Goal: Information Seeking & Learning: Compare options

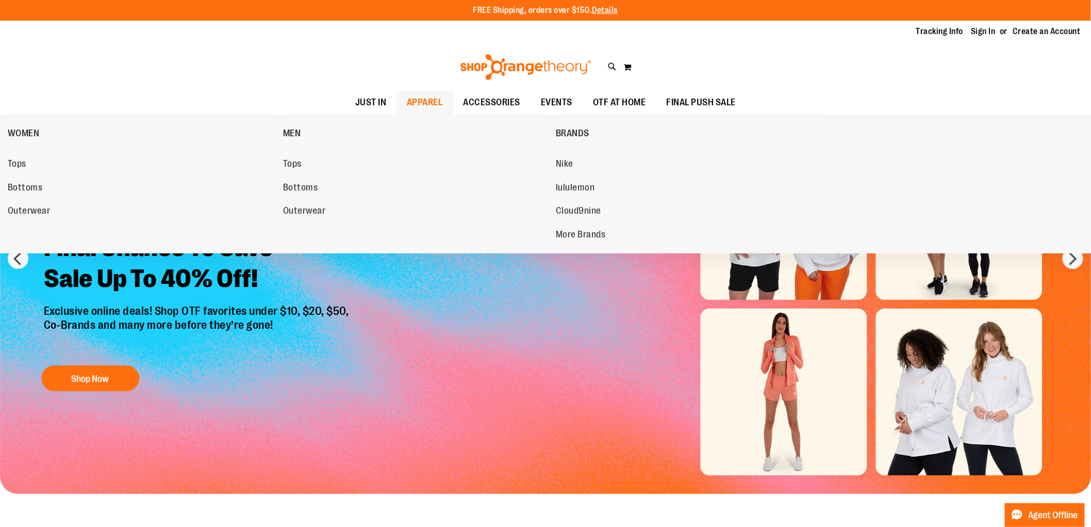
click at [430, 98] on span "APPAREL" at bounding box center [425, 102] width 36 height 23
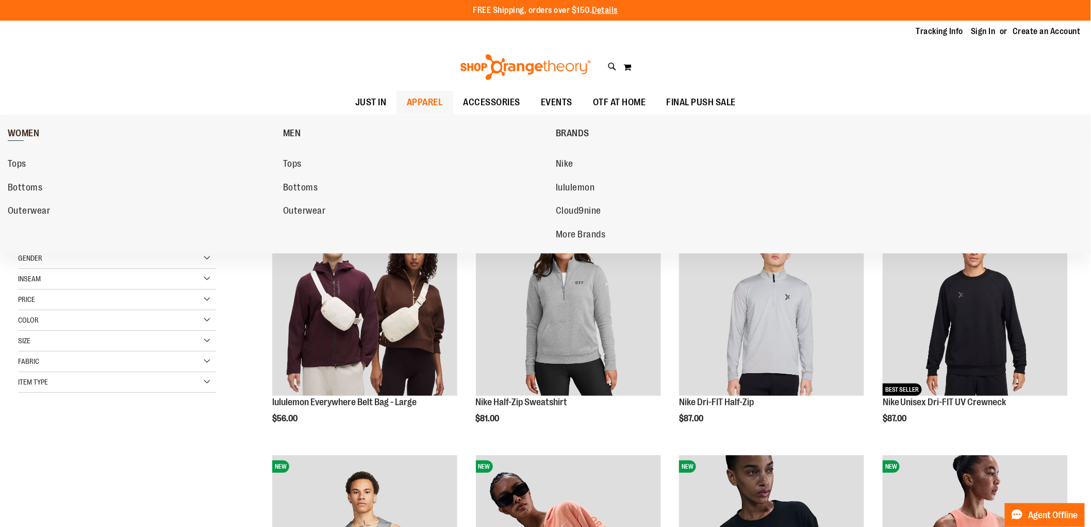
click at [32, 128] on span "WOMEN" at bounding box center [24, 134] width 32 height 13
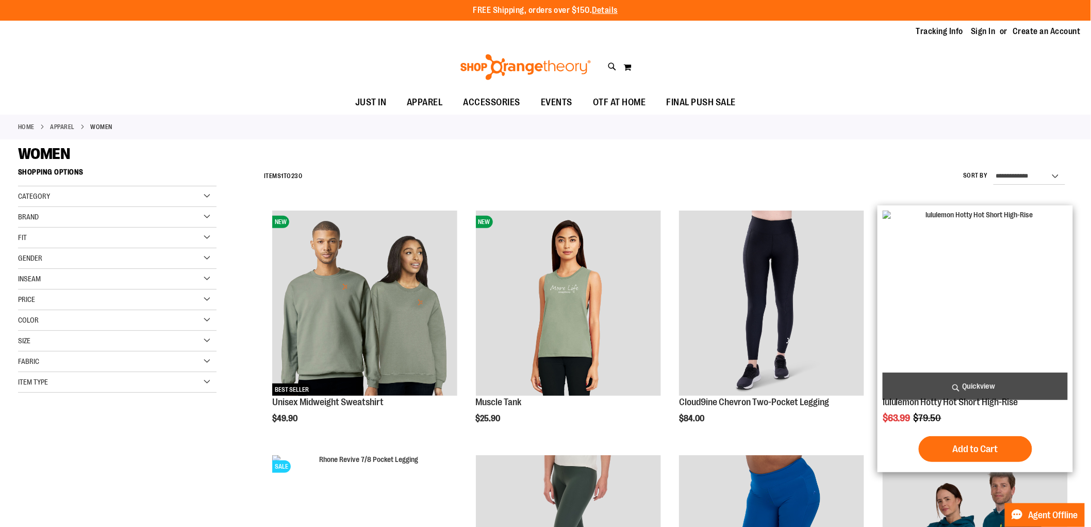
click at [958, 383] on span "Quickview" at bounding box center [975, 385] width 185 height 27
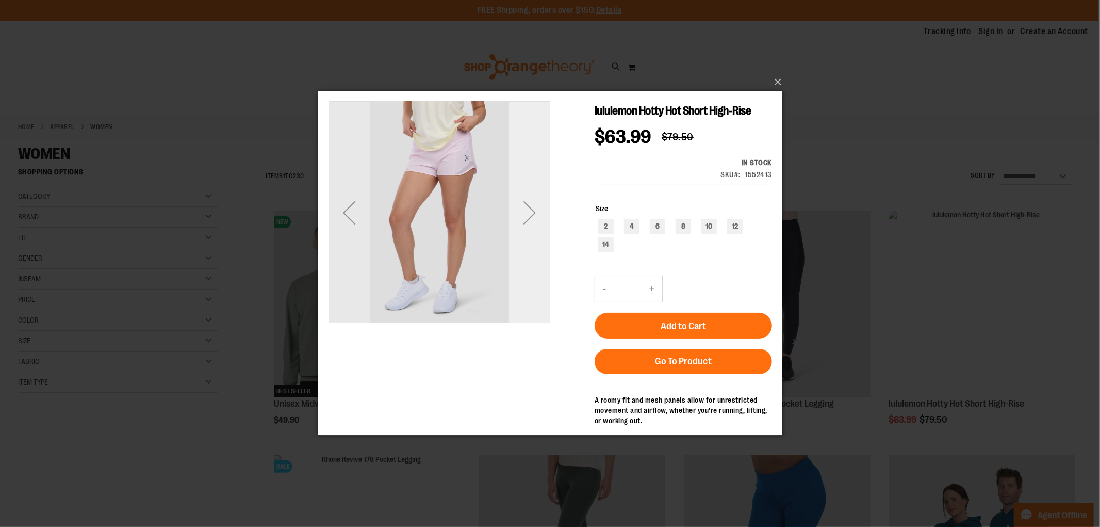
click at [527, 209] on div "Next" at bounding box center [529, 212] width 41 height 41
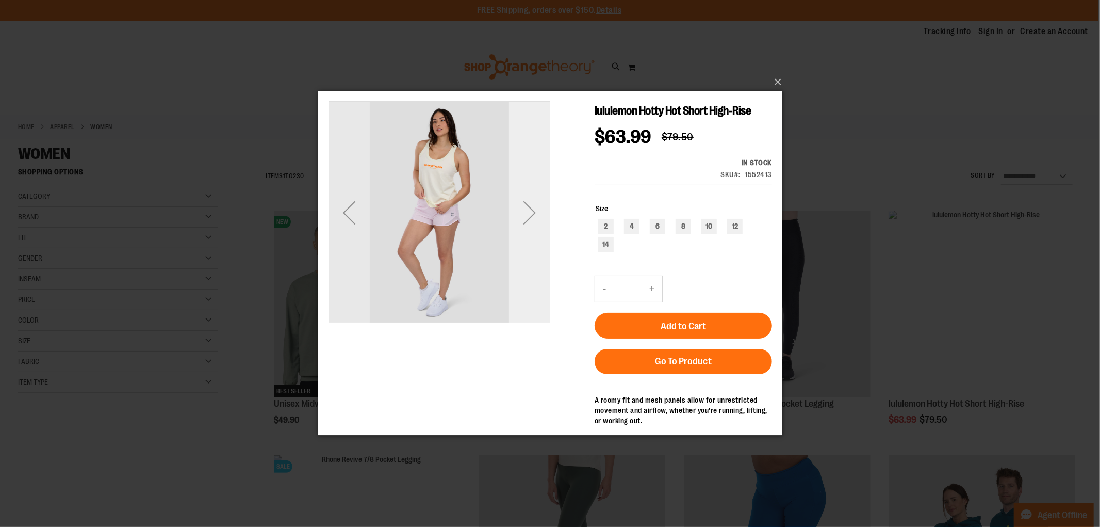
click at [527, 207] on div "Next" at bounding box center [529, 212] width 41 height 41
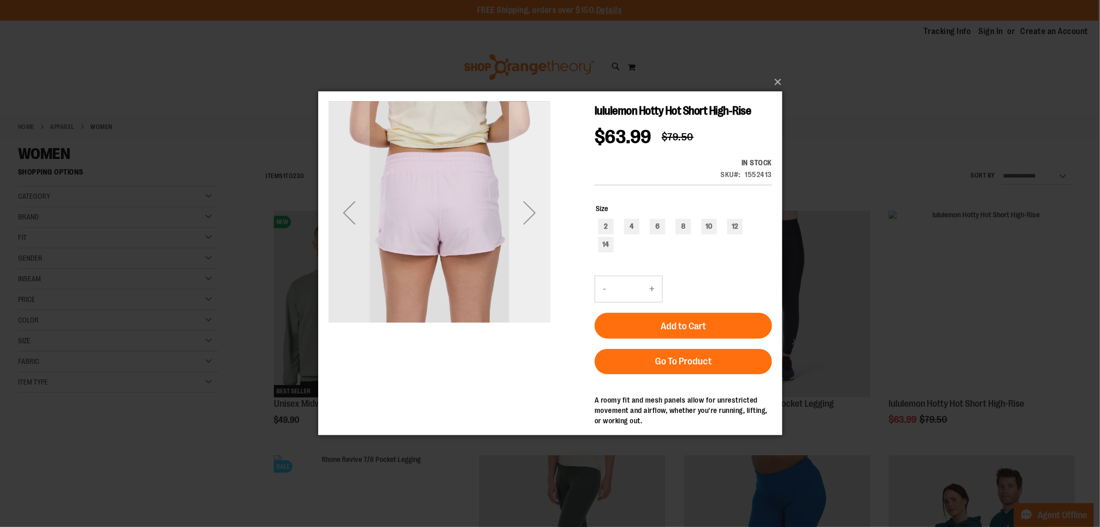
click at [528, 206] on div "Next" at bounding box center [529, 212] width 41 height 41
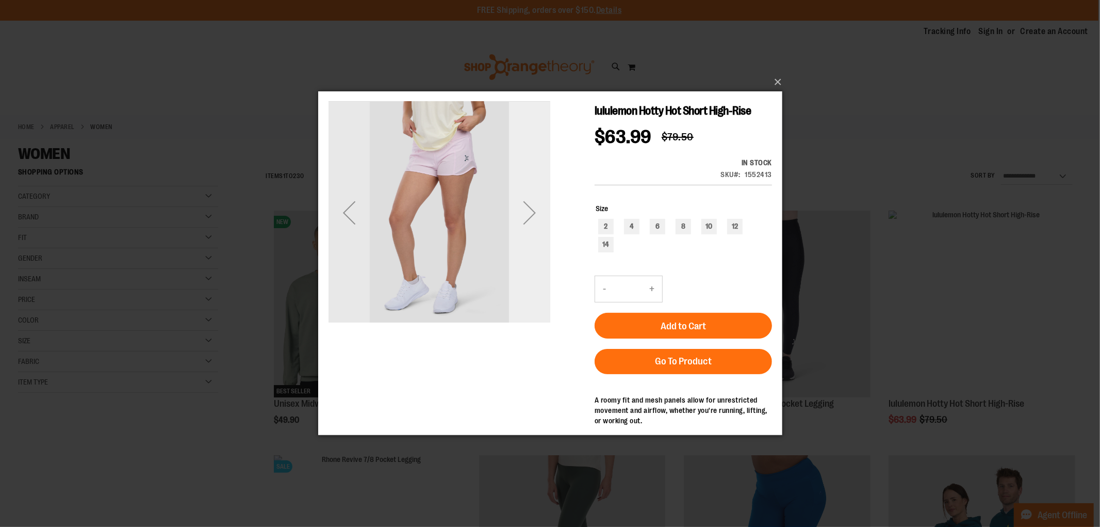
click at [528, 206] on div "Next" at bounding box center [529, 212] width 41 height 41
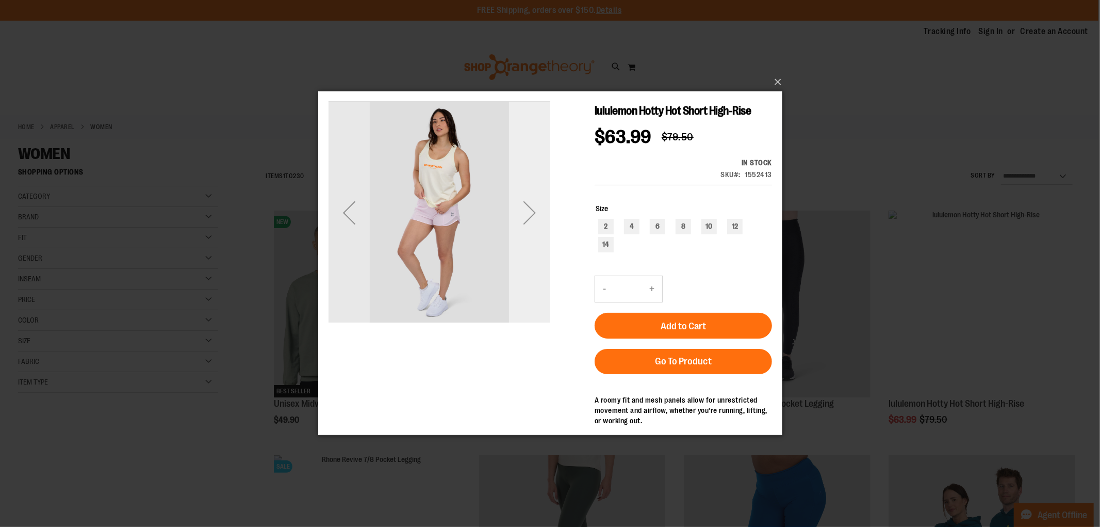
click at [528, 206] on div "Next" at bounding box center [529, 212] width 41 height 41
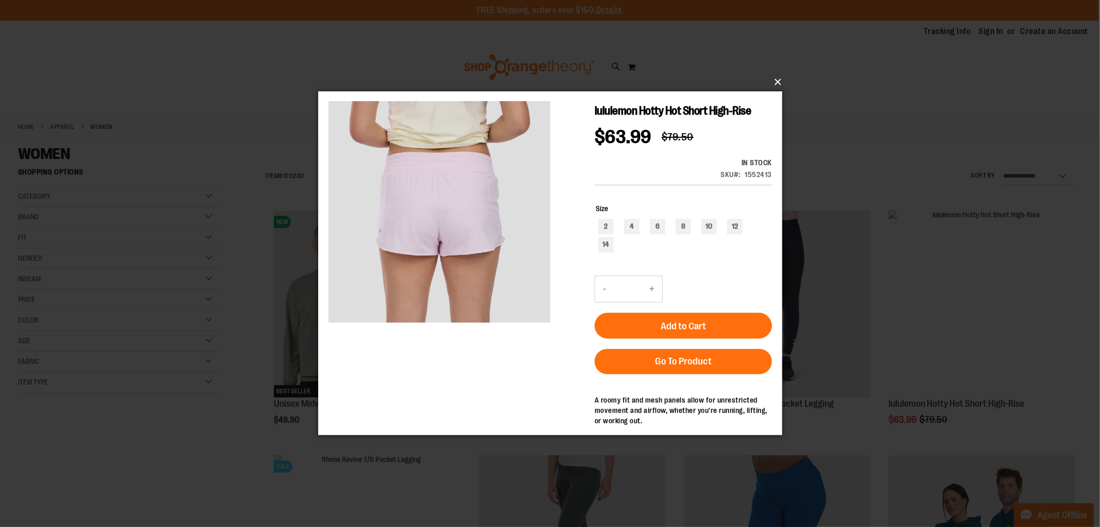
click at [776, 78] on button "×" at bounding box center [553, 82] width 464 height 23
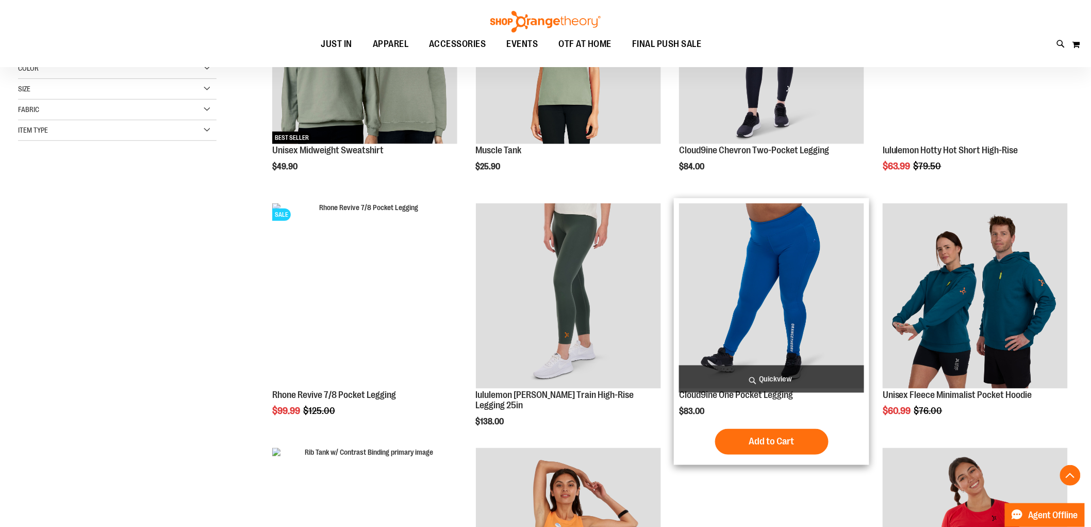
scroll to position [286, 0]
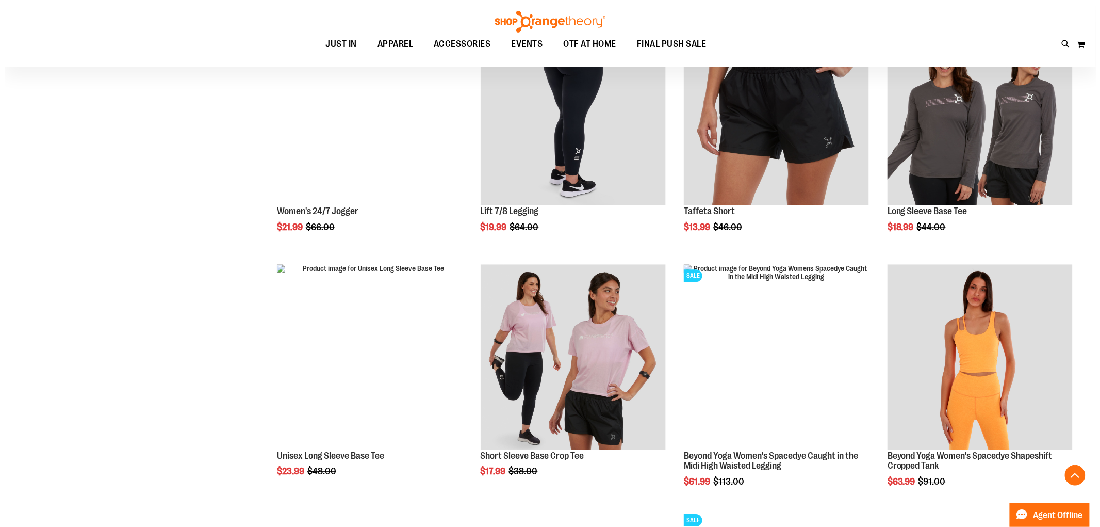
scroll to position [974, 0]
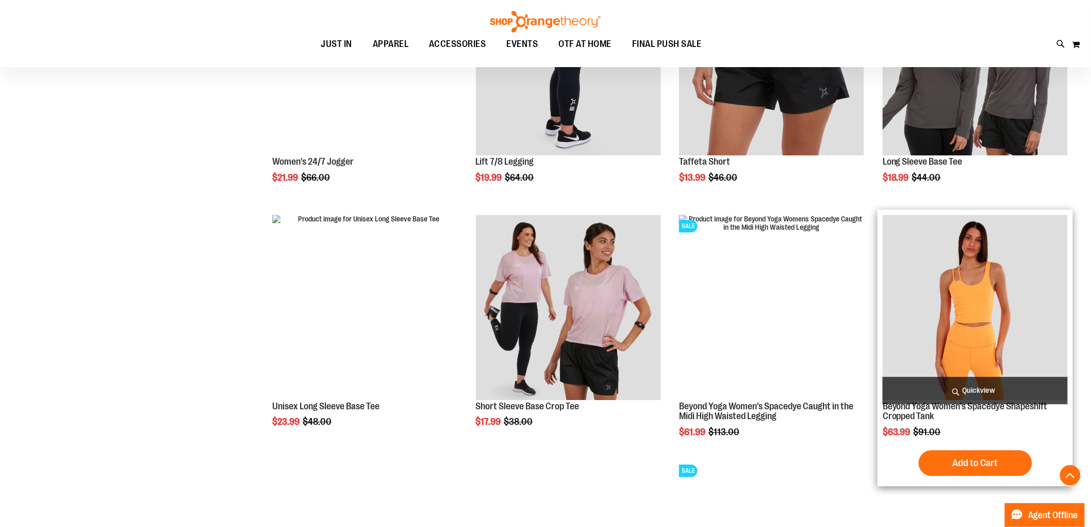
click at [975, 382] on span "Quickview" at bounding box center [975, 390] width 185 height 27
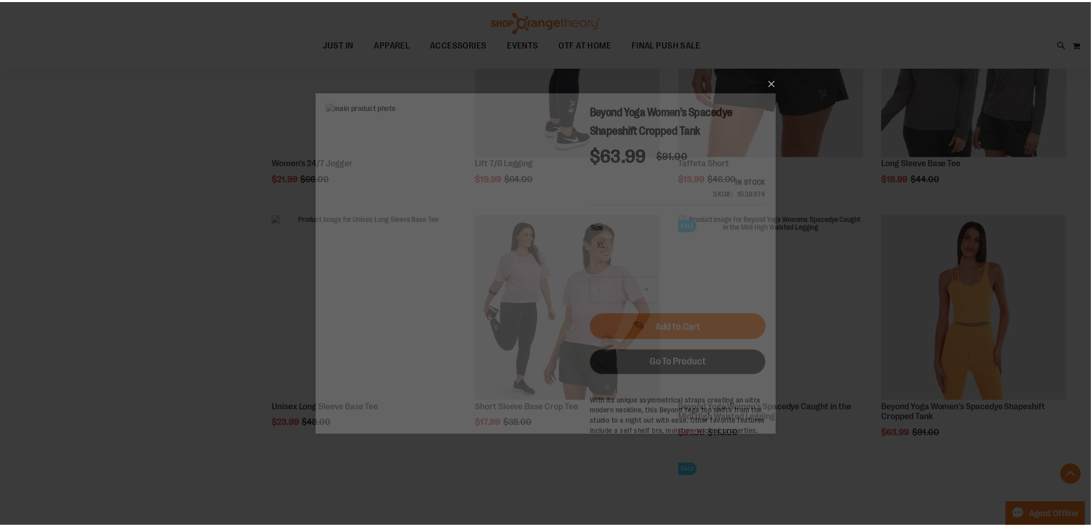
scroll to position [0, 0]
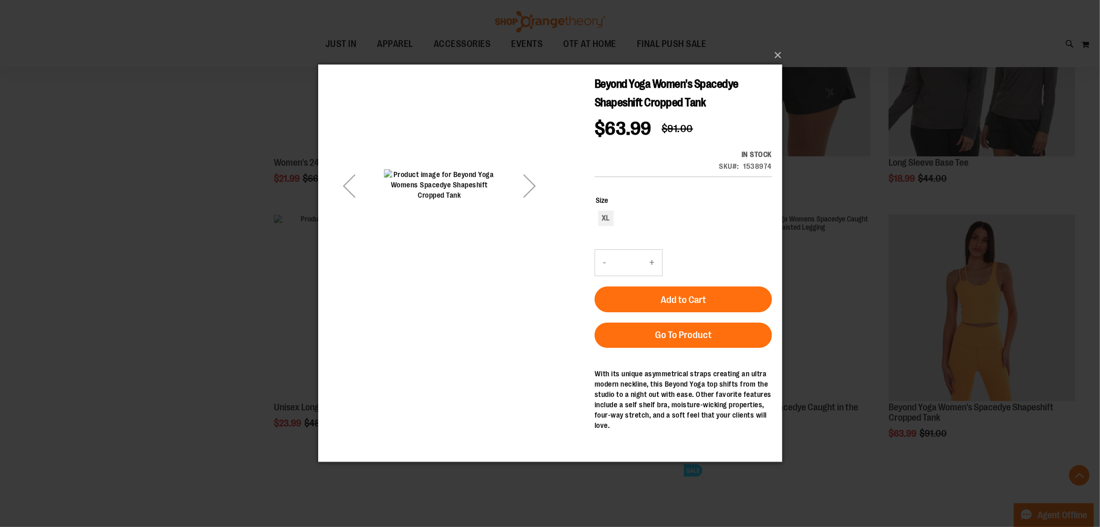
click at [535, 182] on div "Next" at bounding box center [529, 185] width 41 height 41
click at [530, 182] on div "Next" at bounding box center [529, 185] width 41 height 41
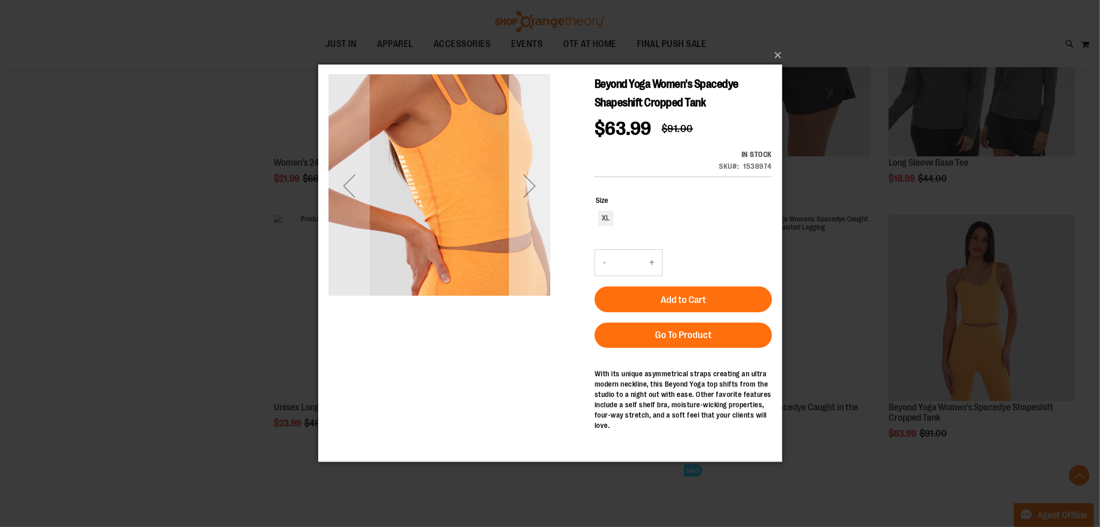
click at [530, 182] on div "Next" at bounding box center [529, 185] width 41 height 41
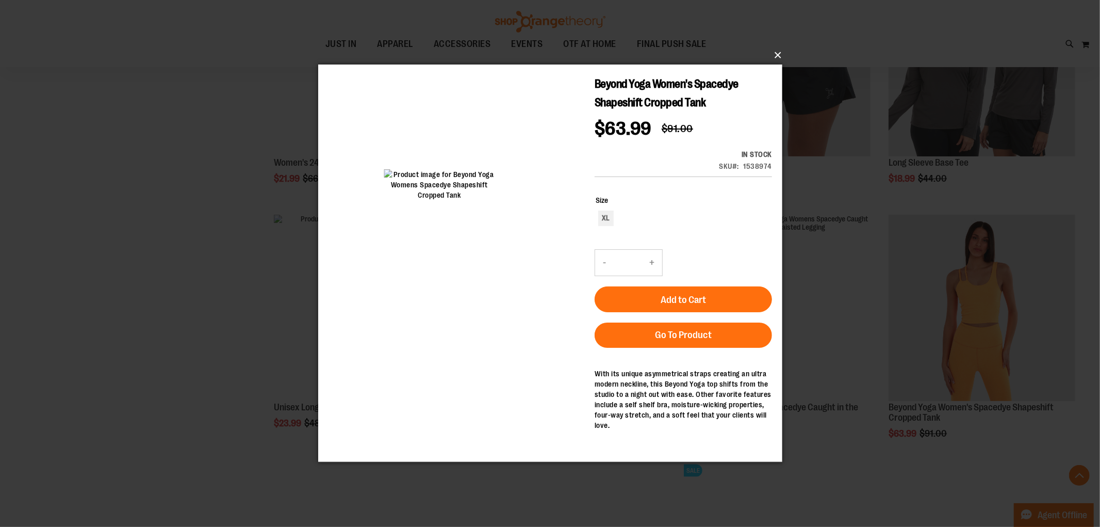
click at [780, 52] on button "×" at bounding box center [553, 55] width 464 height 23
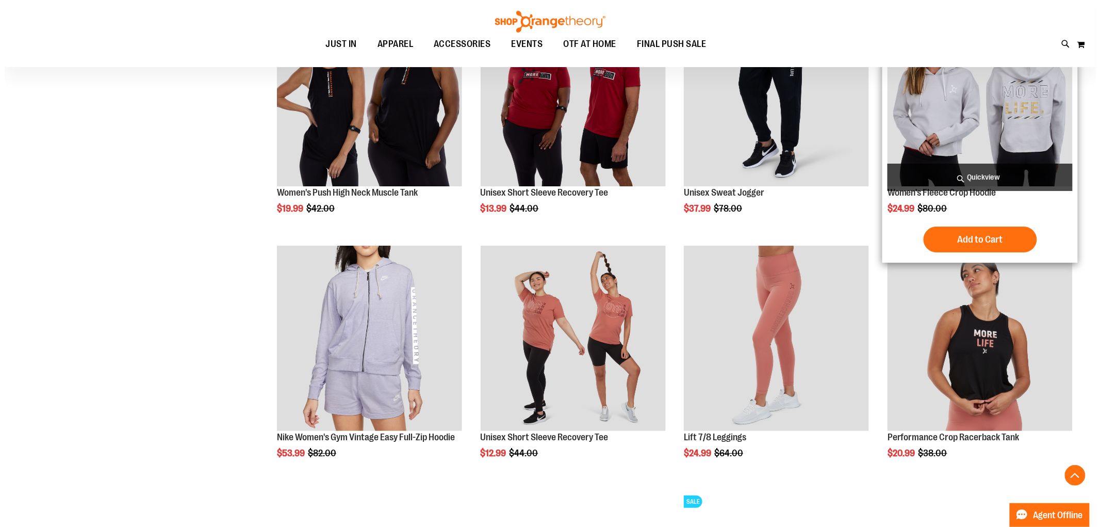
scroll to position [1432, 0]
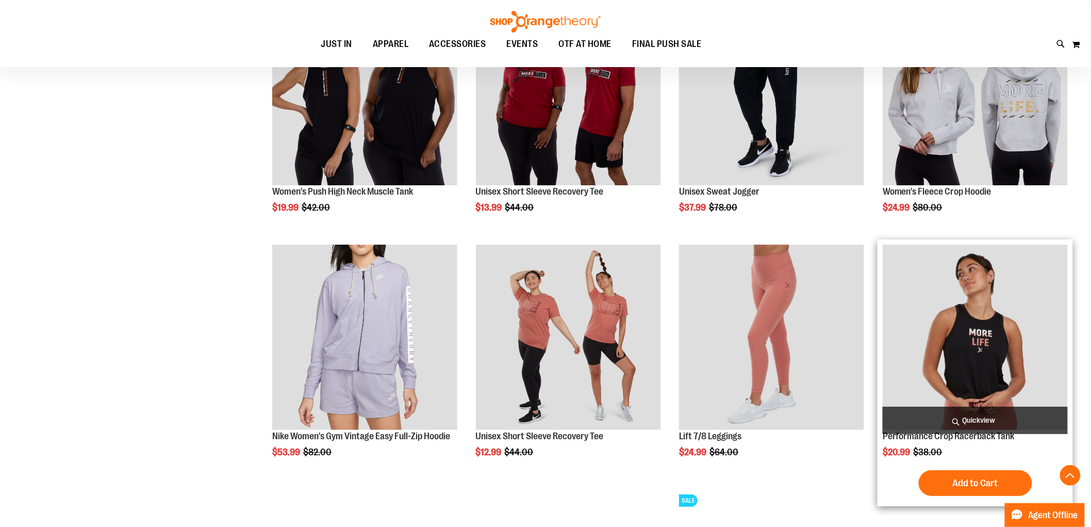
click at [985, 417] on span "Quickview" at bounding box center [975, 419] width 185 height 27
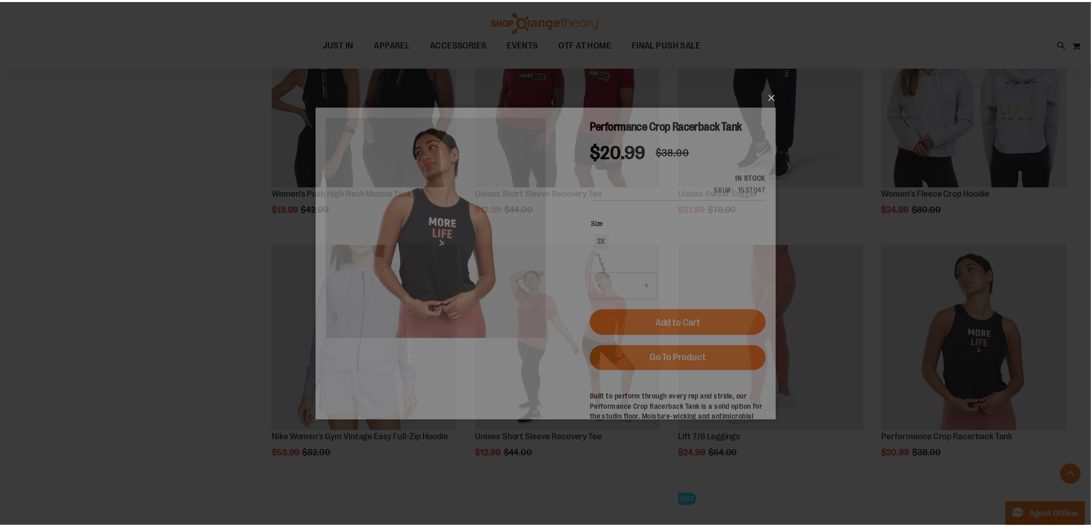
scroll to position [0, 0]
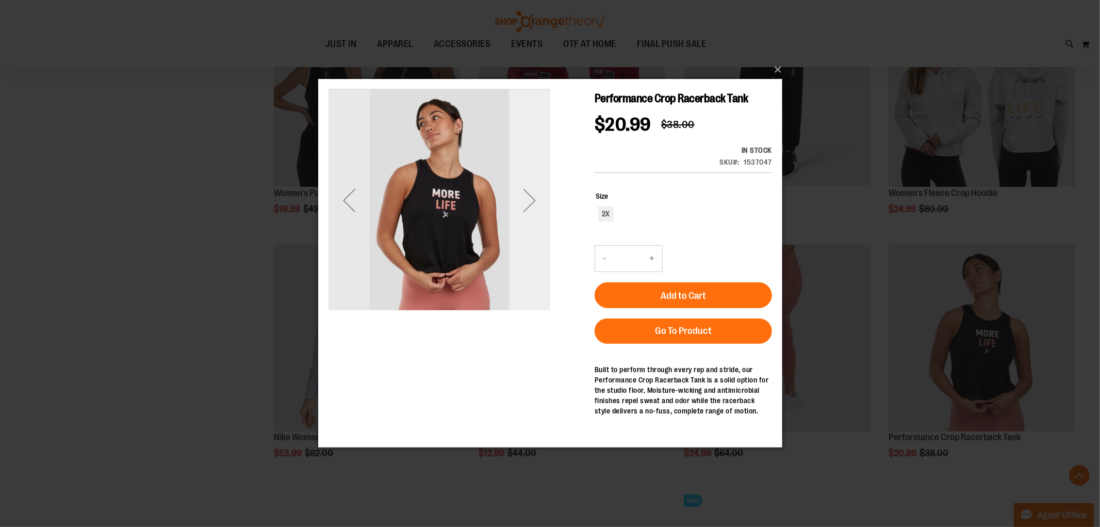
click at [526, 190] on div "Next" at bounding box center [529, 199] width 41 height 41
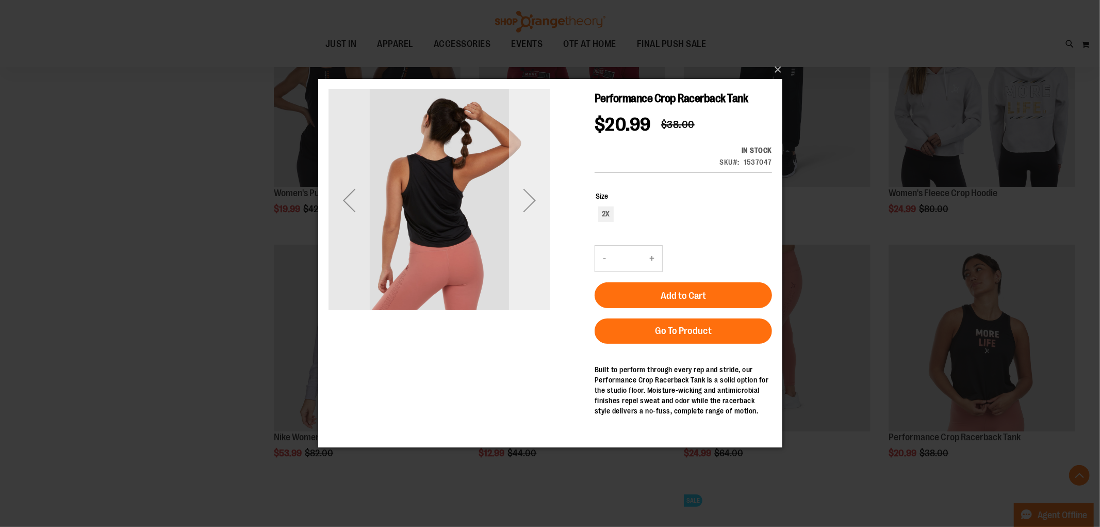
click at [527, 195] on div "Next" at bounding box center [529, 199] width 41 height 41
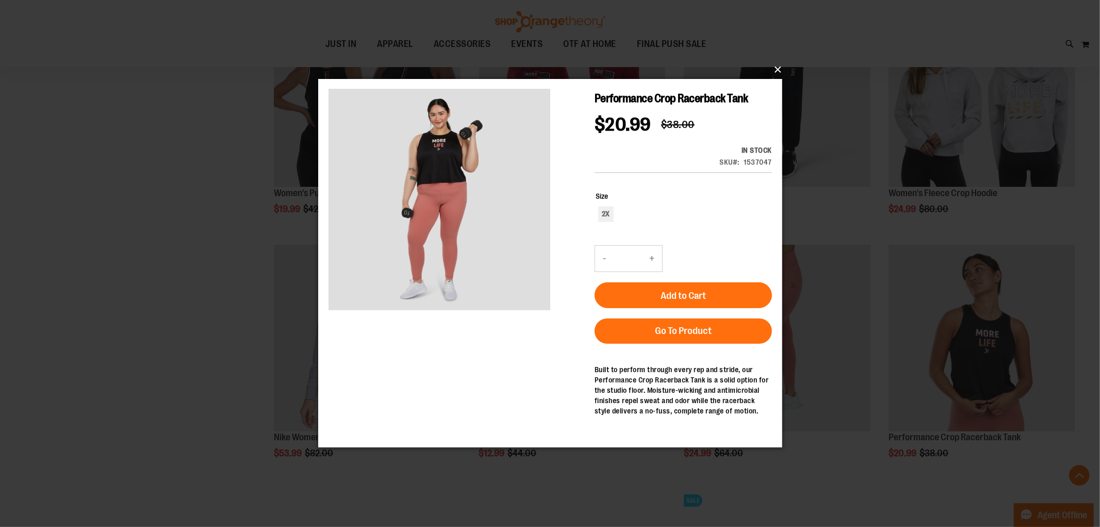
click at [777, 70] on button "×" at bounding box center [553, 69] width 464 height 23
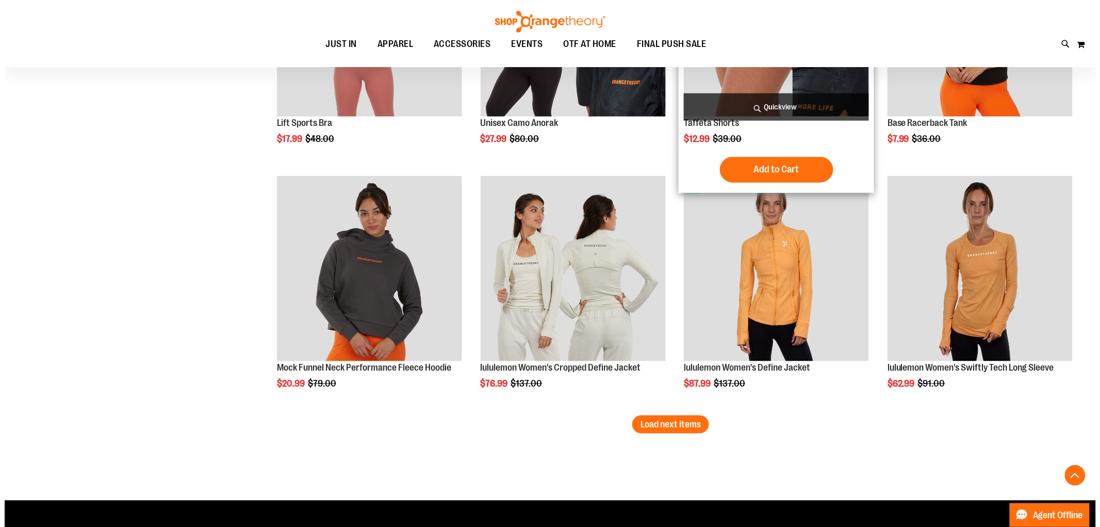
scroll to position [1948, 0]
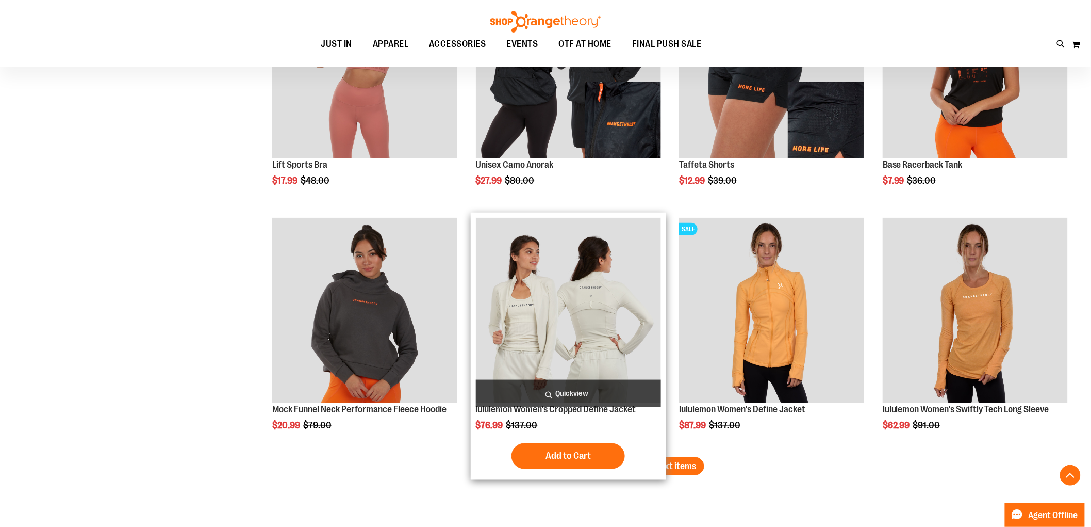
click at [553, 385] on span "Quickview" at bounding box center [568, 393] width 185 height 27
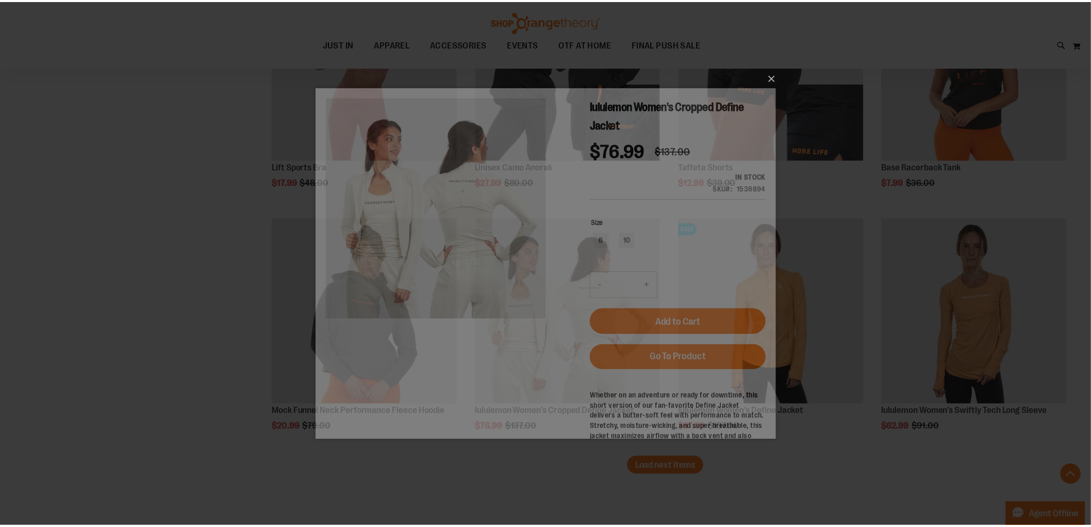
scroll to position [0, 0]
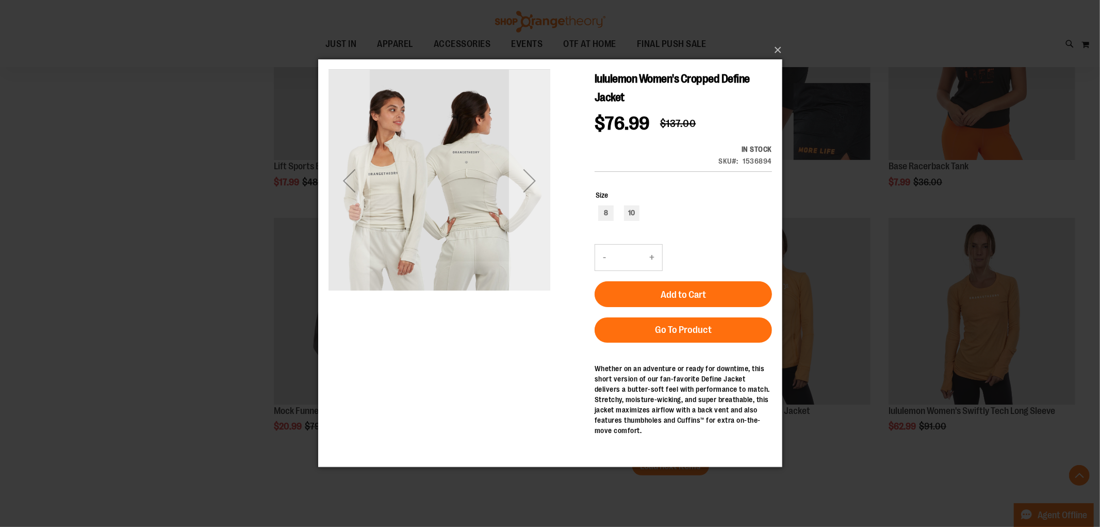
click at [528, 180] on div "Next" at bounding box center [529, 180] width 41 height 41
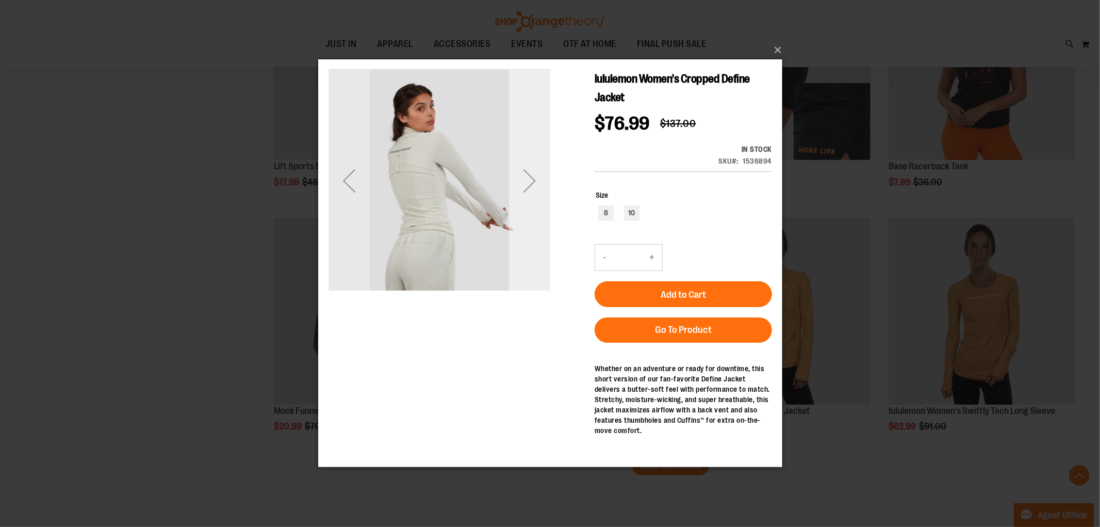
click at [528, 180] on div "Next" at bounding box center [529, 180] width 41 height 41
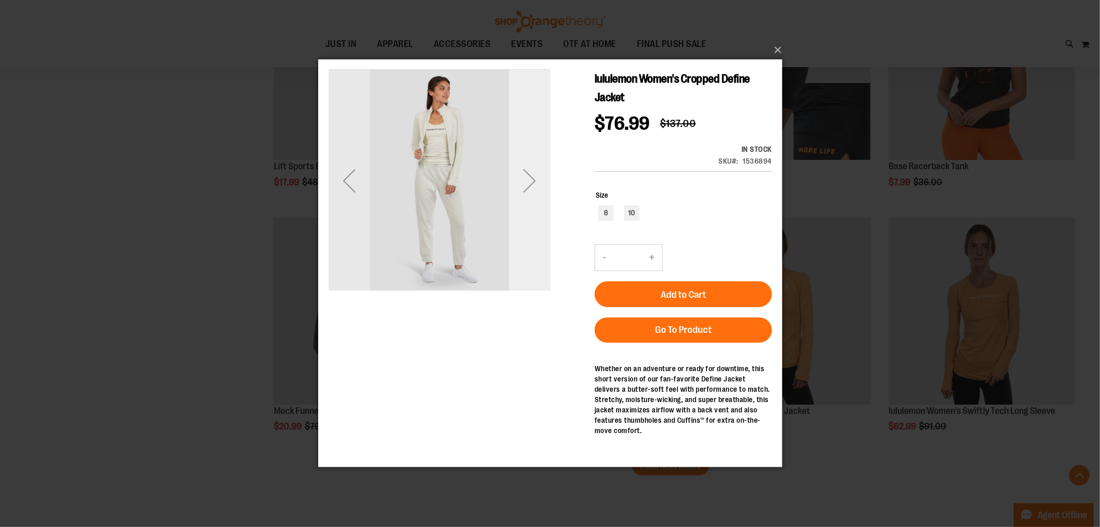
click at [528, 180] on div "Next" at bounding box center [529, 180] width 41 height 41
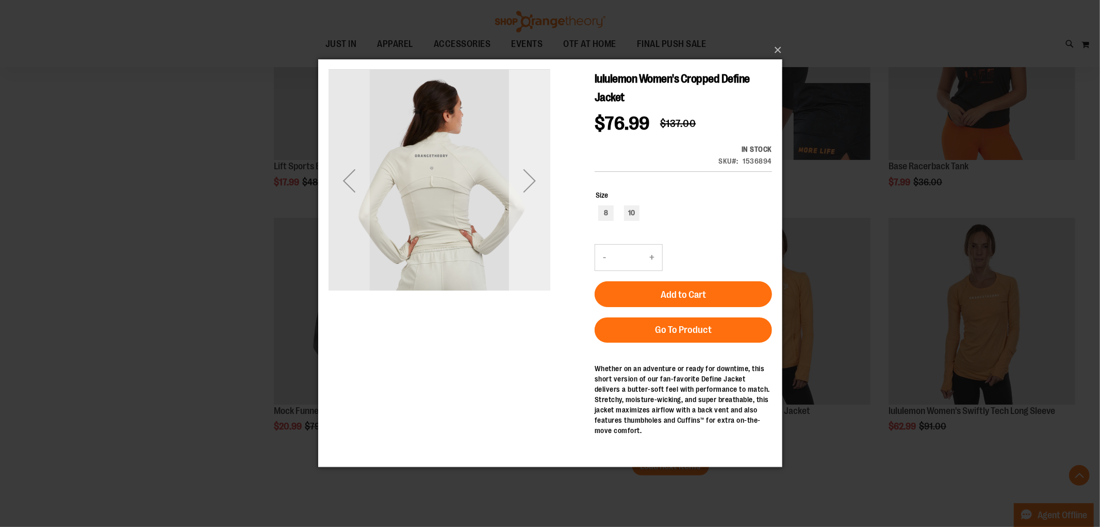
click at [528, 180] on div "Next" at bounding box center [529, 180] width 41 height 41
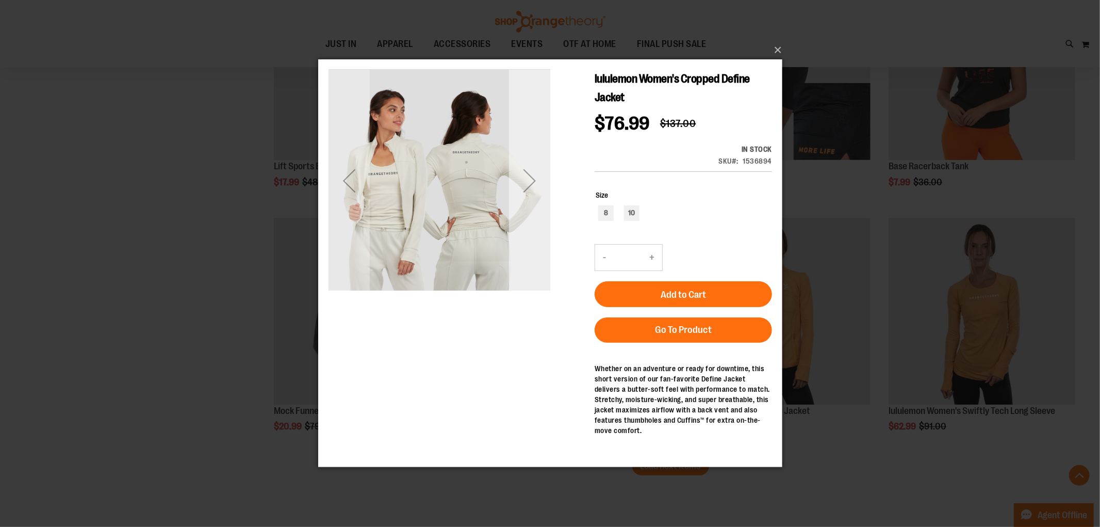
click at [528, 180] on div "Next" at bounding box center [529, 180] width 41 height 41
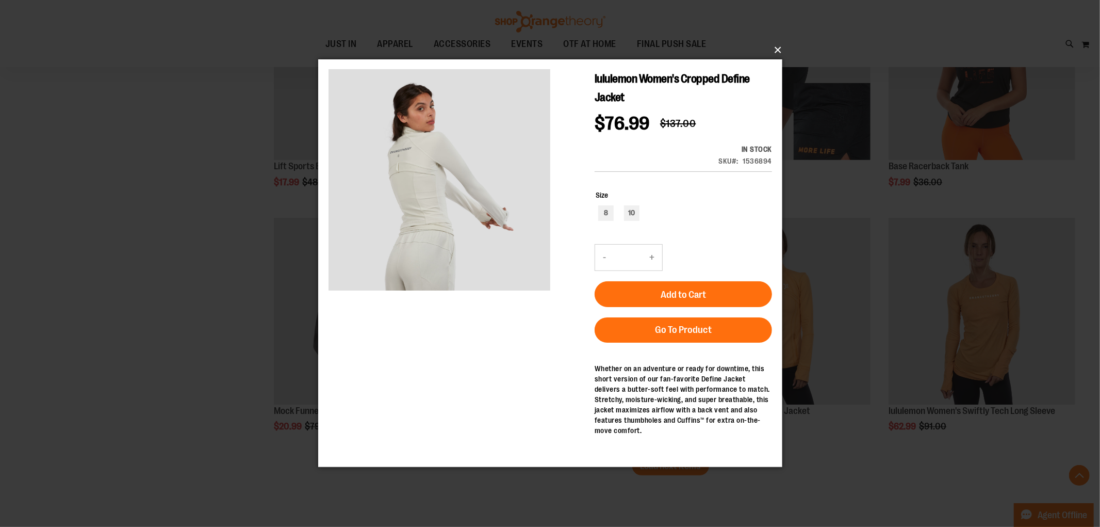
click at [780, 51] on button "×" at bounding box center [553, 50] width 464 height 23
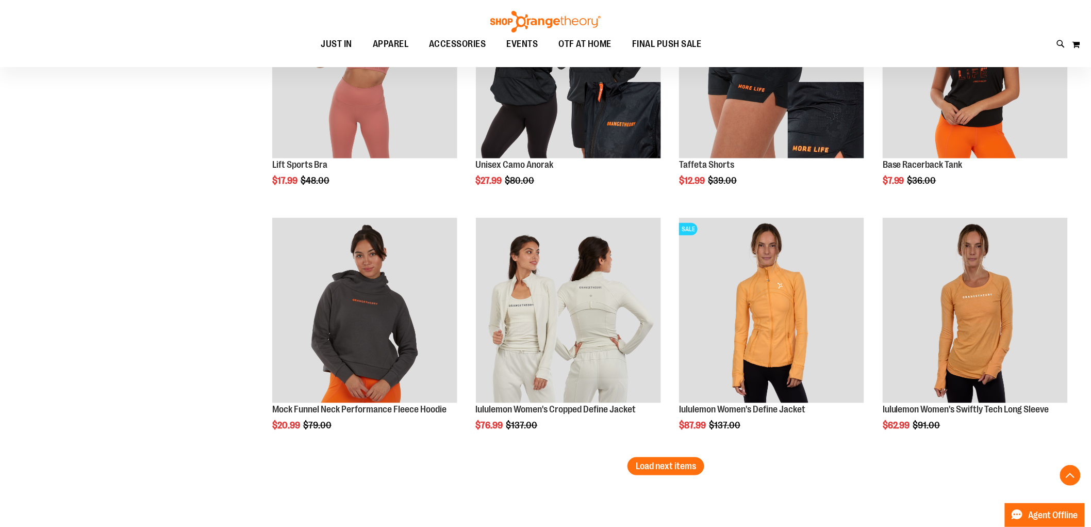
click at [667, 466] on span "Load next items" at bounding box center [666, 466] width 60 height 10
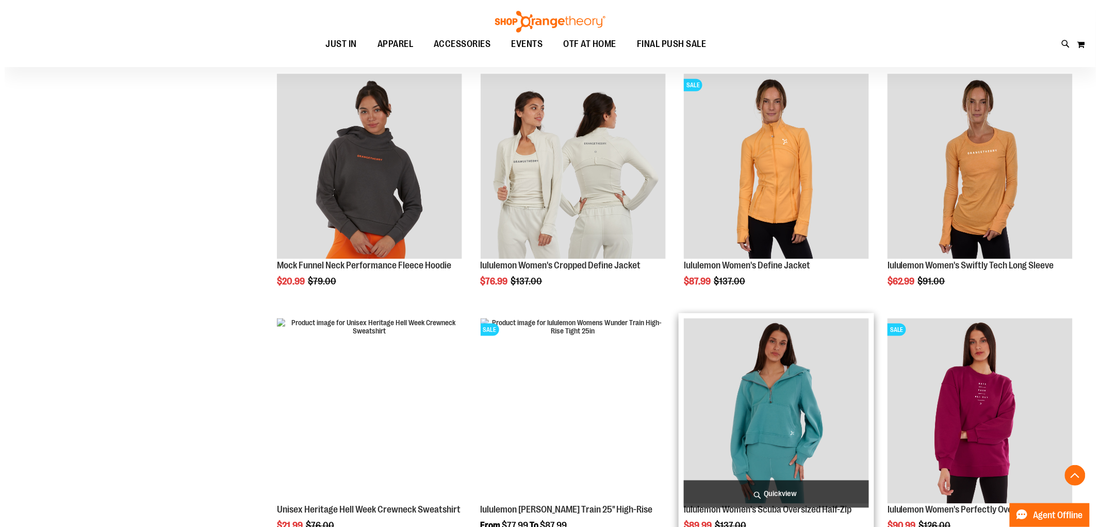
scroll to position [2235, 0]
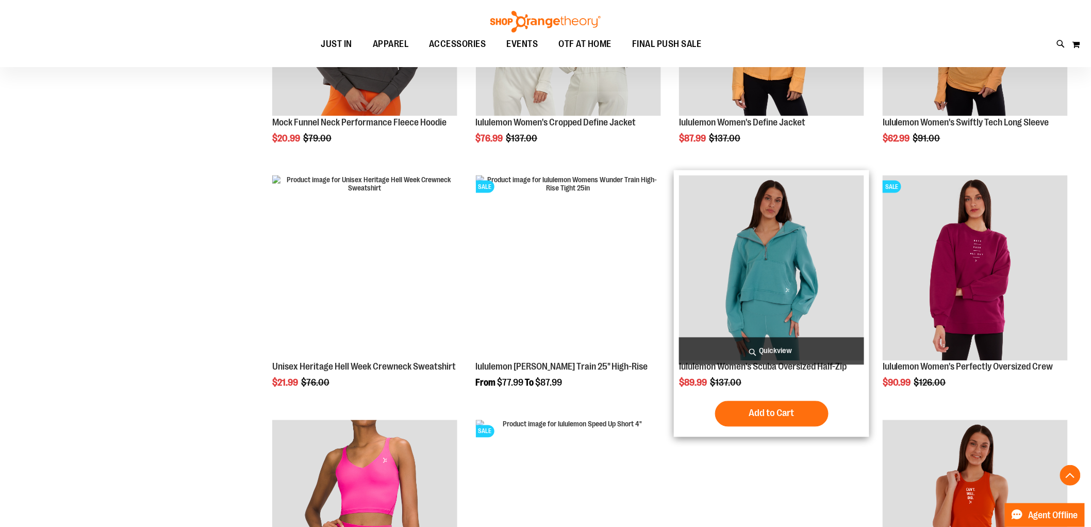
click at [756, 348] on span "Quickview" at bounding box center [771, 350] width 185 height 27
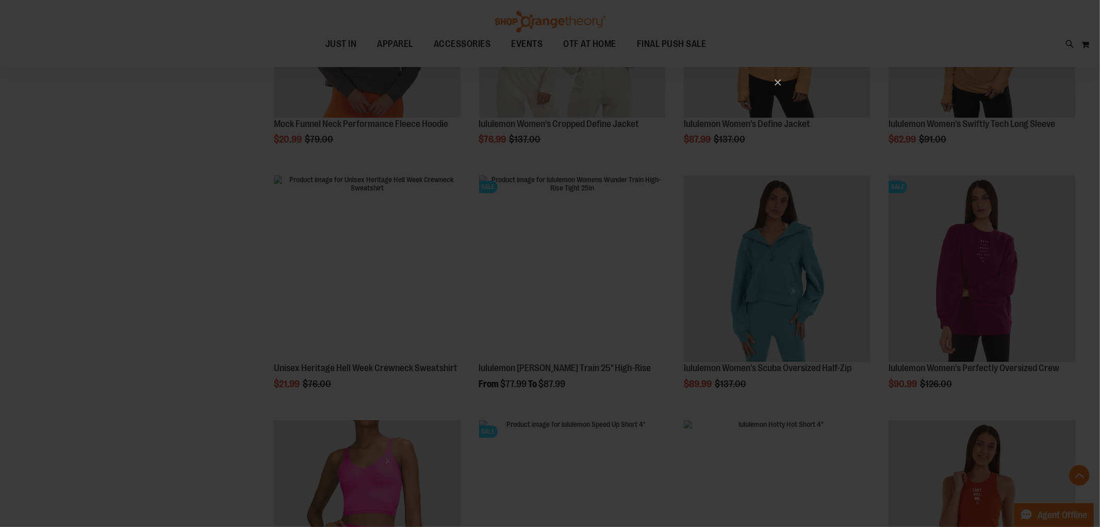
scroll to position [0, 0]
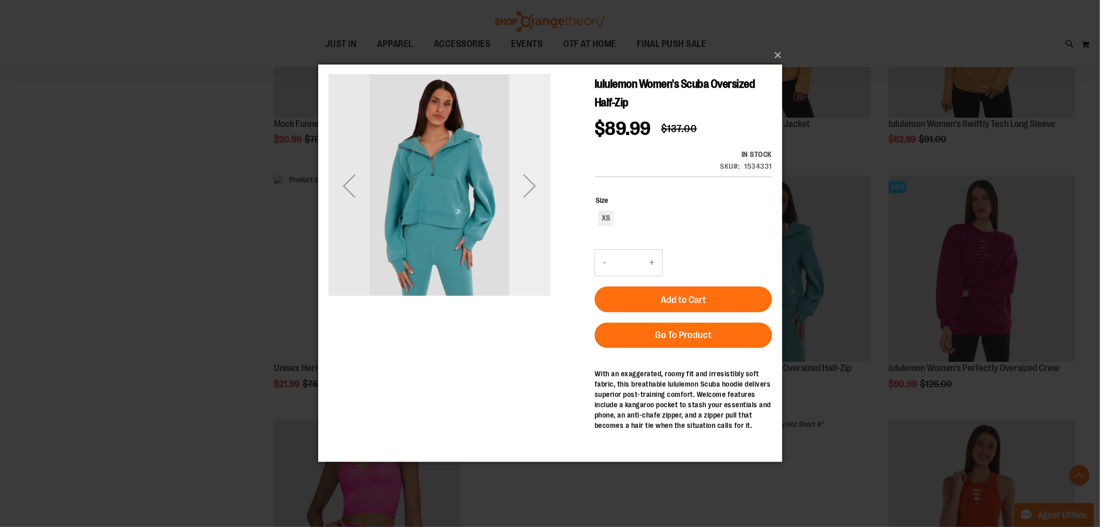
click at [531, 185] on div "Next" at bounding box center [529, 185] width 41 height 41
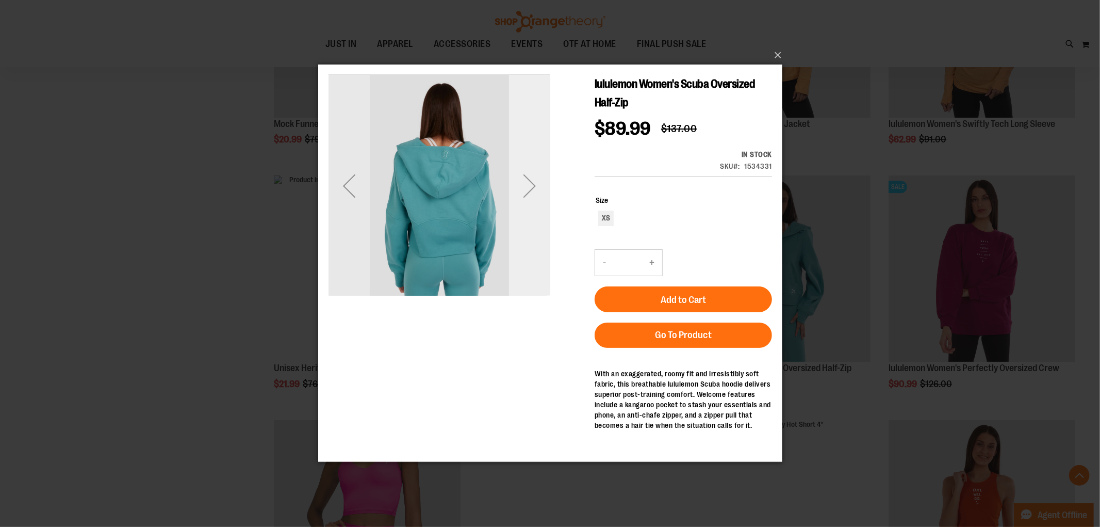
click at [531, 185] on div "Next" at bounding box center [529, 185] width 41 height 41
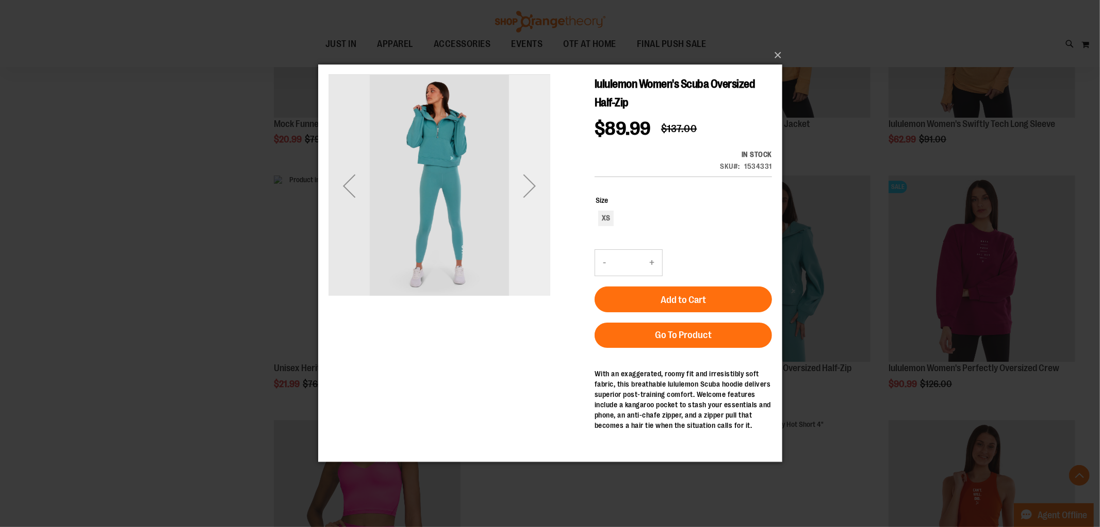
click at [530, 181] on div "Next" at bounding box center [529, 185] width 41 height 41
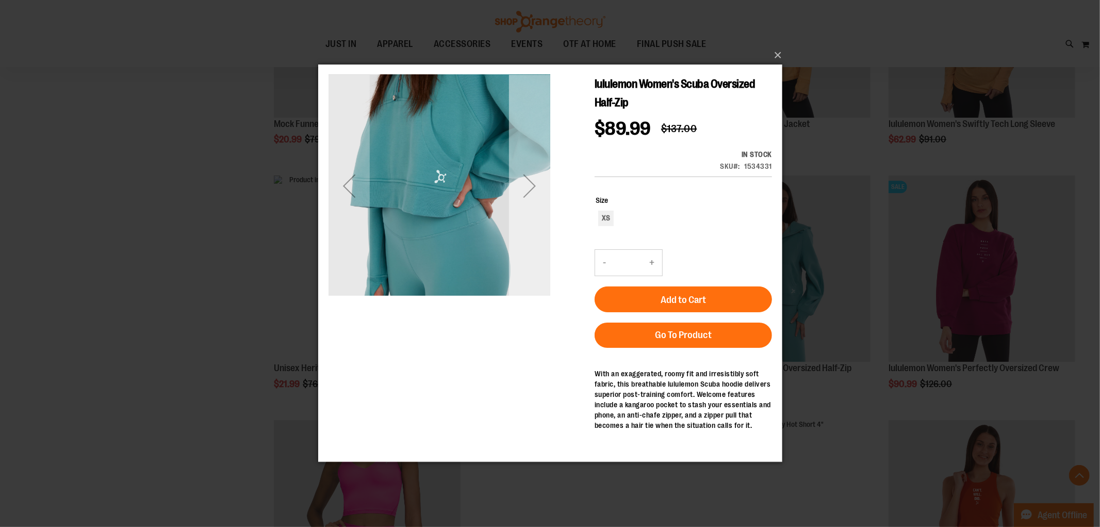
click at [526, 181] on div "Next" at bounding box center [529, 185] width 41 height 41
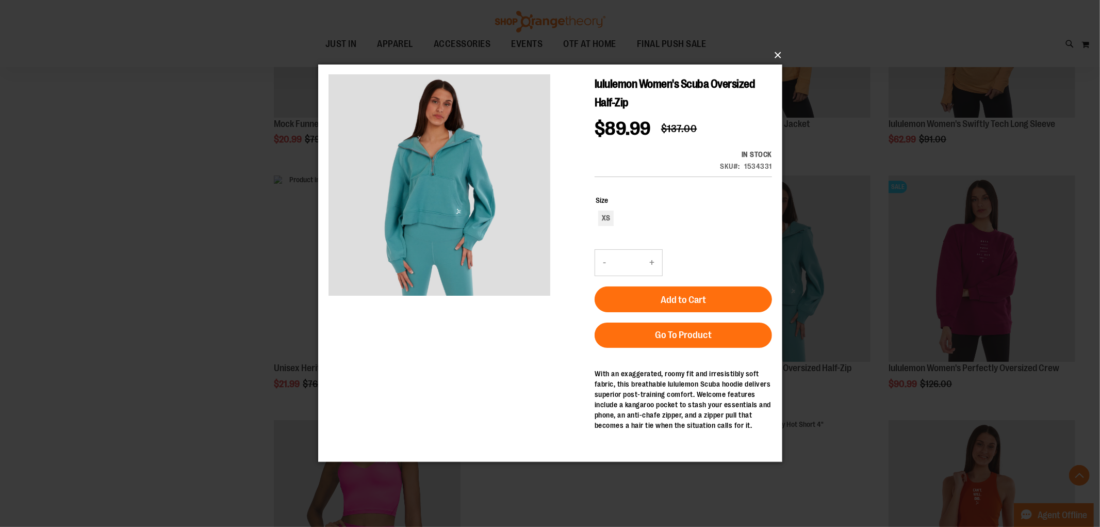
click at [776, 52] on button "×" at bounding box center [553, 55] width 464 height 23
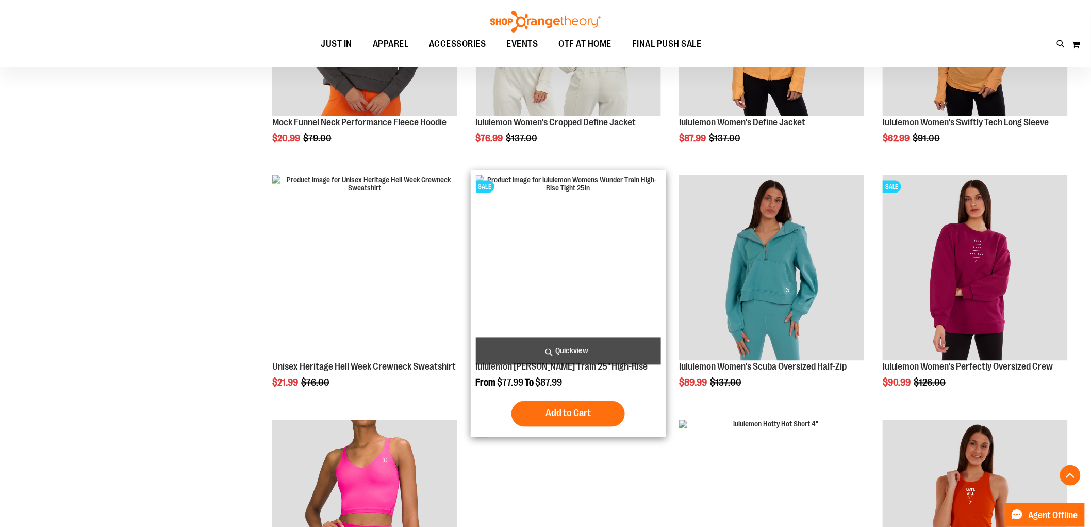
click at [609, 342] on span "Quickview" at bounding box center [568, 350] width 185 height 27
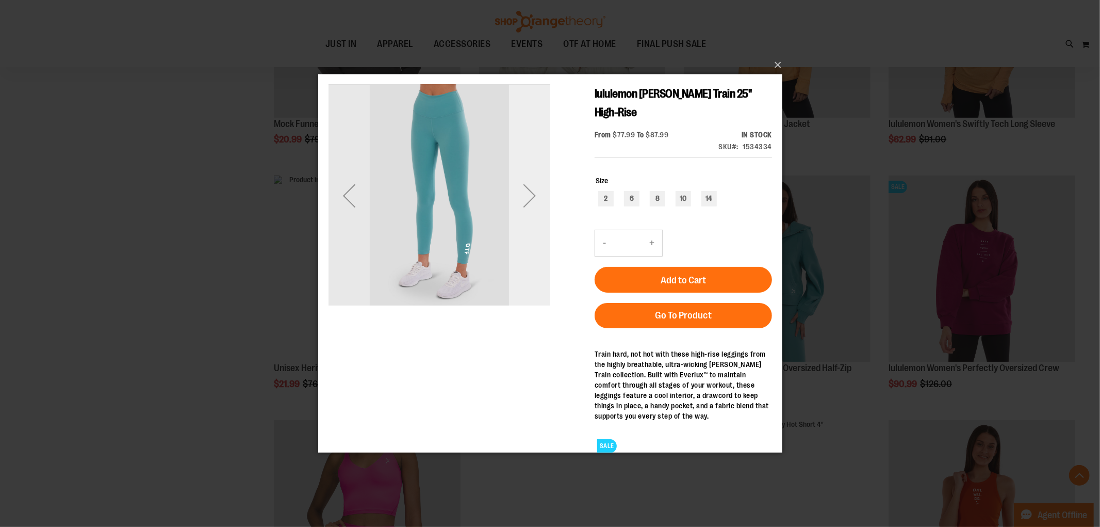
click at [533, 188] on div "Next" at bounding box center [529, 194] width 41 height 41
click at [530, 190] on div "Next" at bounding box center [529, 194] width 41 height 41
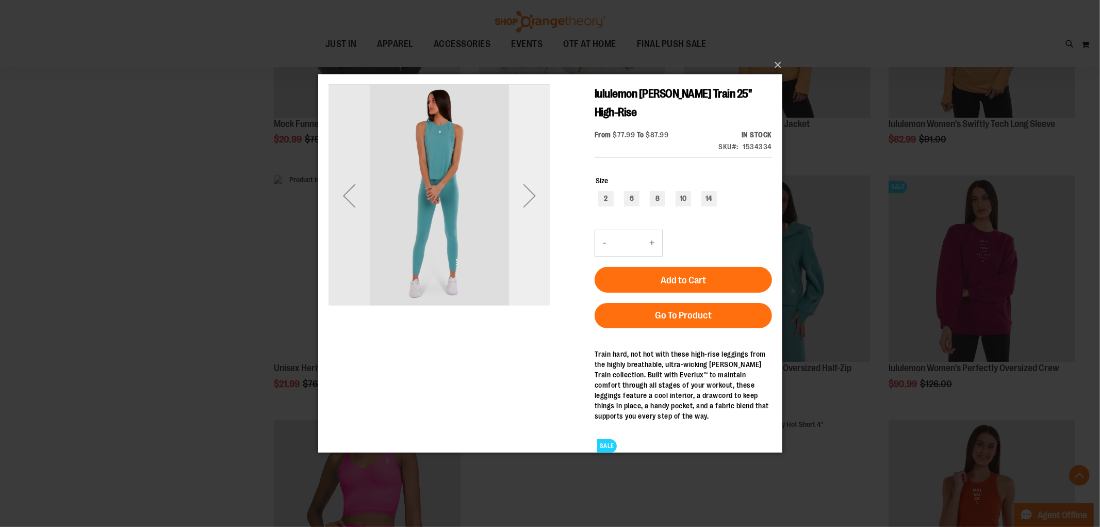
click at [530, 190] on div "Next" at bounding box center [529, 194] width 41 height 41
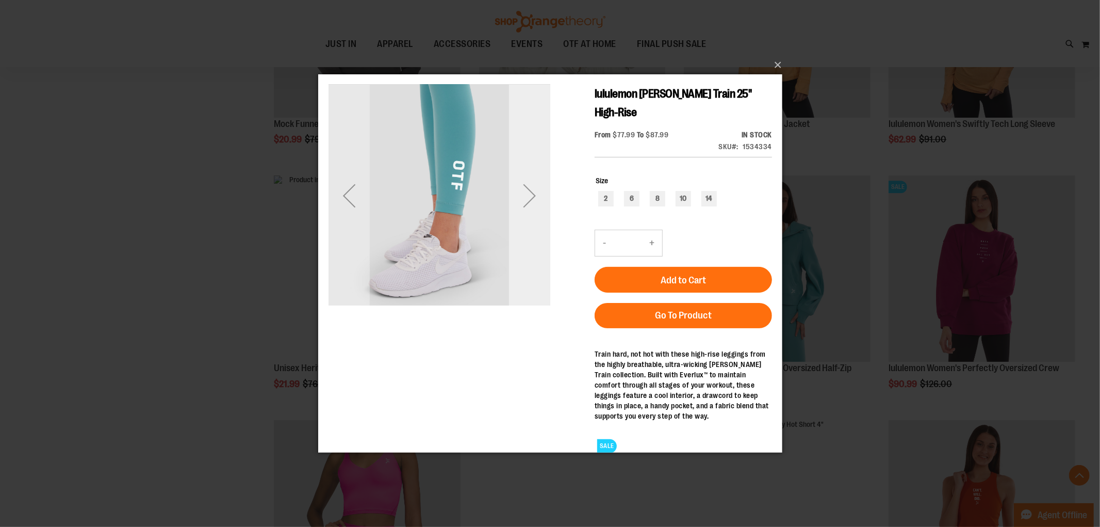
click at [530, 190] on div "Next" at bounding box center [529, 194] width 41 height 41
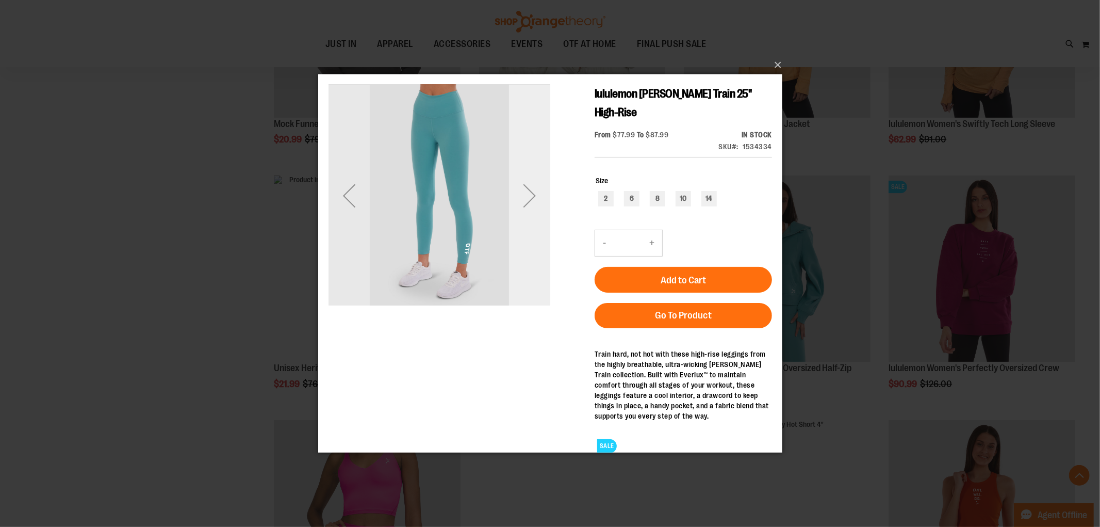
click at [530, 190] on div "Next" at bounding box center [529, 194] width 41 height 41
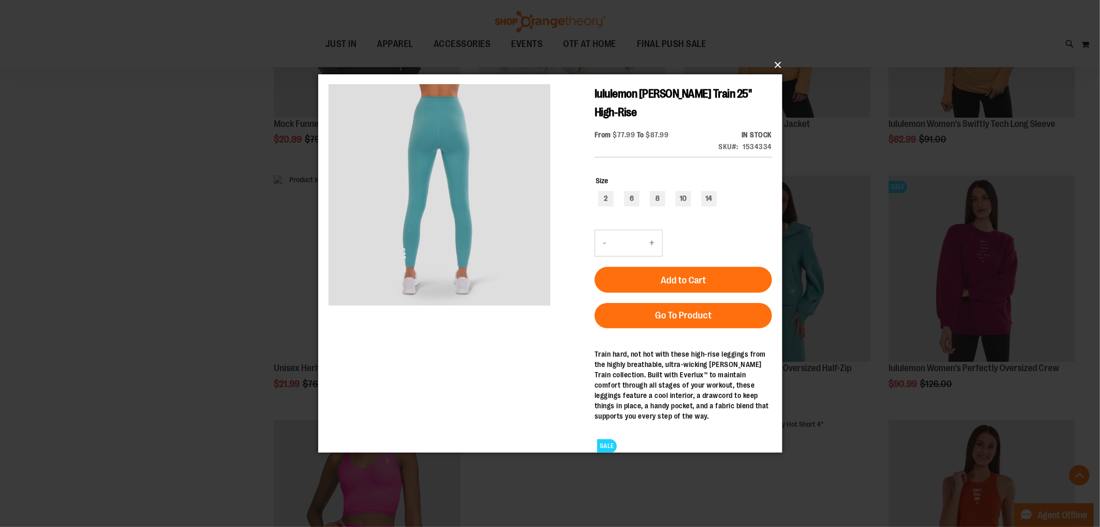
click at [774, 62] on button "×" at bounding box center [553, 65] width 464 height 23
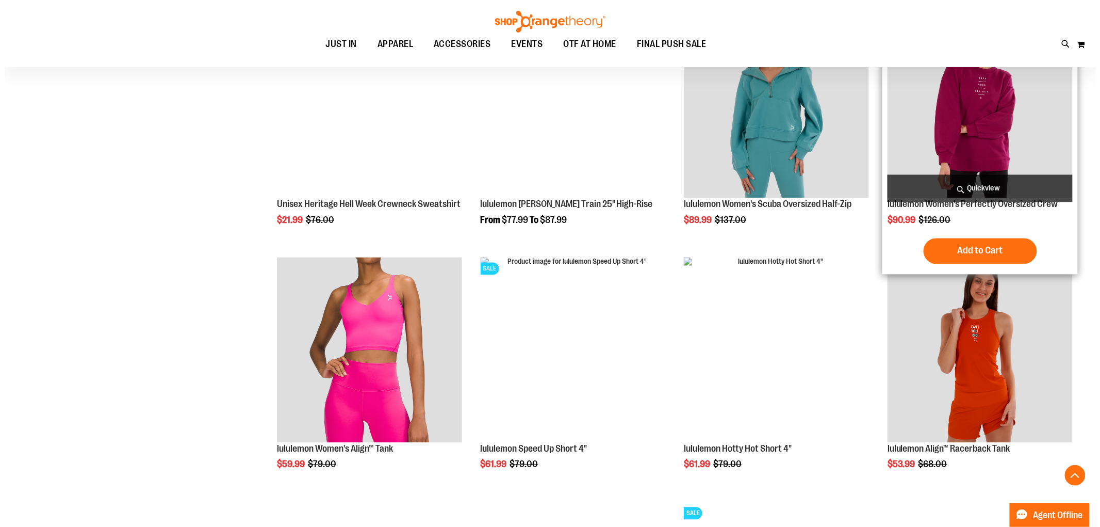
scroll to position [2407, 0]
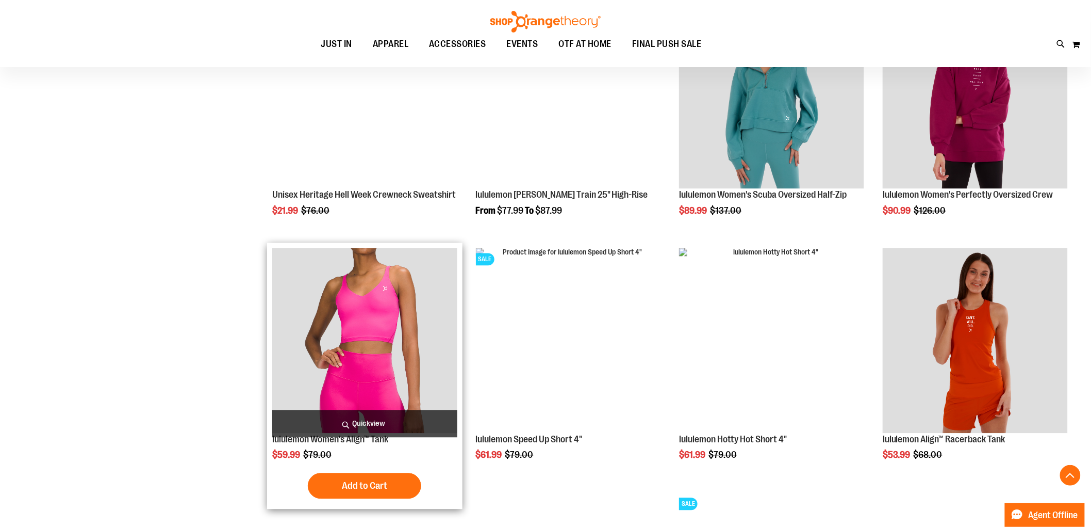
click at [380, 419] on span "Quickview" at bounding box center [364, 423] width 185 height 27
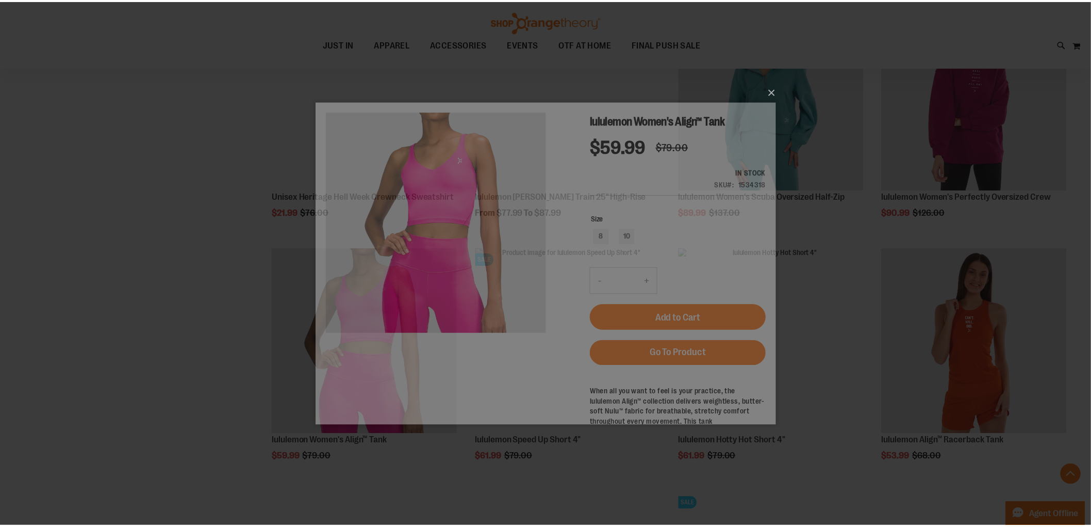
scroll to position [0, 0]
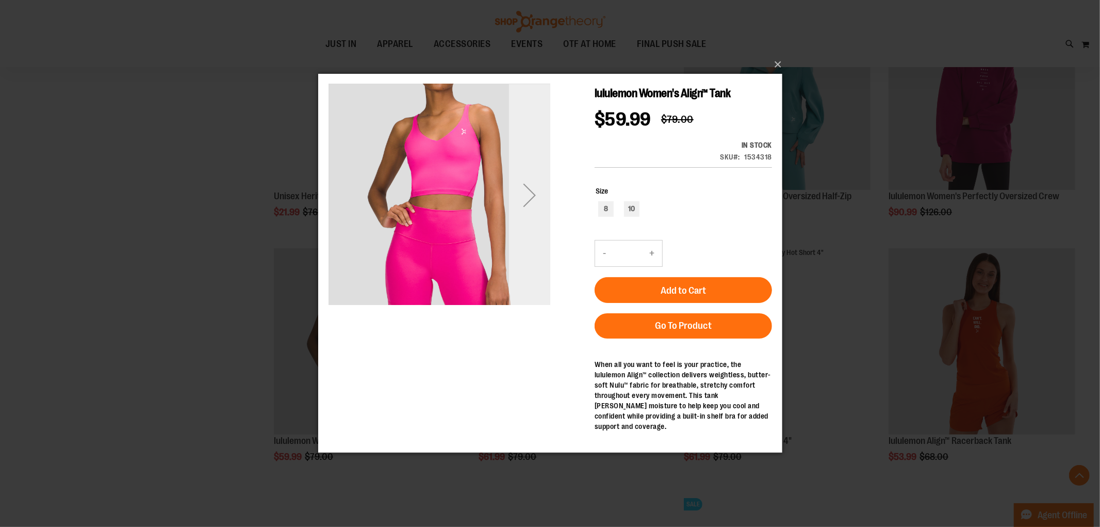
click at [528, 197] on div "Next" at bounding box center [529, 194] width 41 height 41
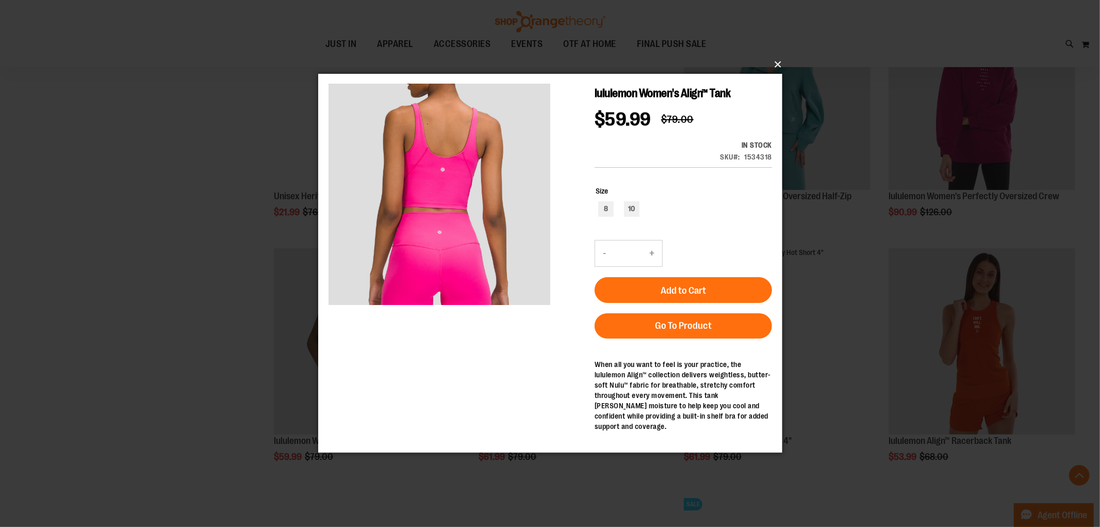
click at [774, 63] on button "×" at bounding box center [553, 64] width 464 height 23
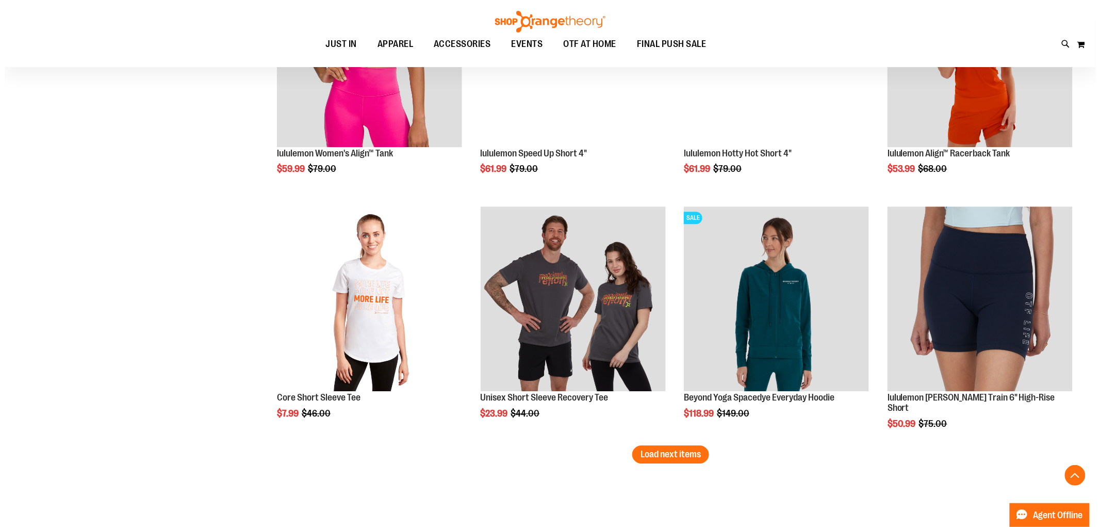
scroll to position [2693, 0]
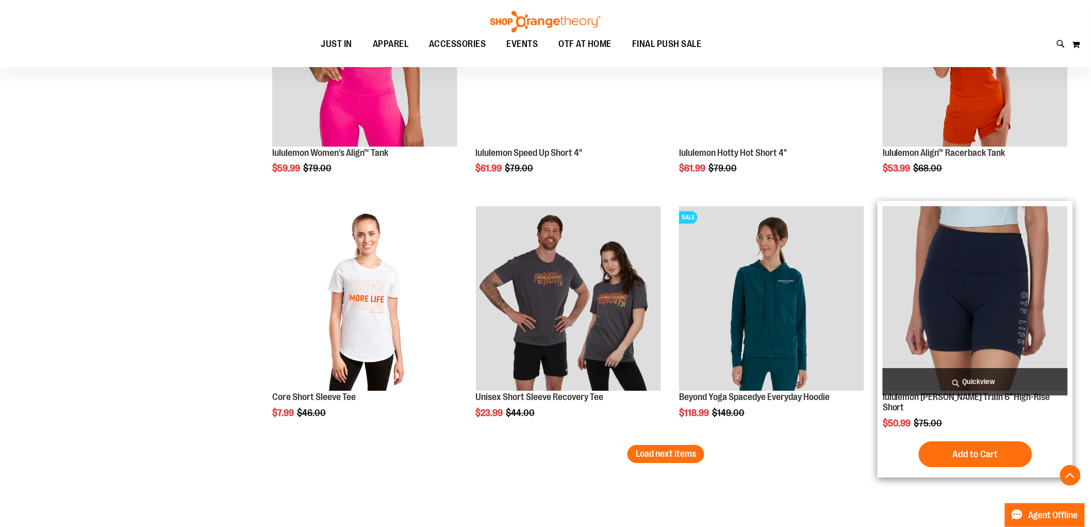
click at [987, 378] on span "Quickview" at bounding box center [975, 381] width 185 height 27
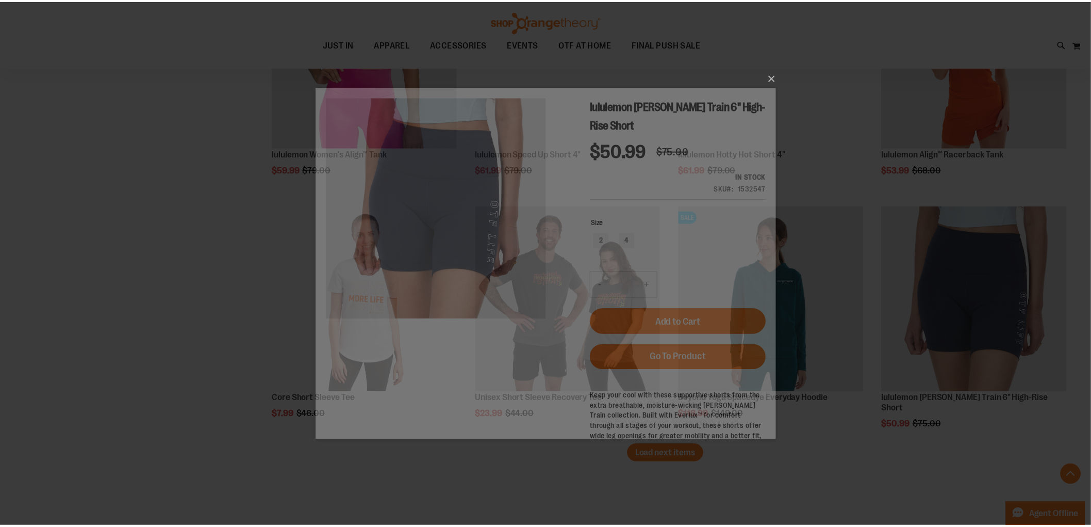
scroll to position [0, 0]
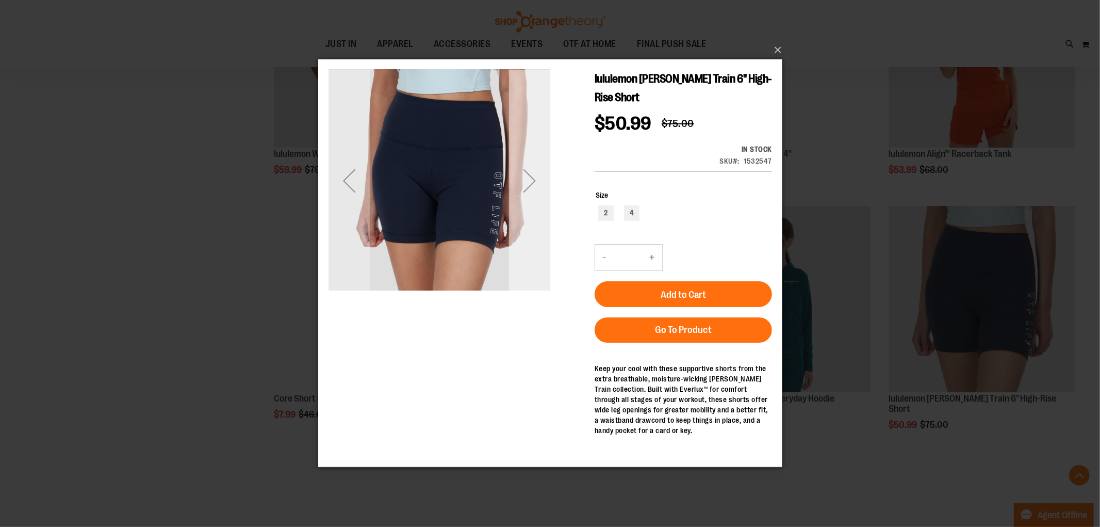
click at [530, 177] on div "Next" at bounding box center [529, 180] width 41 height 41
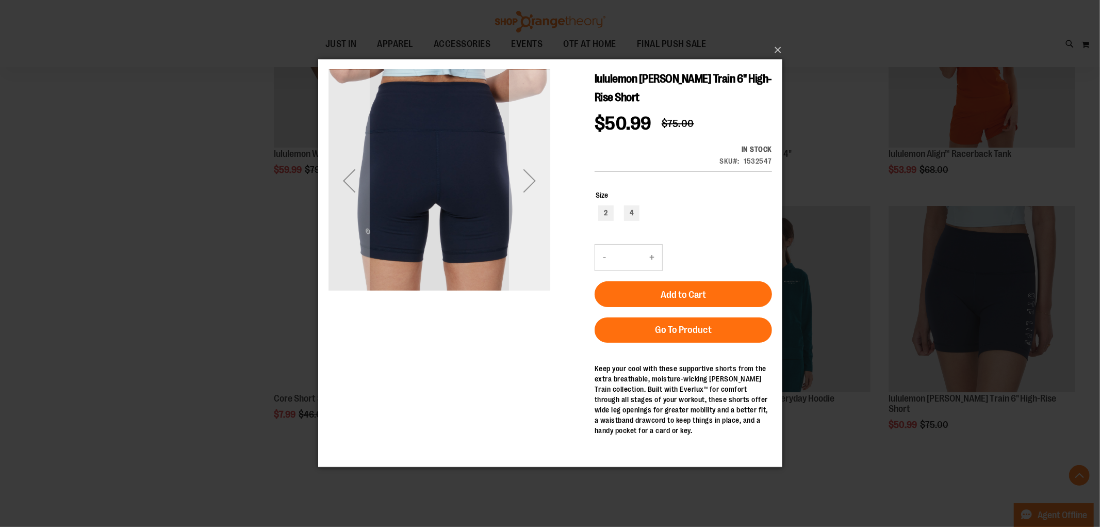
click at [531, 175] on div "Next" at bounding box center [529, 180] width 41 height 41
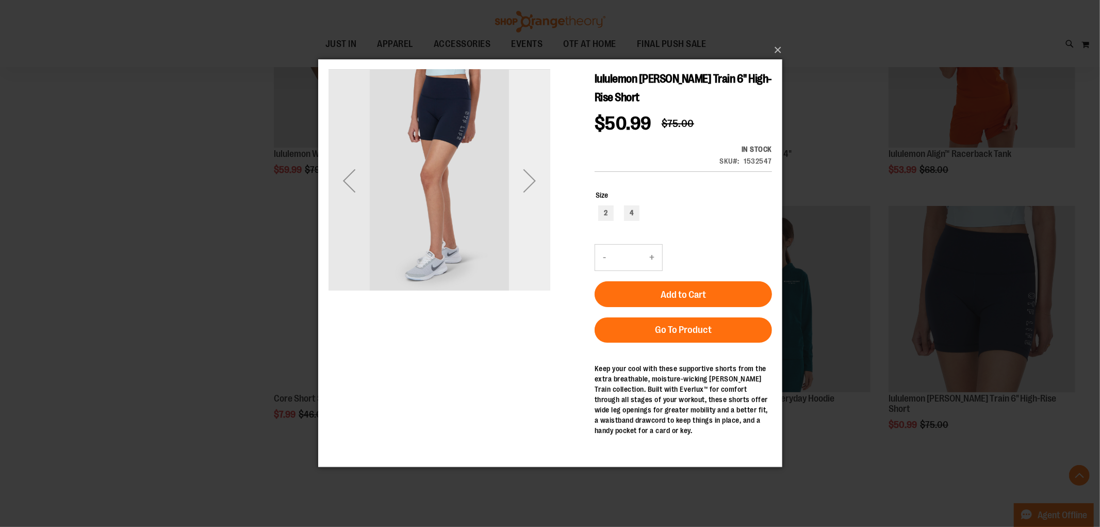
click at [531, 175] on div "Next" at bounding box center [529, 180] width 41 height 41
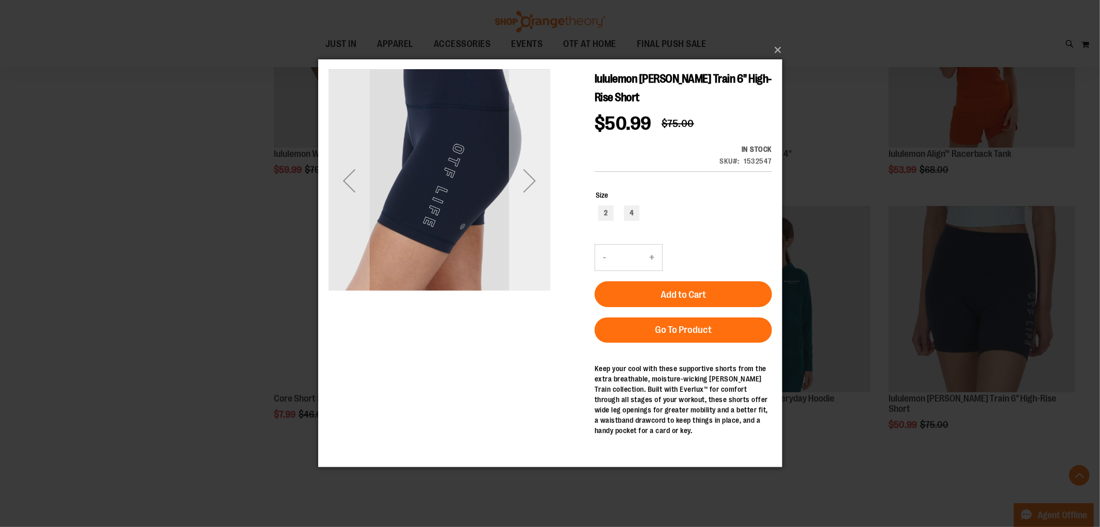
click at [530, 175] on div "Next" at bounding box center [529, 180] width 41 height 41
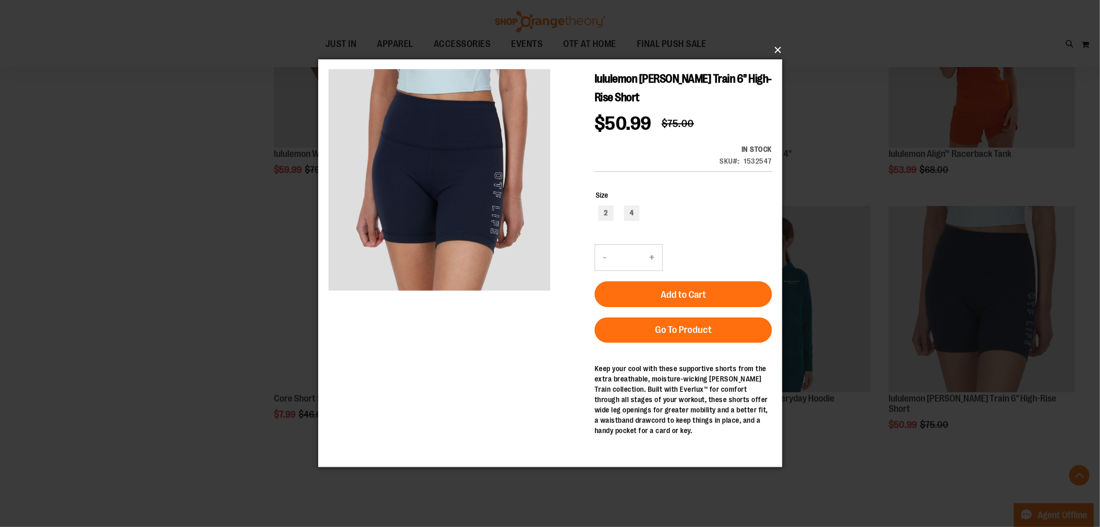
click at [779, 50] on button "×" at bounding box center [553, 50] width 464 height 23
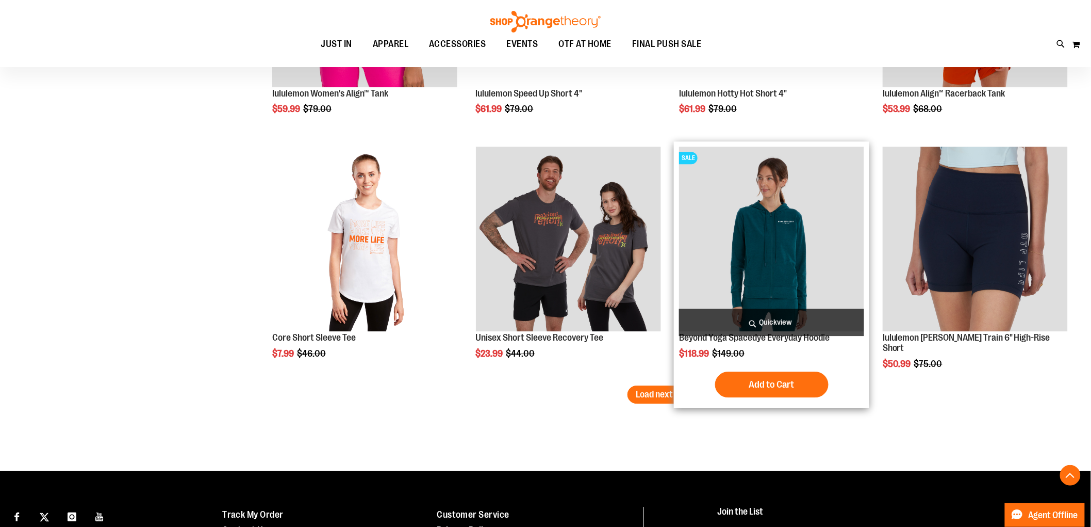
scroll to position [2808, 0]
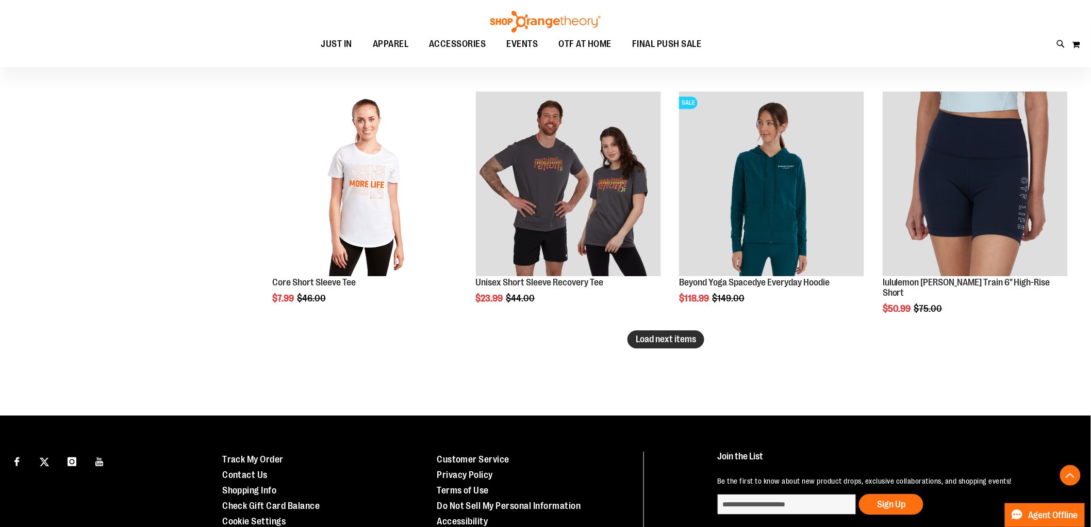
click at [650, 343] on span "Load next items" at bounding box center [666, 339] width 60 height 10
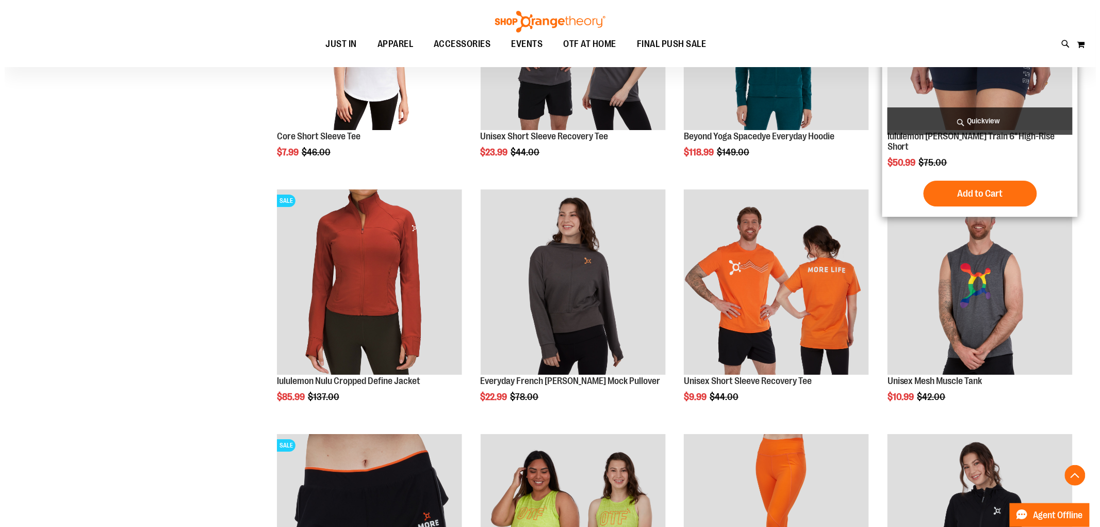
scroll to position [2980, 0]
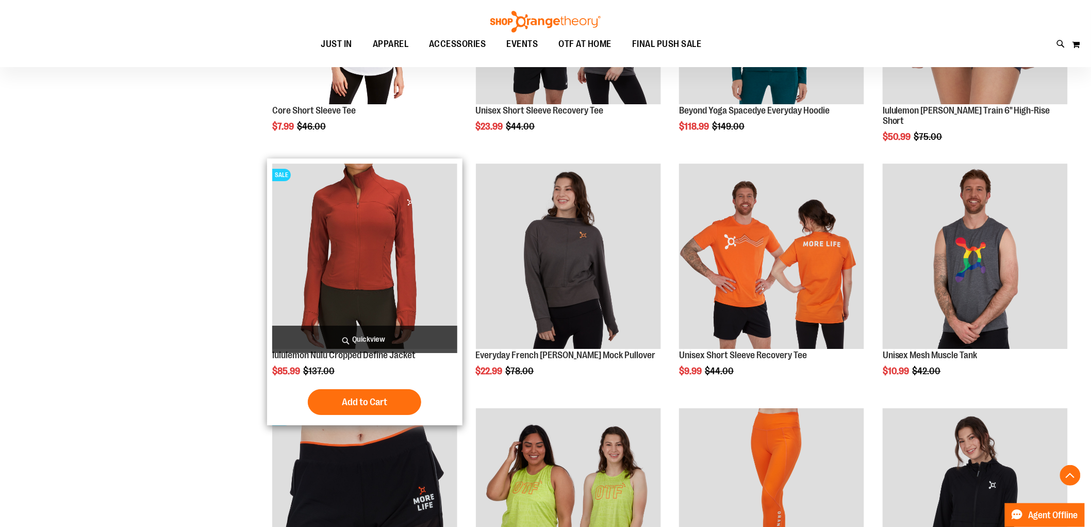
click at [378, 339] on span "Quickview" at bounding box center [364, 338] width 185 height 27
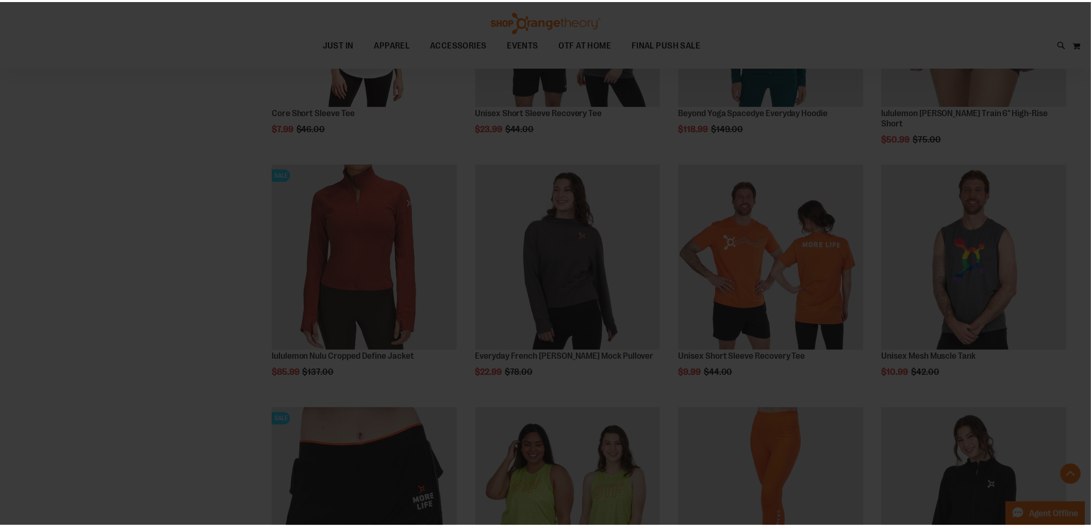
scroll to position [0, 0]
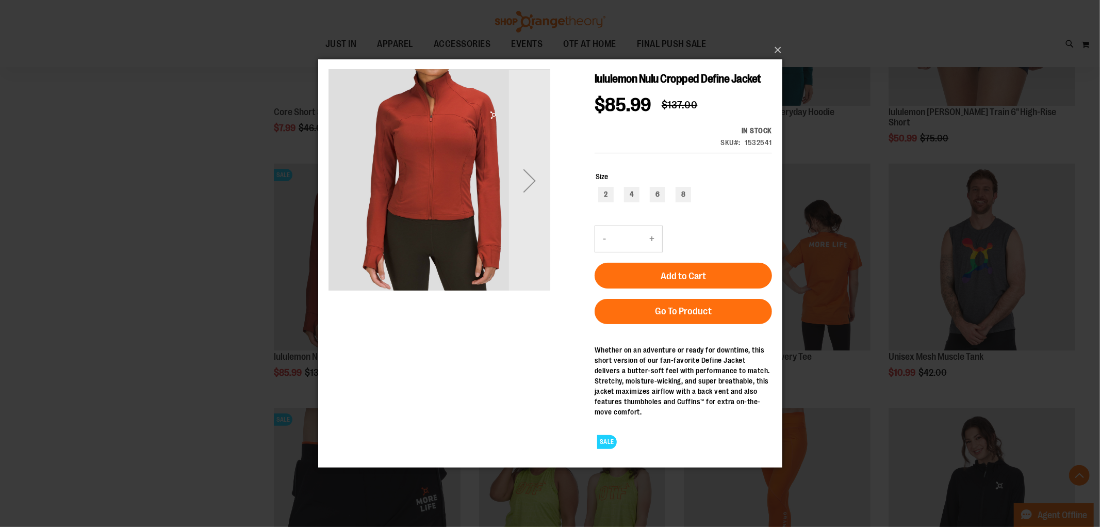
click at [537, 182] on div "Next" at bounding box center [529, 179] width 41 height 41
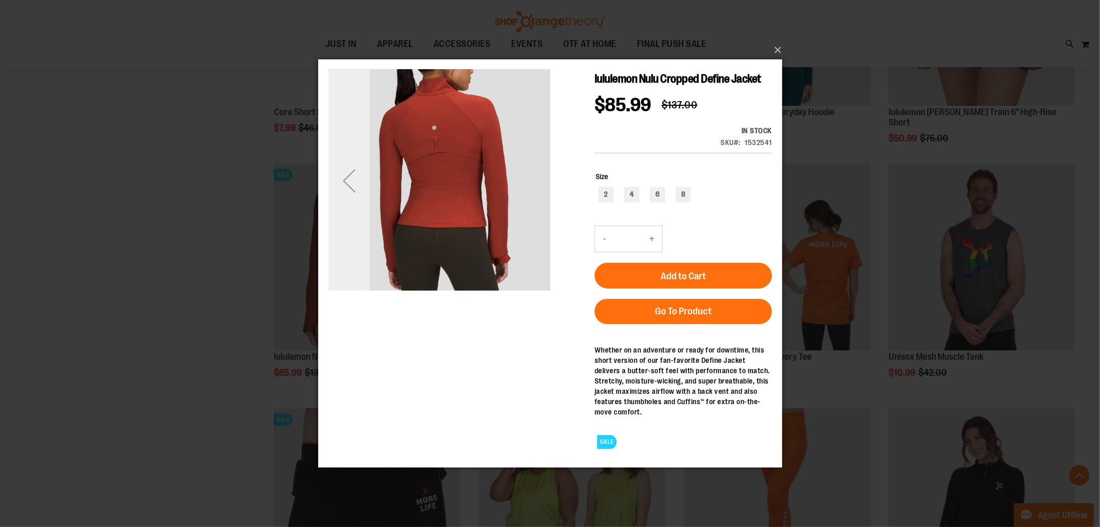
click at [346, 183] on div "Previous" at bounding box center [348, 179] width 41 height 41
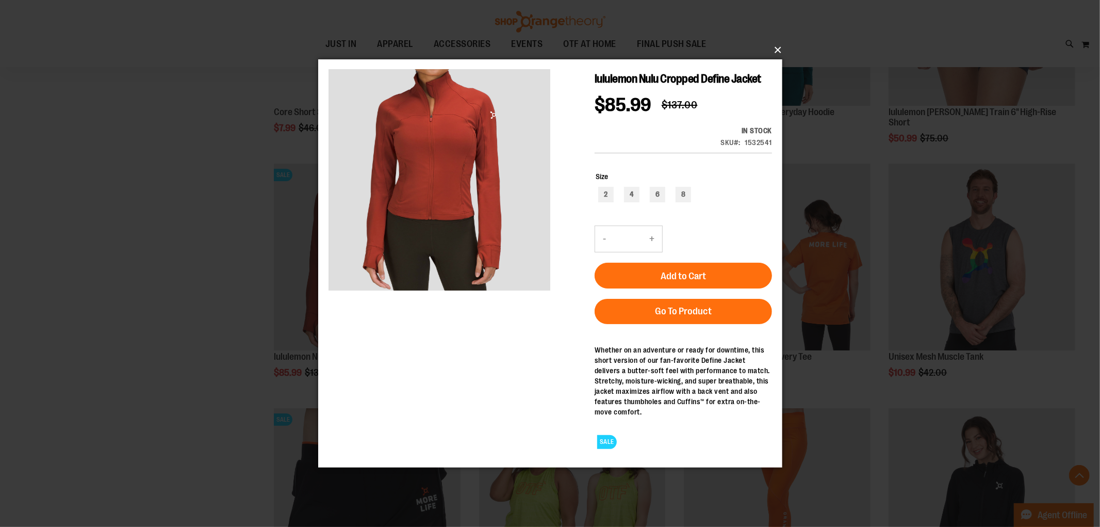
click at [781, 45] on button "×" at bounding box center [553, 50] width 464 height 23
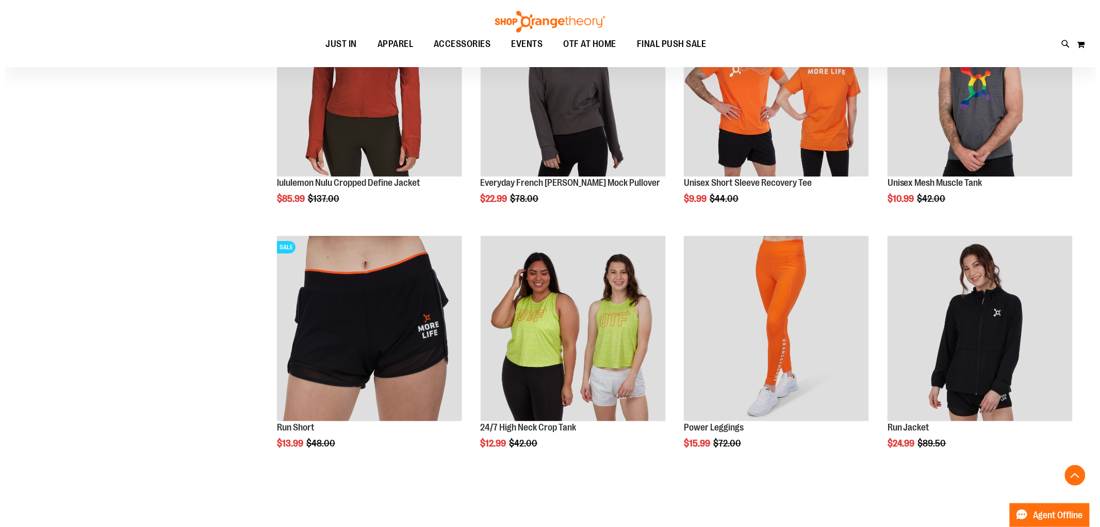
scroll to position [3209, 0]
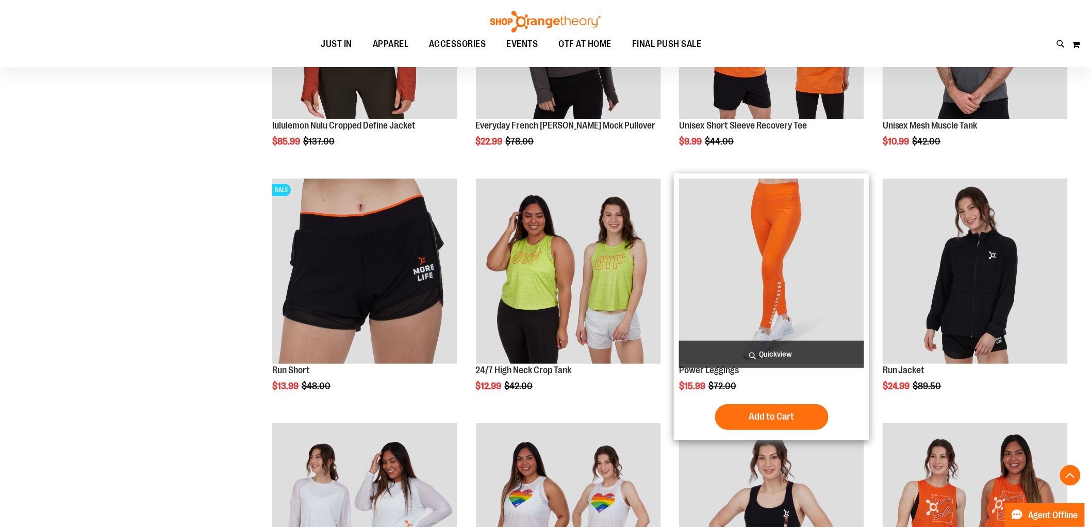
click at [776, 348] on span "Quickview" at bounding box center [771, 353] width 185 height 27
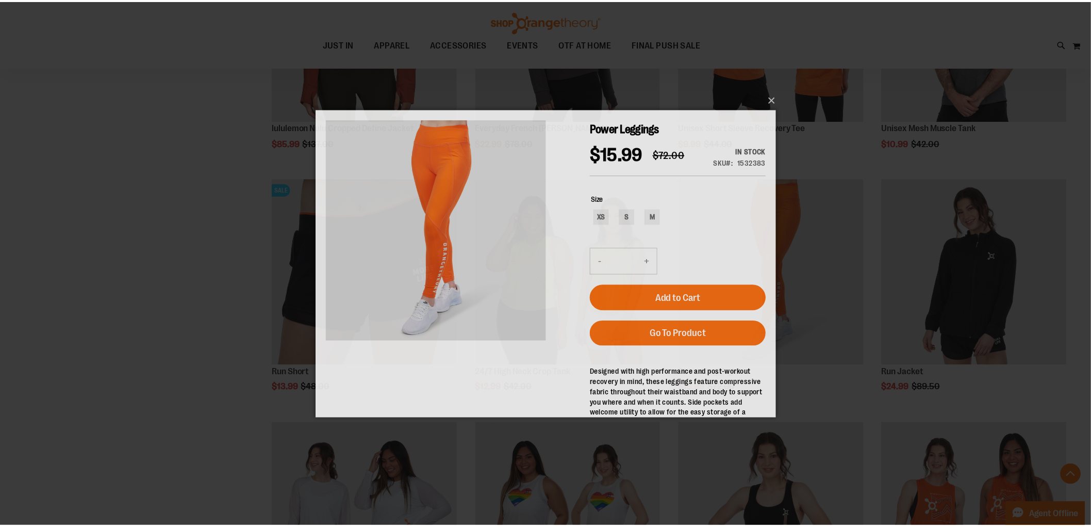
scroll to position [0, 0]
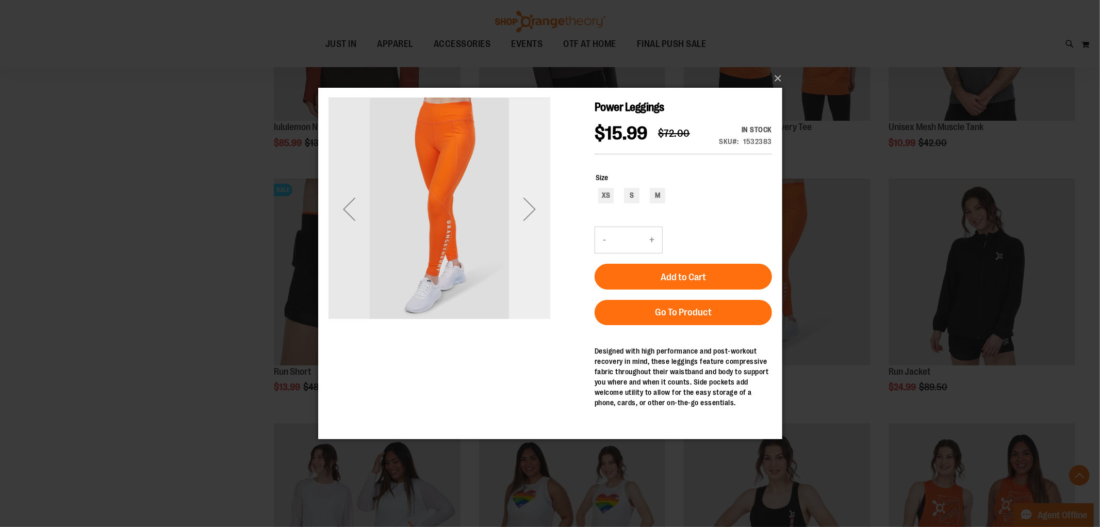
click at [534, 203] on div "Next" at bounding box center [529, 208] width 41 height 41
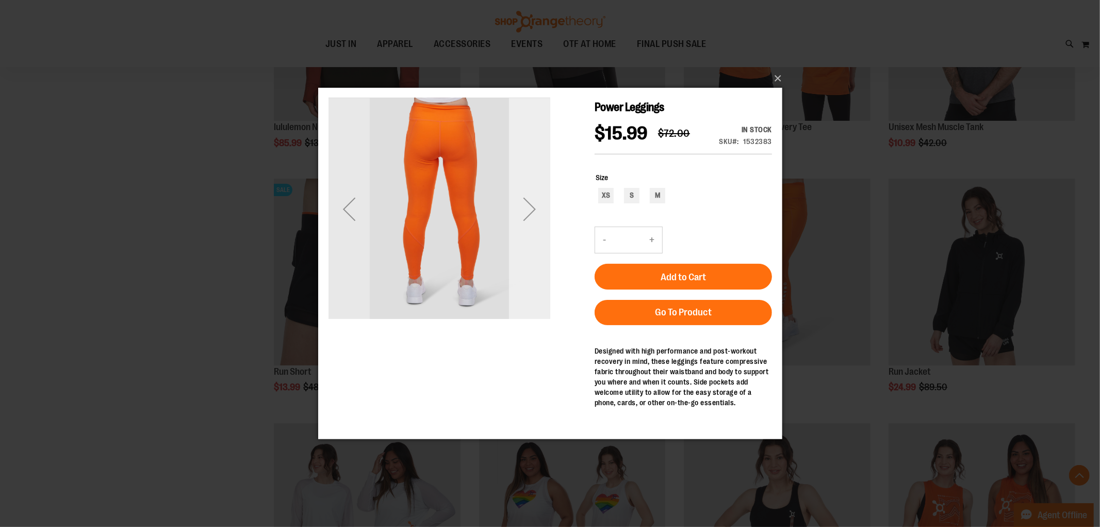
click at [531, 206] on div "Next" at bounding box center [529, 208] width 41 height 41
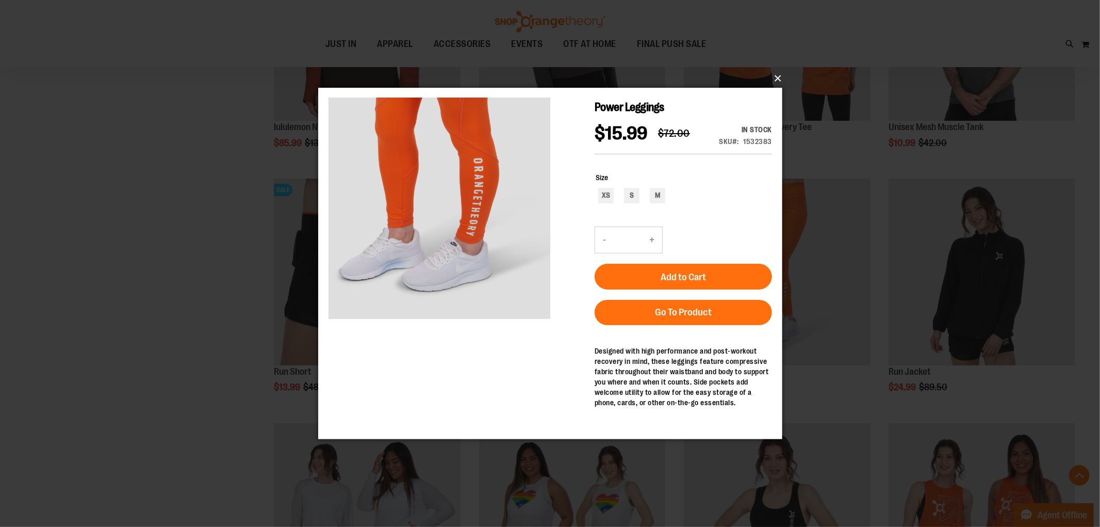
click at [777, 75] on button "×" at bounding box center [553, 78] width 464 height 23
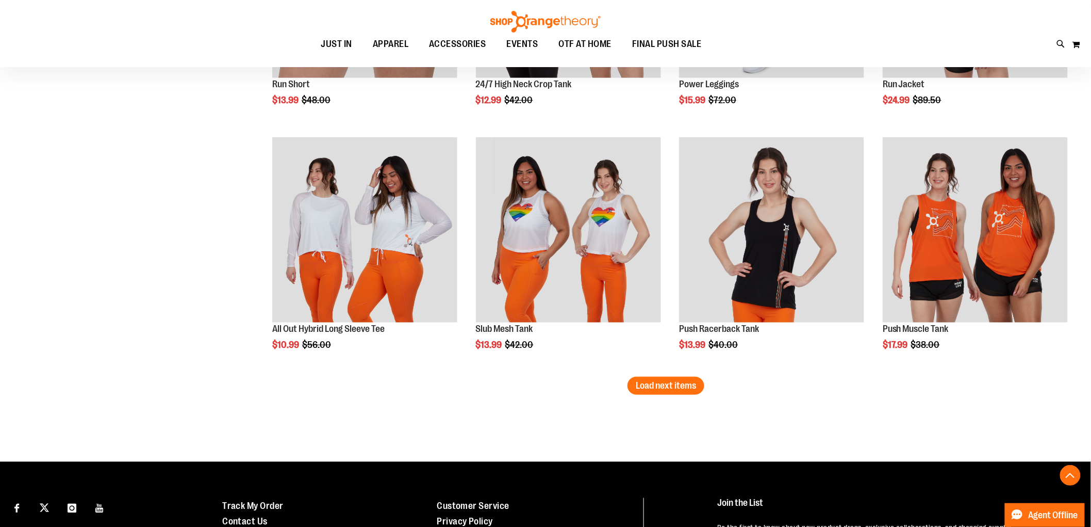
scroll to position [3495, 0]
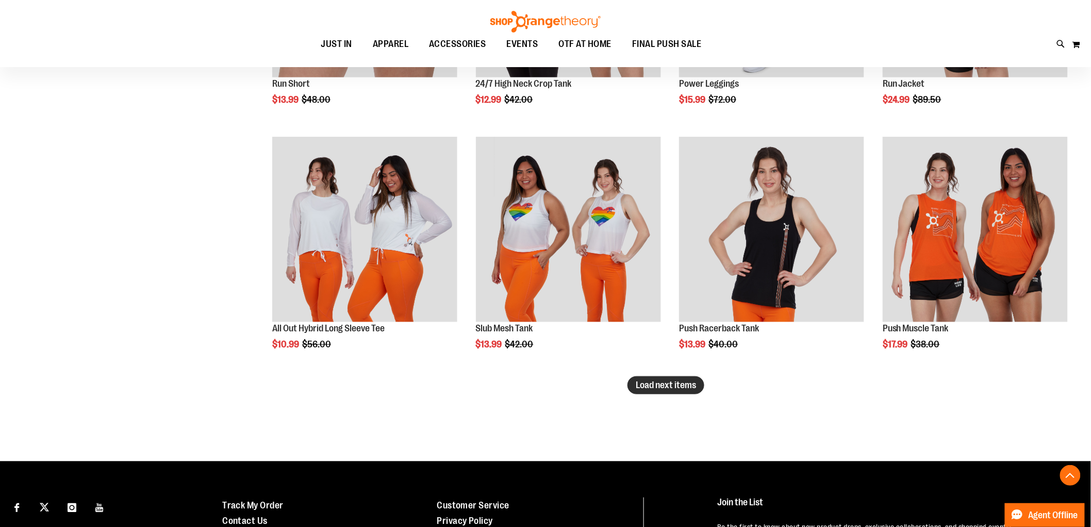
click at [667, 388] on span "Load next items" at bounding box center [666, 385] width 60 height 10
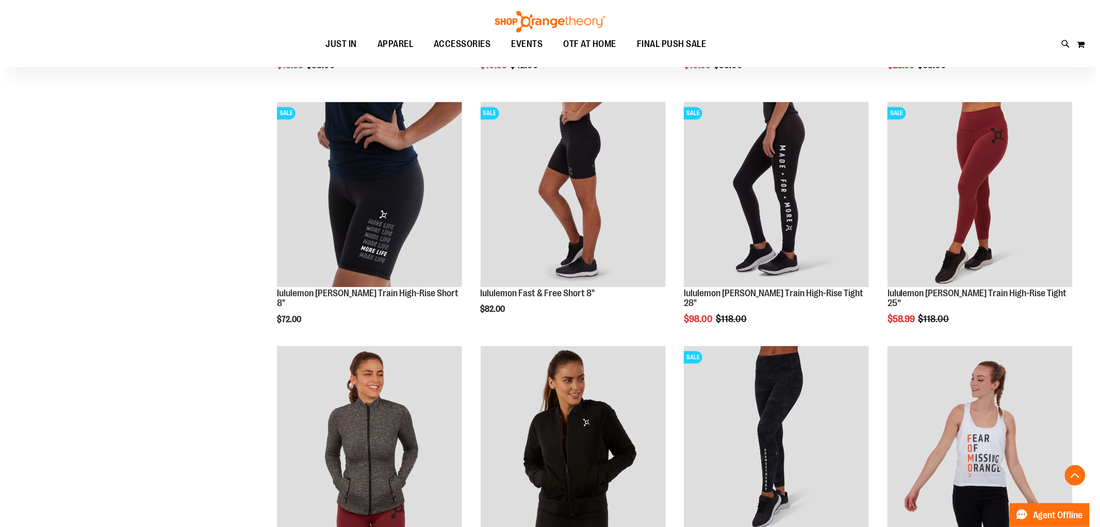
scroll to position [4011, 0]
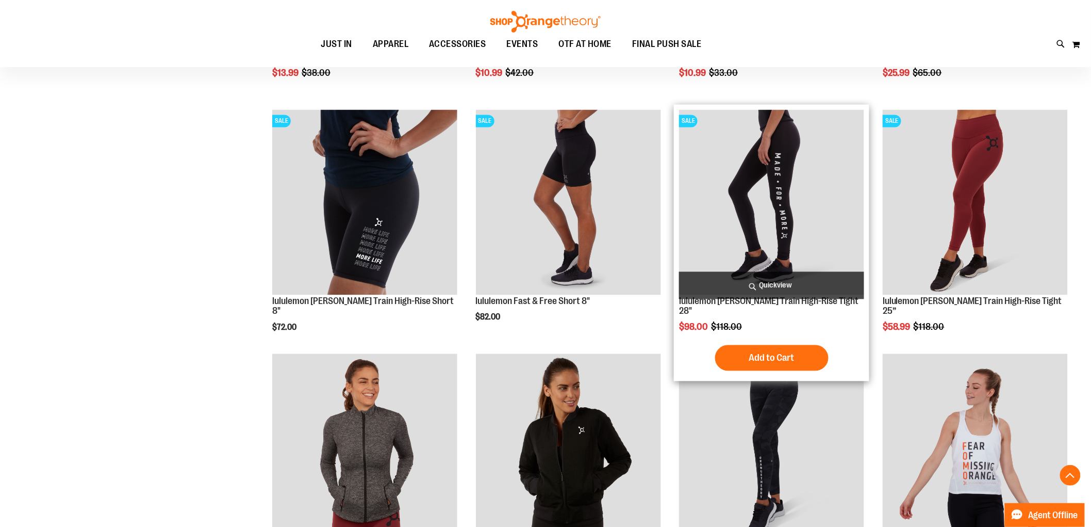
click at [772, 282] on span "Quickview" at bounding box center [771, 285] width 185 height 27
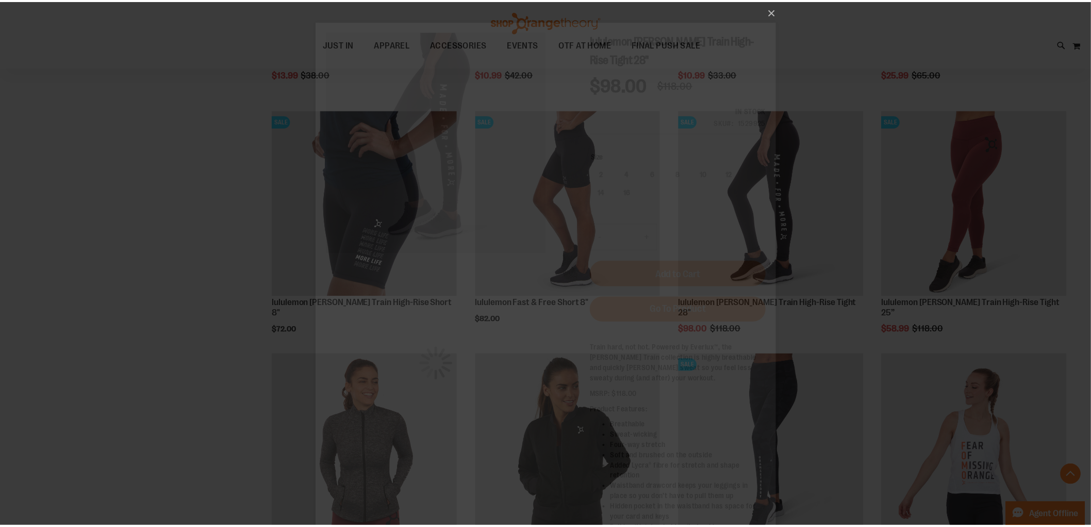
scroll to position [0, 0]
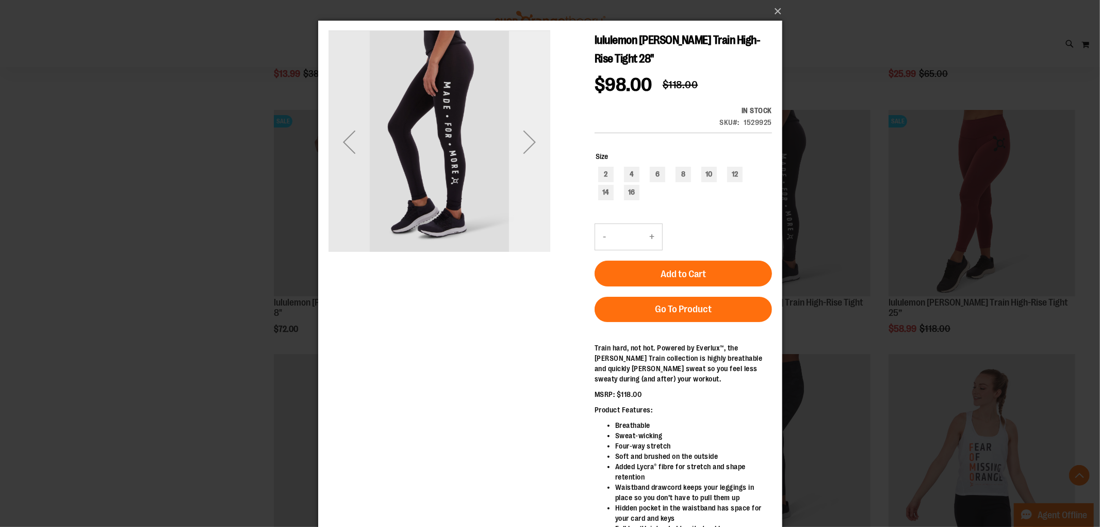
click at [531, 143] on div "Next" at bounding box center [529, 141] width 41 height 41
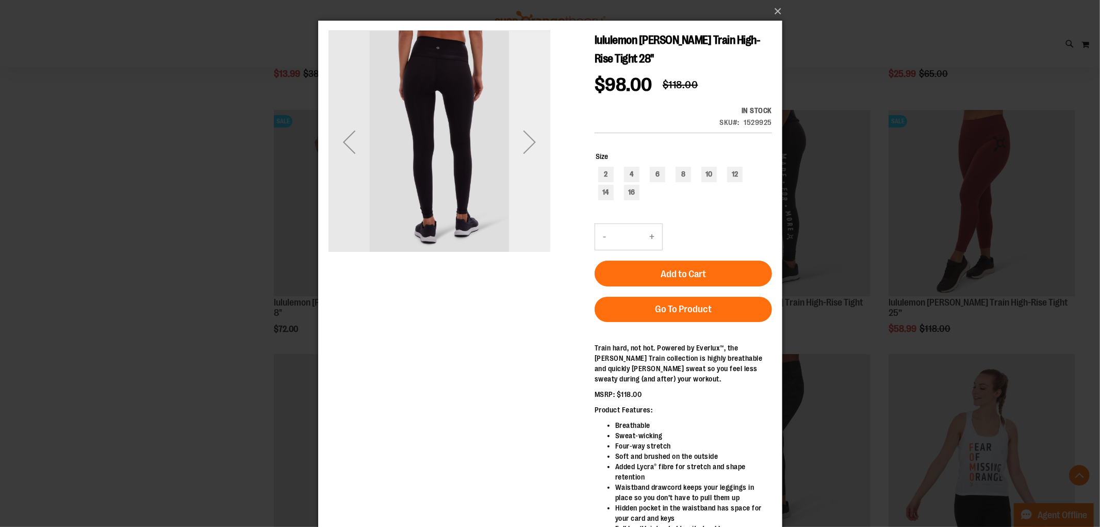
click at [531, 143] on div "Next" at bounding box center [529, 141] width 41 height 41
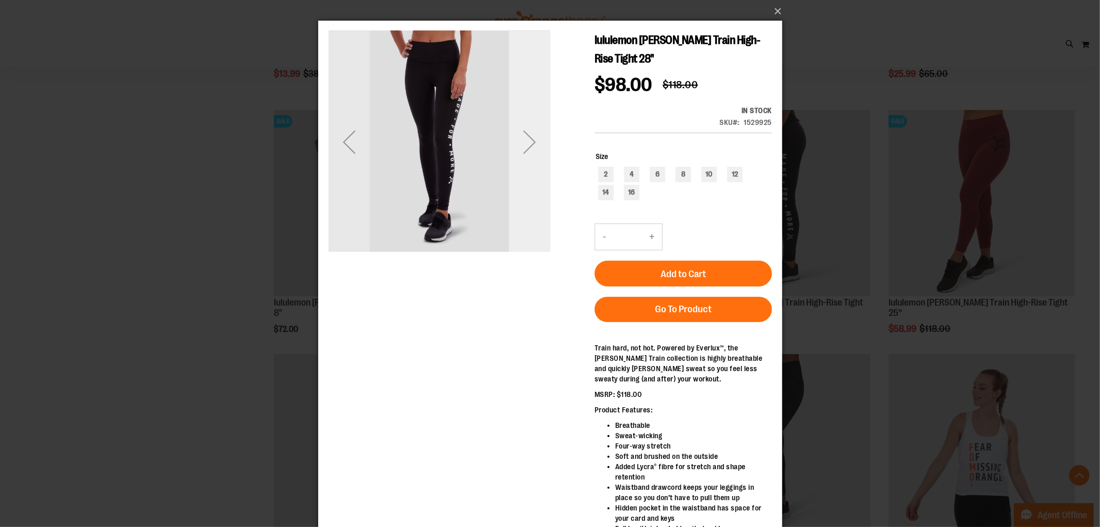
click at [531, 143] on div "Next" at bounding box center [529, 141] width 41 height 41
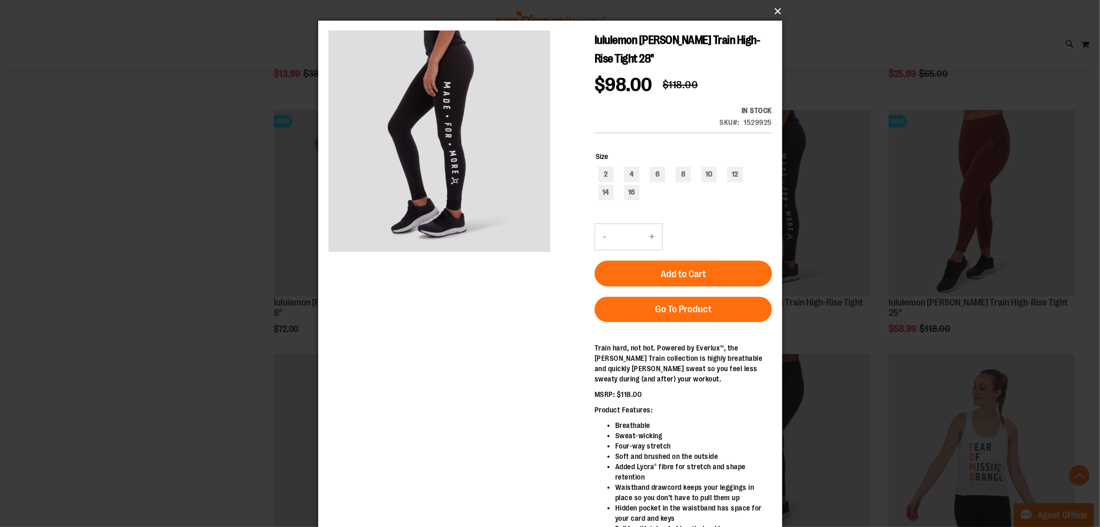
click at [777, 11] on button "×" at bounding box center [553, 11] width 464 height 23
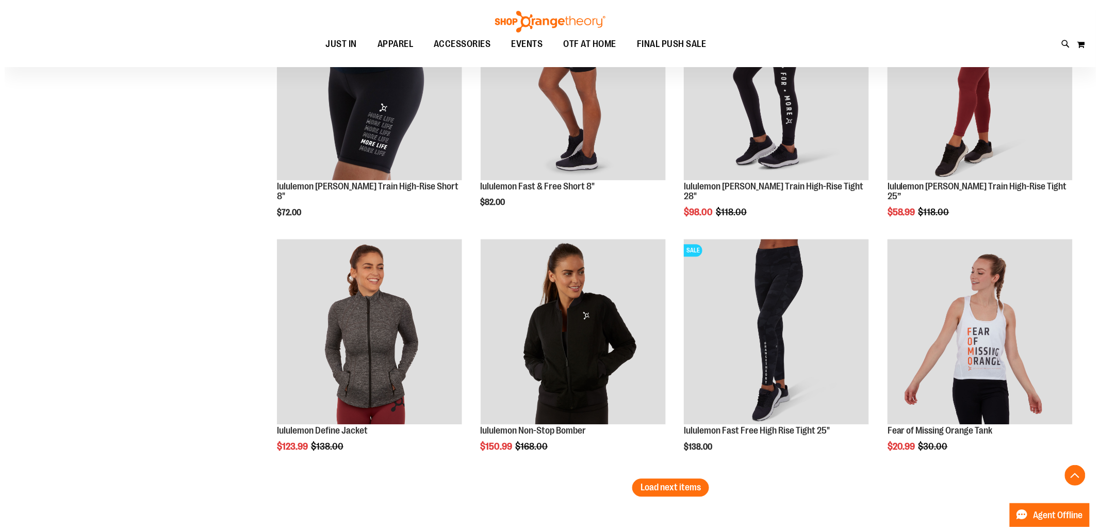
scroll to position [4183, 0]
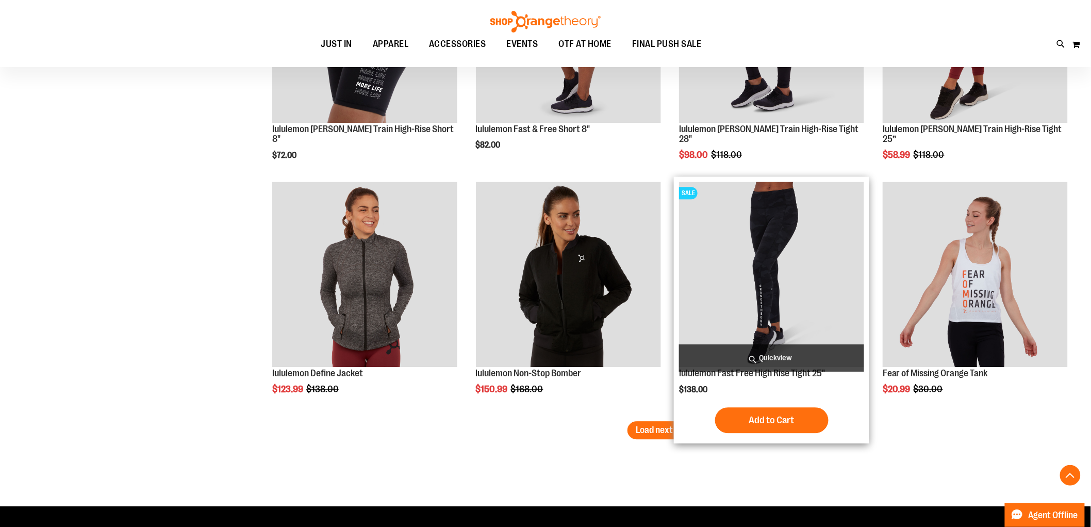
click at [812, 354] on span "Quickview" at bounding box center [771, 357] width 185 height 27
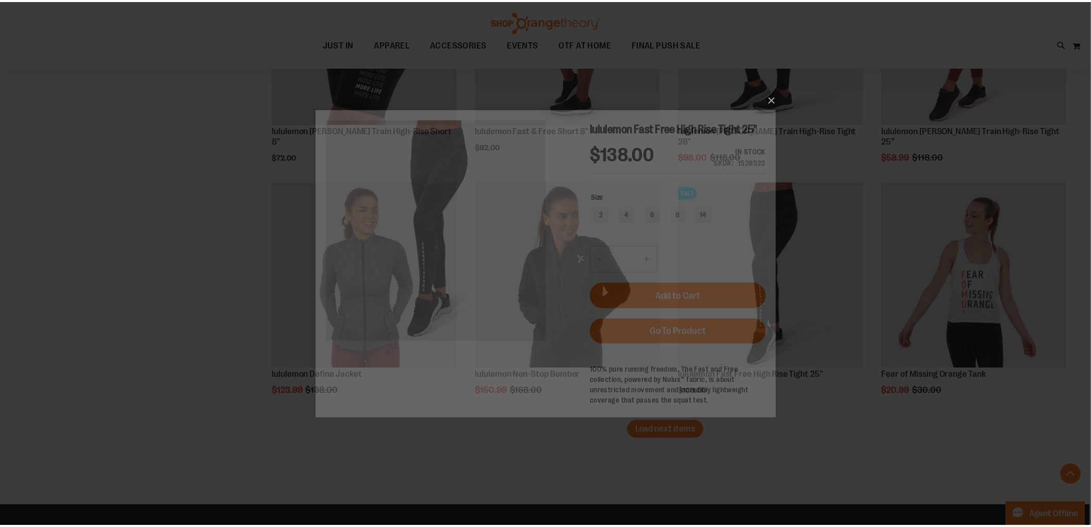
scroll to position [0, 0]
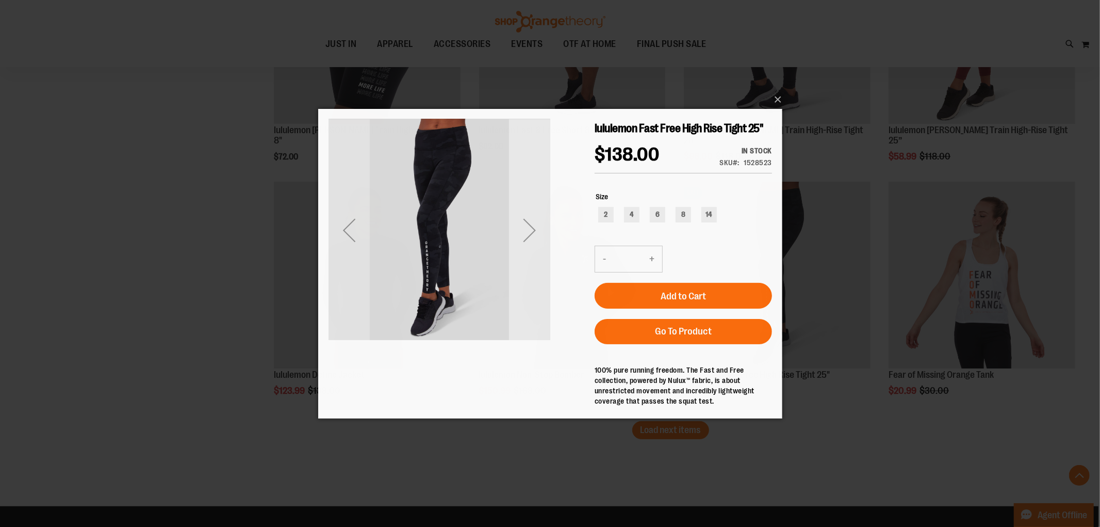
click at [532, 234] on div "Next" at bounding box center [529, 229] width 41 height 41
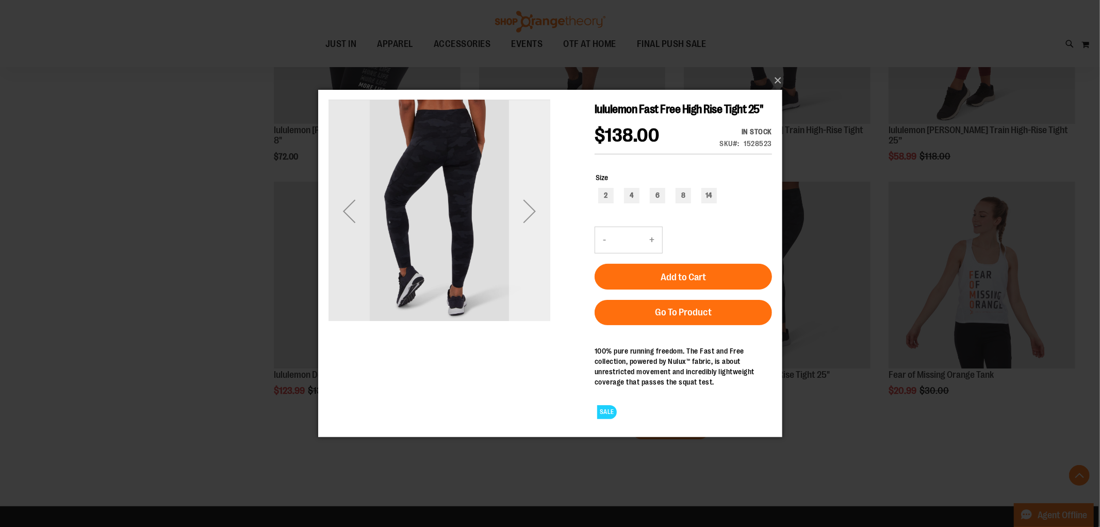
click at [522, 197] on div "Next" at bounding box center [529, 210] width 41 height 41
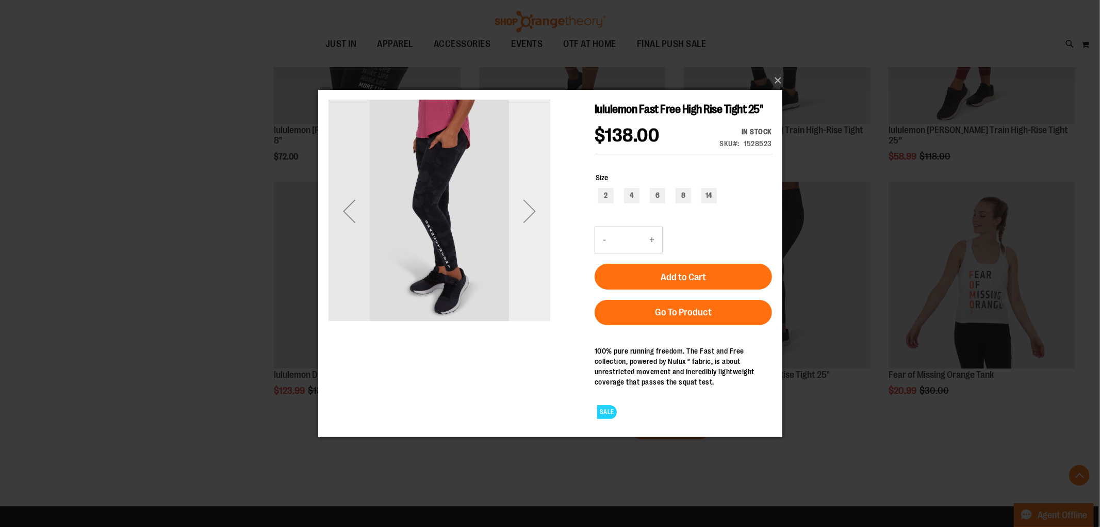
click at [528, 201] on div "Next" at bounding box center [529, 210] width 41 height 41
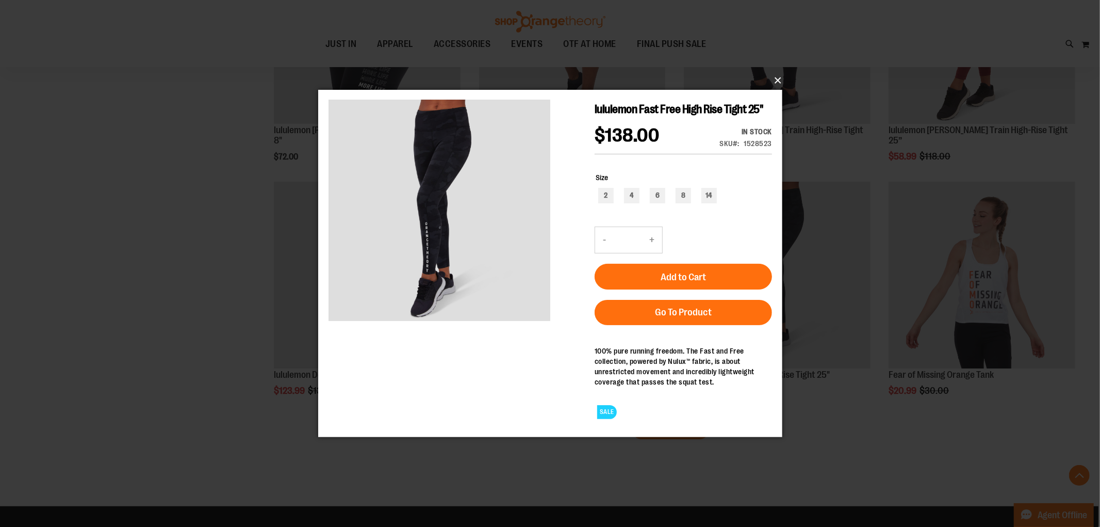
click at [772, 80] on button "×" at bounding box center [553, 80] width 464 height 23
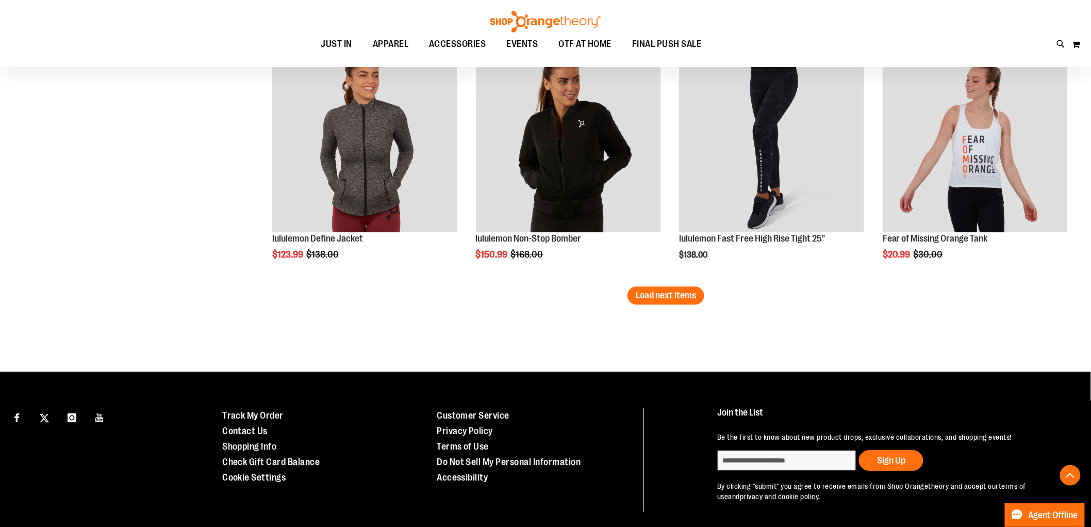
scroll to position [4298, 0]
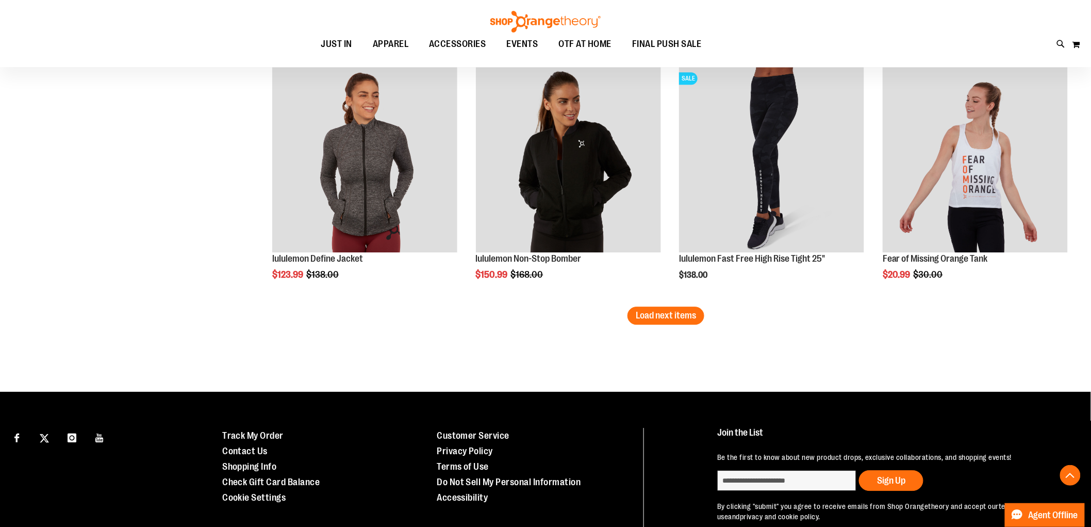
click at [678, 312] on span "Load next items" at bounding box center [666, 315] width 60 height 10
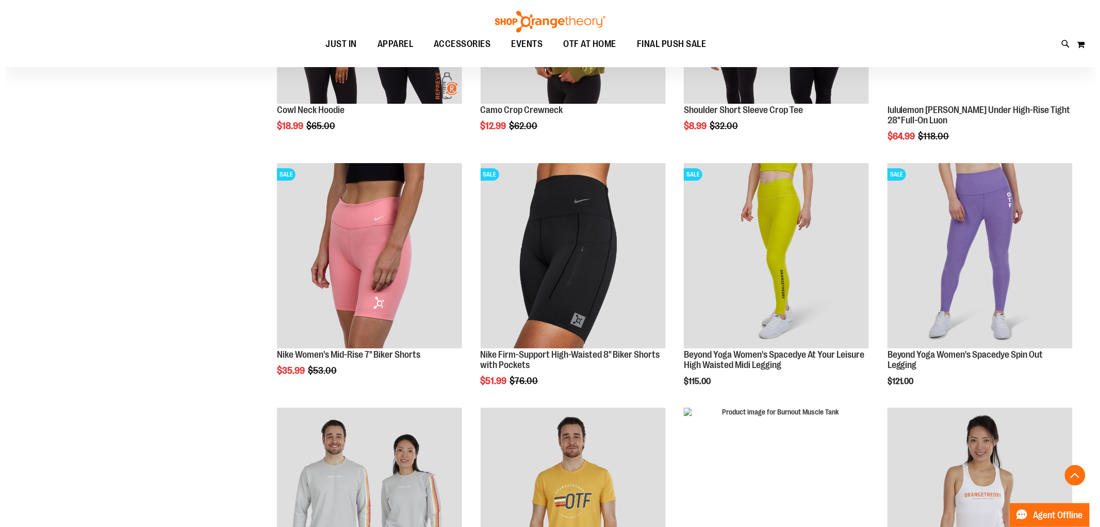
scroll to position [4699, 0]
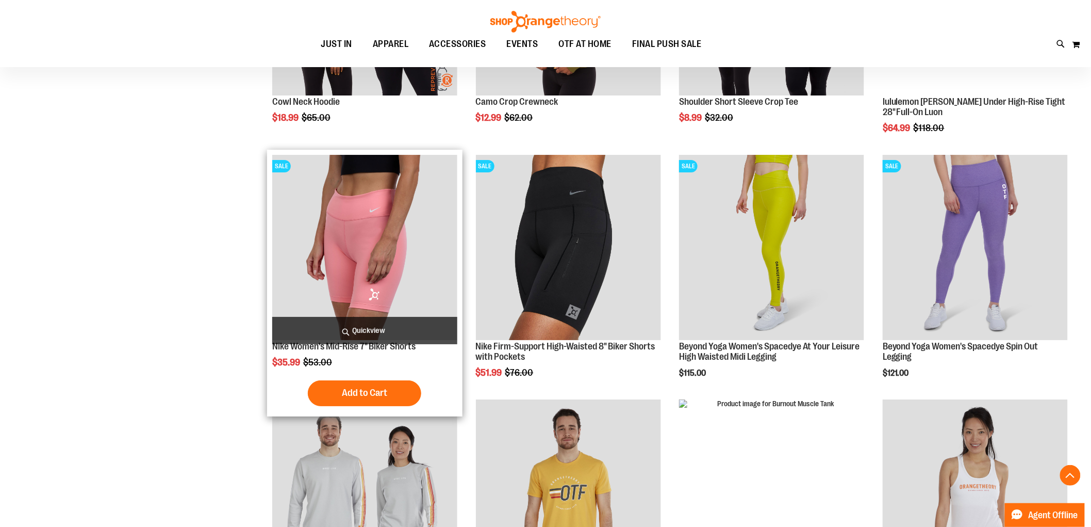
click at [398, 323] on span "Quickview" at bounding box center [364, 330] width 185 height 27
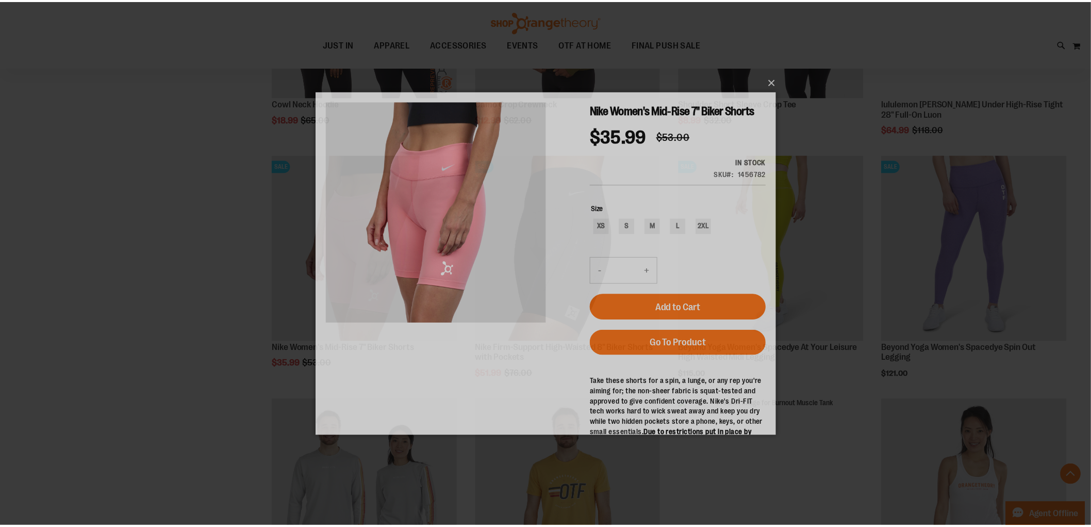
scroll to position [0, 0]
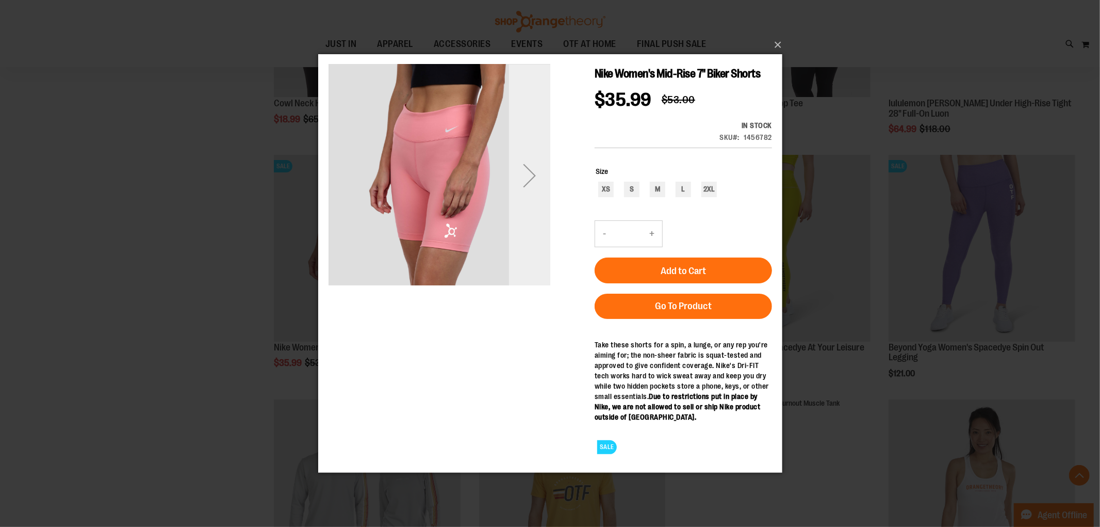
click at [532, 162] on div "Next" at bounding box center [529, 174] width 41 height 41
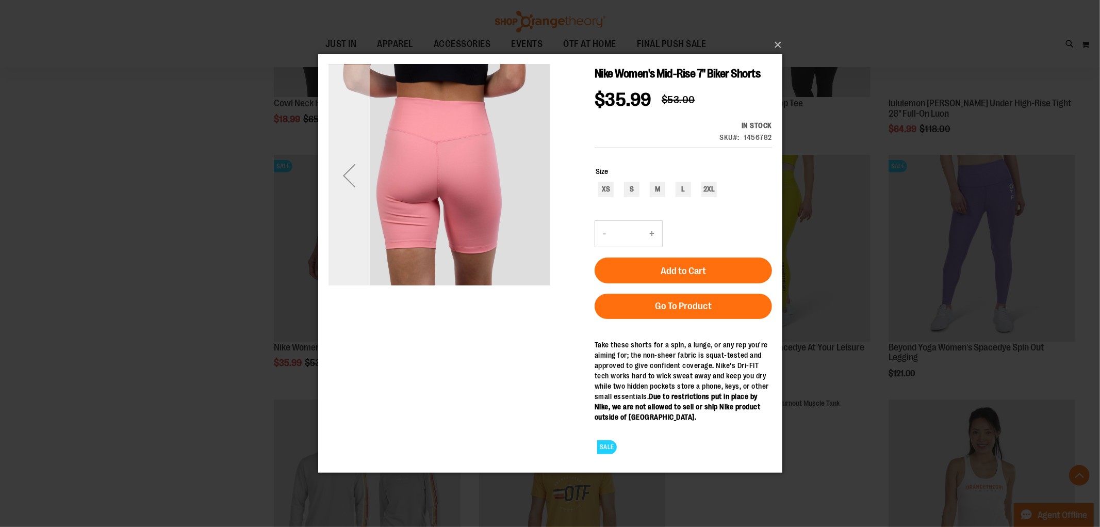
click at [345, 172] on div "Previous" at bounding box center [348, 174] width 41 height 41
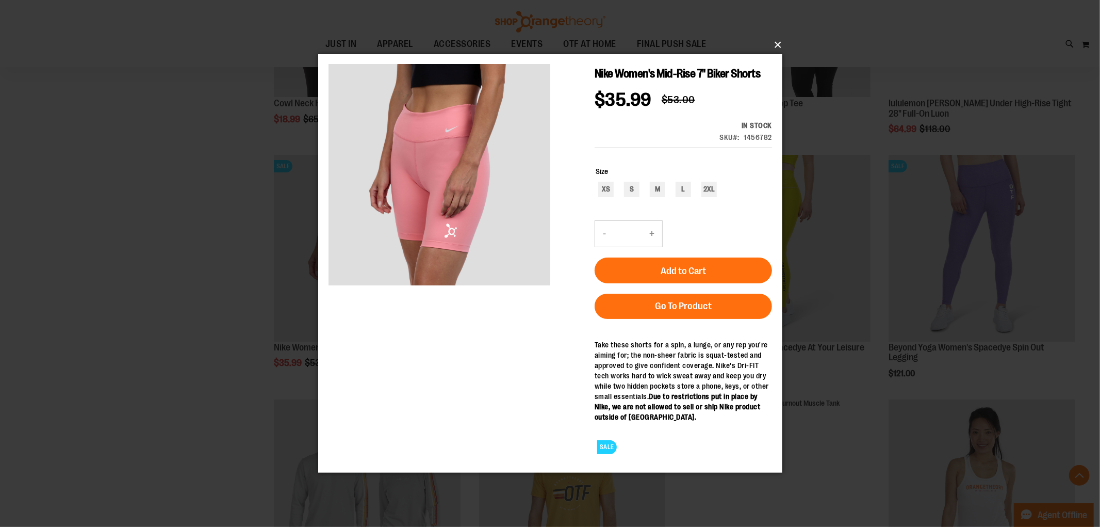
click at [775, 44] on button "×" at bounding box center [553, 45] width 464 height 23
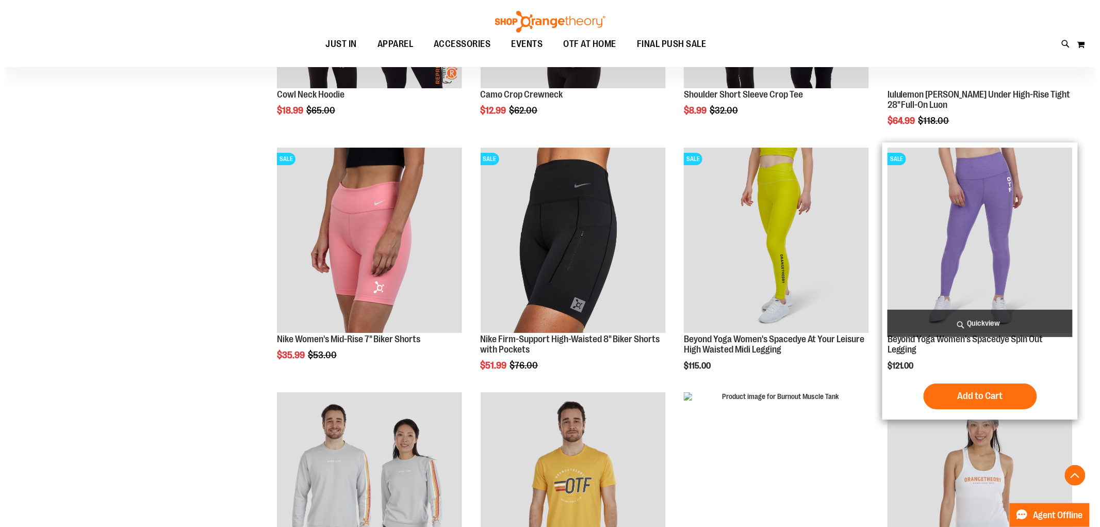
scroll to position [4814, 0]
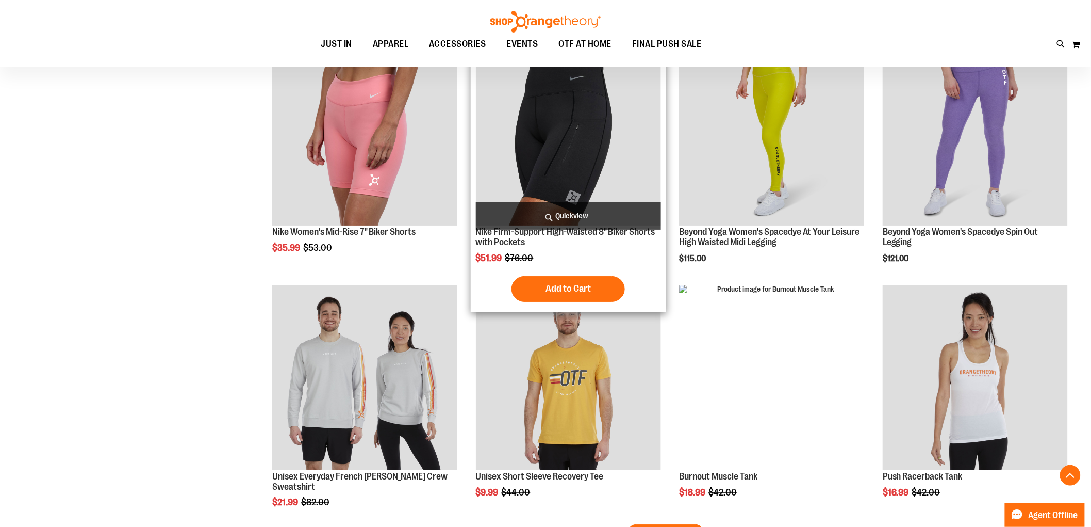
click at [603, 214] on span "Quickview" at bounding box center [568, 215] width 185 height 27
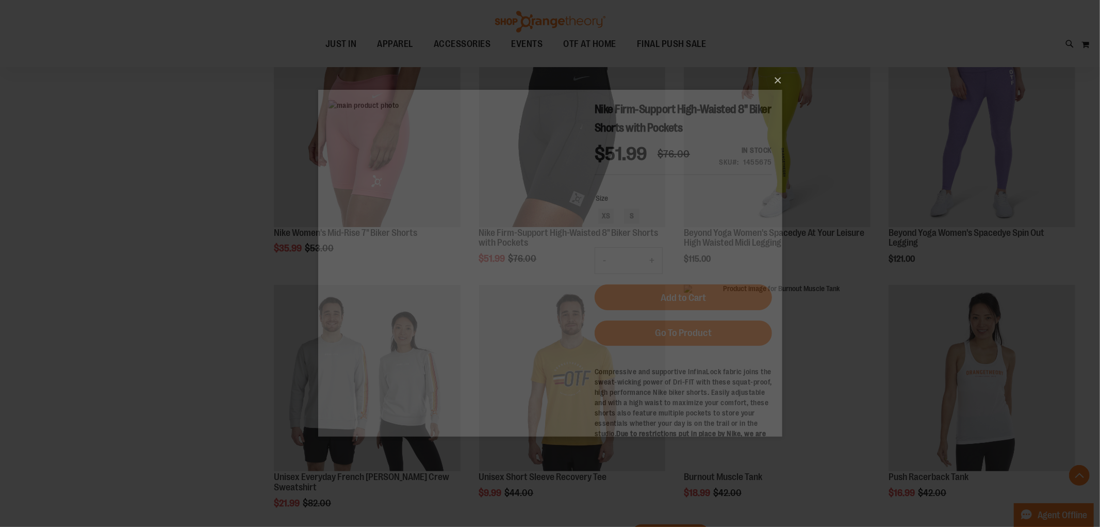
scroll to position [0, 0]
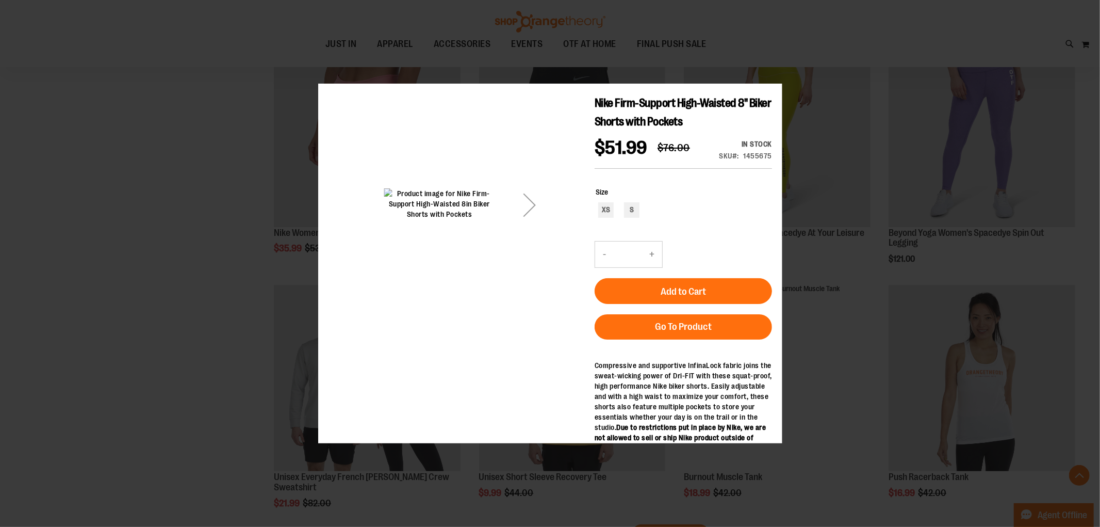
click at [529, 217] on div "Next" at bounding box center [529, 204] width 41 height 41
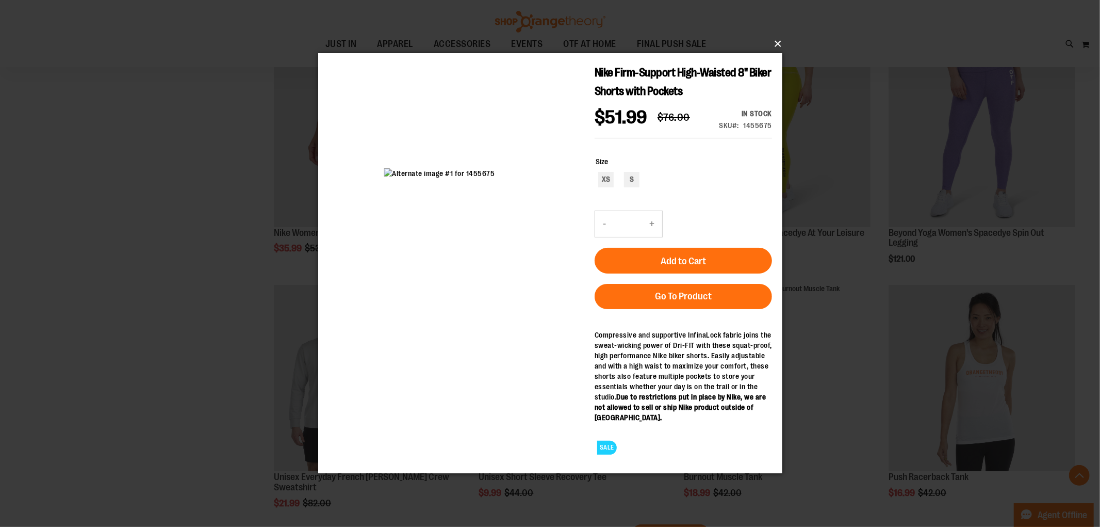
click at [777, 44] on button "×" at bounding box center [553, 43] width 464 height 23
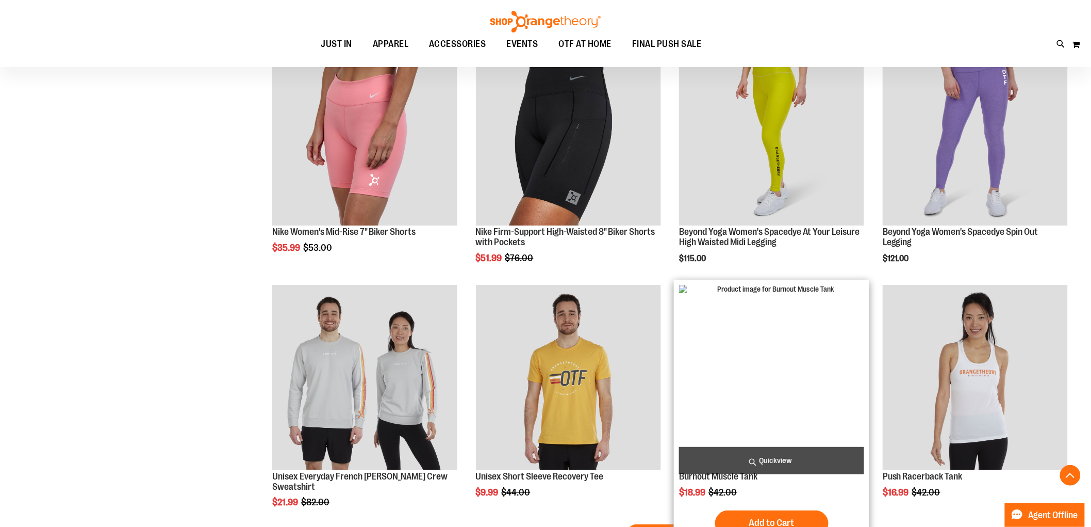
click at [798, 458] on span "Quickview" at bounding box center [771, 460] width 185 height 27
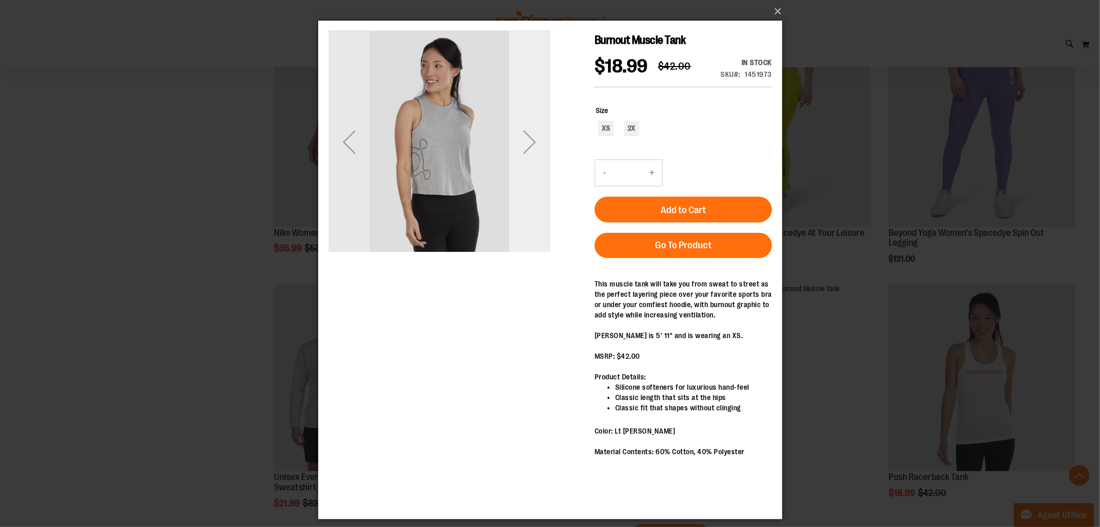
click at [528, 138] on div "Next" at bounding box center [529, 141] width 41 height 41
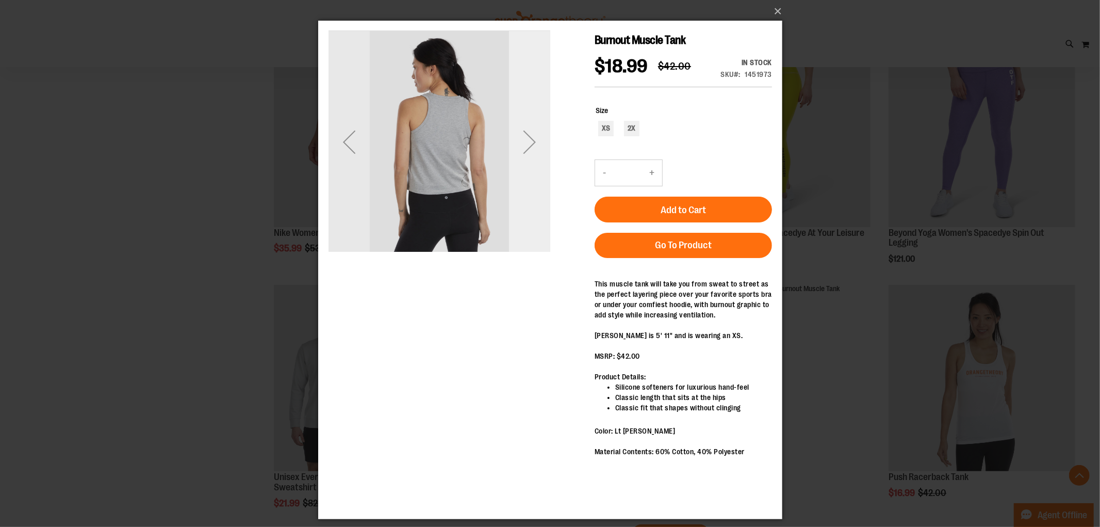
click at [528, 139] on div "Next" at bounding box center [529, 141] width 41 height 41
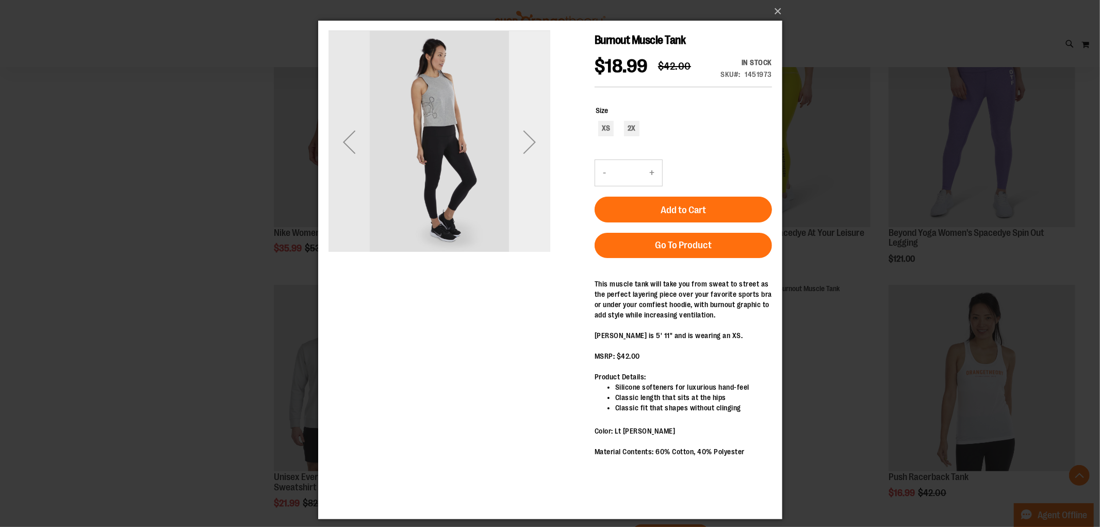
click at [528, 139] on div "Next" at bounding box center [529, 141] width 41 height 41
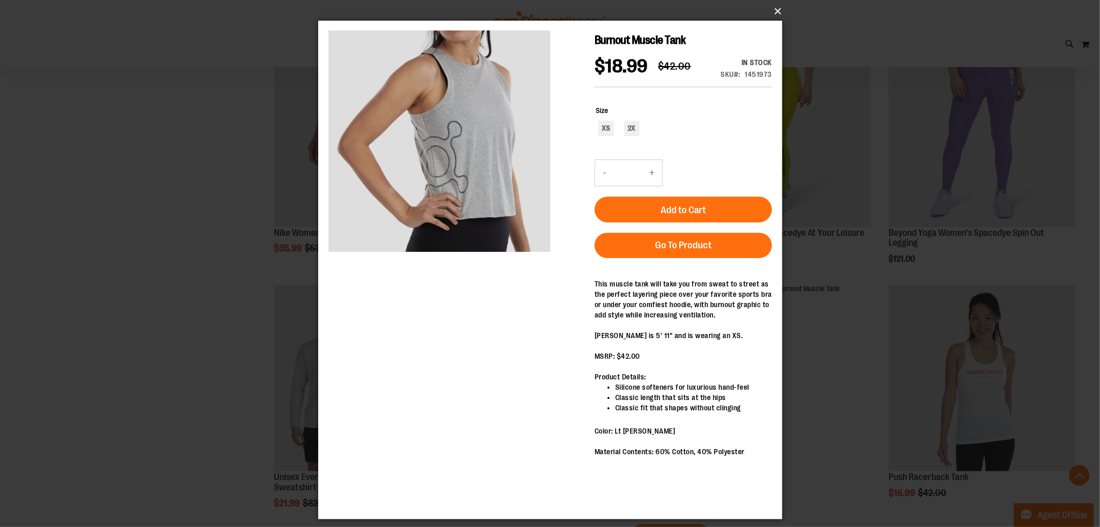
click at [783, 8] on button "×" at bounding box center [553, 11] width 464 height 23
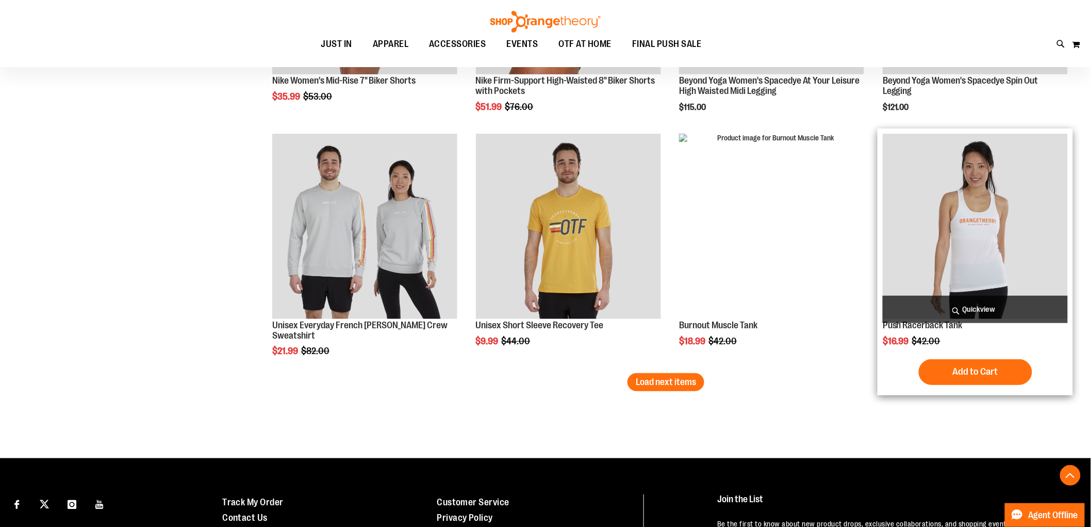
scroll to position [4985, 0]
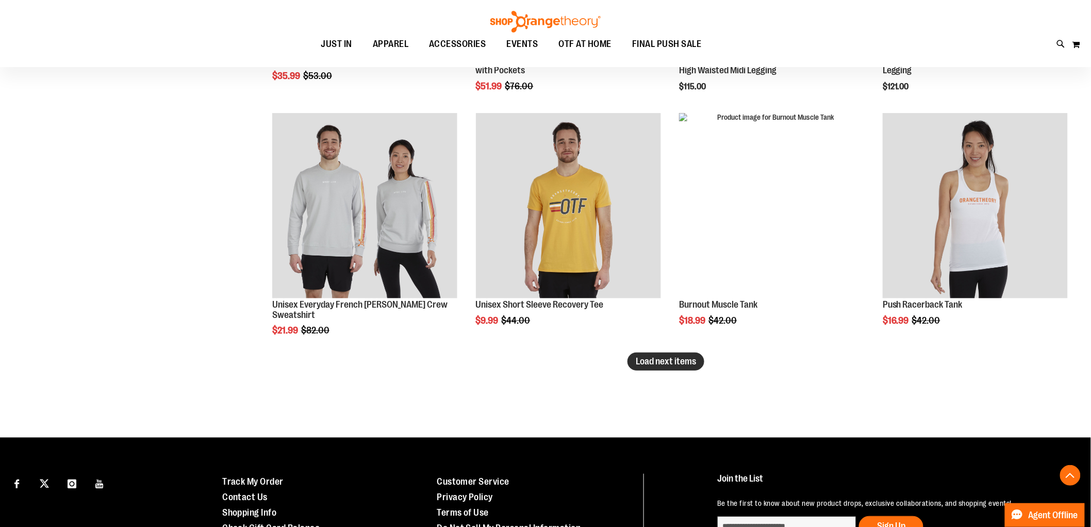
click at [675, 359] on span "Load next items" at bounding box center [666, 361] width 60 height 10
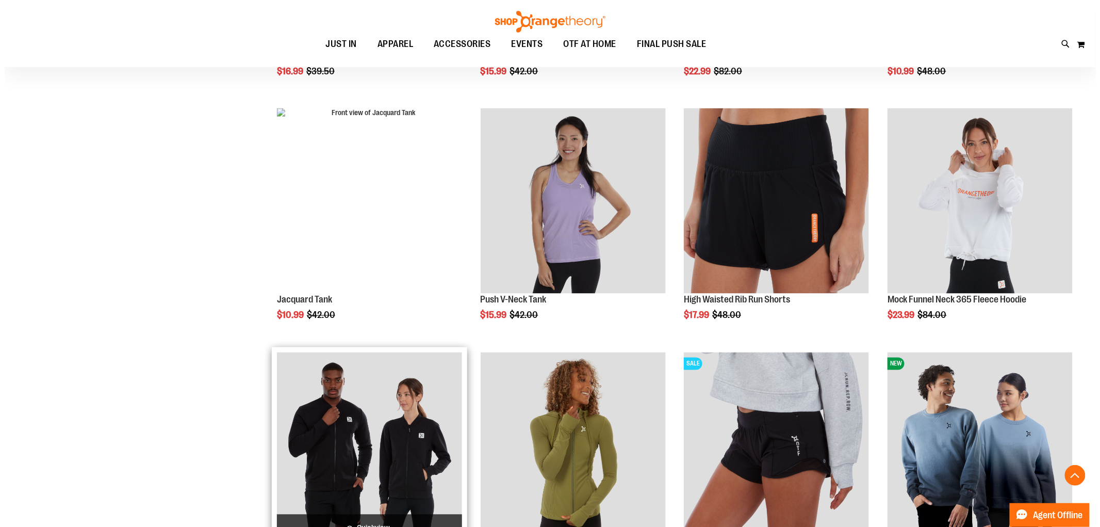
scroll to position [5673, 0]
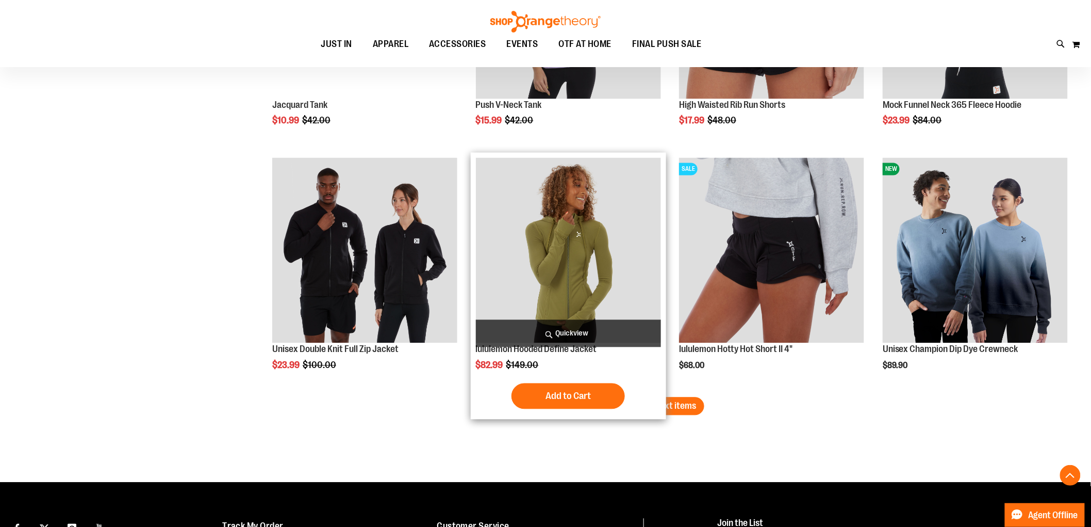
click at [580, 330] on span "Quickview" at bounding box center [568, 333] width 185 height 27
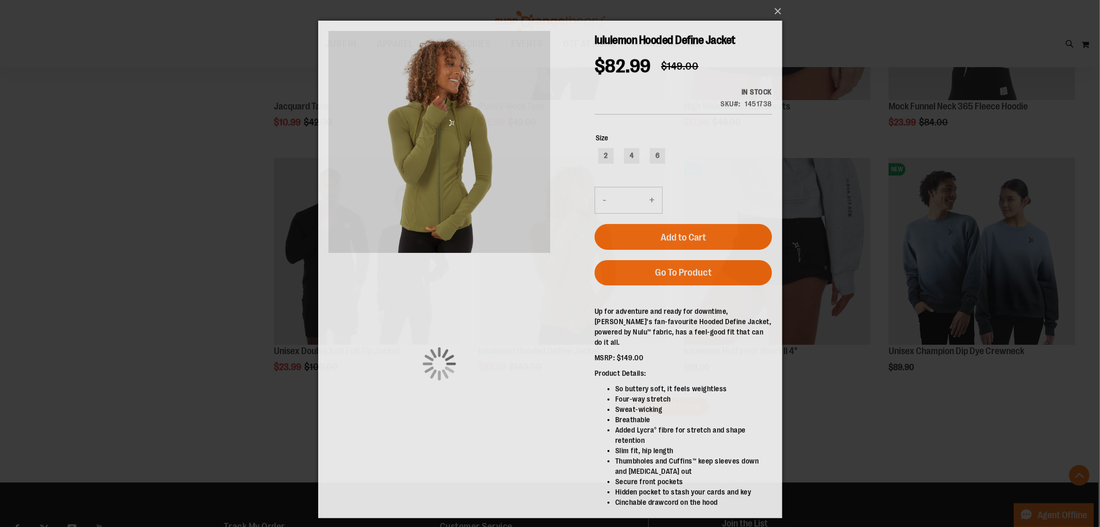
scroll to position [0, 0]
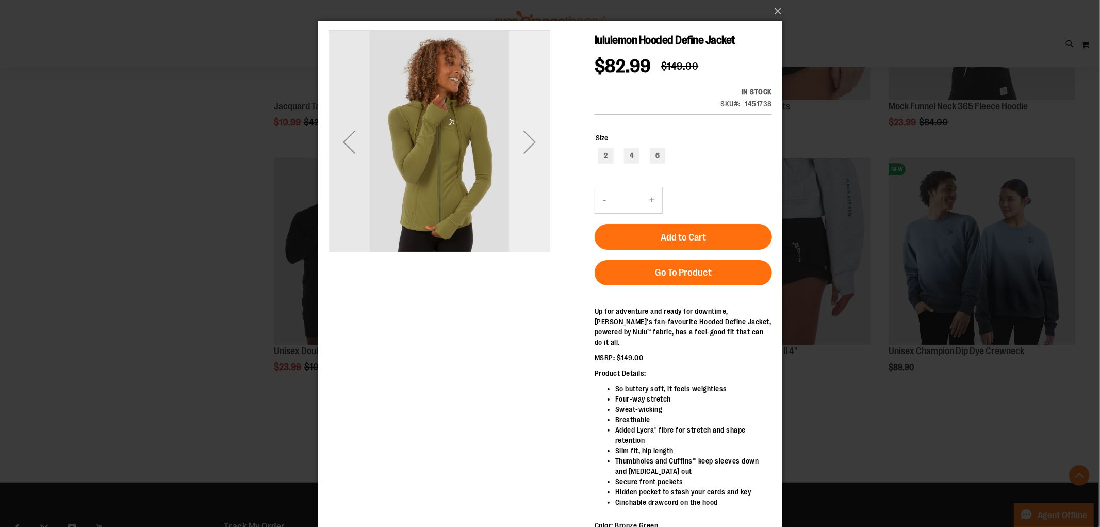
click at [538, 145] on div "Next" at bounding box center [529, 141] width 41 height 41
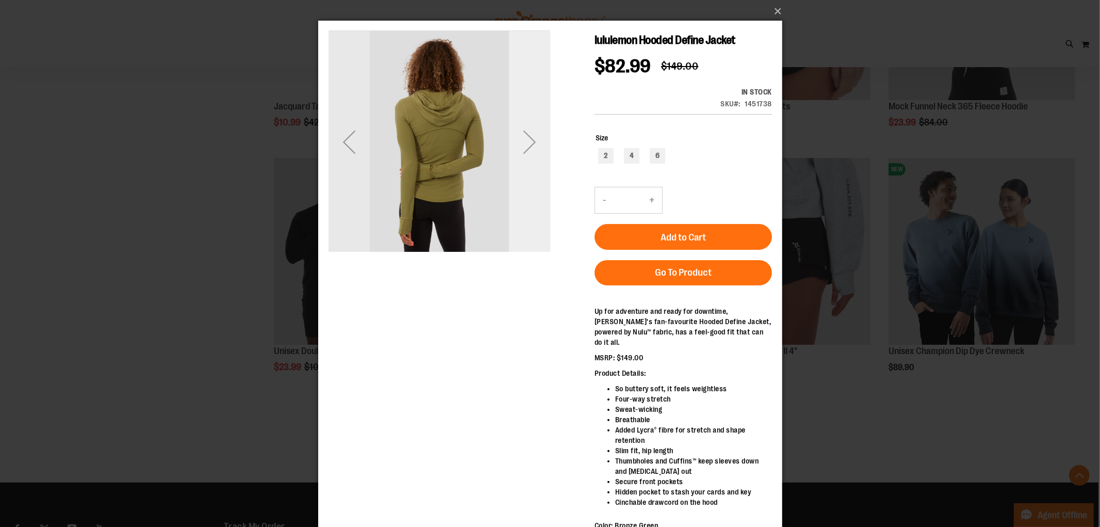
click at [535, 143] on div "Next" at bounding box center [529, 141] width 41 height 41
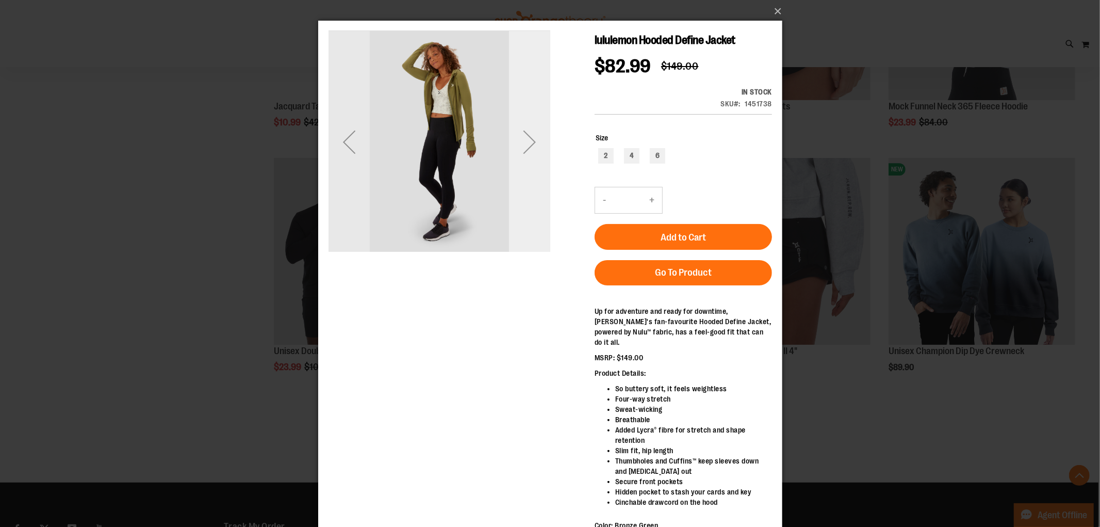
click at [535, 143] on div "Next" at bounding box center [529, 141] width 41 height 41
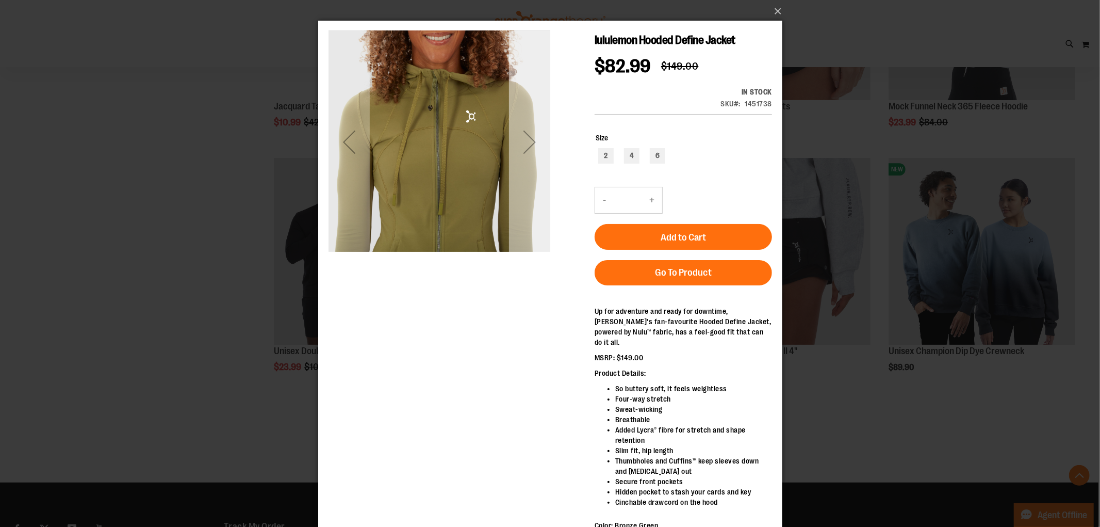
click at [527, 134] on div "Next" at bounding box center [529, 141] width 41 height 41
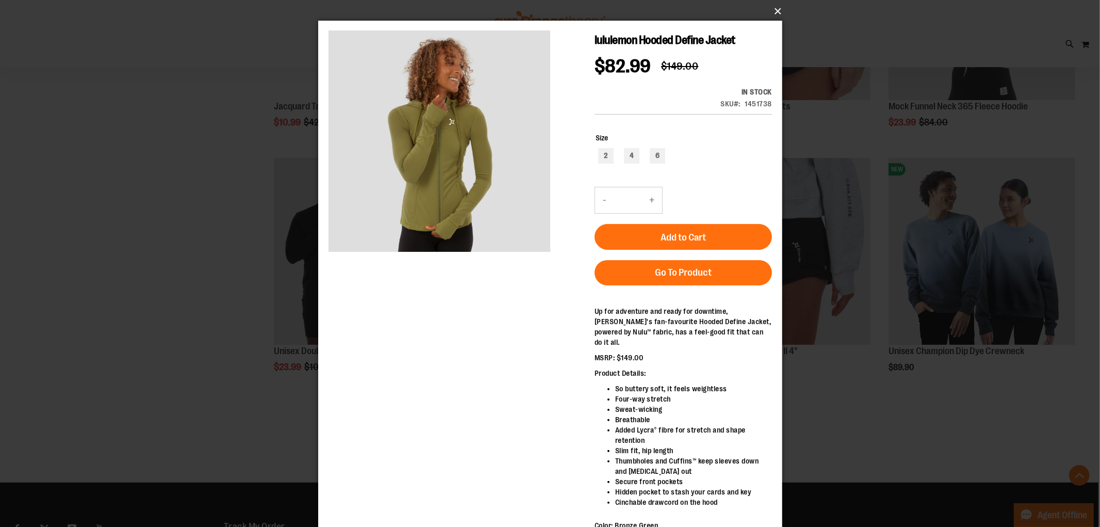
click at [776, 6] on button "×" at bounding box center [553, 11] width 464 height 23
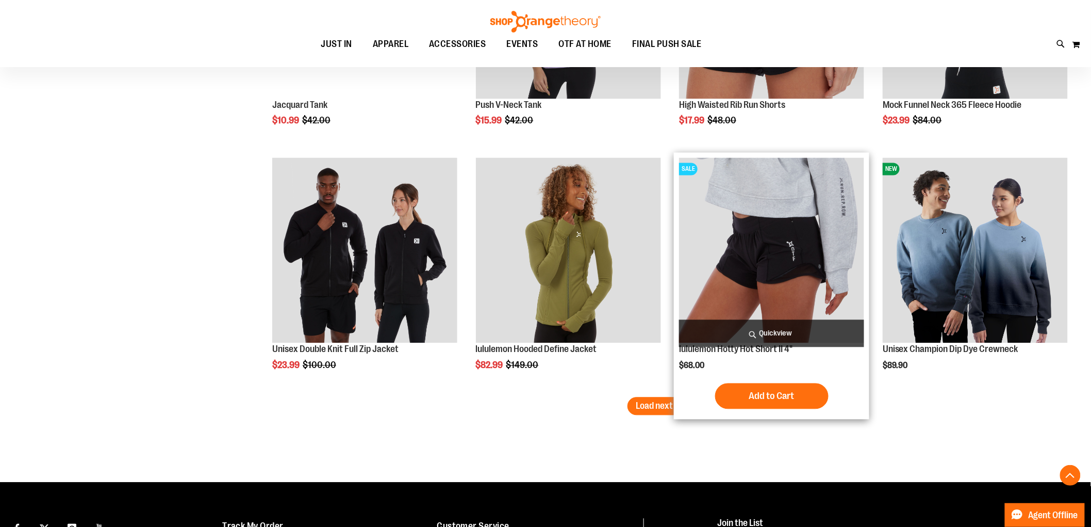
click at [793, 334] on span "Quickview" at bounding box center [771, 333] width 185 height 27
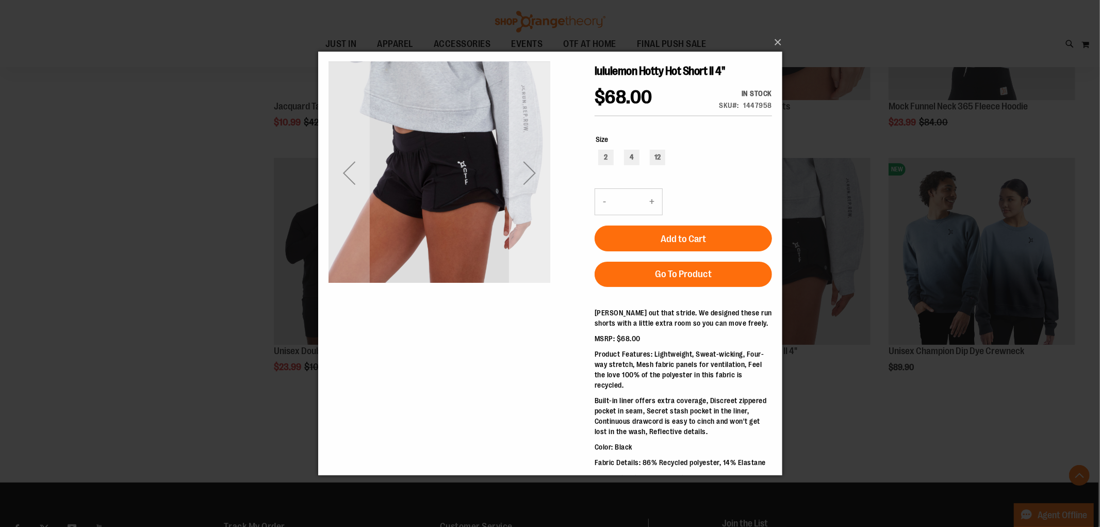
click at [530, 179] on div "Next" at bounding box center [529, 172] width 41 height 41
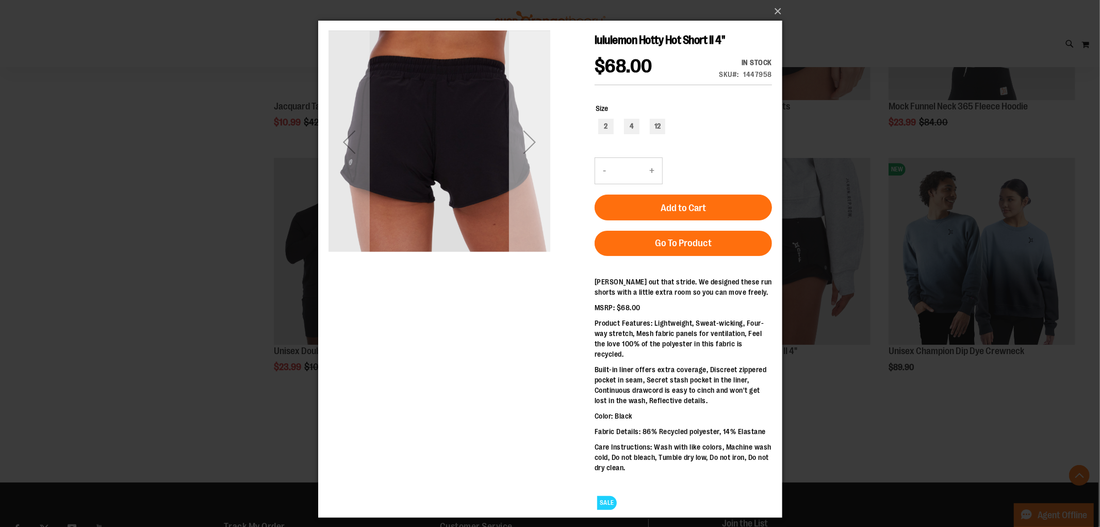
click at [530, 136] on div "Next" at bounding box center [529, 141] width 41 height 41
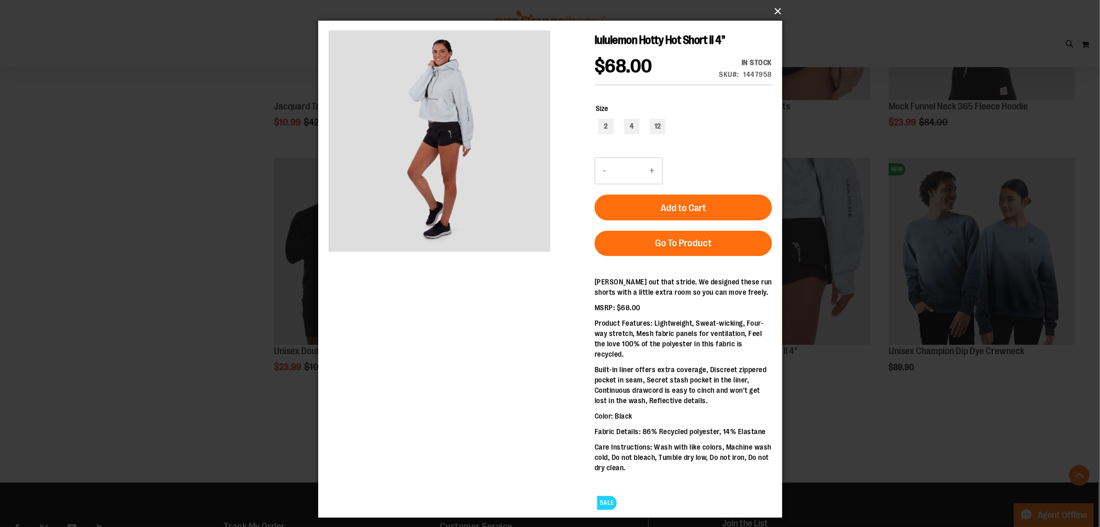
click at [774, 10] on button "×" at bounding box center [553, 11] width 464 height 23
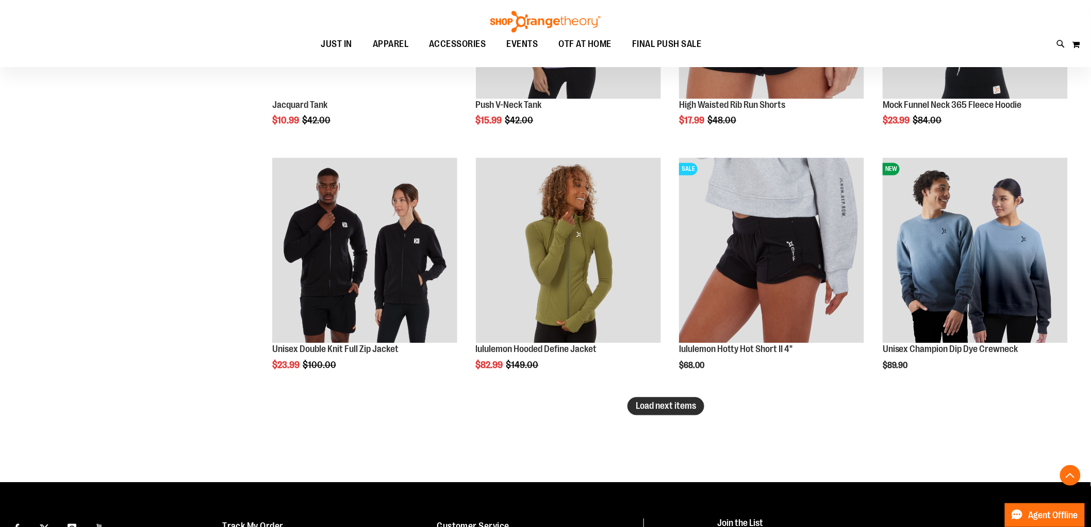
click at [649, 401] on span "Load next items" at bounding box center [666, 406] width 60 height 10
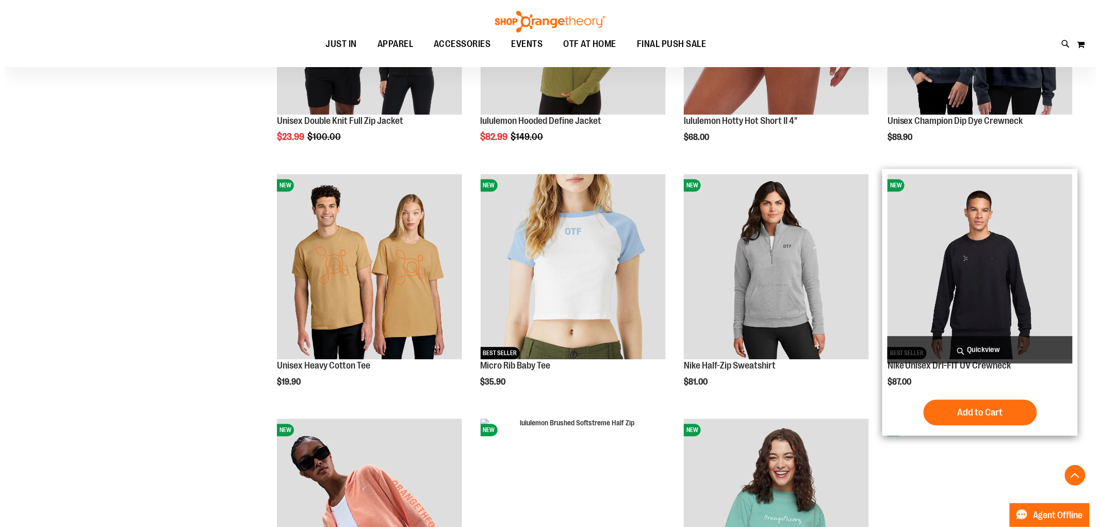
scroll to position [5902, 0]
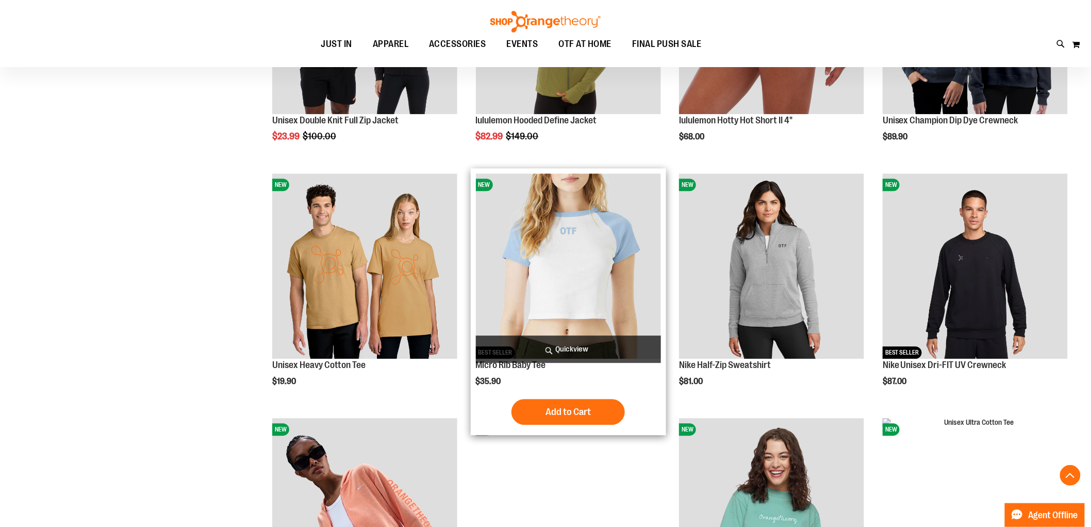
click at [581, 348] on span "Quickview" at bounding box center [568, 348] width 185 height 27
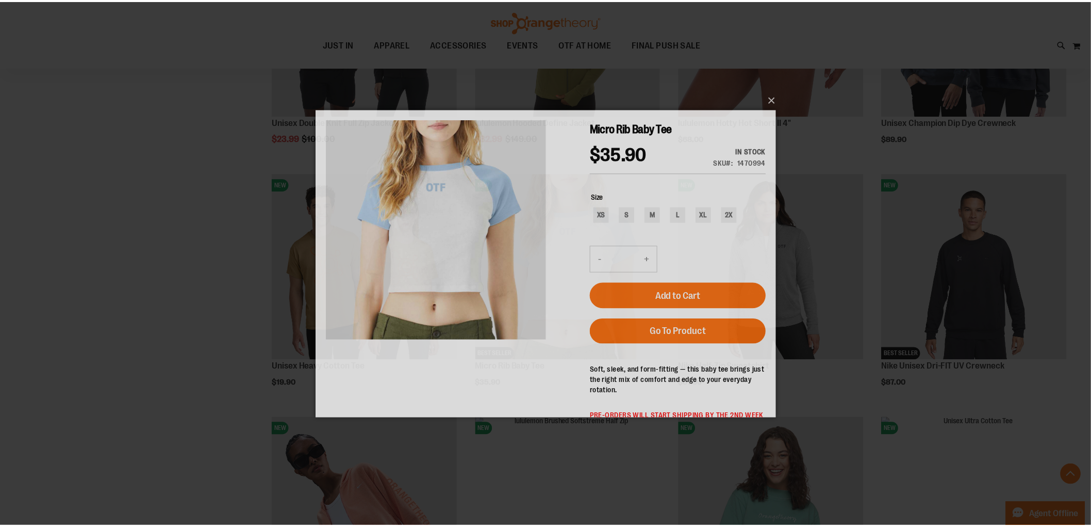
scroll to position [0, 0]
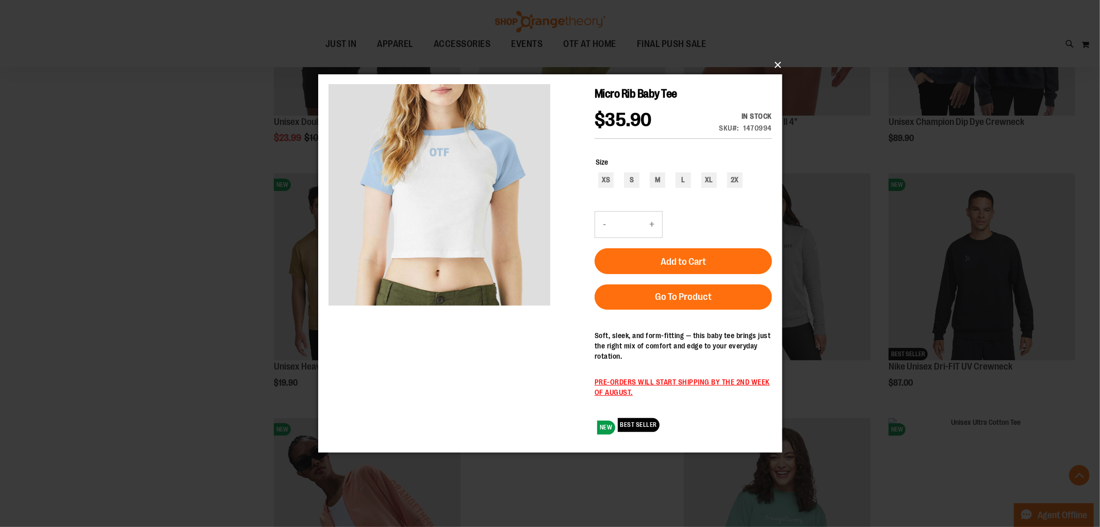
click at [778, 60] on button "×" at bounding box center [553, 65] width 464 height 23
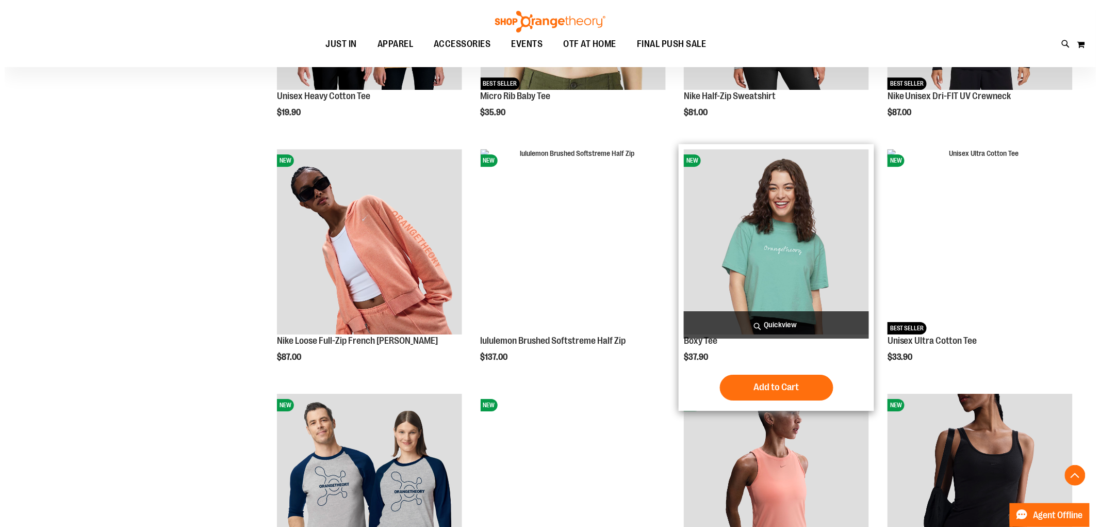
scroll to position [6189, 0]
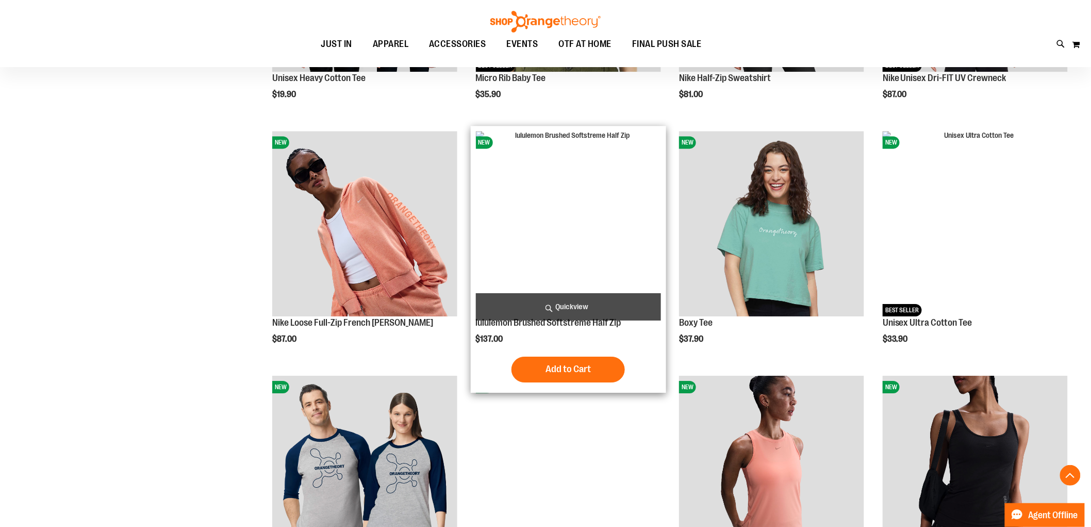
click at [561, 302] on span "Quickview" at bounding box center [568, 306] width 185 height 27
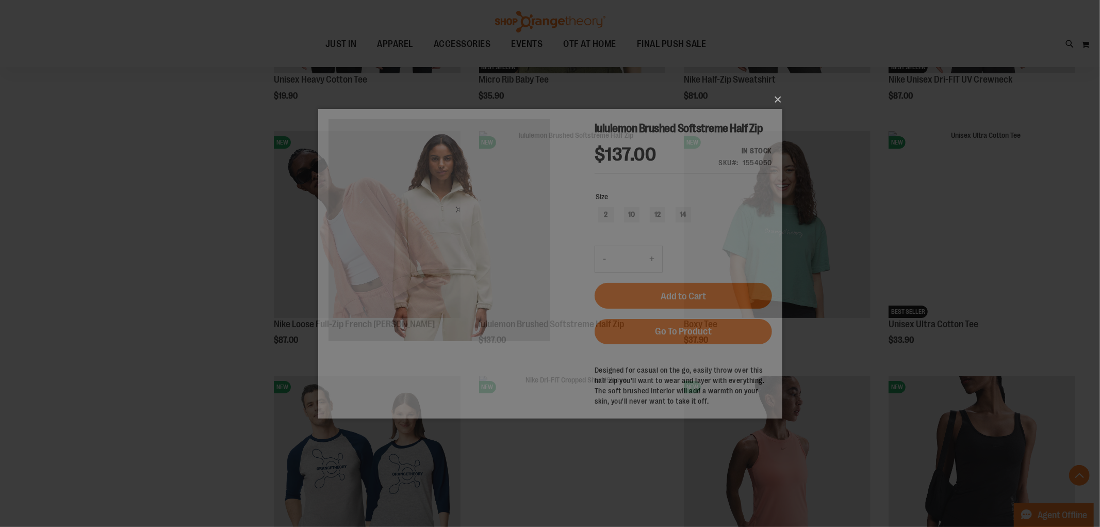
scroll to position [0, 0]
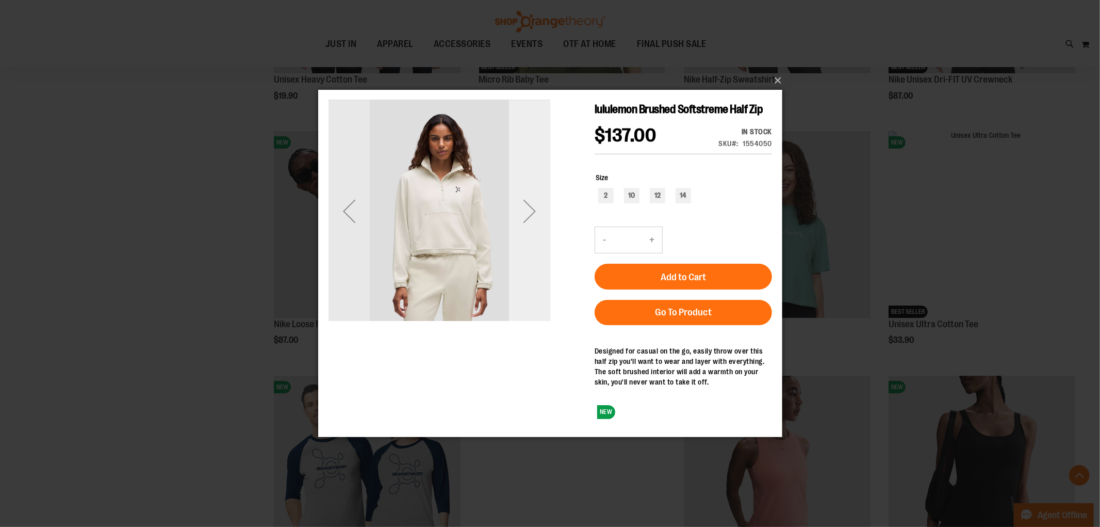
click at [527, 205] on div "Next" at bounding box center [529, 210] width 41 height 41
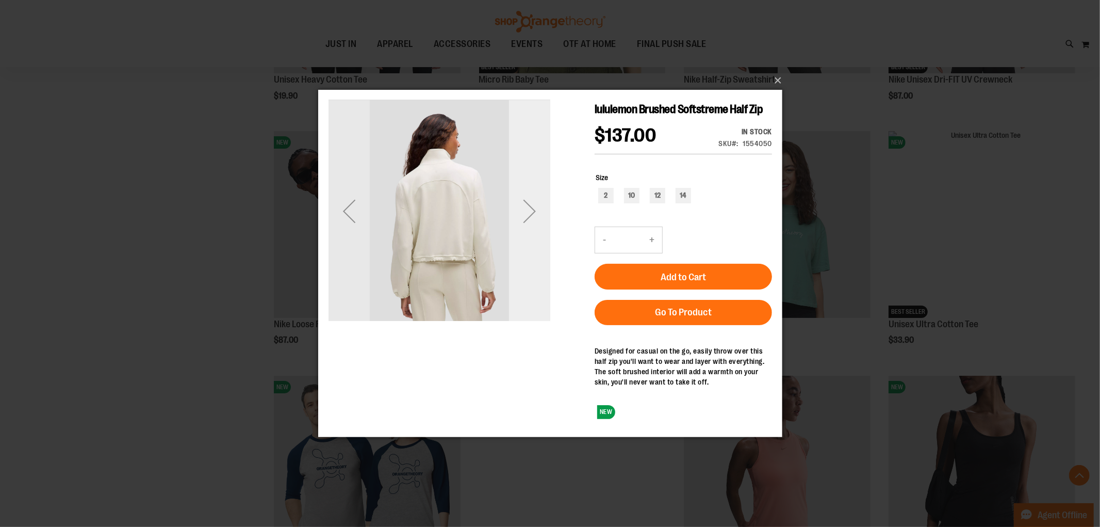
click at [527, 203] on div "Next" at bounding box center [529, 210] width 41 height 41
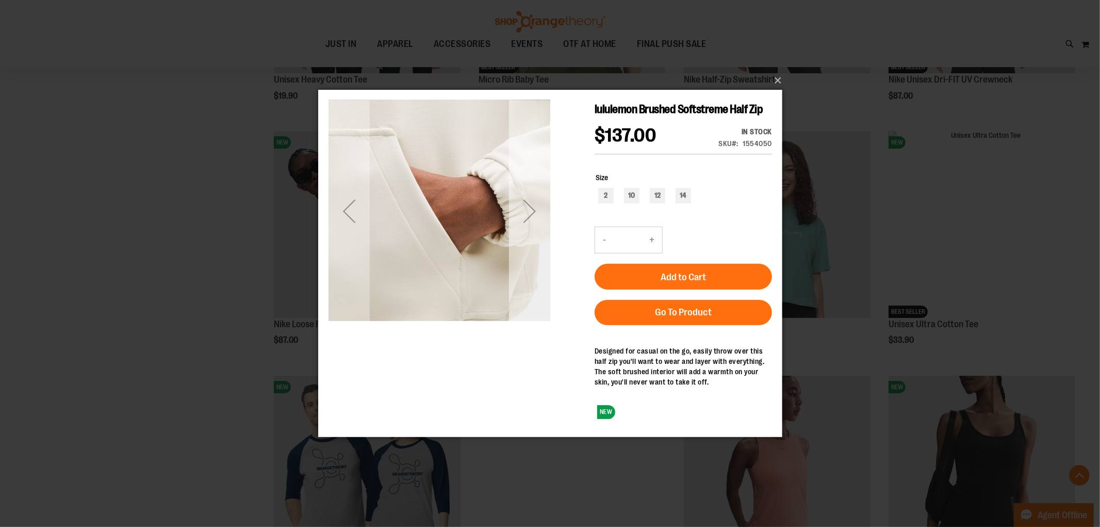
click at [525, 202] on div "Next" at bounding box center [529, 210] width 41 height 41
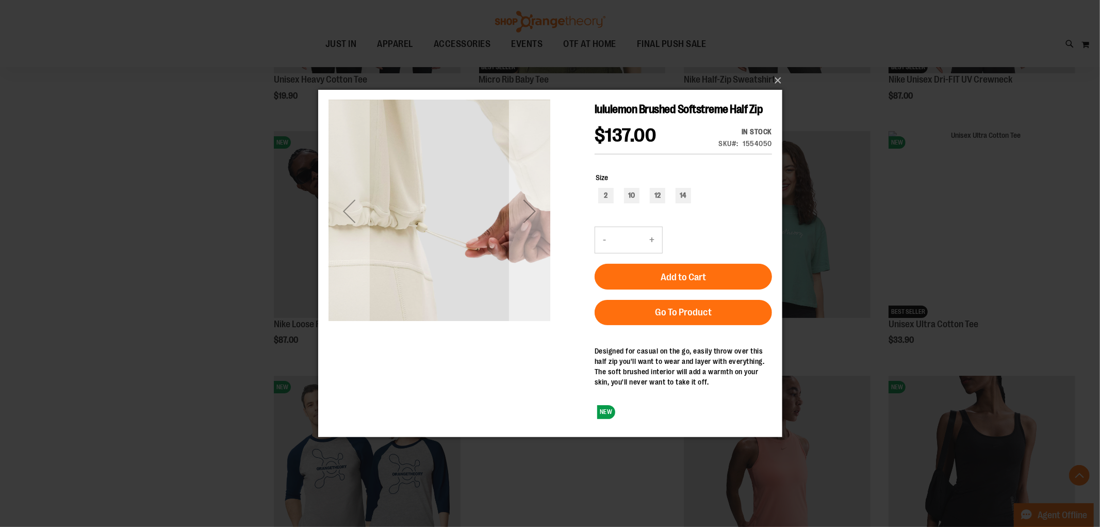
click at [523, 203] on div "Next" at bounding box center [529, 210] width 41 height 41
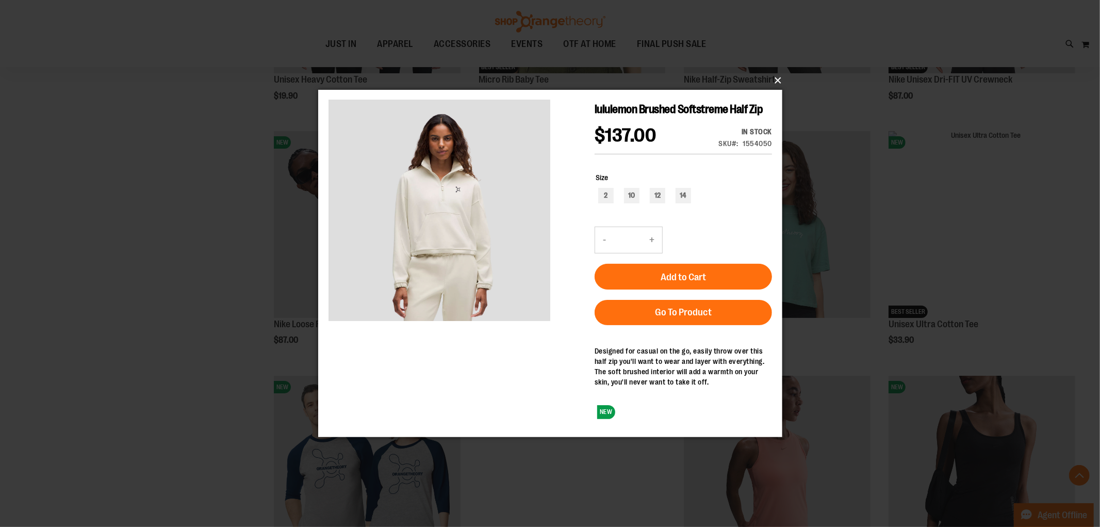
click at [776, 76] on button "×" at bounding box center [553, 80] width 464 height 23
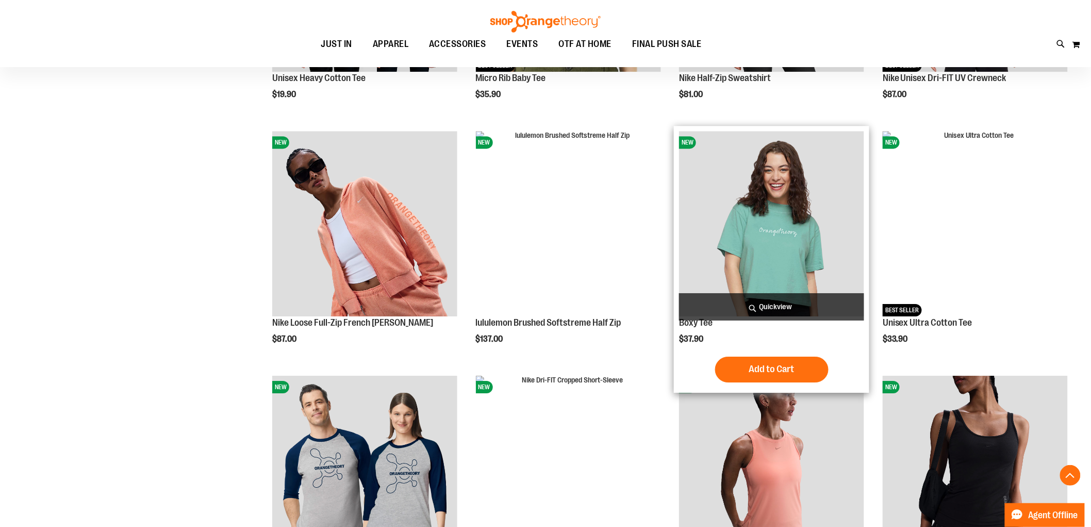
click at [829, 303] on span "Quickview" at bounding box center [771, 306] width 185 height 27
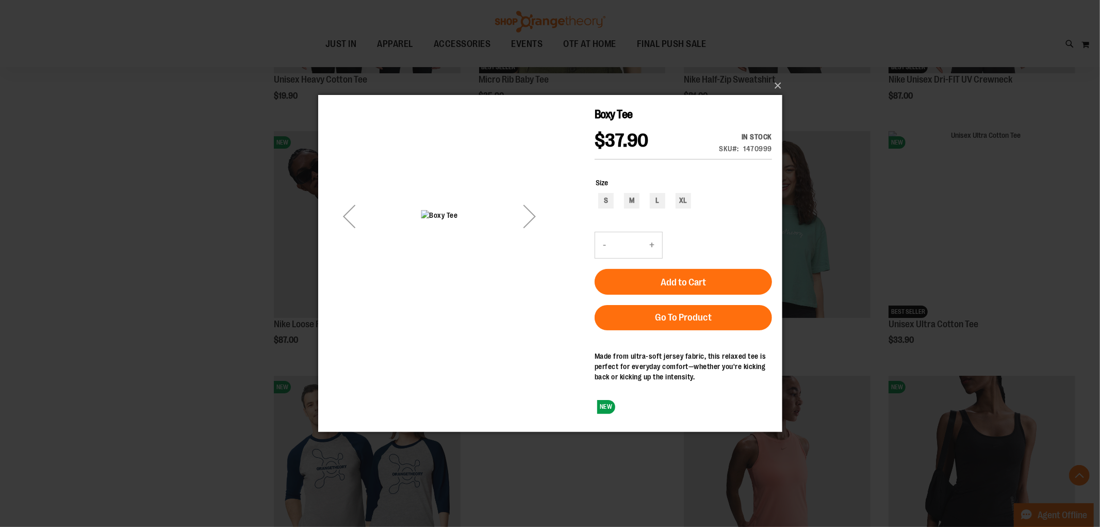
click at [533, 209] on div "Next" at bounding box center [529, 215] width 41 height 41
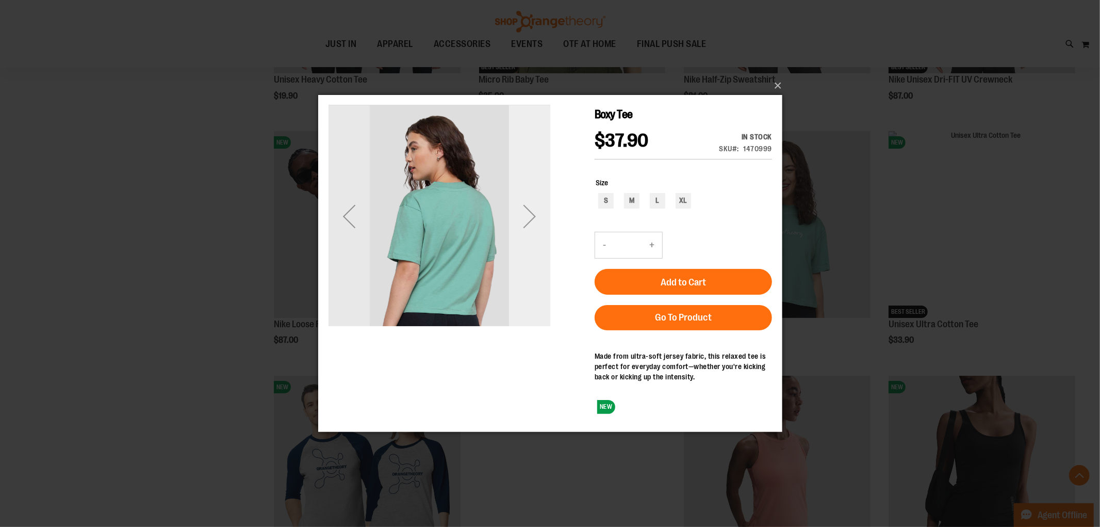
click at [533, 209] on div "Next" at bounding box center [529, 215] width 41 height 41
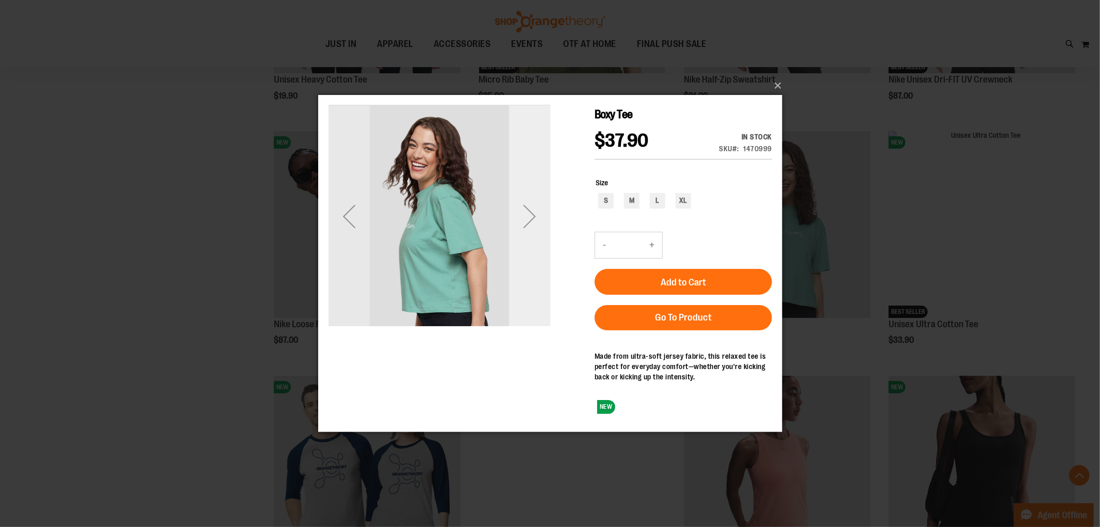
click at [533, 209] on div "Next" at bounding box center [529, 215] width 41 height 41
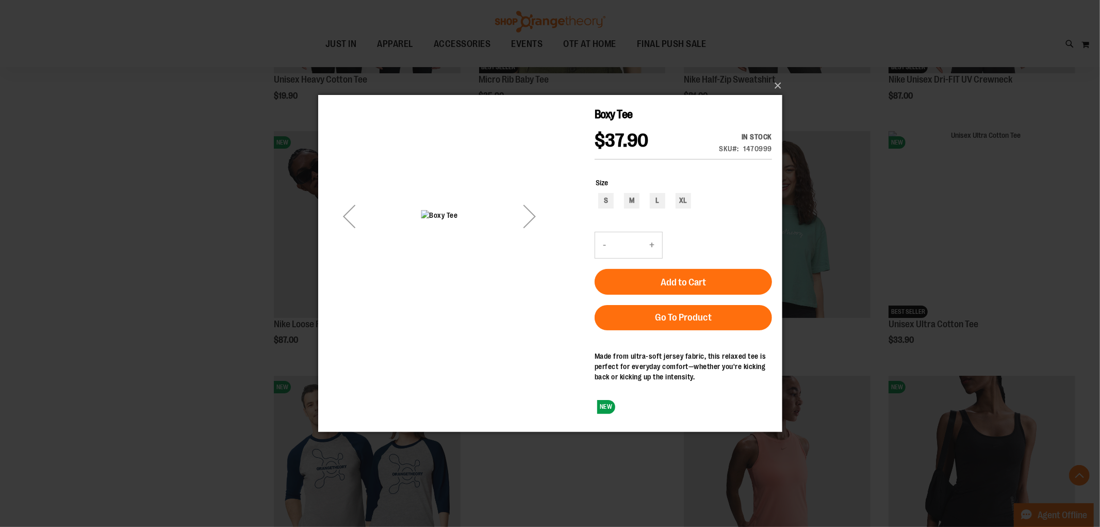
click at [533, 209] on div "Next" at bounding box center [529, 215] width 41 height 41
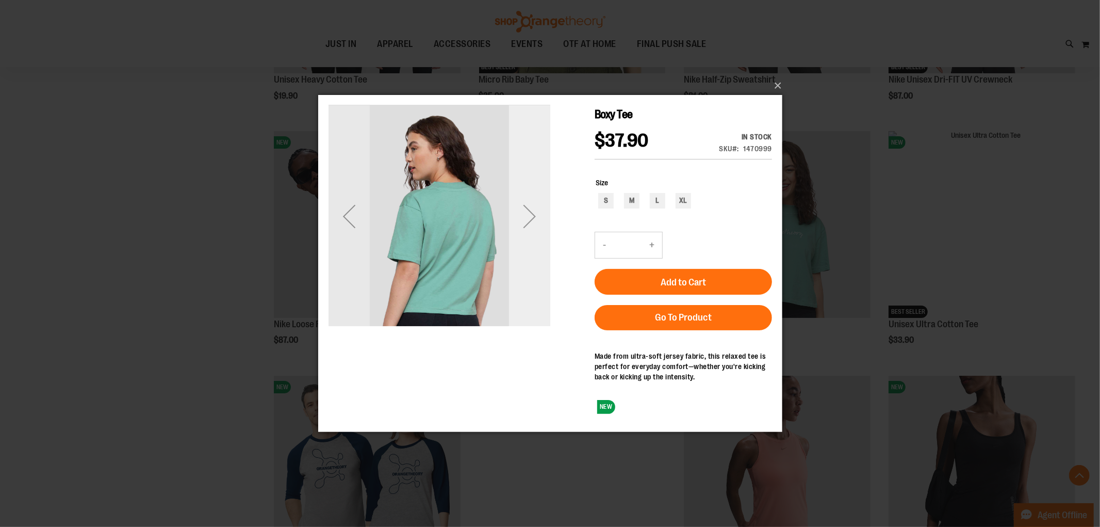
click at [533, 209] on div "Next" at bounding box center [529, 215] width 41 height 41
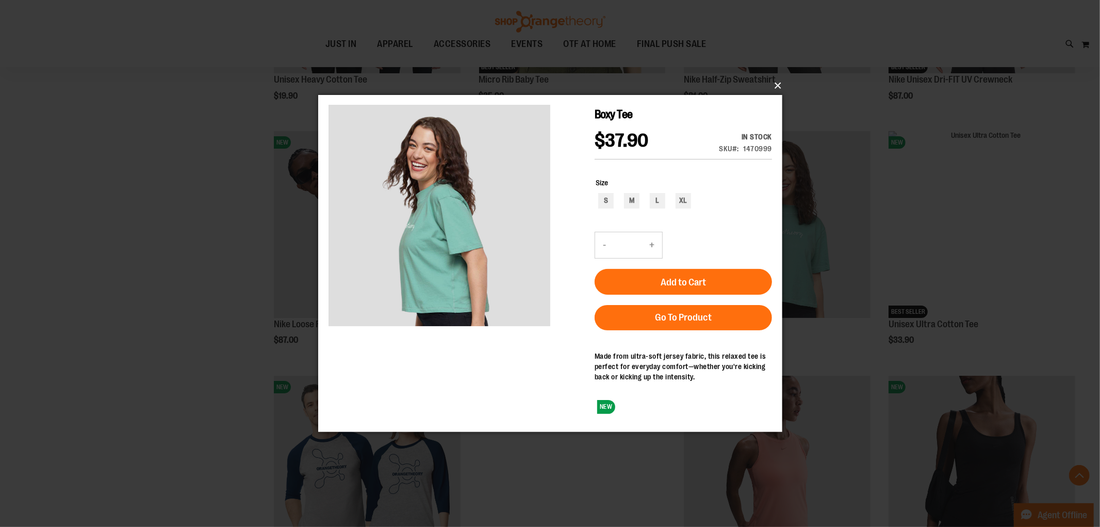
click at [774, 79] on button "×" at bounding box center [553, 85] width 464 height 23
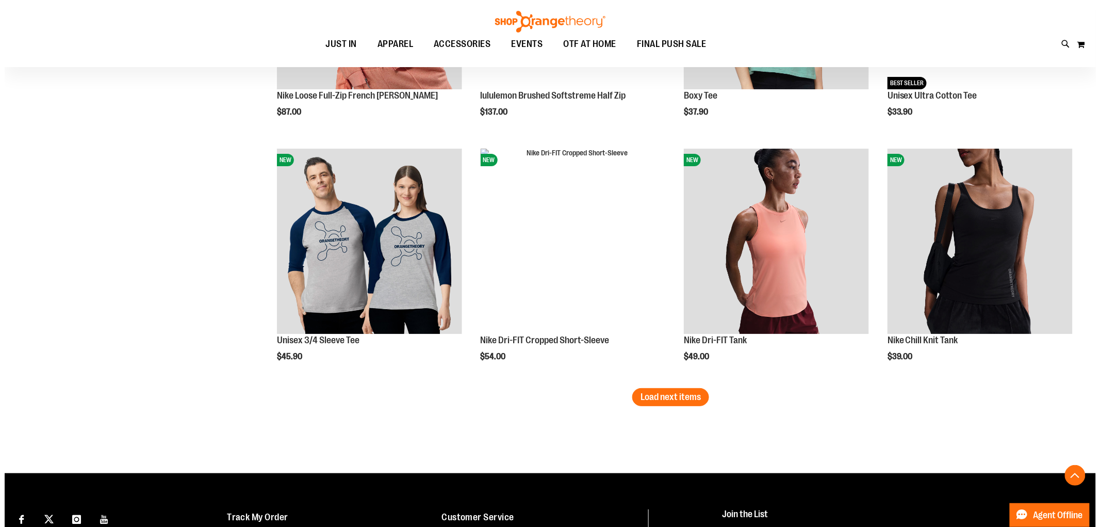
scroll to position [6418, 0]
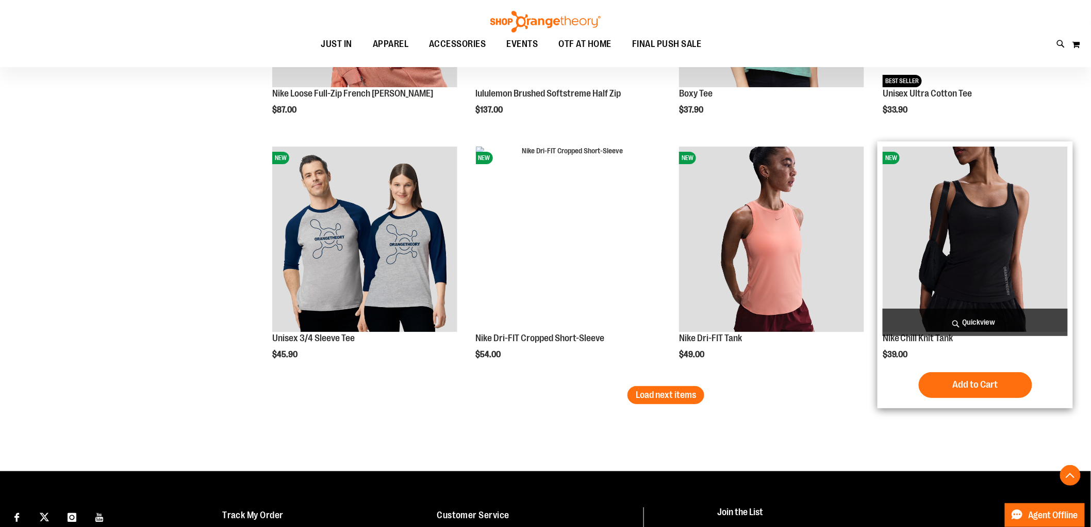
click at [950, 316] on span "Quickview" at bounding box center [975, 321] width 185 height 27
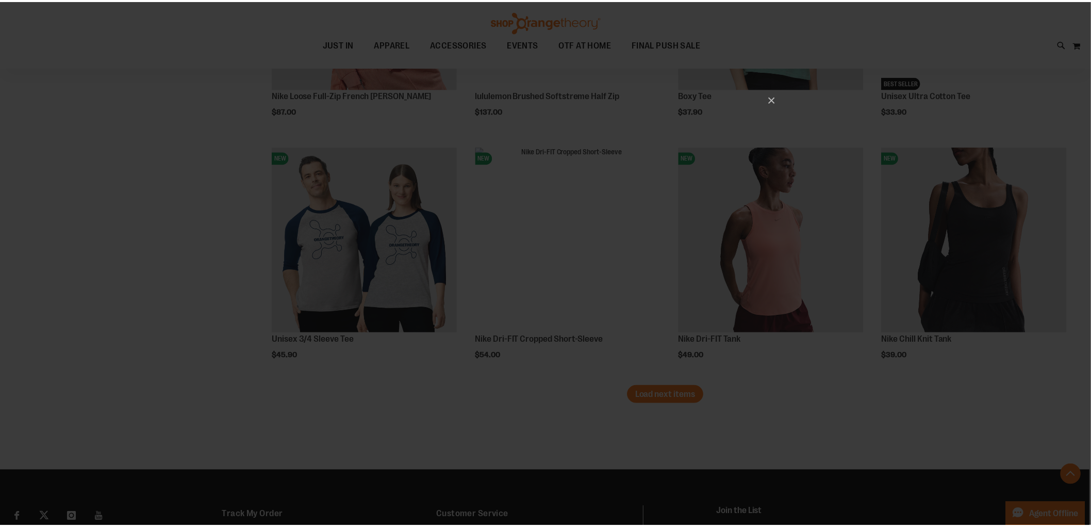
scroll to position [0, 0]
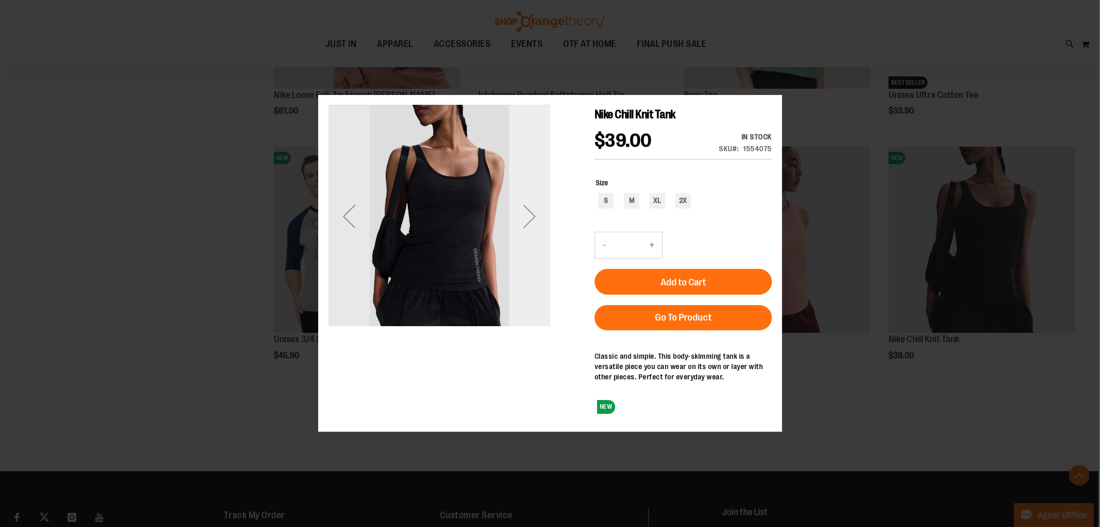
click at [531, 216] on div "Next" at bounding box center [529, 215] width 41 height 41
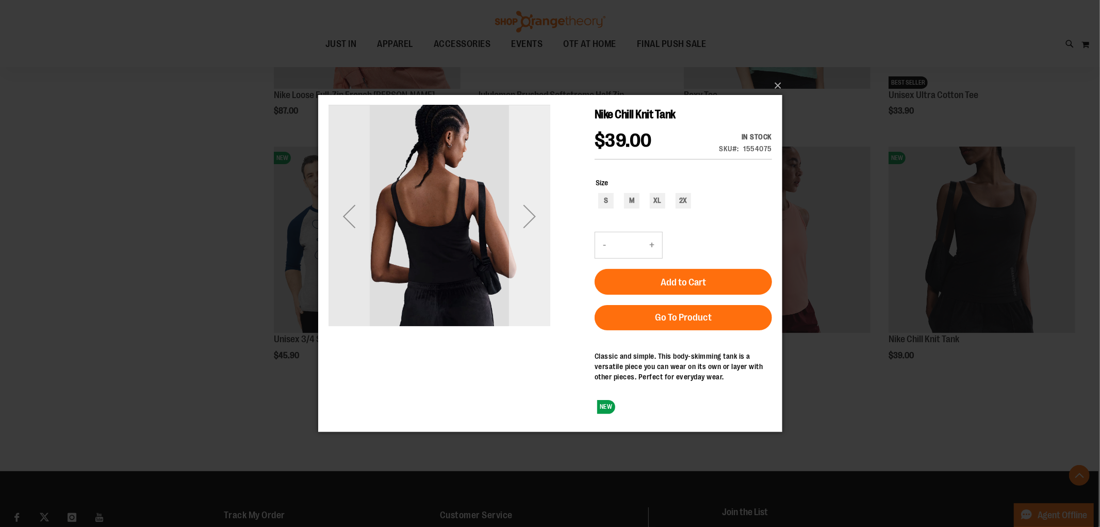
click at [531, 216] on div "Next" at bounding box center [529, 215] width 41 height 41
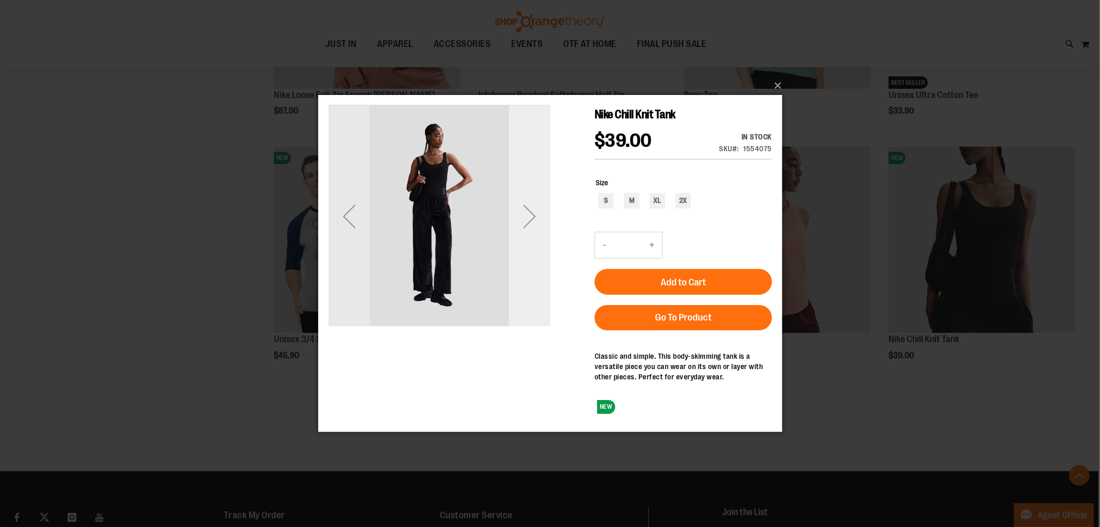
click at [531, 216] on div "Next" at bounding box center [529, 215] width 41 height 41
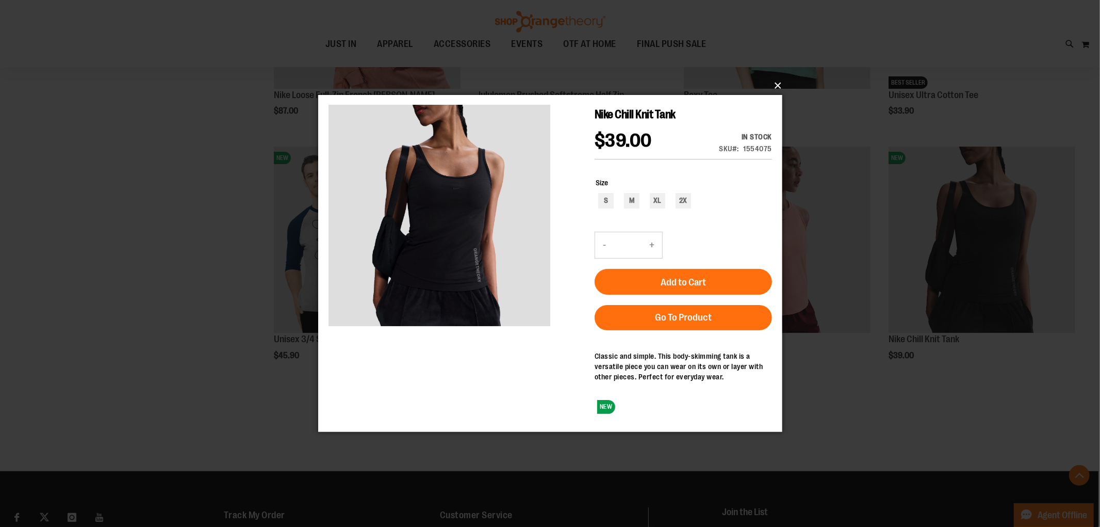
click at [770, 86] on button "×" at bounding box center [553, 85] width 464 height 23
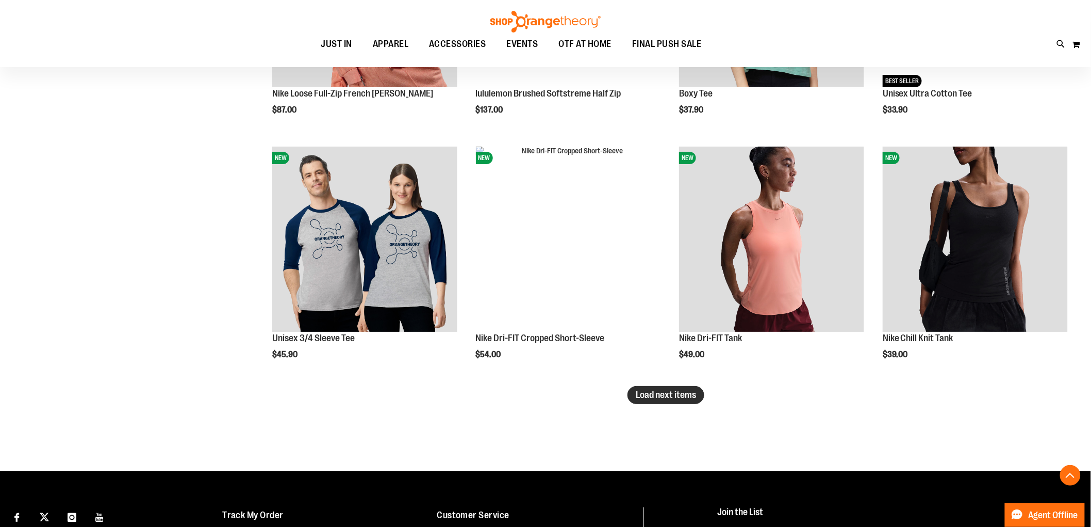
click at [642, 401] on button "Load next items" at bounding box center [666, 395] width 77 height 18
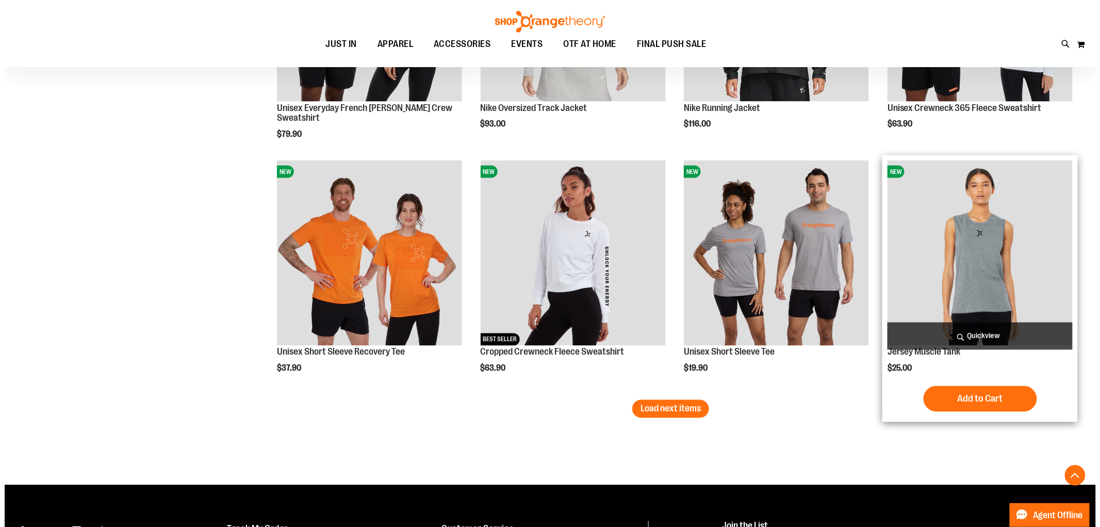
scroll to position [7163, 0]
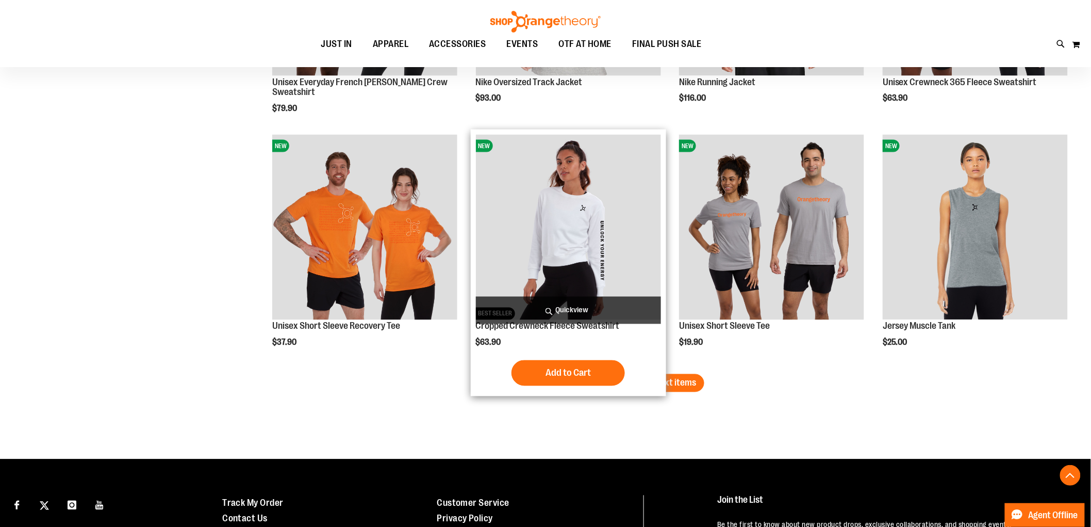
click at [602, 303] on span "Quickview" at bounding box center [568, 310] width 185 height 27
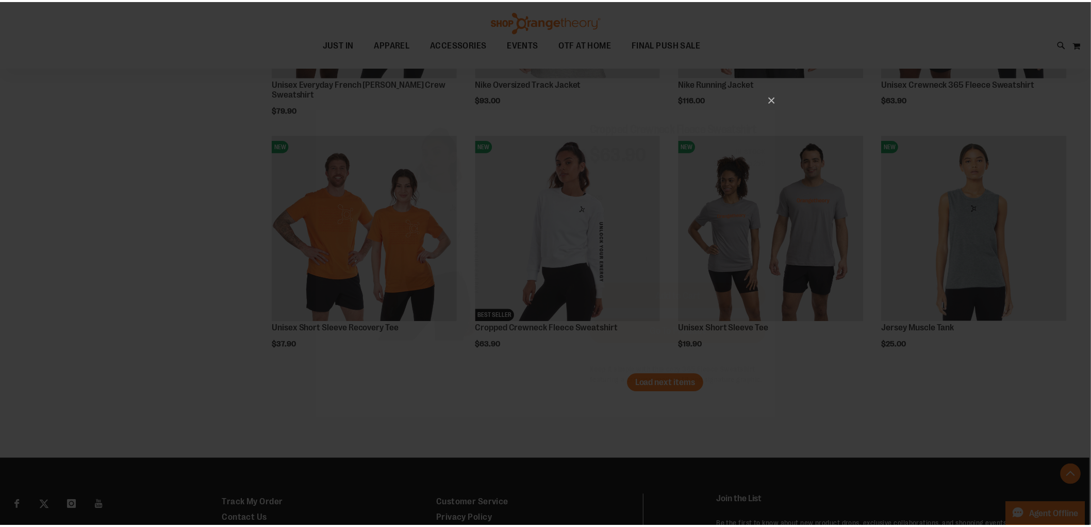
scroll to position [0, 0]
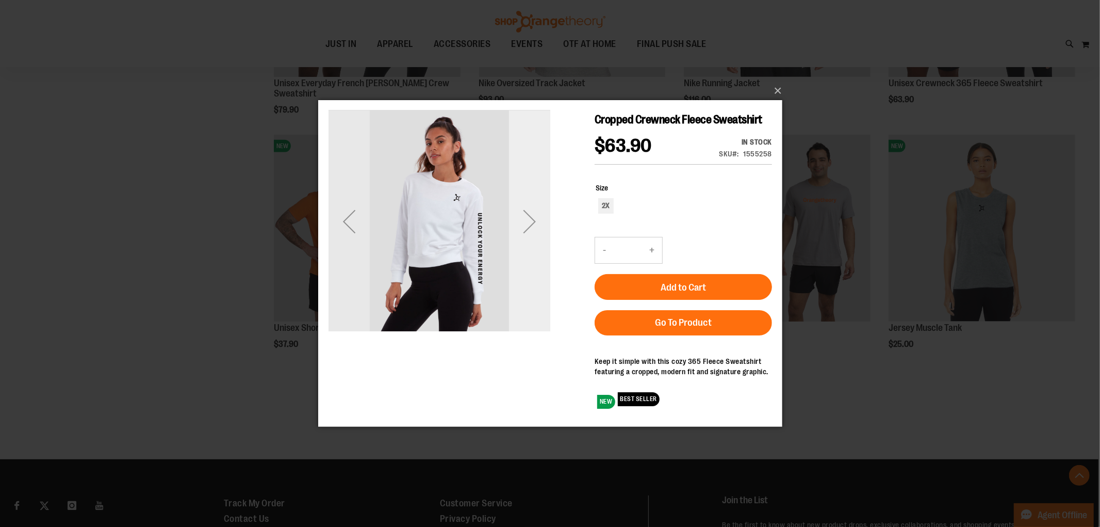
click at [530, 216] on div "Next" at bounding box center [529, 220] width 41 height 41
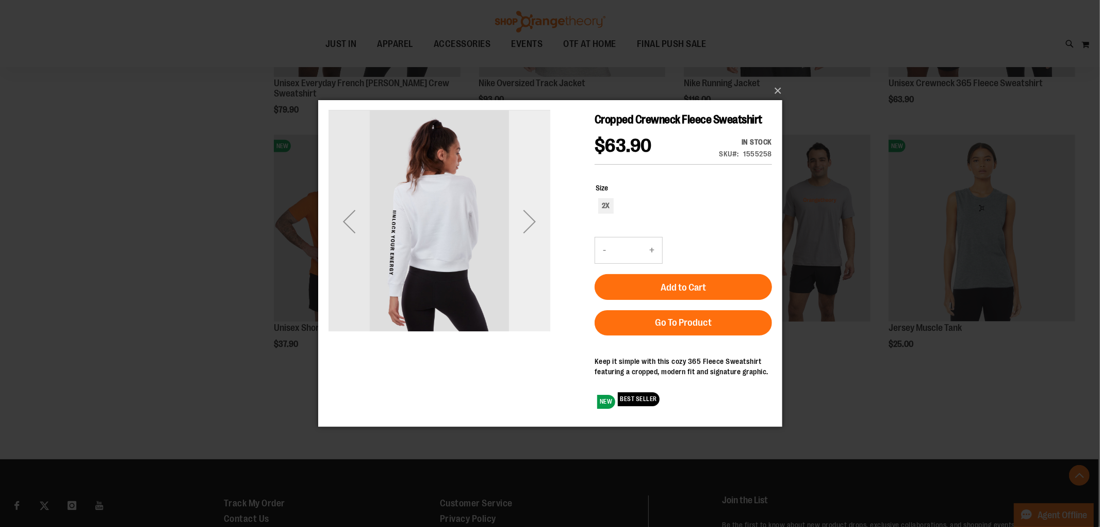
click at [530, 216] on div "Next" at bounding box center [529, 220] width 41 height 41
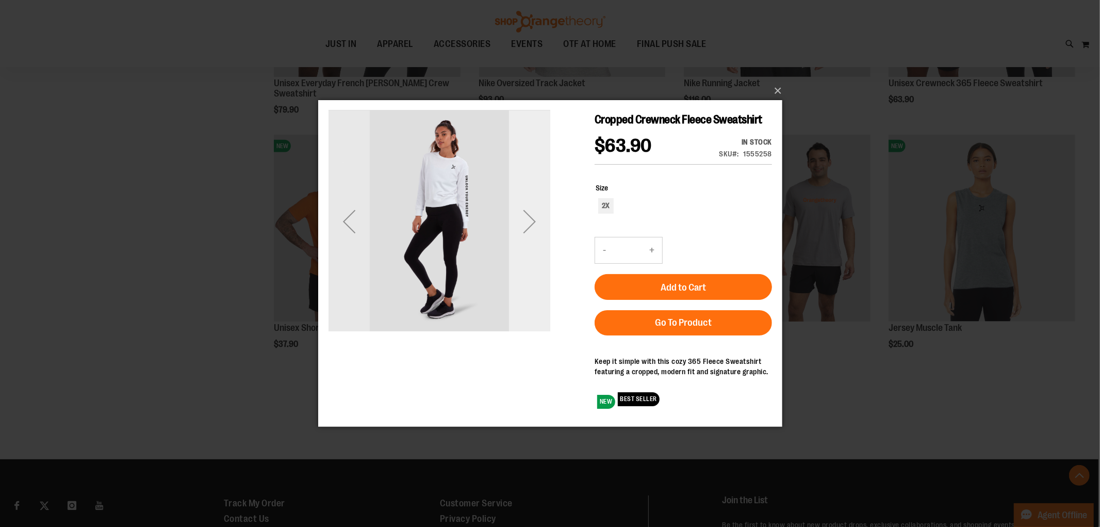
click at [530, 216] on div "Next" at bounding box center [529, 220] width 41 height 41
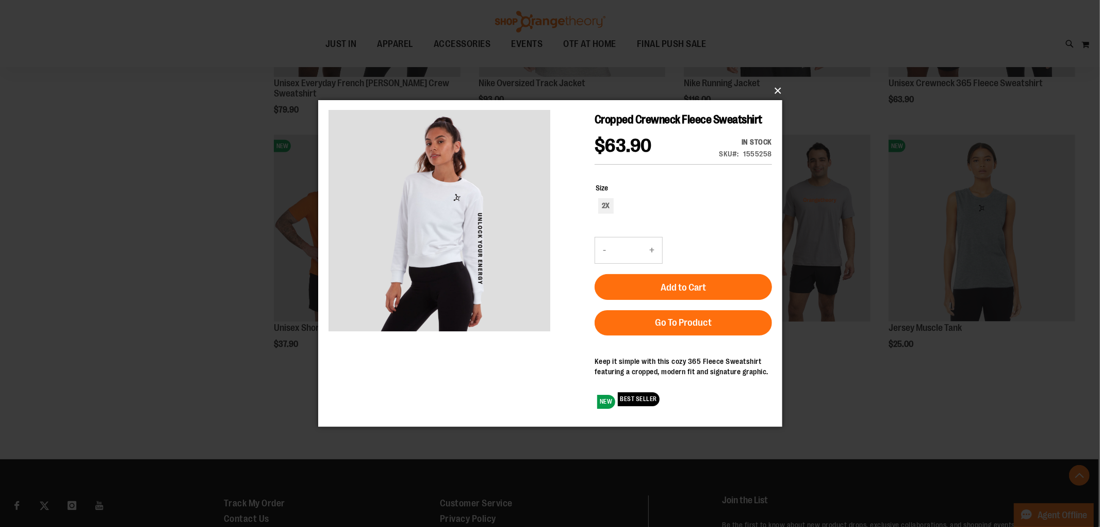
click at [773, 88] on button "×" at bounding box center [553, 90] width 464 height 23
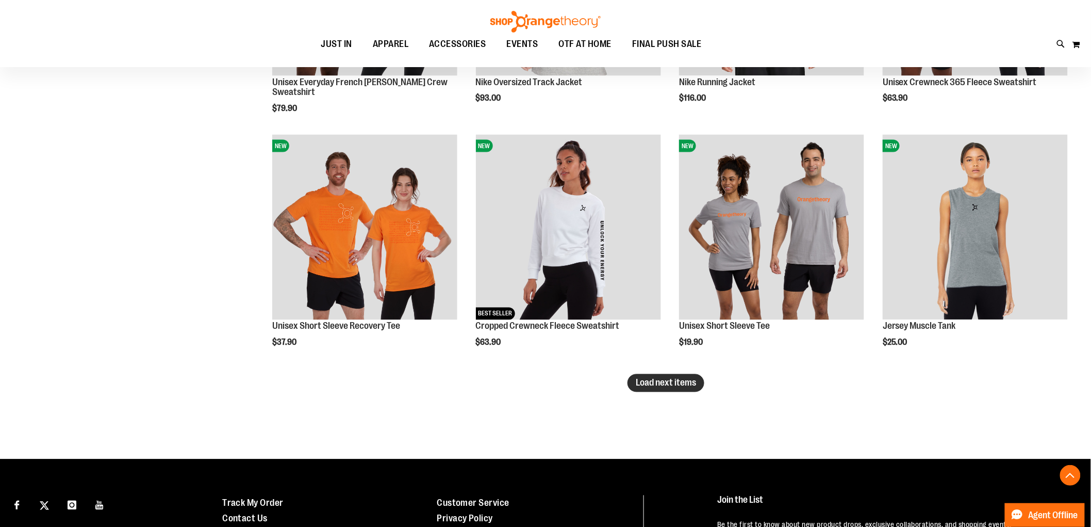
click at [676, 379] on span "Load next items" at bounding box center [666, 383] width 60 height 10
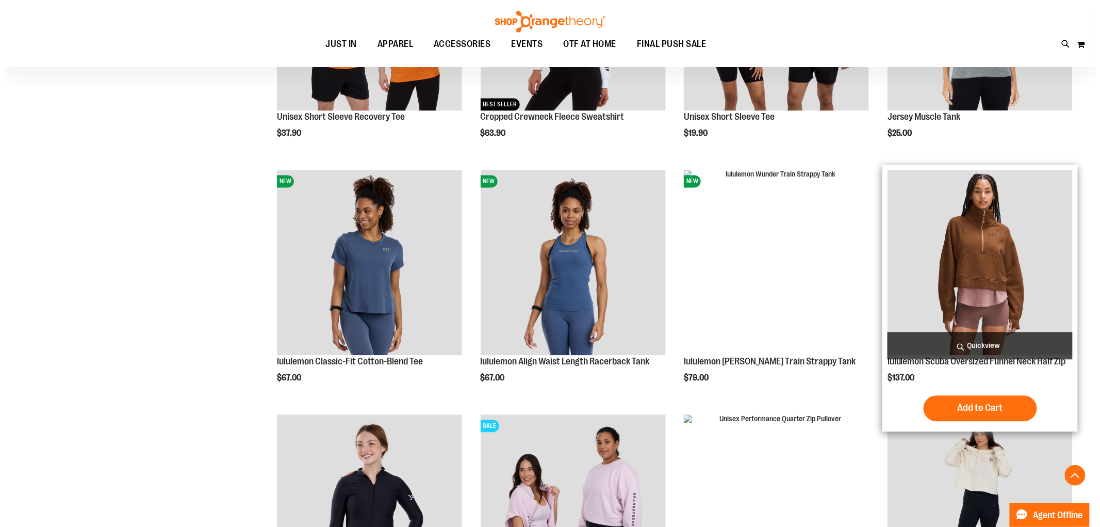
scroll to position [7392, 0]
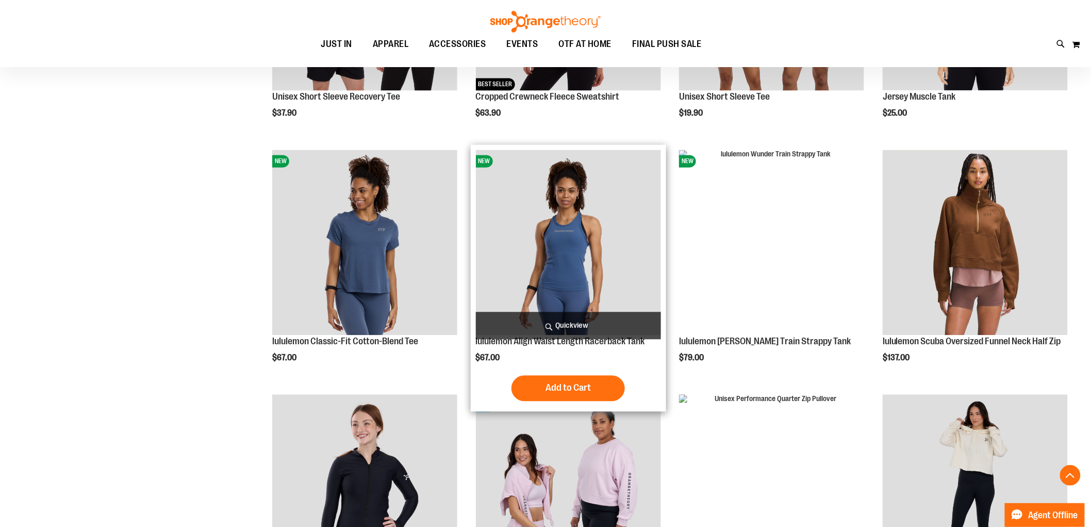
click at [544, 321] on span "Quickview" at bounding box center [568, 325] width 185 height 27
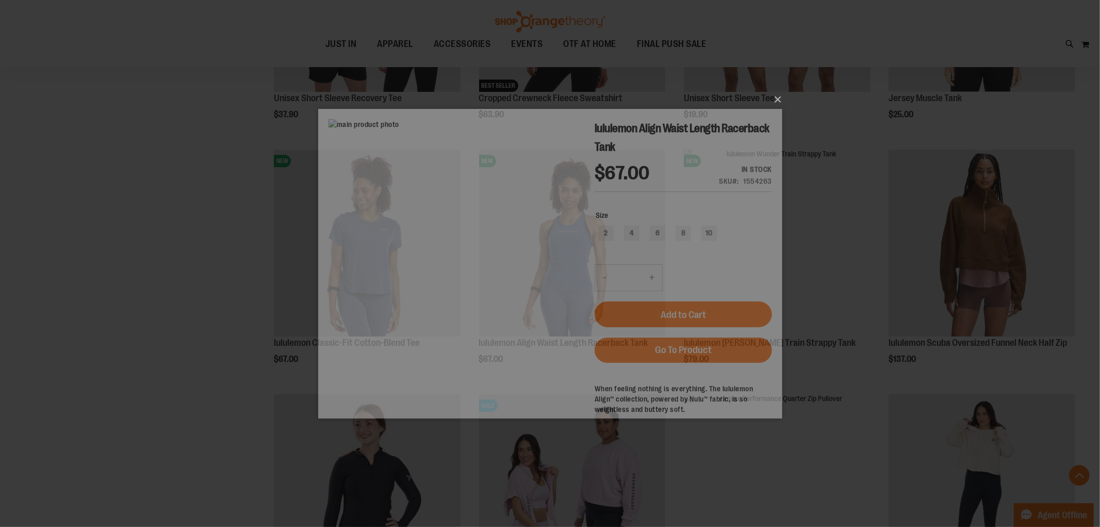
scroll to position [0, 0]
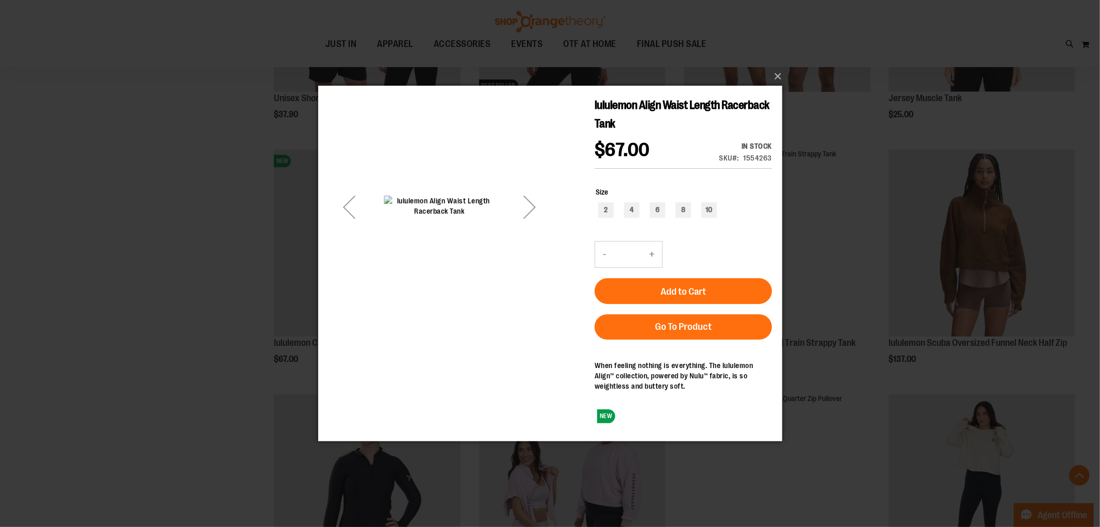
click at [525, 201] on div "Next" at bounding box center [529, 206] width 41 height 41
click at [526, 202] on div "Next" at bounding box center [529, 206] width 41 height 41
click at [529, 198] on div "Next" at bounding box center [529, 206] width 41 height 41
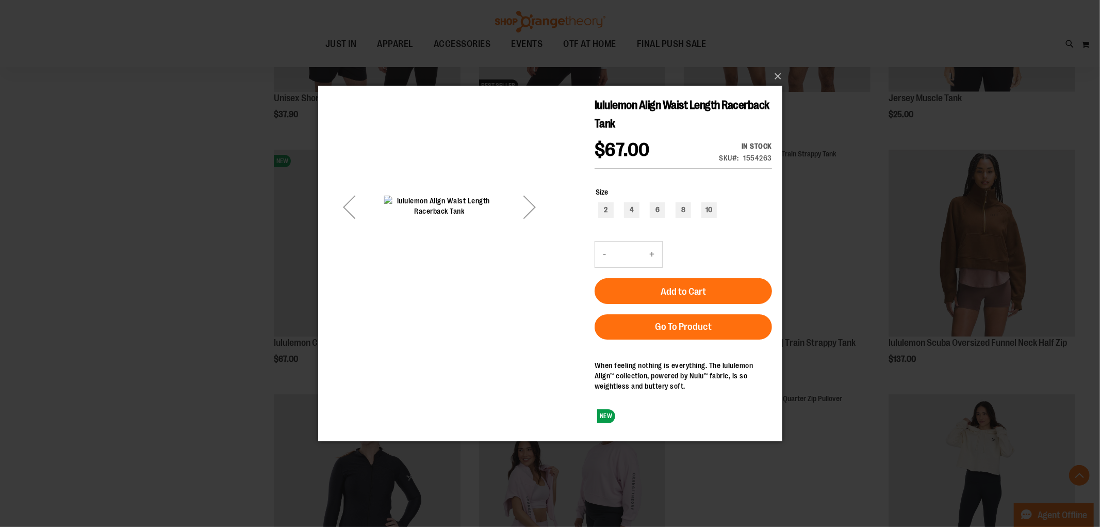
click at [529, 198] on div "Next" at bounding box center [529, 206] width 41 height 41
click at [631, 207] on div "4" at bounding box center [631, 209] width 15 height 15
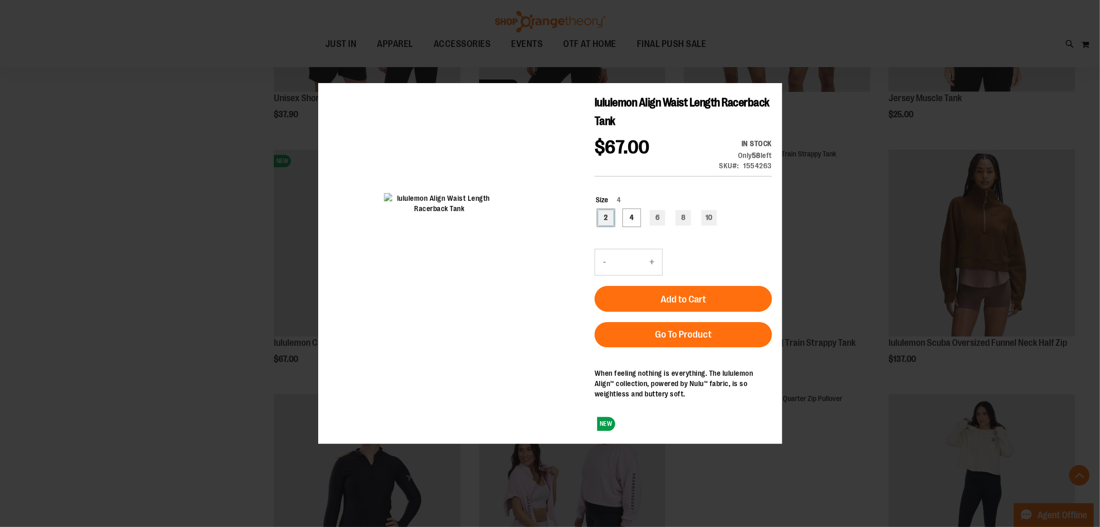
click at [605, 210] on div "2" at bounding box center [605, 216] width 15 height 15
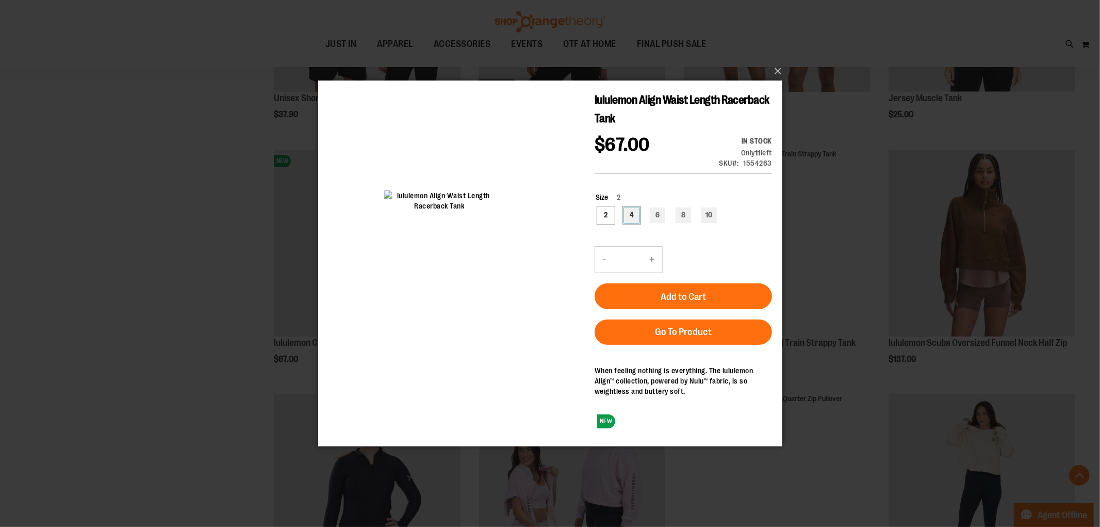
click at [634, 221] on div "4" at bounding box center [631, 214] width 15 height 15
click at [605, 211] on div "2" at bounding box center [605, 214] width 15 height 15
click at [626, 207] on div "4" at bounding box center [631, 214] width 15 height 15
type input "***"
click at [779, 68] on button "×" at bounding box center [553, 71] width 464 height 23
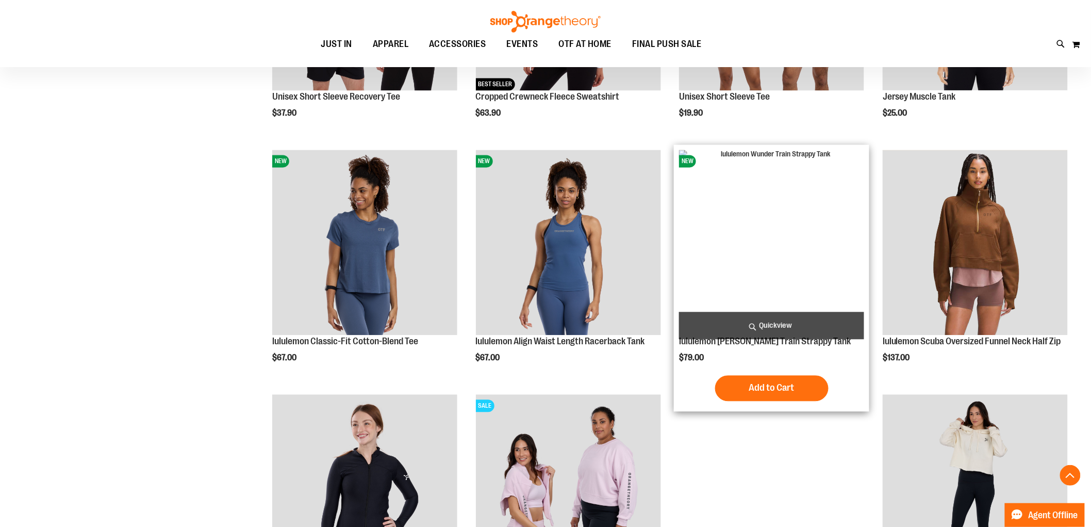
click at [746, 322] on span "Quickview" at bounding box center [771, 325] width 185 height 27
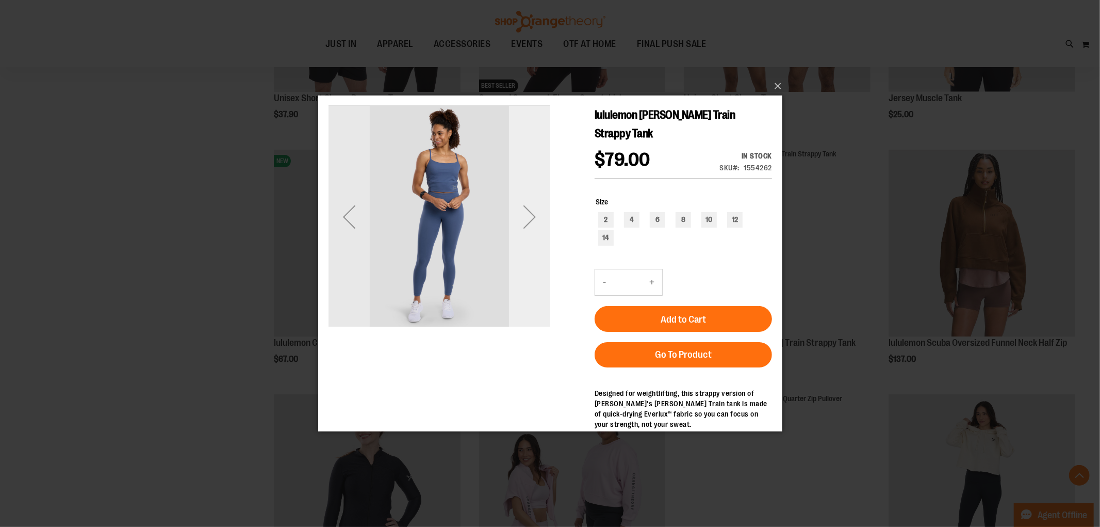
click at [527, 207] on div "Next" at bounding box center [529, 215] width 41 height 41
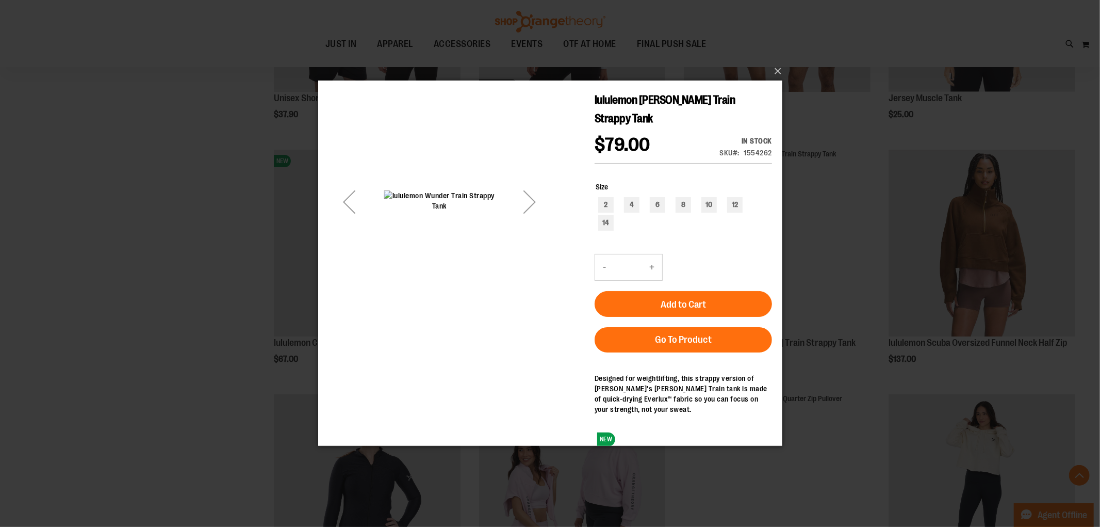
click at [527, 188] on div "Next" at bounding box center [529, 201] width 41 height 41
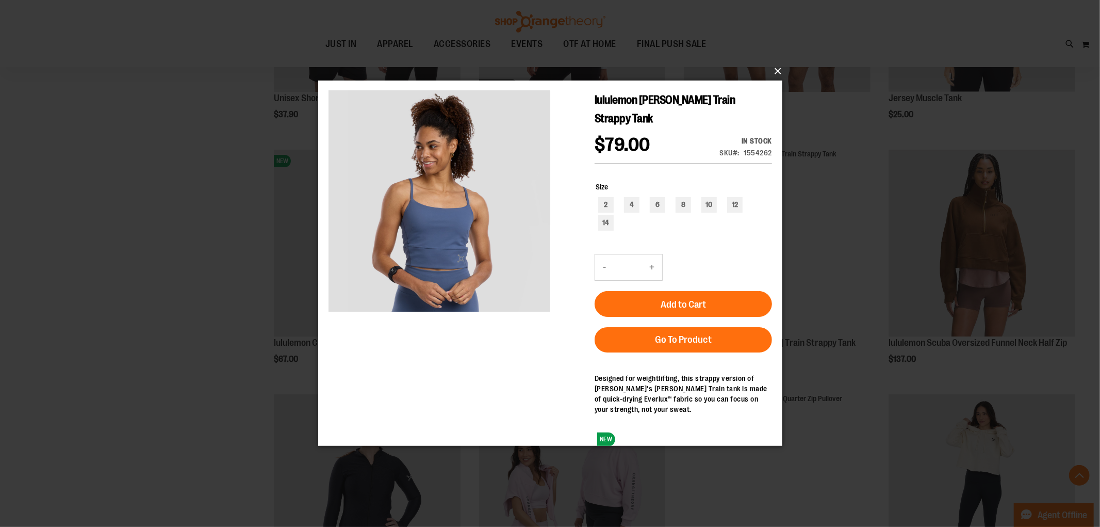
click at [776, 66] on button "×" at bounding box center [553, 71] width 464 height 23
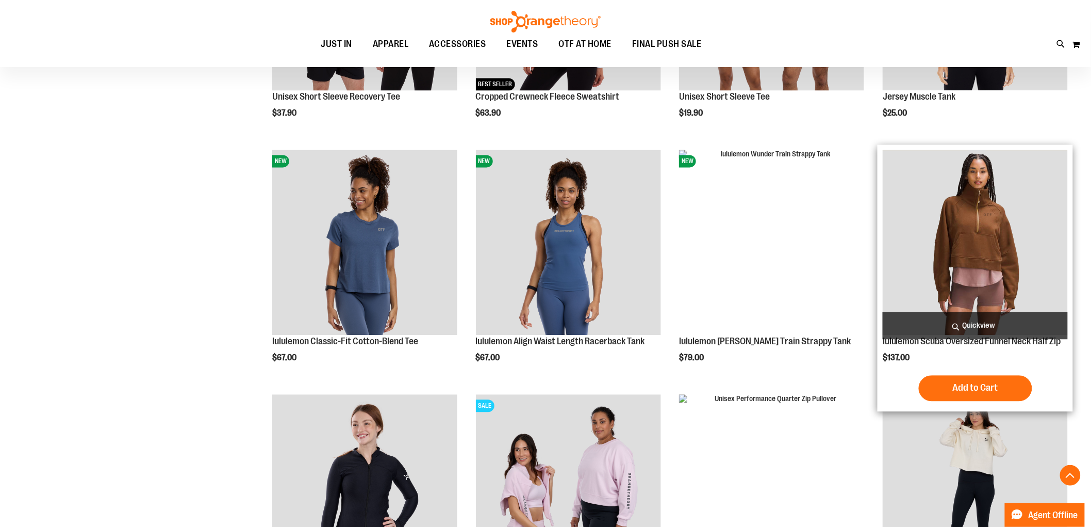
click at [980, 322] on span "Quickview" at bounding box center [975, 325] width 185 height 27
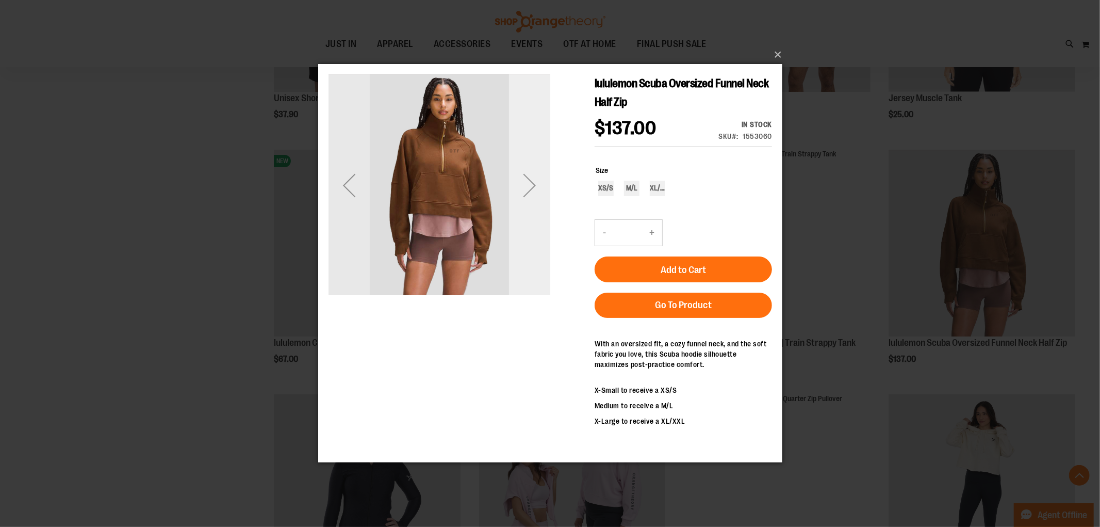
click at [530, 181] on div "Next" at bounding box center [529, 185] width 41 height 41
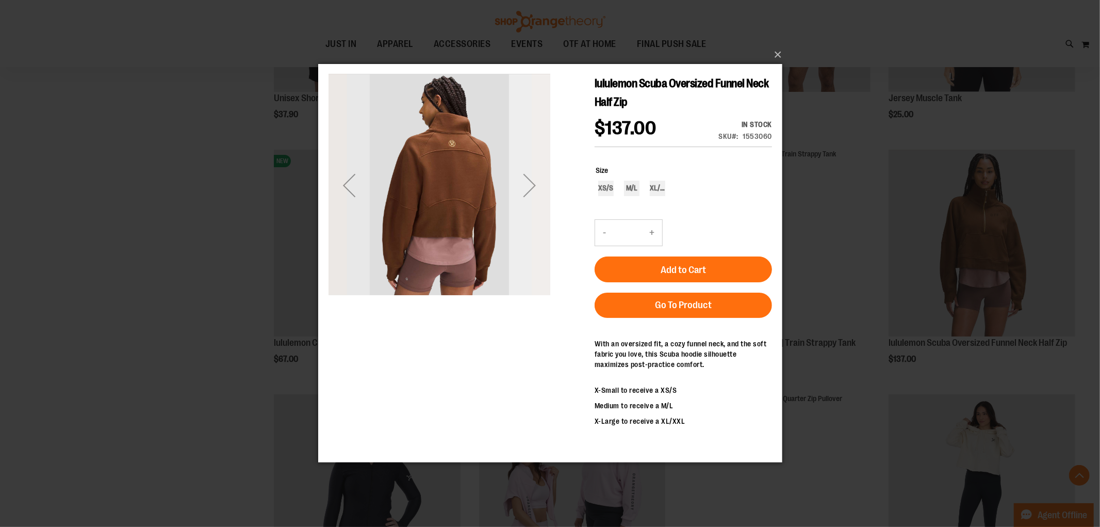
click at [530, 181] on div "Next" at bounding box center [529, 185] width 41 height 41
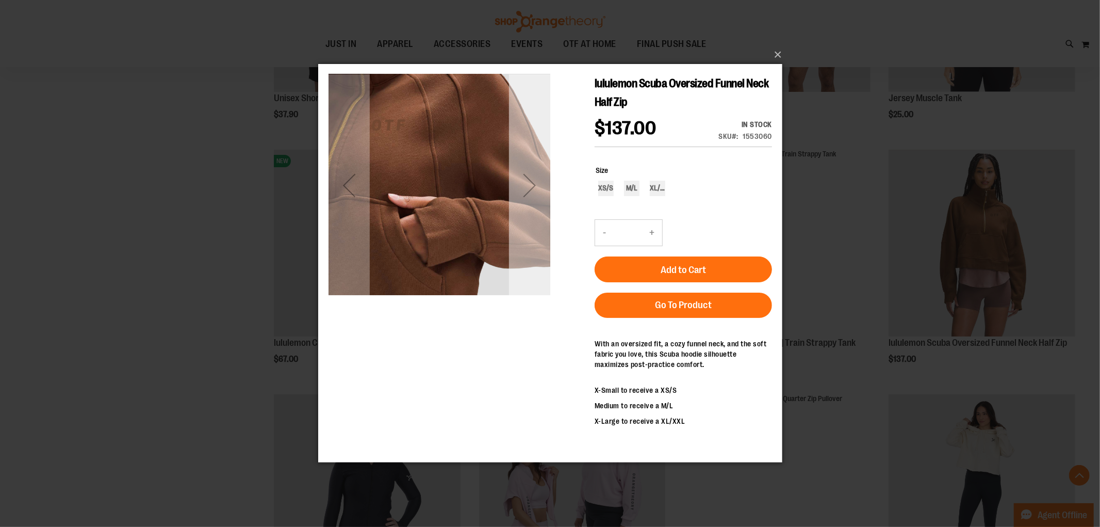
click at [530, 181] on div "Next" at bounding box center [529, 185] width 41 height 41
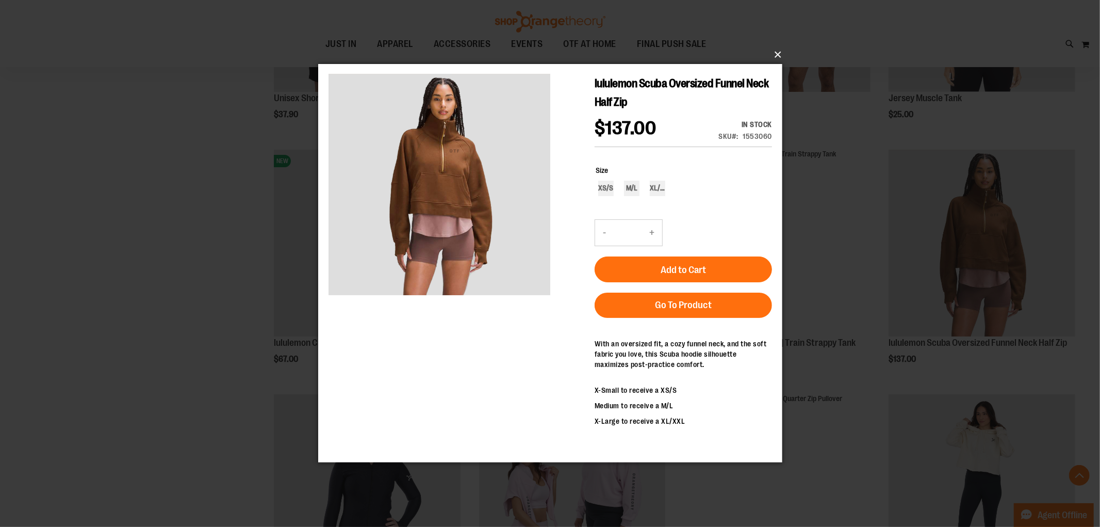
click at [774, 48] on button "×" at bounding box center [553, 54] width 464 height 23
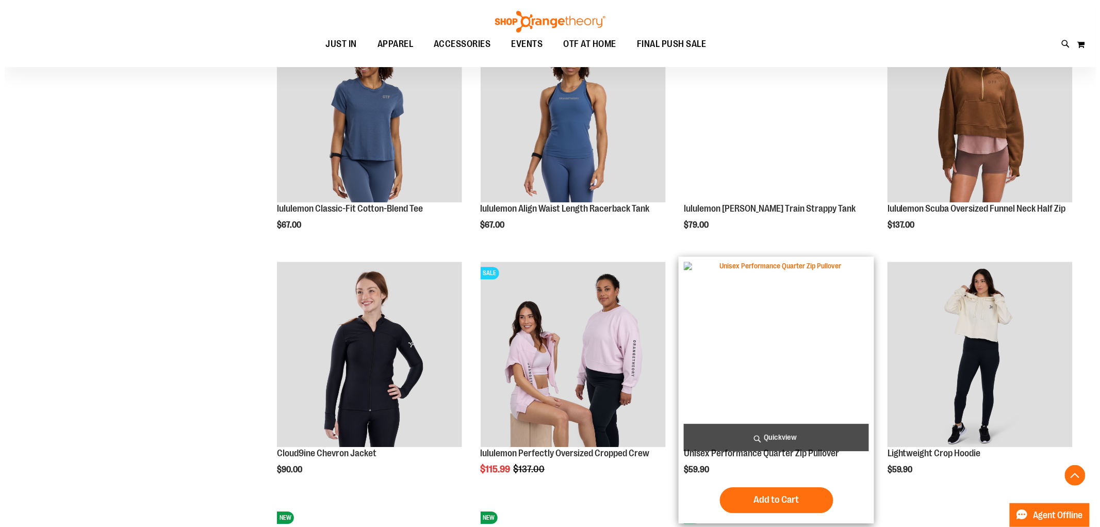
scroll to position [7507, 0]
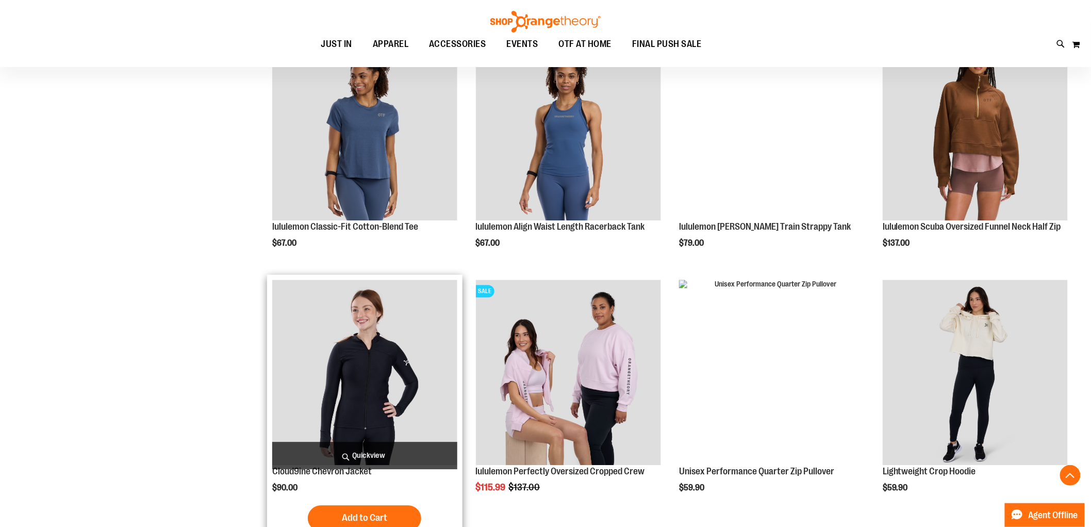
click at [375, 447] on span "Quickview" at bounding box center [364, 454] width 185 height 27
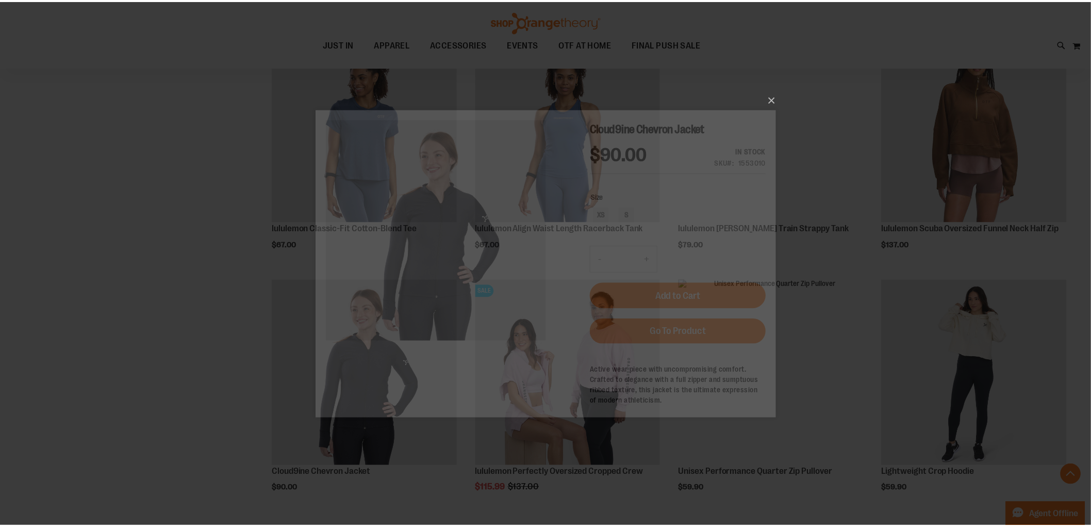
scroll to position [0, 0]
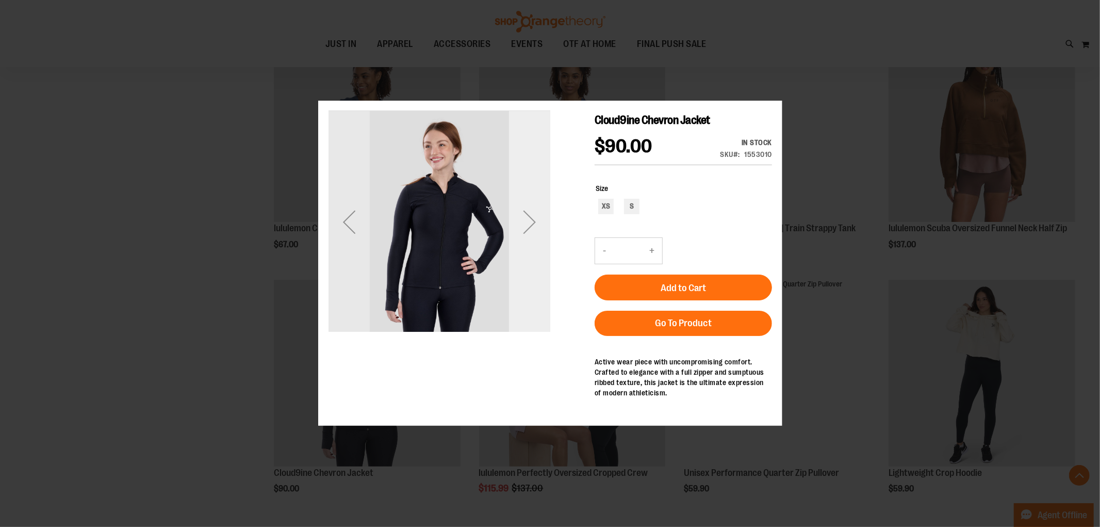
click at [526, 225] on div "Next" at bounding box center [529, 221] width 41 height 41
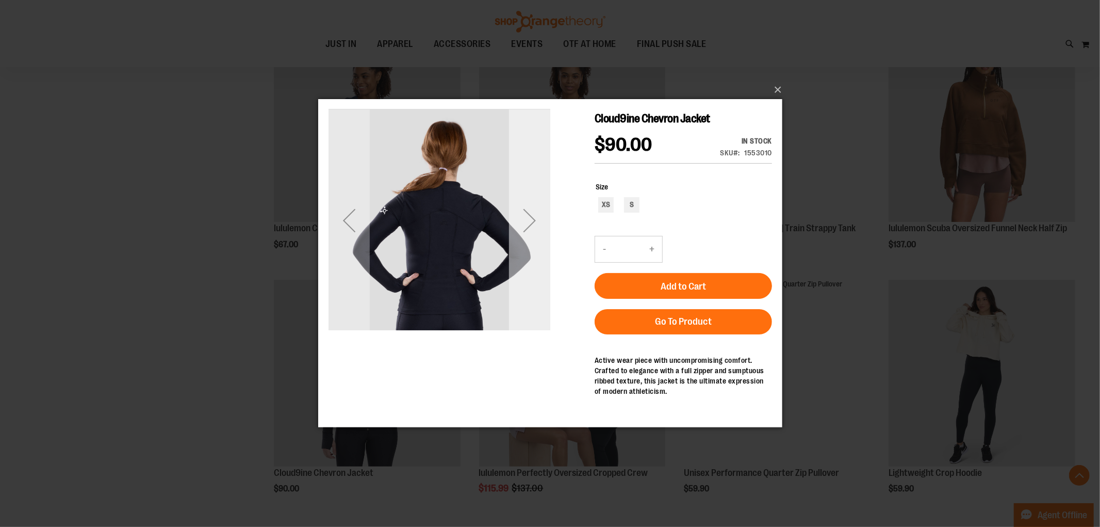
click at [531, 206] on div "Next" at bounding box center [529, 220] width 41 height 41
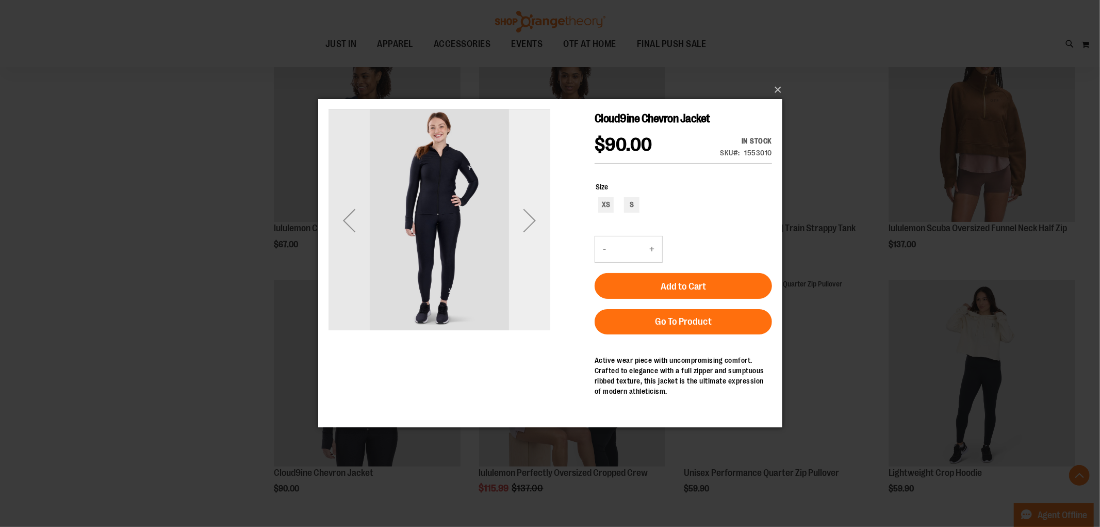
drag, startPoint x: 530, startPoint y: 219, endPoint x: 534, endPoint y: 206, distance: 13.5
click at [532, 220] on div "Next" at bounding box center [529, 220] width 41 height 41
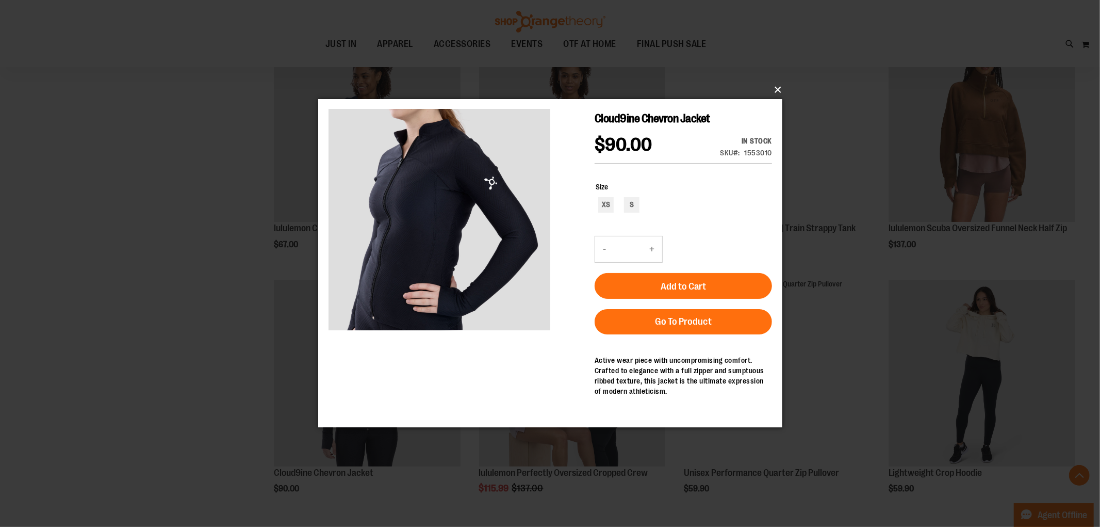
click at [774, 89] on button "×" at bounding box center [553, 89] width 464 height 23
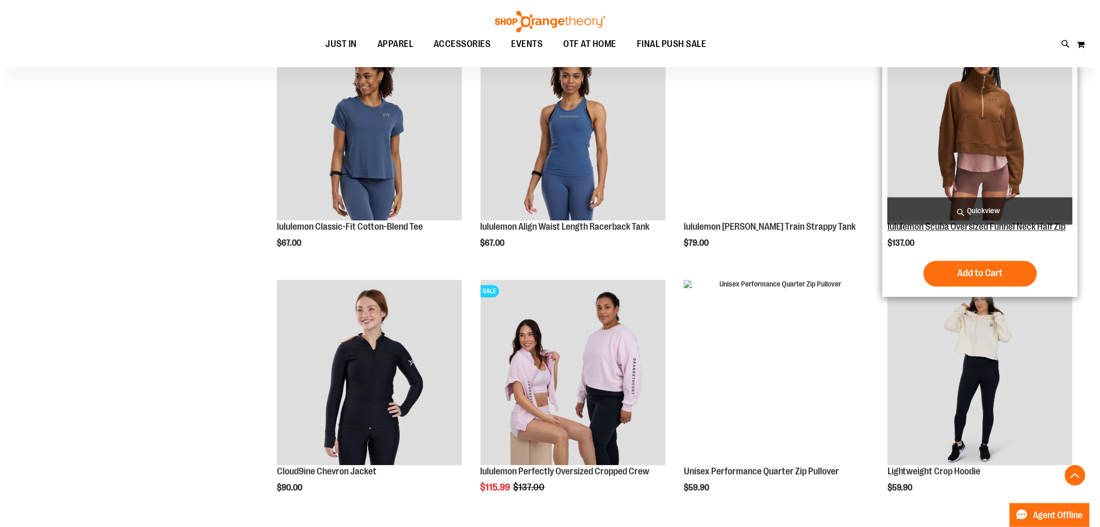
scroll to position [7621, 0]
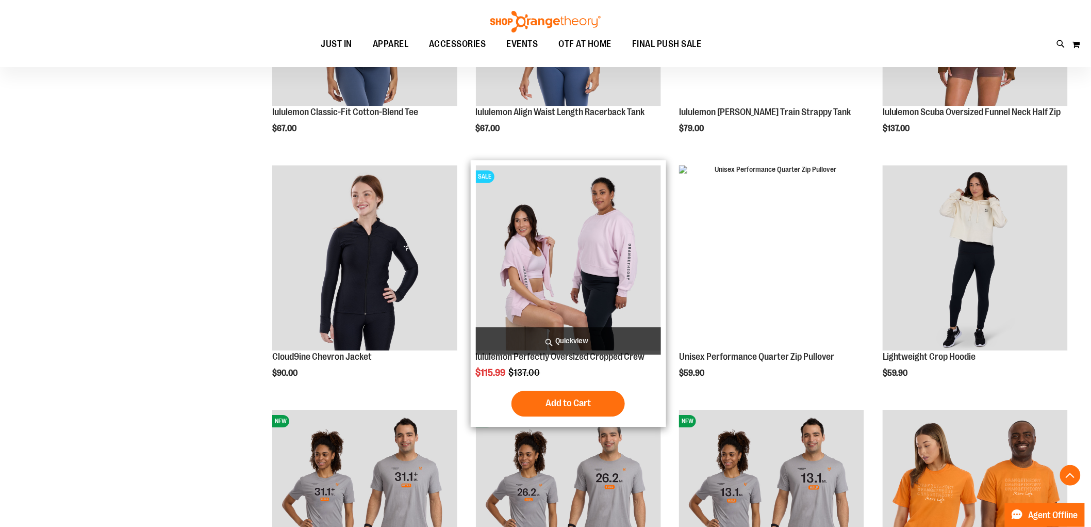
click at [557, 332] on span "Quickview" at bounding box center [568, 340] width 185 height 27
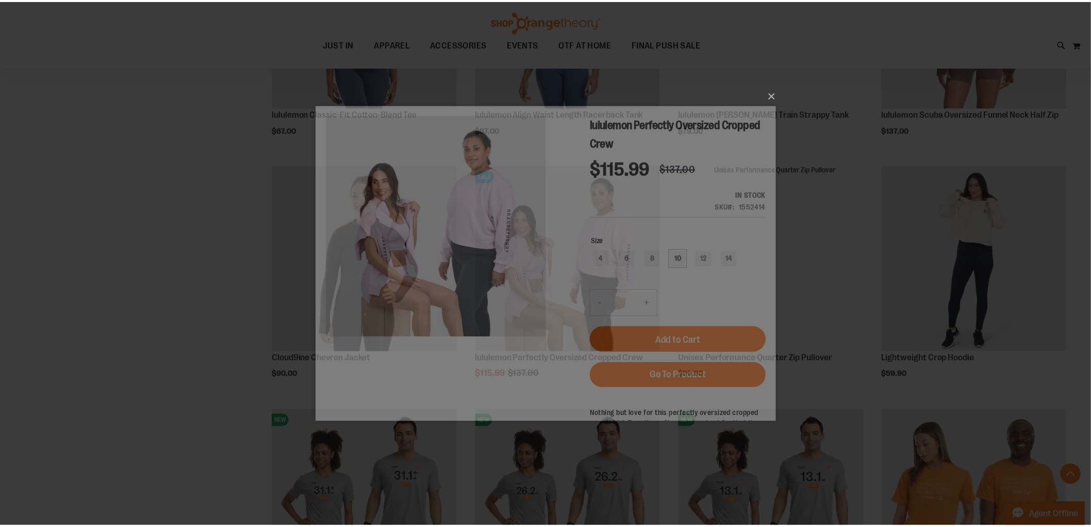
scroll to position [0, 0]
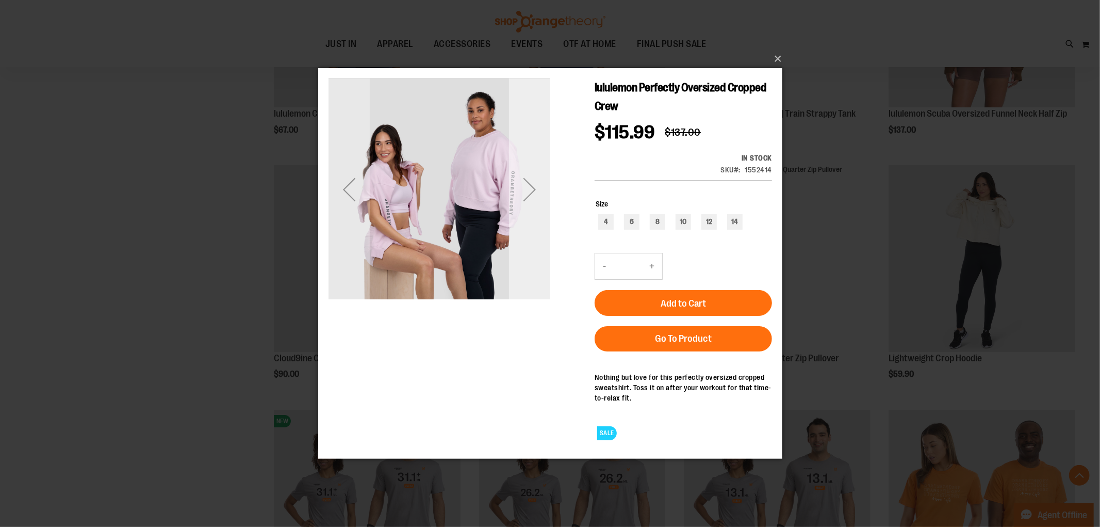
click at [529, 184] on div "Next" at bounding box center [529, 188] width 41 height 41
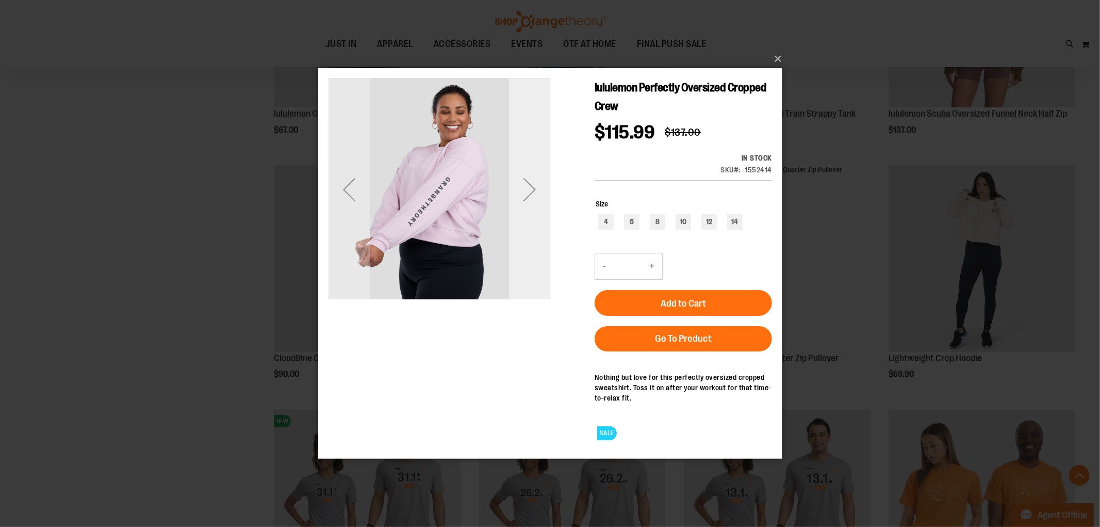
click at [531, 185] on div "Next" at bounding box center [529, 188] width 41 height 41
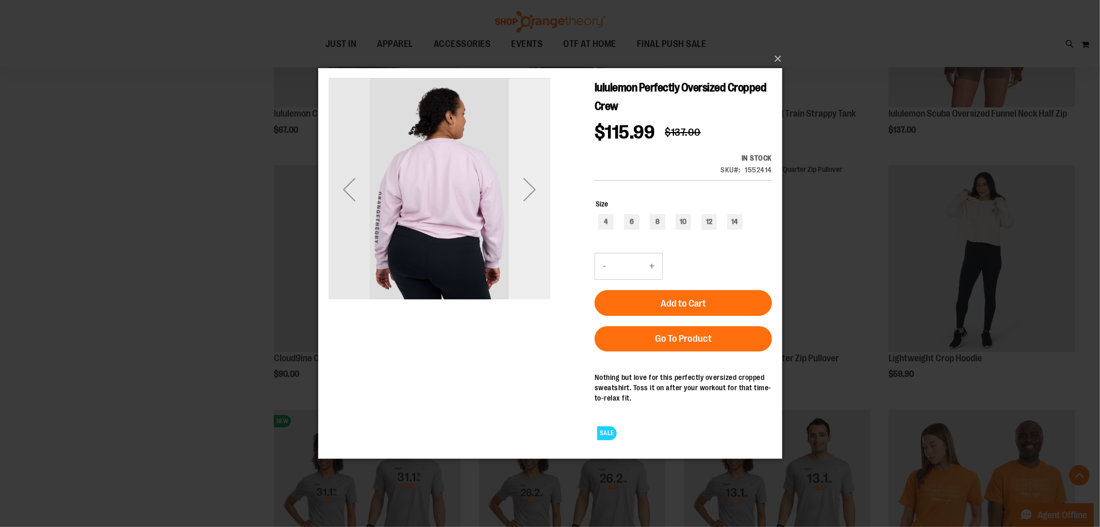
click at [526, 183] on div "Next" at bounding box center [529, 188] width 41 height 41
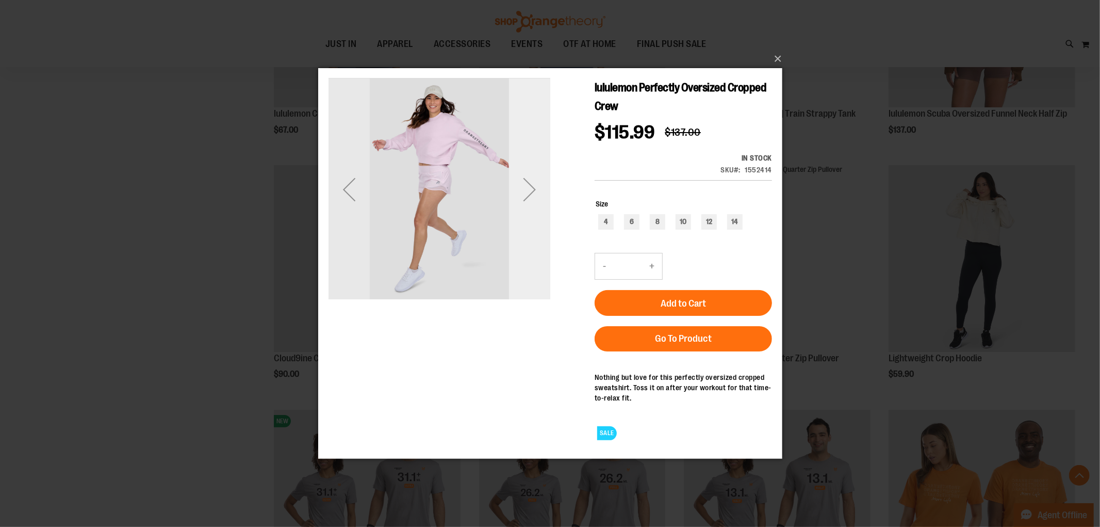
click at [526, 182] on div "Next" at bounding box center [529, 188] width 41 height 41
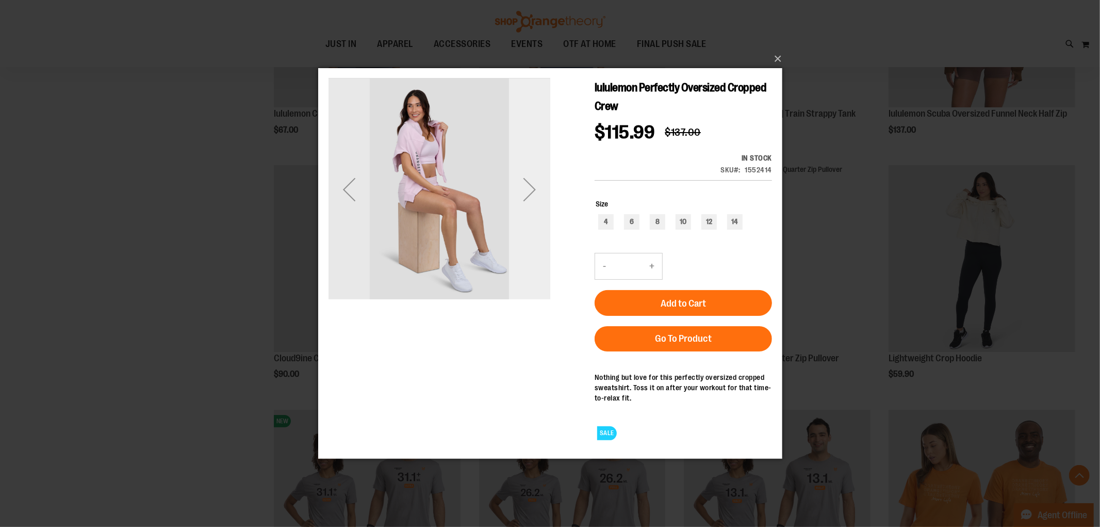
click at [526, 181] on div "Next" at bounding box center [529, 188] width 41 height 41
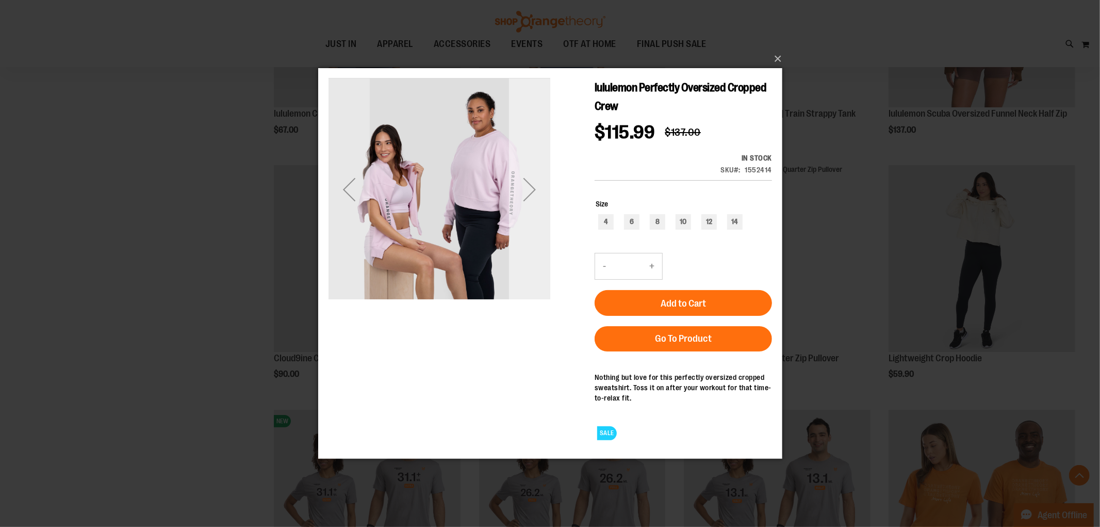
click at [526, 181] on div "Next" at bounding box center [529, 188] width 41 height 41
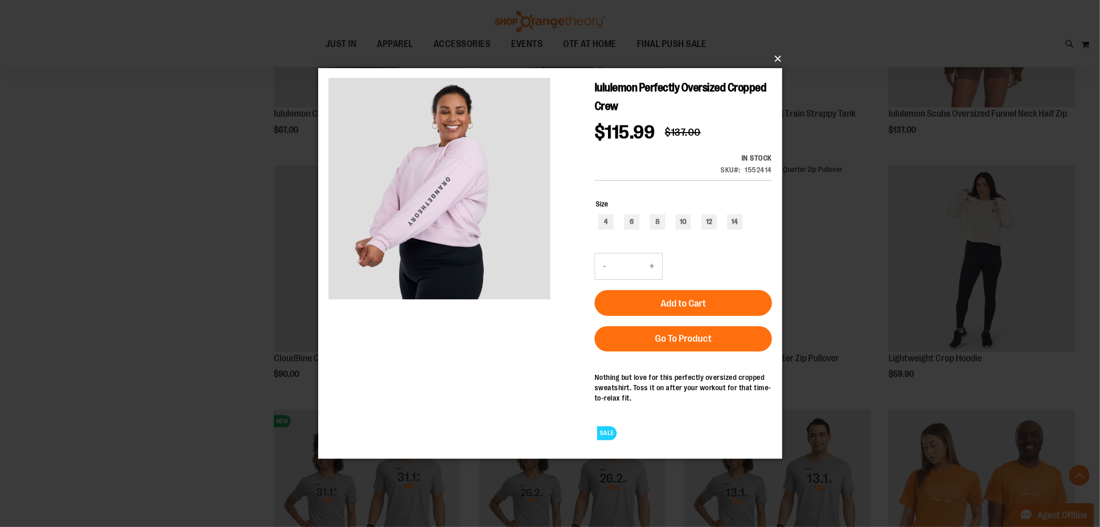
click at [777, 60] on button "×" at bounding box center [553, 58] width 464 height 23
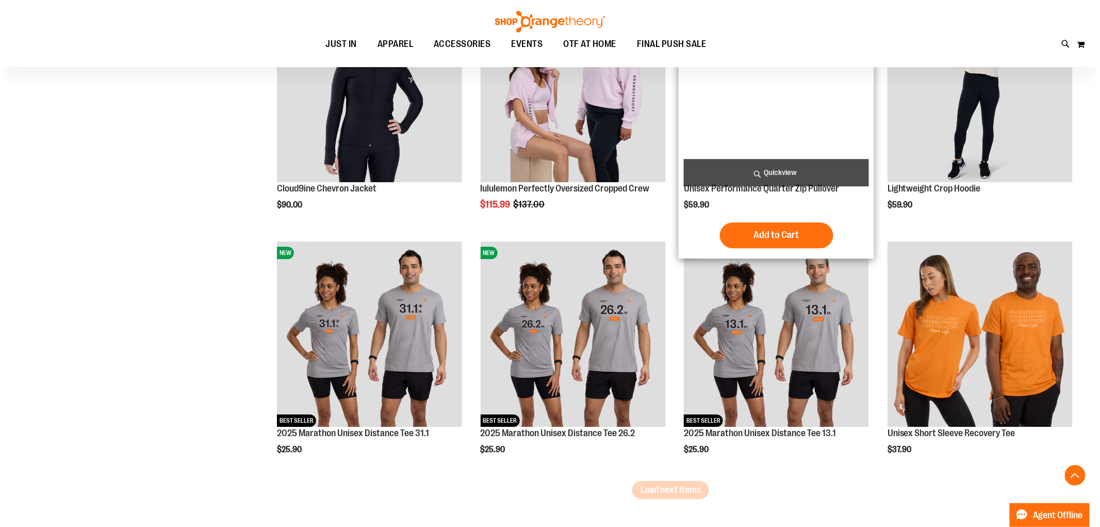
scroll to position [7794, 0]
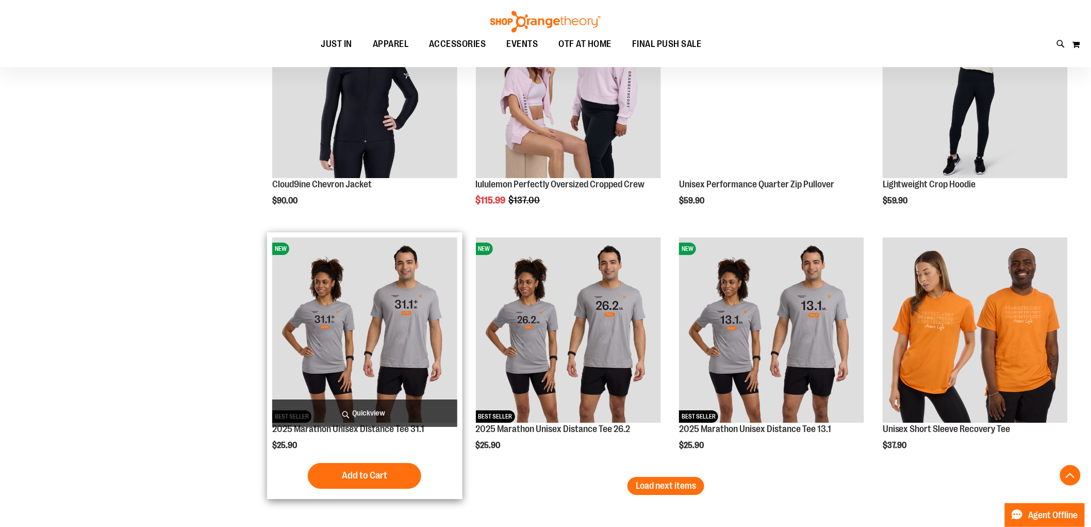
click at [369, 405] on span "Quickview" at bounding box center [364, 412] width 185 height 27
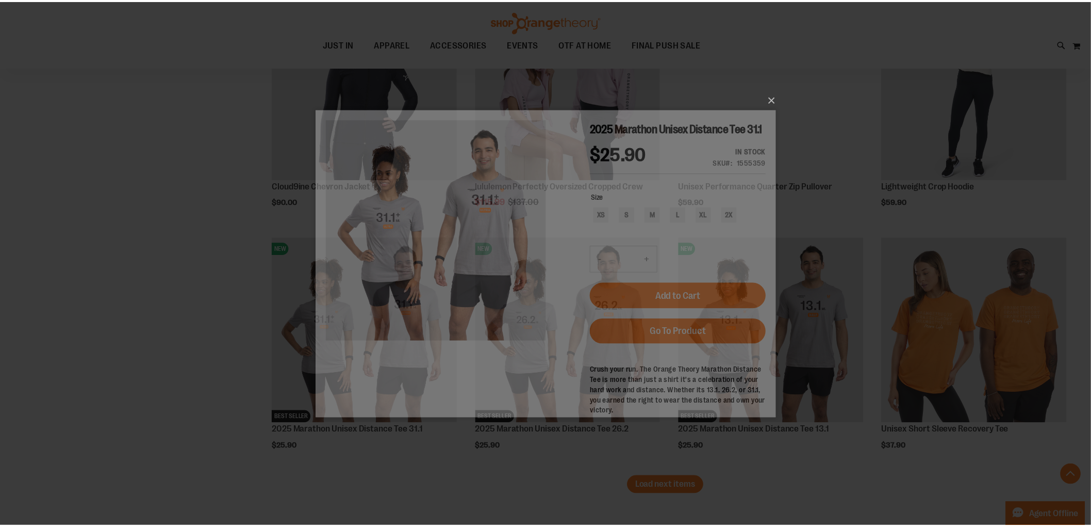
scroll to position [0, 0]
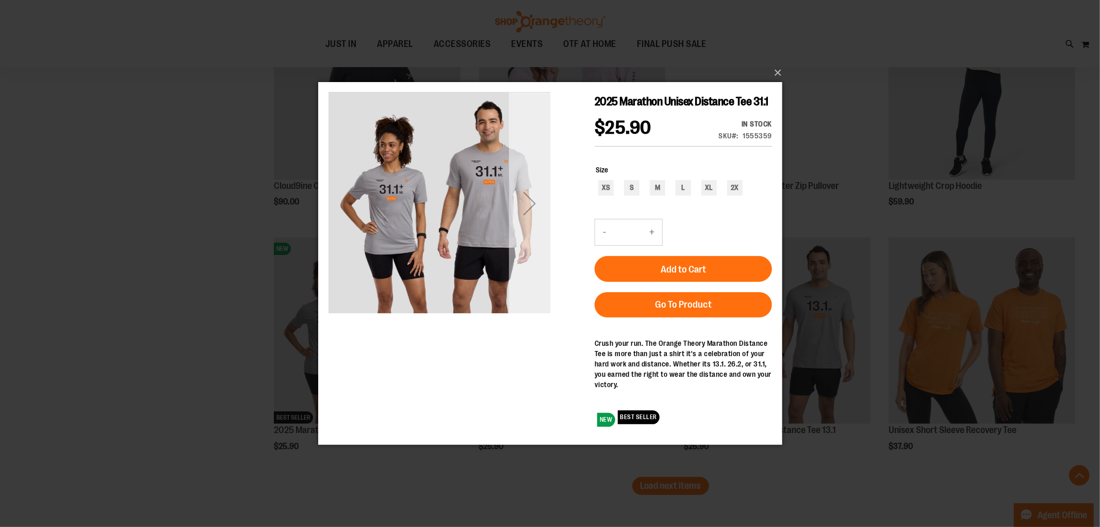
click at [525, 199] on div "Next" at bounding box center [529, 202] width 41 height 41
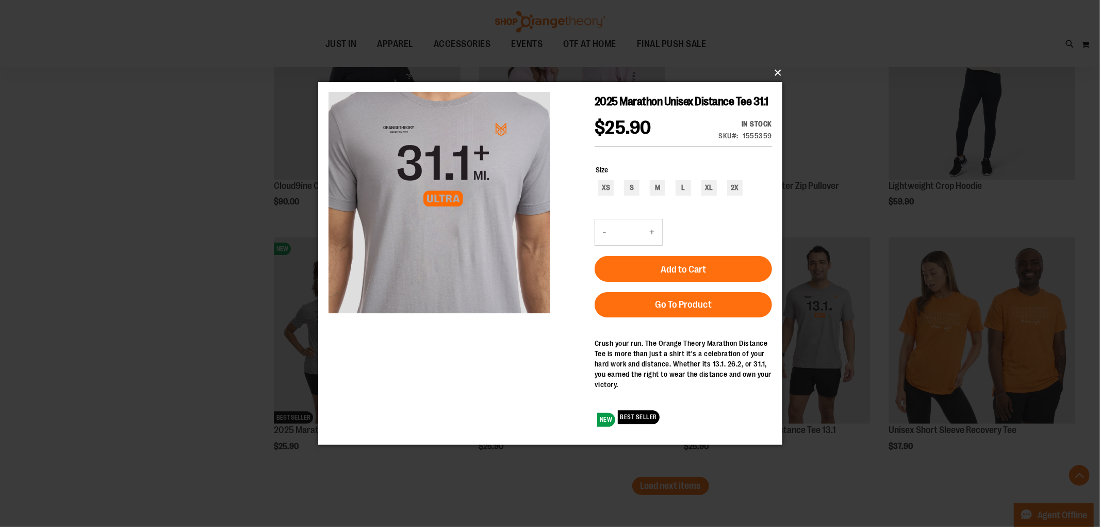
click at [782, 70] on button "×" at bounding box center [553, 72] width 464 height 23
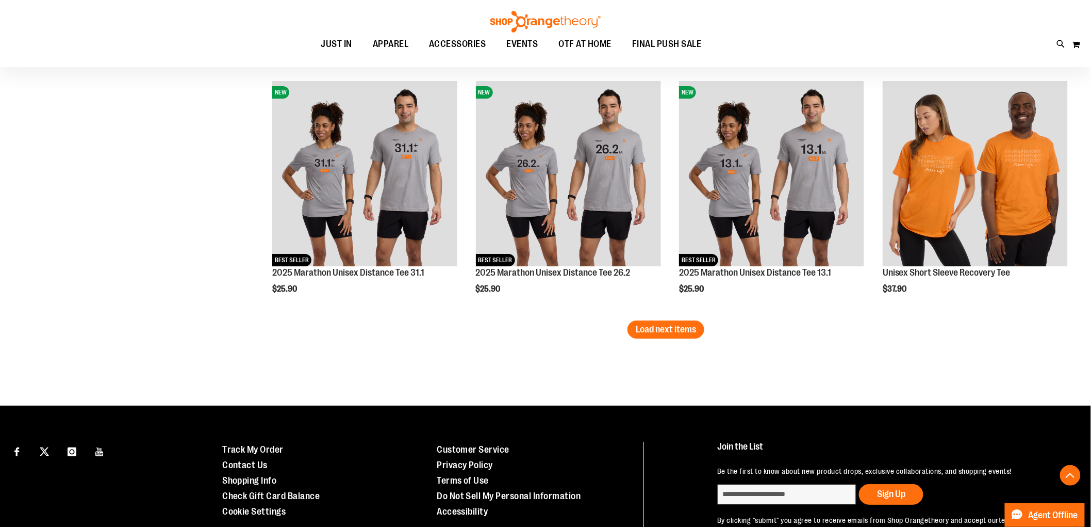
scroll to position [7965, 0]
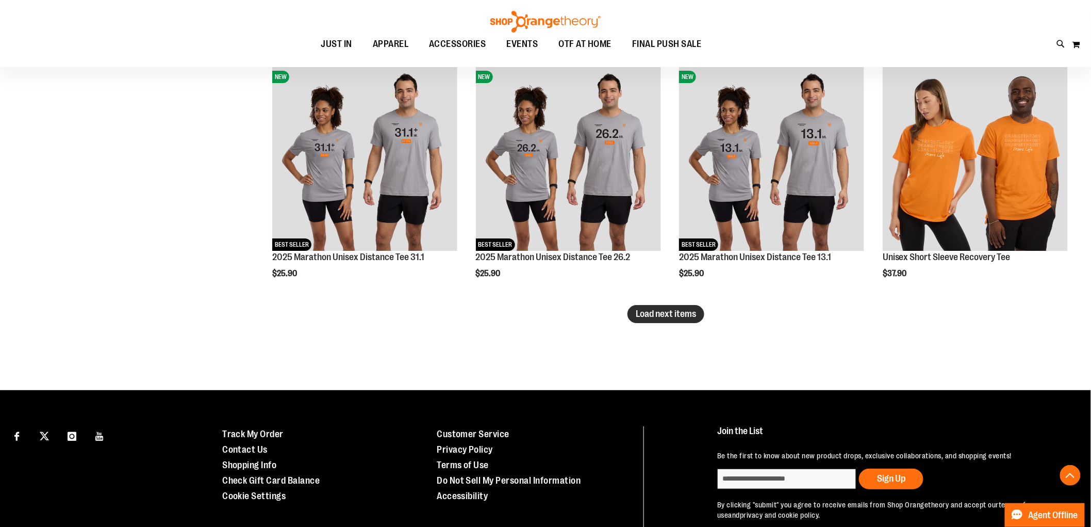
click at [680, 312] on span "Load next items" at bounding box center [666, 313] width 60 height 10
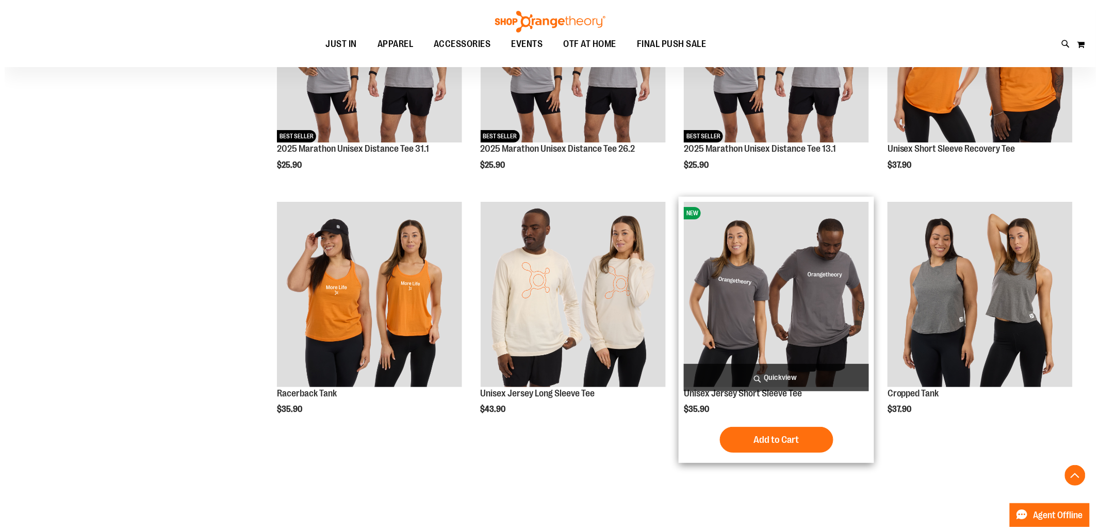
scroll to position [8080, 0]
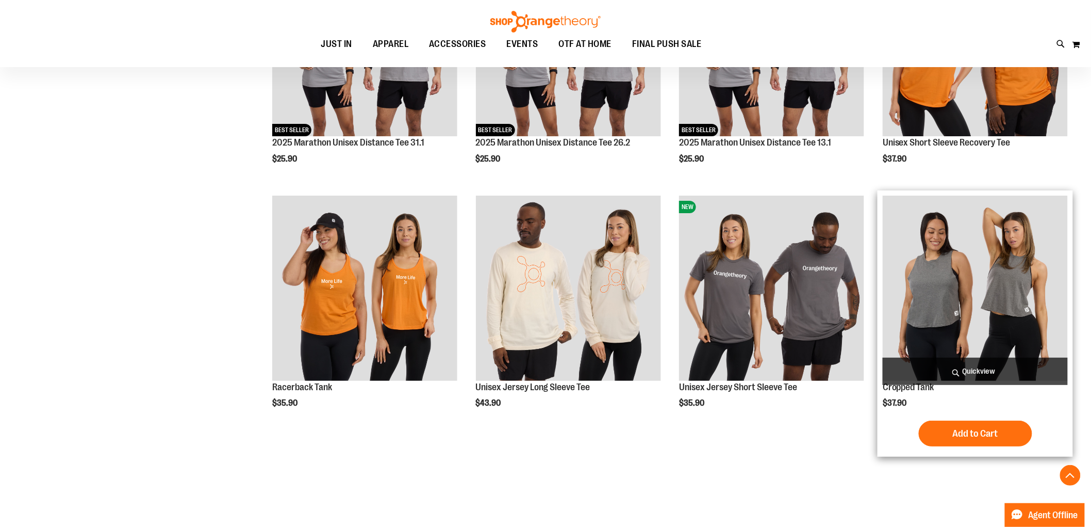
click at [991, 365] on span "Quickview" at bounding box center [975, 370] width 185 height 27
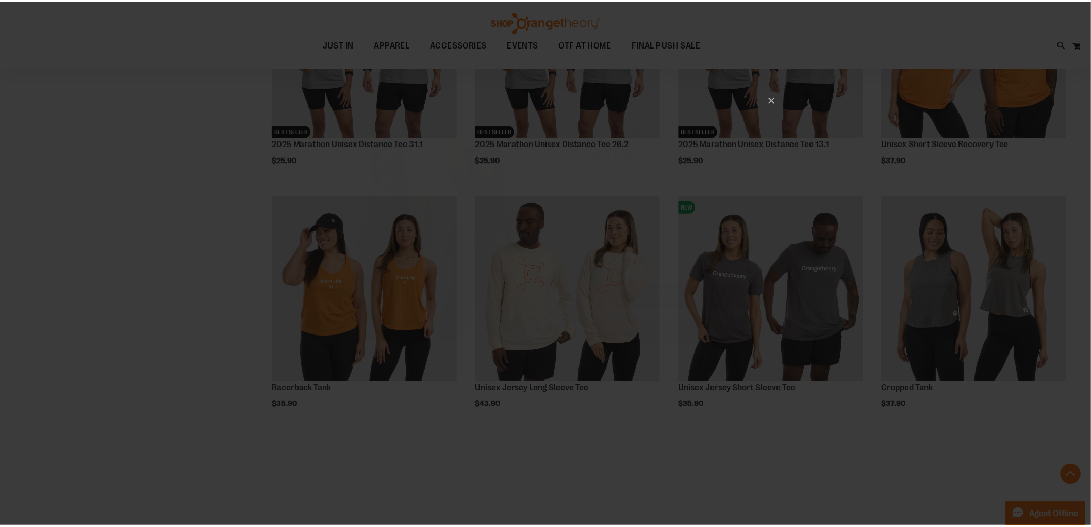
scroll to position [0, 0]
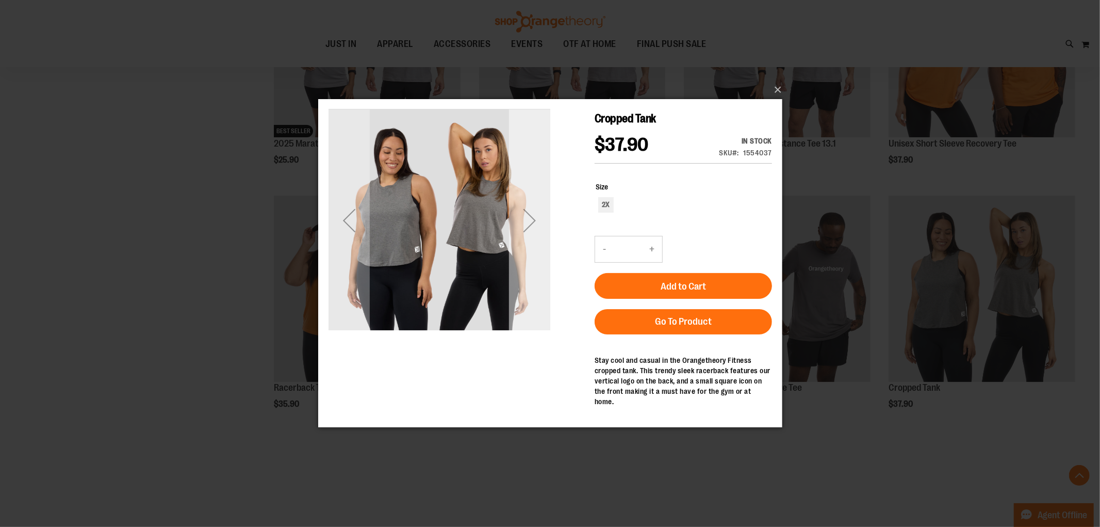
click at [531, 219] on div "Next" at bounding box center [529, 220] width 41 height 41
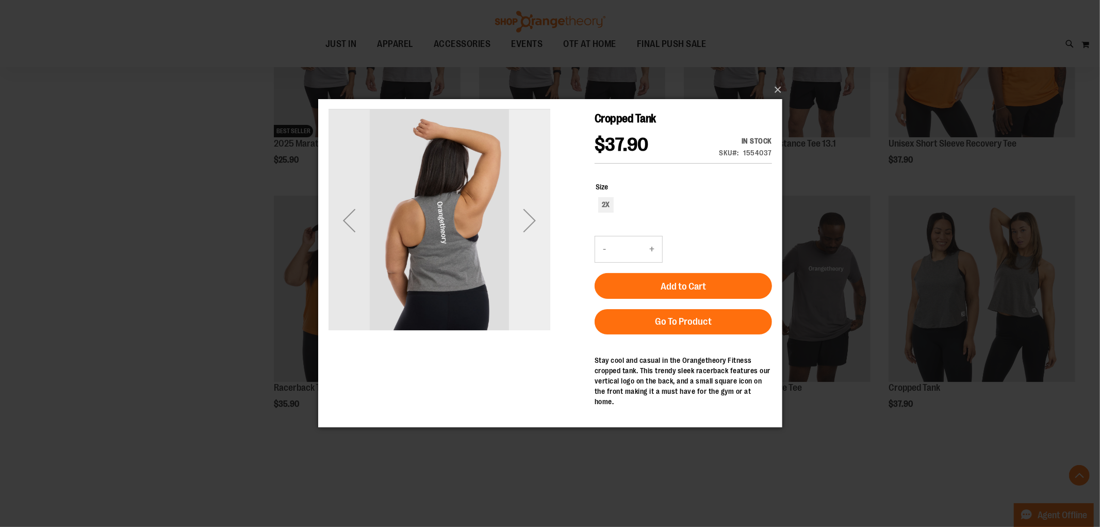
click at [528, 219] on div "Next" at bounding box center [529, 220] width 41 height 41
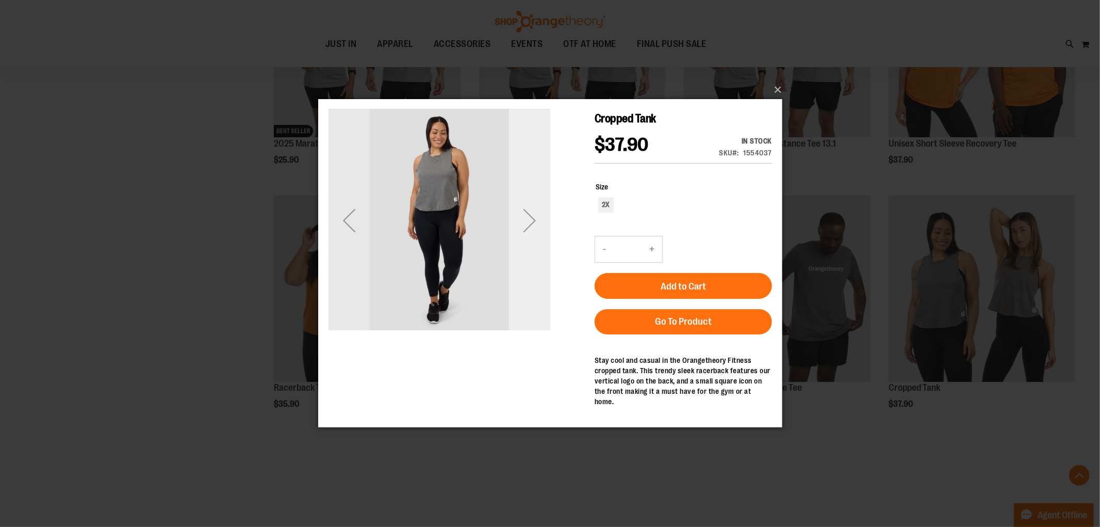
click at [528, 219] on div "Next" at bounding box center [529, 220] width 41 height 41
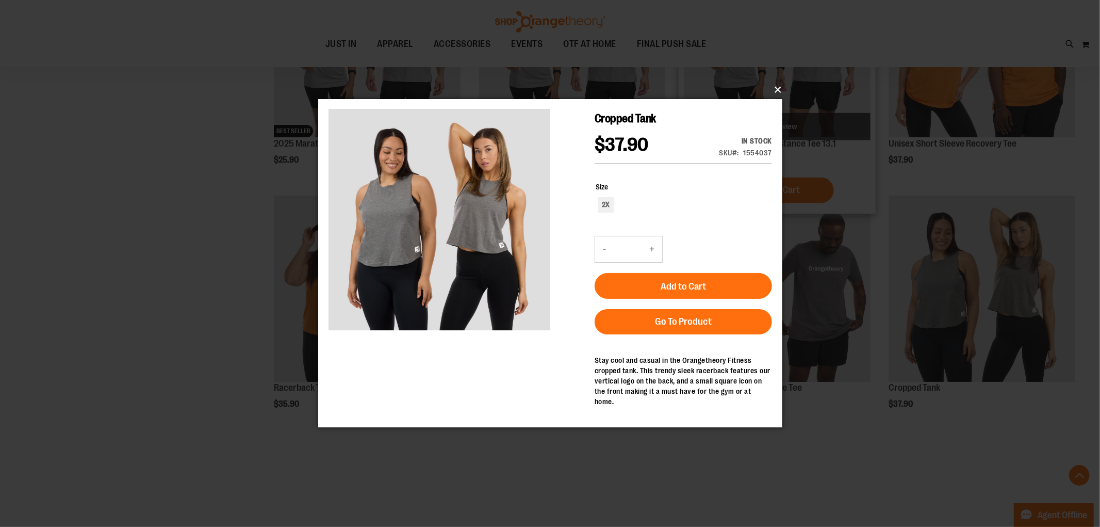
click at [777, 90] on button "×" at bounding box center [553, 89] width 464 height 23
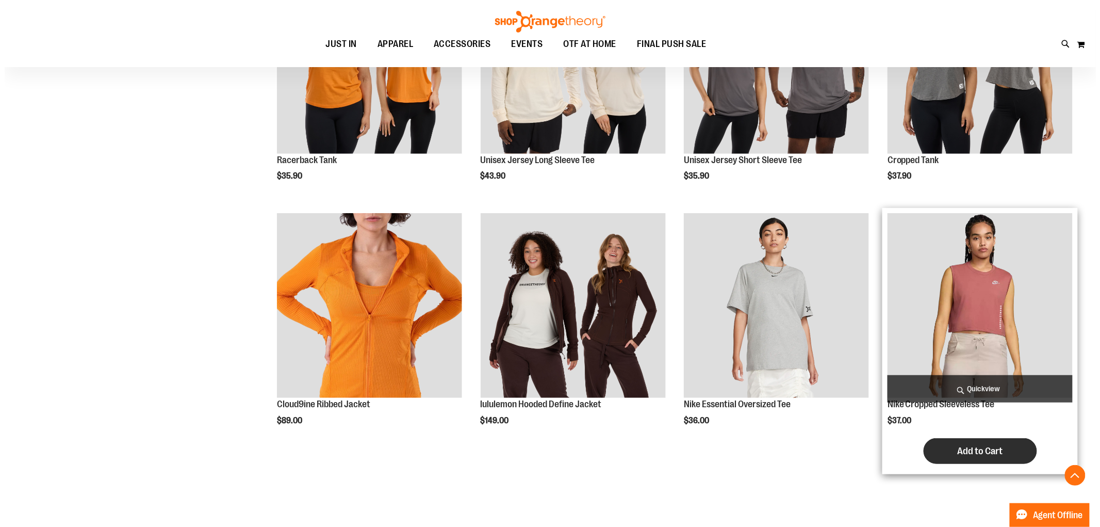
scroll to position [8309, 0]
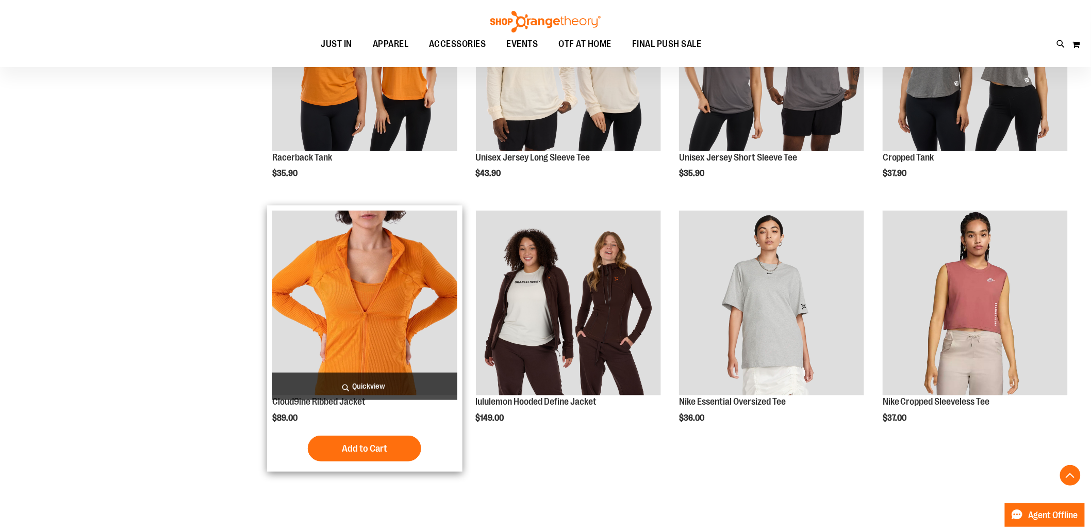
click at [396, 379] on span "Quickview" at bounding box center [364, 385] width 185 height 27
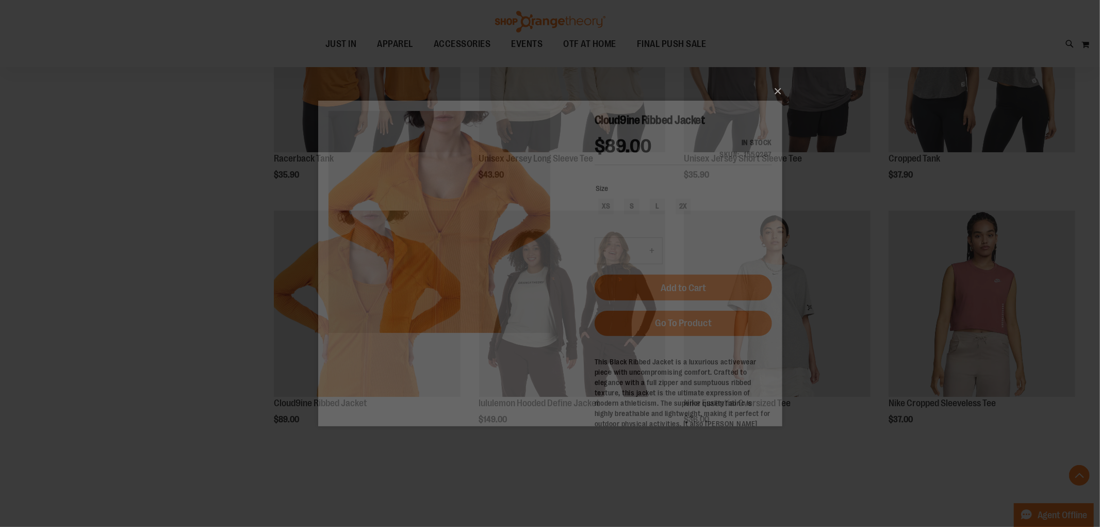
scroll to position [0, 0]
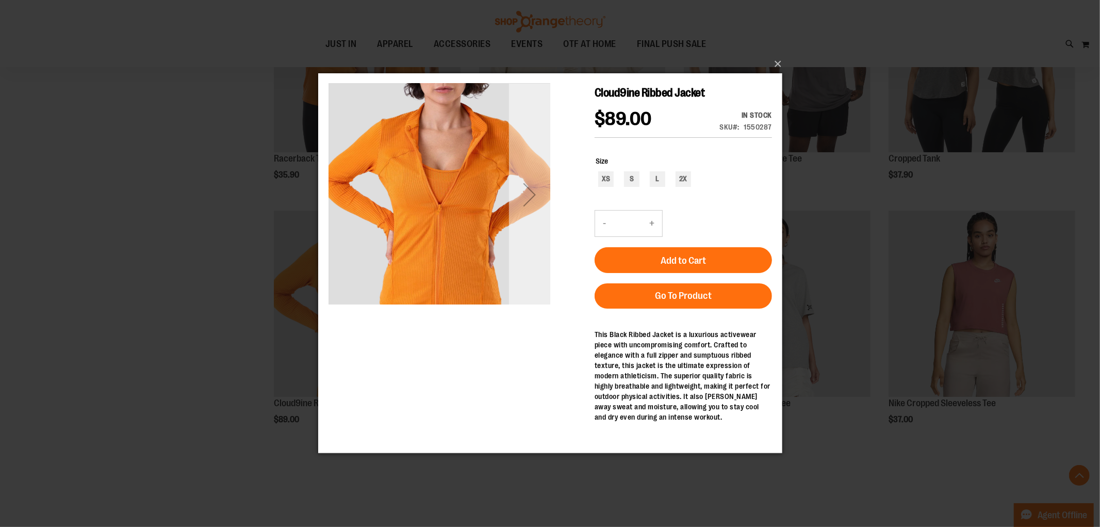
click at [535, 191] on div "Next" at bounding box center [529, 194] width 41 height 41
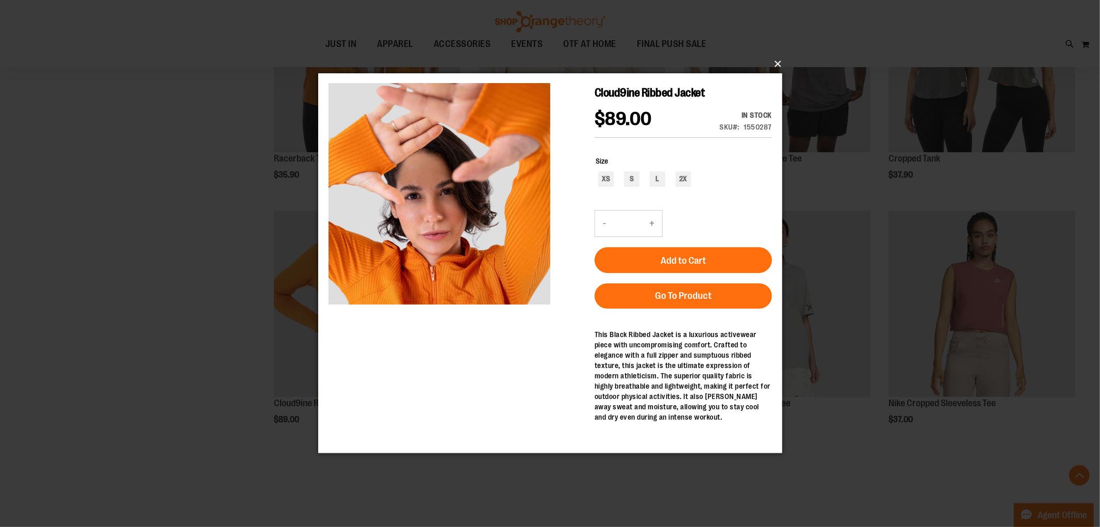
click at [780, 63] on button "×" at bounding box center [553, 64] width 464 height 23
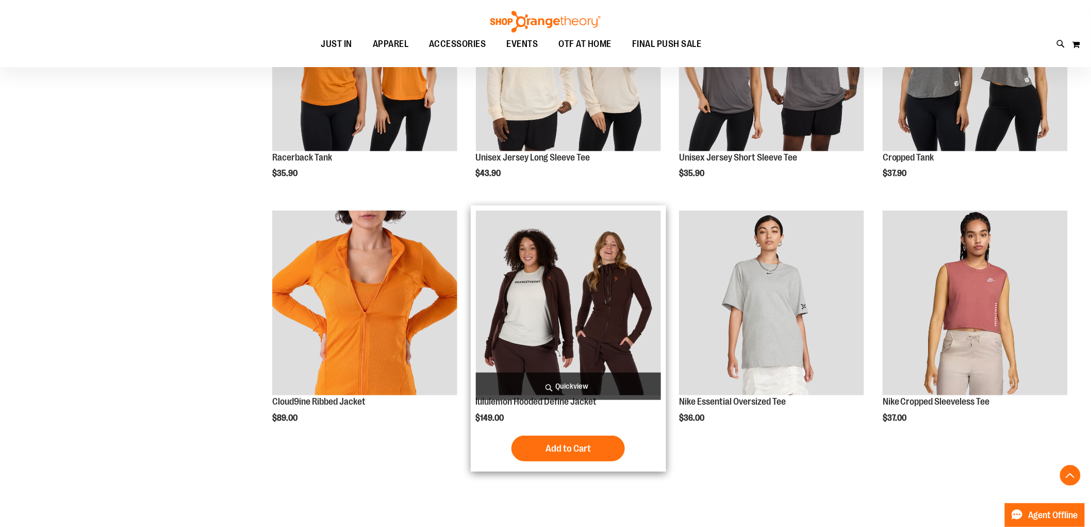
click at [562, 384] on span "Quickview" at bounding box center [568, 385] width 185 height 27
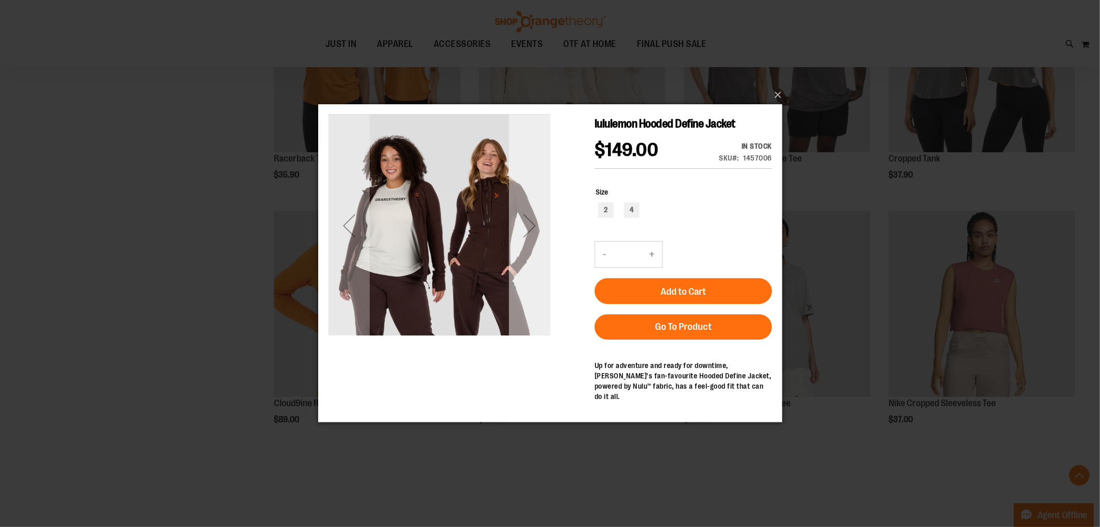
click at [541, 227] on div "Next" at bounding box center [529, 225] width 41 height 41
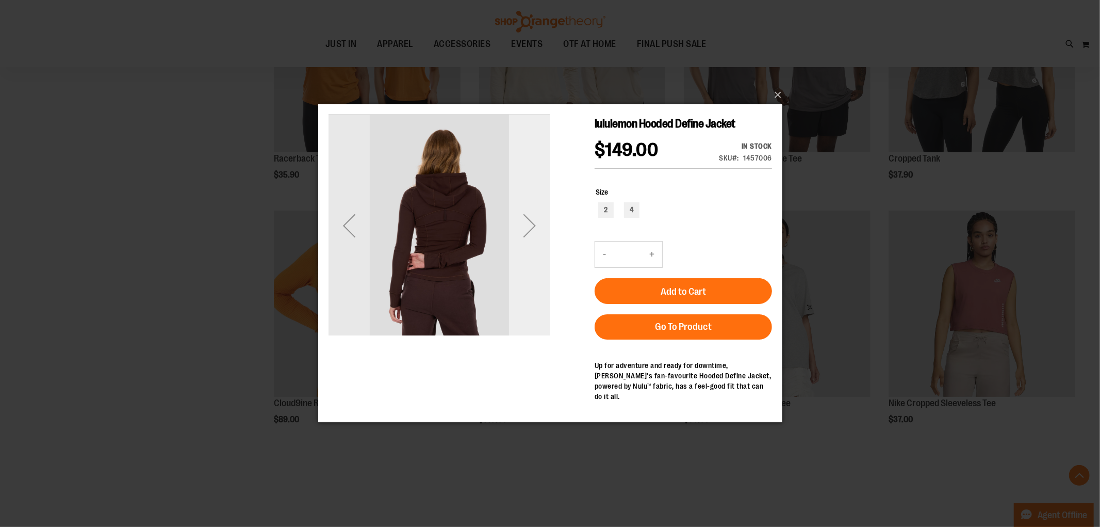
click at [537, 220] on div "Next" at bounding box center [529, 225] width 41 height 41
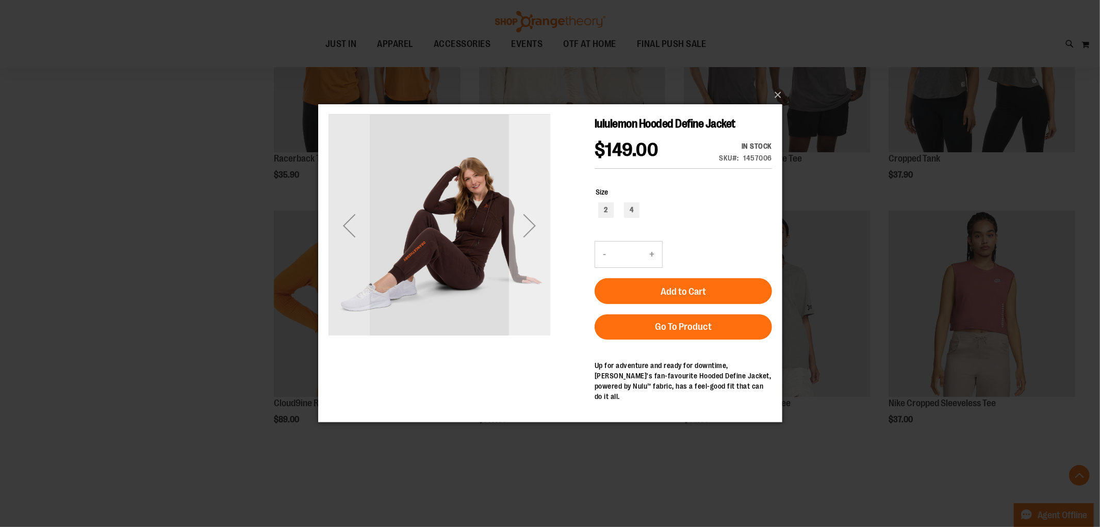
click at [531, 219] on div "Next" at bounding box center [529, 225] width 41 height 41
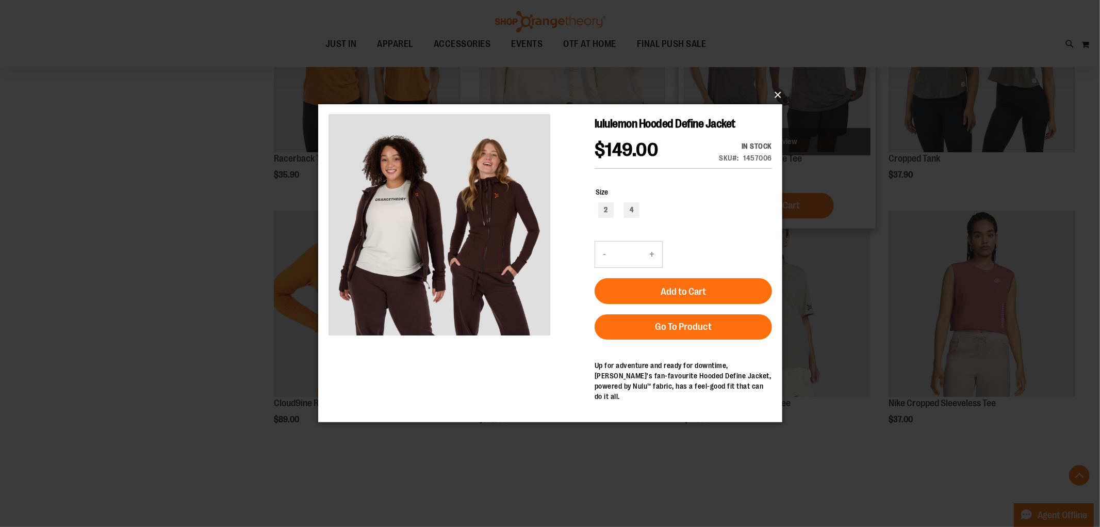
click at [781, 93] on button "×" at bounding box center [553, 95] width 464 height 23
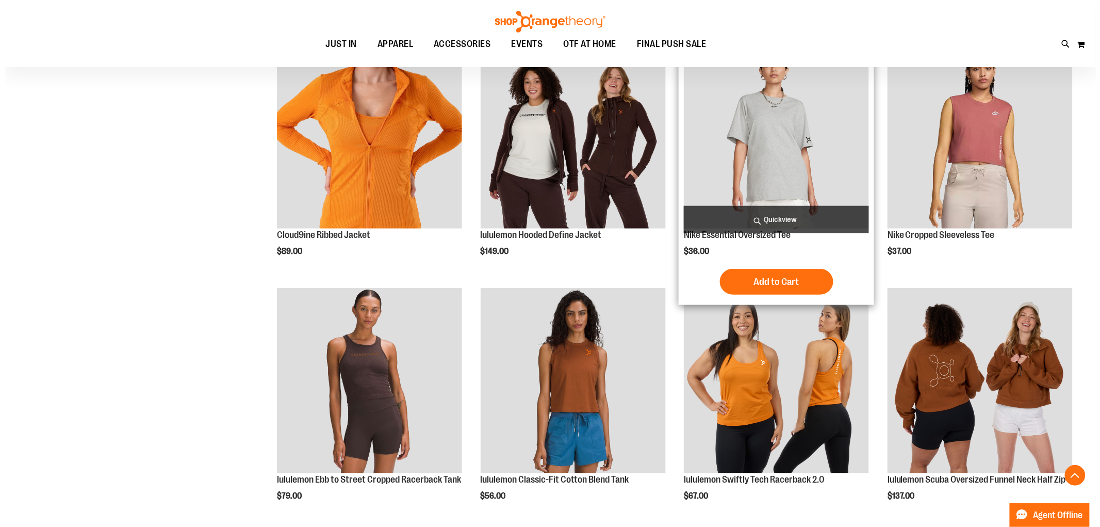
scroll to position [8538, 0]
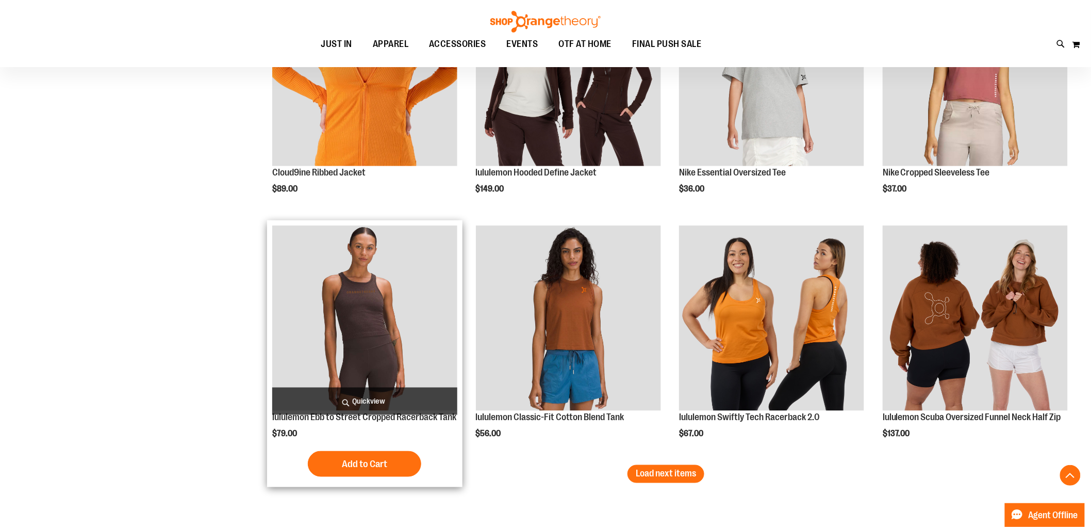
click at [395, 393] on span "Quickview" at bounding box center [364, 400] width 185 height 27
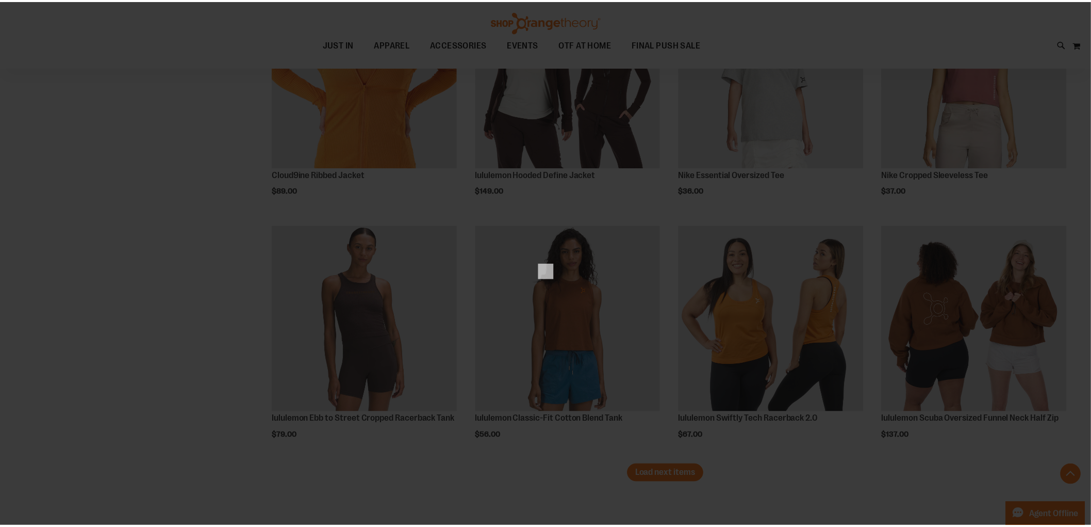
scroll to position [0, 0]
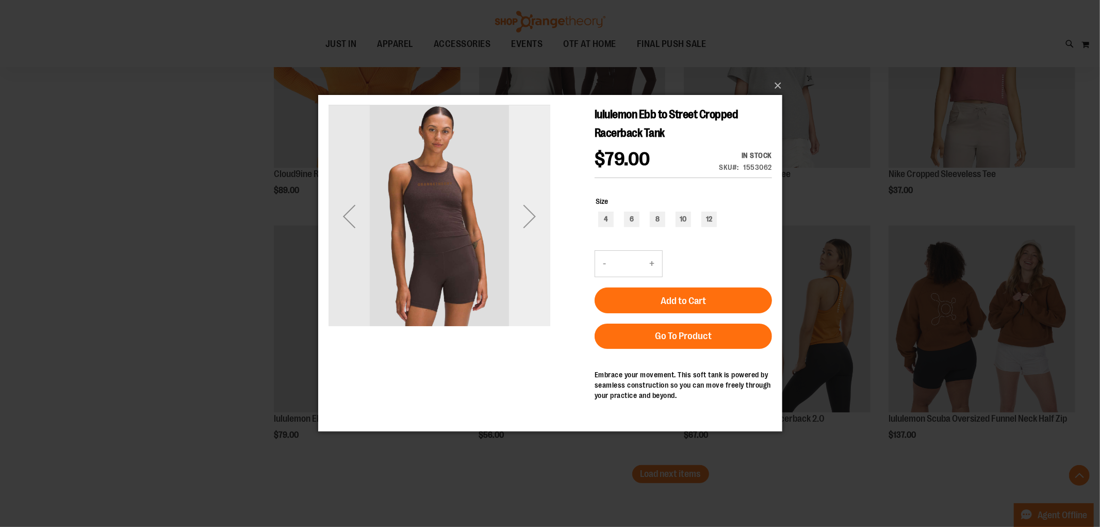
click at [527, 208] on div "Next" at bounding box center [529, 215] width 41 height 41
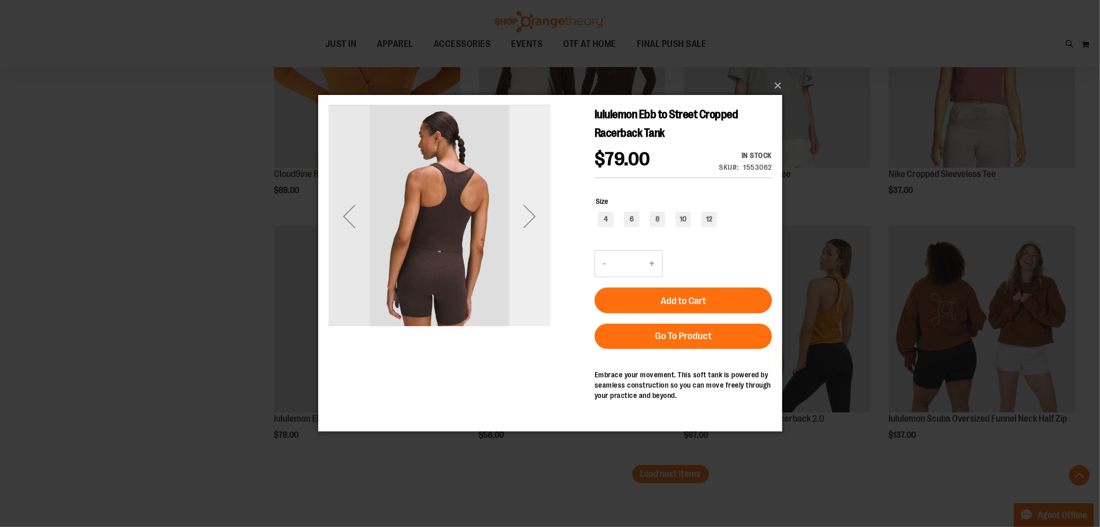
click at [527, 208] on div "Next" at bounding box center [529, 215] width 41 height 41
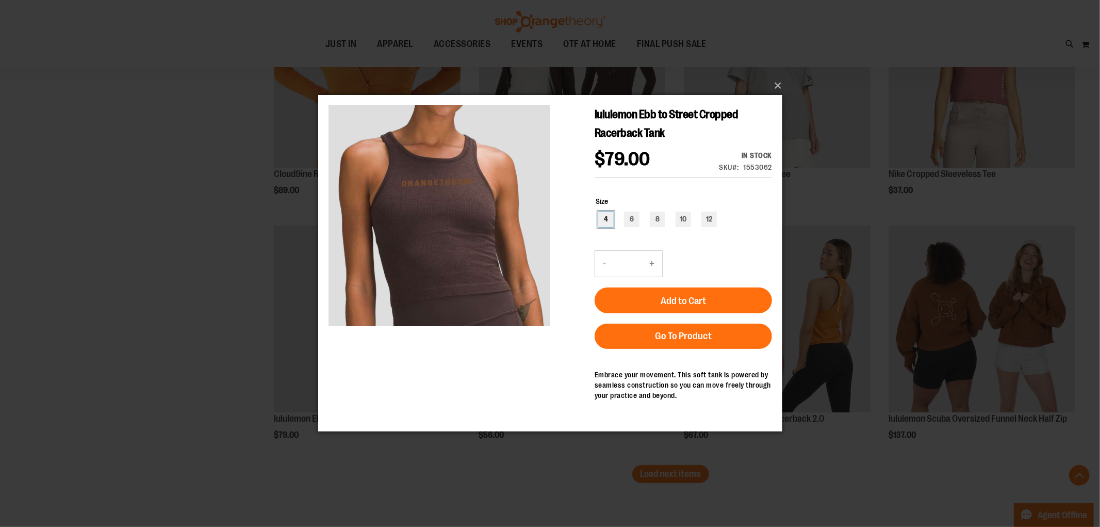
click at [602, 218] on div "4" at bounding box center [605, 218] width 15 height 15
type input "***"
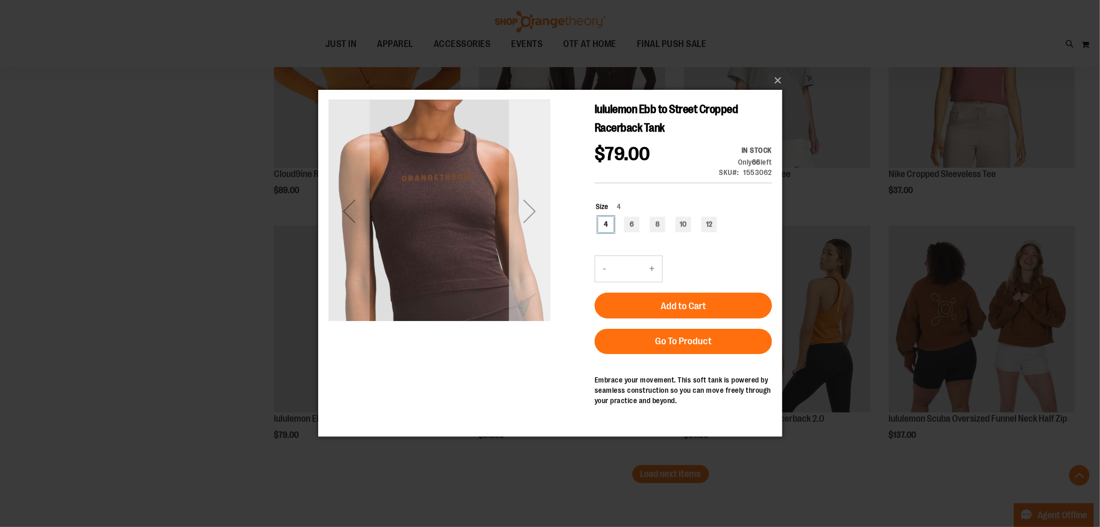
click at [533, 219] on div "Next" at bounding box center [529, 210] width 41 height 41
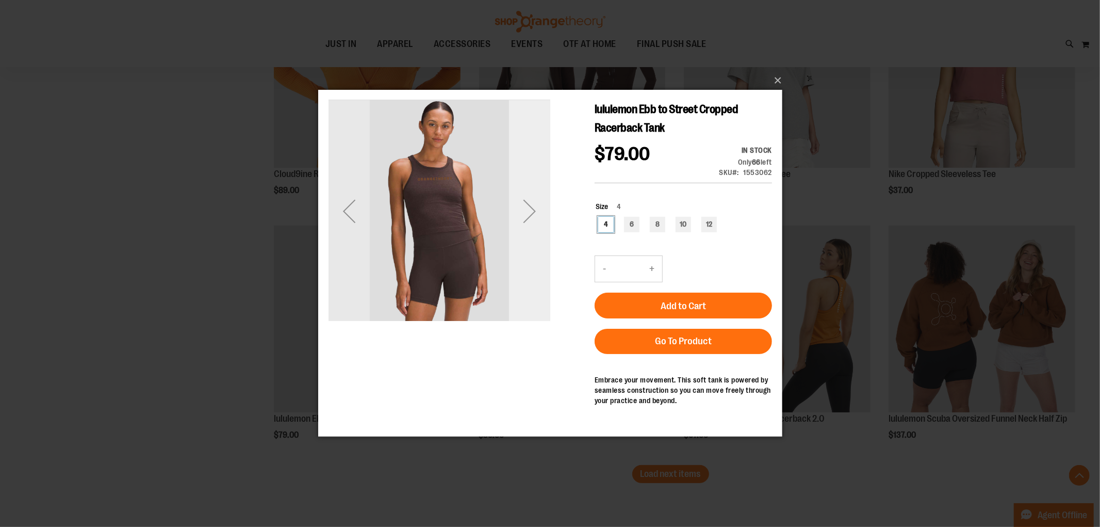
click at [531, 208] on div "Next" at bounding box center [529, 210] width 41 height 41
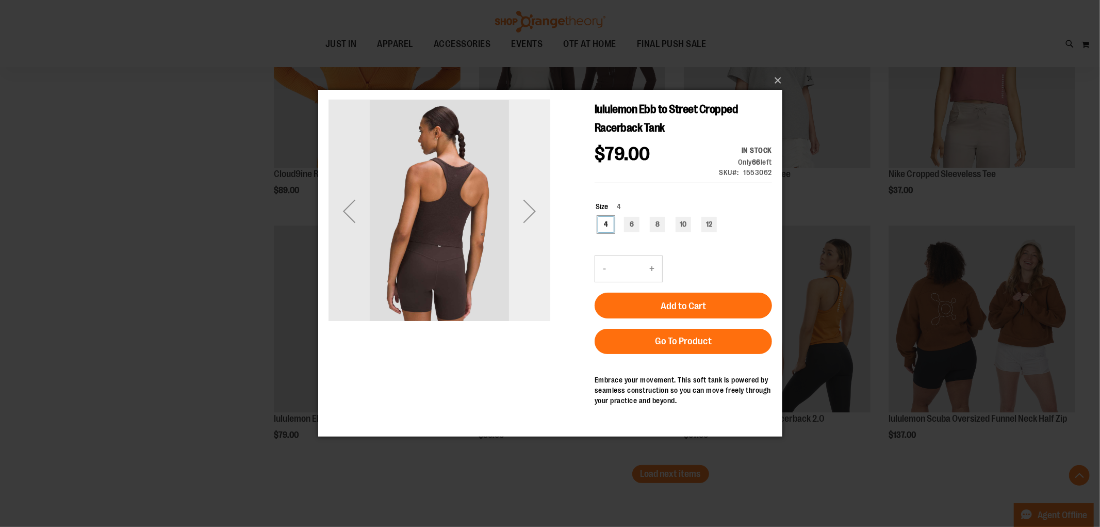
click at [529, 208] on div "Next" at bounding box center [529, 210] width 41 height 41
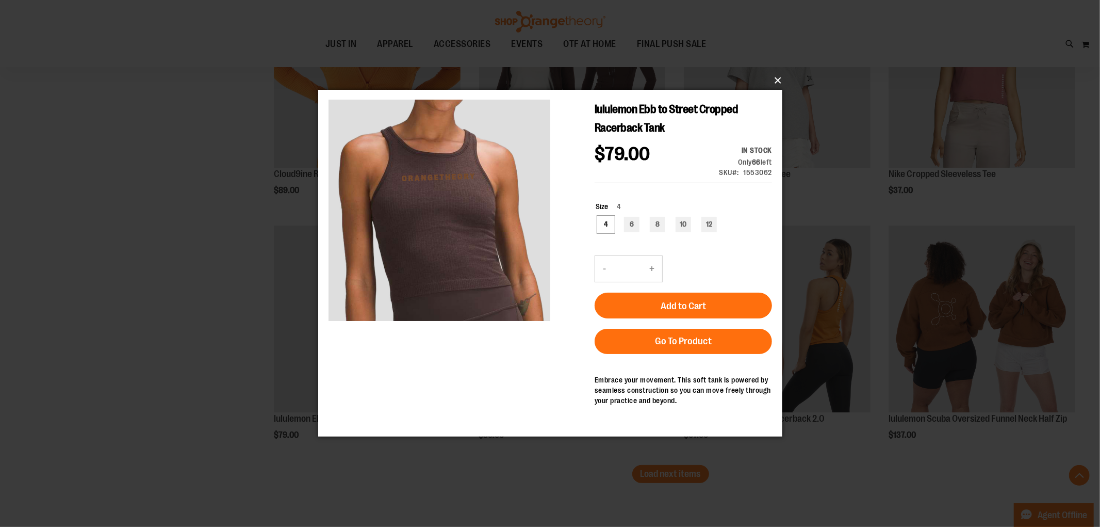
click at [781, 81] on button "×" at bounding box center [553, 80] width 464 height 23
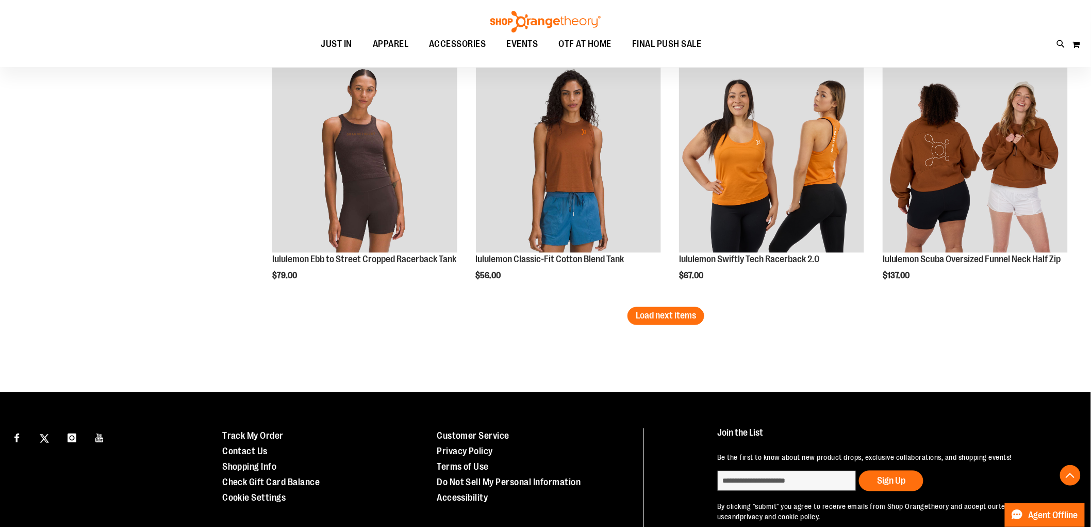
scroll to position [8710, 0]
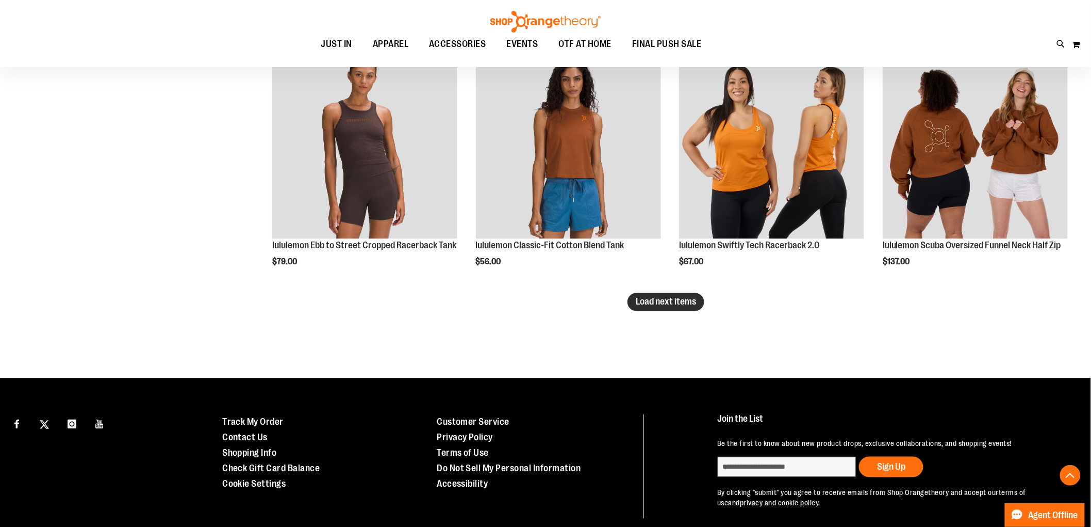
click at [660, 299] on span "Load next items" at bounding box center [666, 302] width 60 height 10
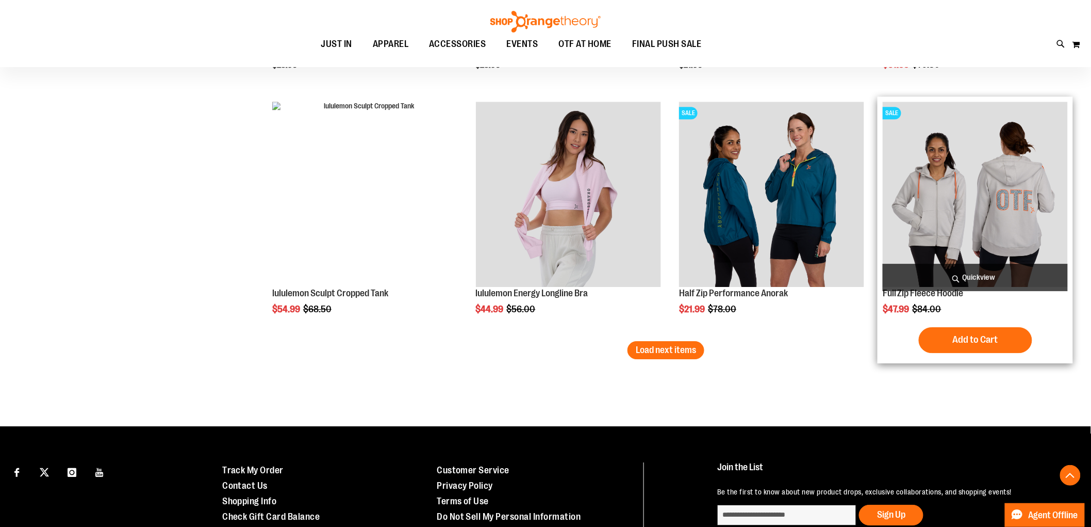
scroll to position [9398, 0]
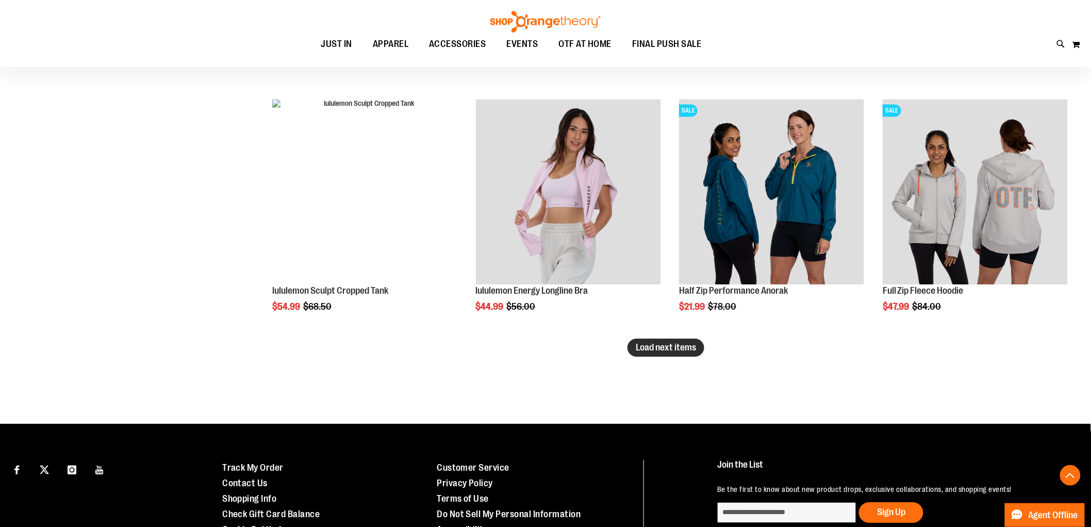
click at [647, 342] on span "Load next items" at bounding box center [666, 347] width 60 height 10
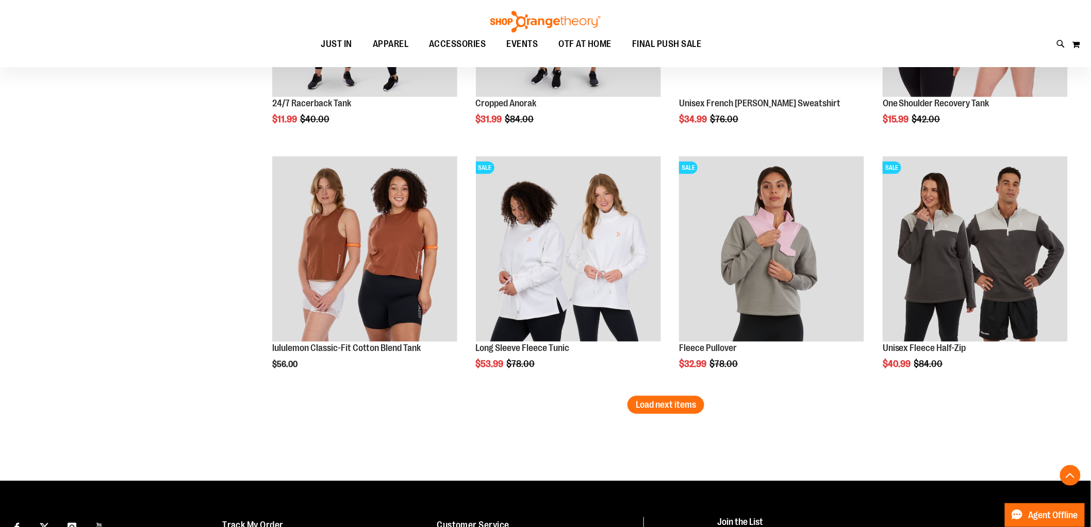
scroll to position [10143, 0]
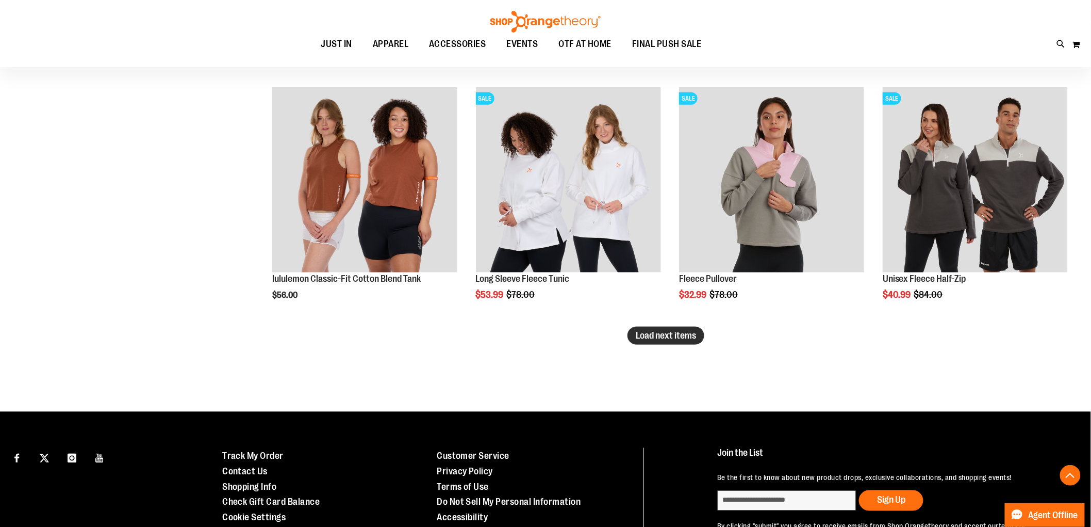
click at [652, 334] on span "Load next items" at bounding box center [666, 335] width 60 height 10
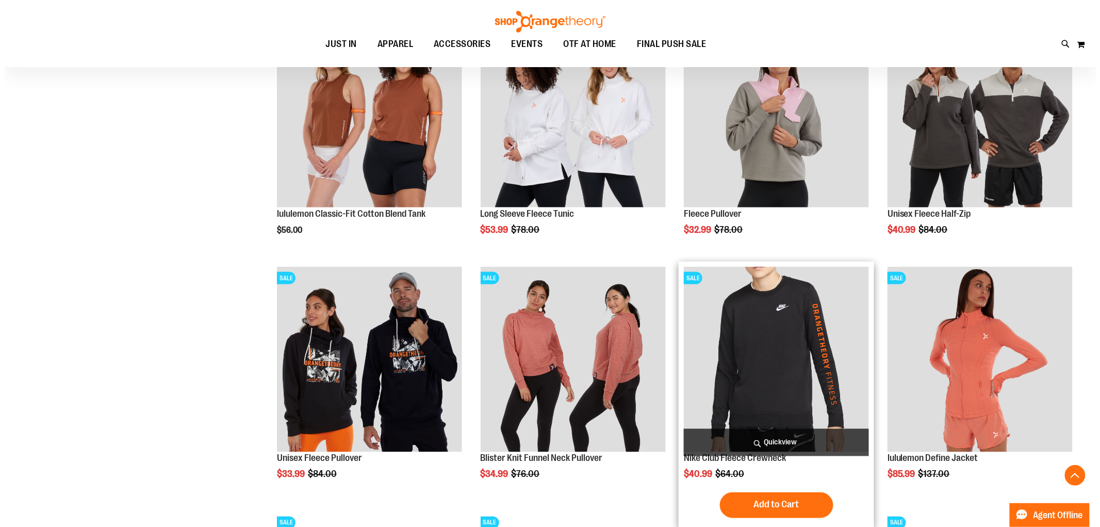
scroll to position [10257, 0]
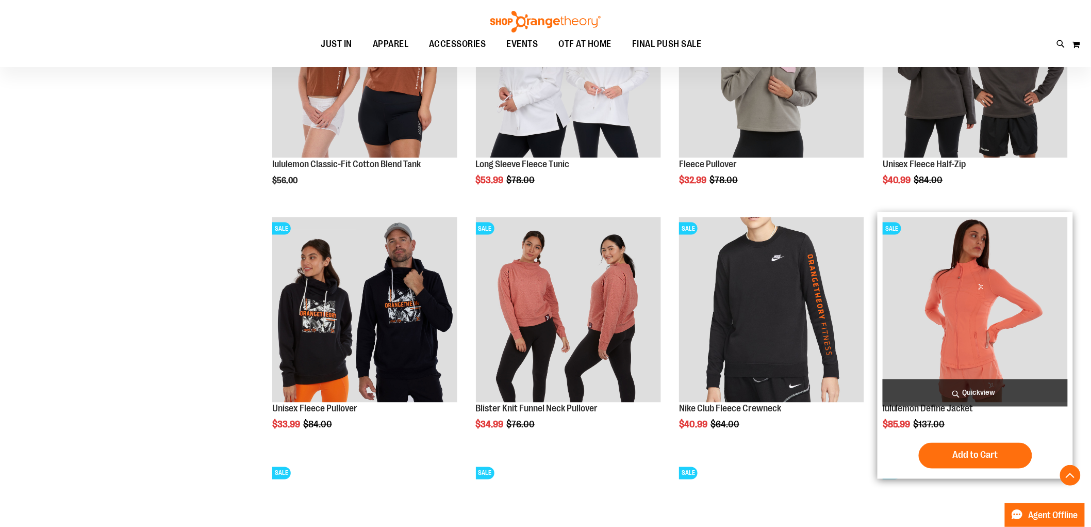
click at [970, 388] on span "Quickview" at bounding box center [975, 392] width 185 height 27
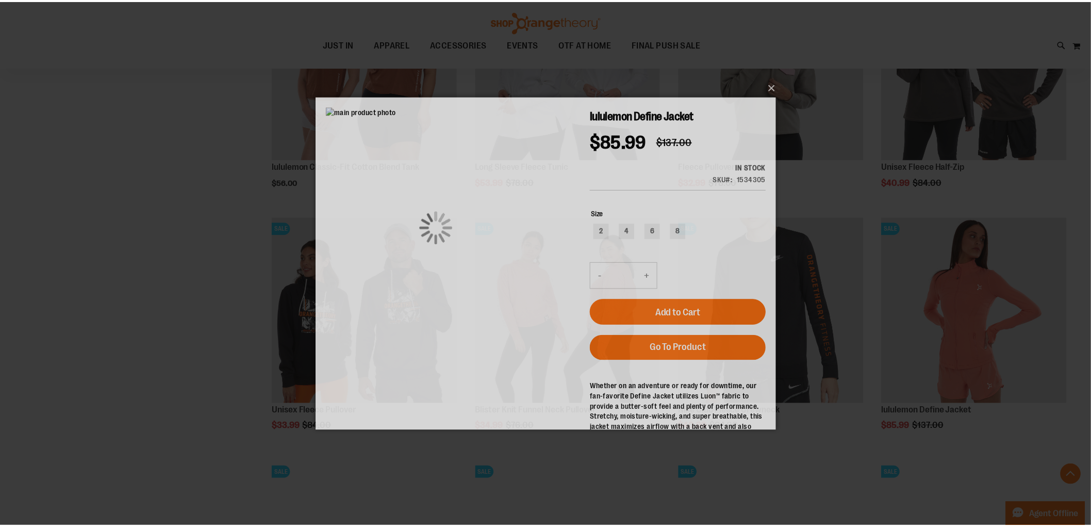
scroll to position [0, 0]
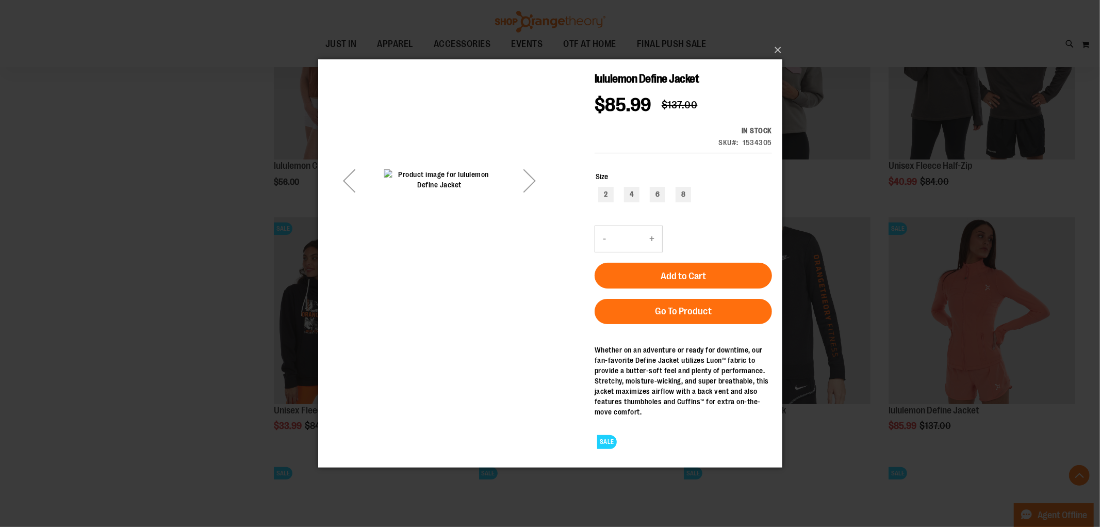
click at [529, 176] on div "Next" at bounding box center [529, 179] width 41 height 41
click at [528, 175] on div "Next" at bounding box center [529, 179] width 41 height 41
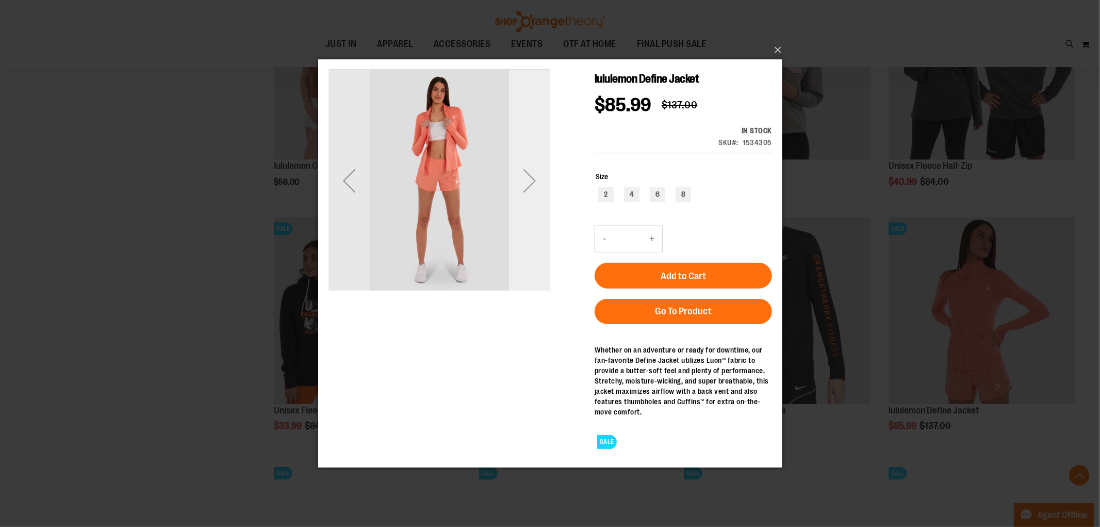
click at [528, 175] on div "Next" at bounding box center [529, 179] width 41 height 41
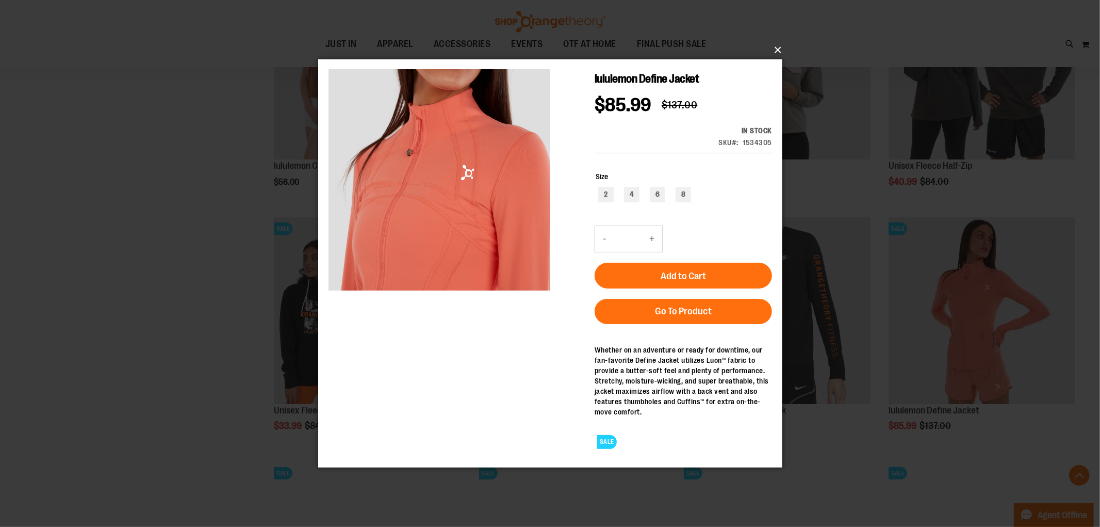
click at [777, 47] on button "×" at bounding box center [553, 50] width 464 height 23
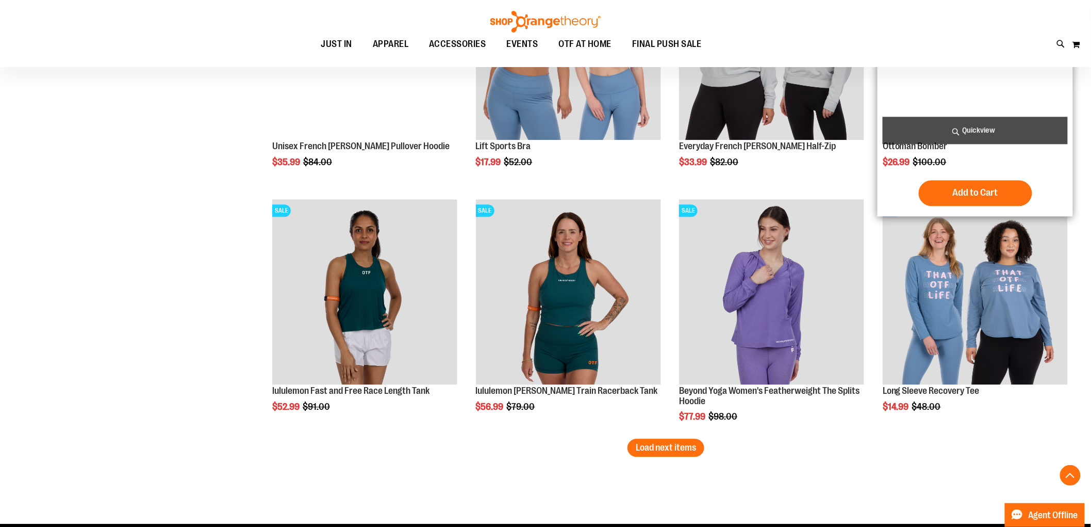
scroll to position [10831, 0]
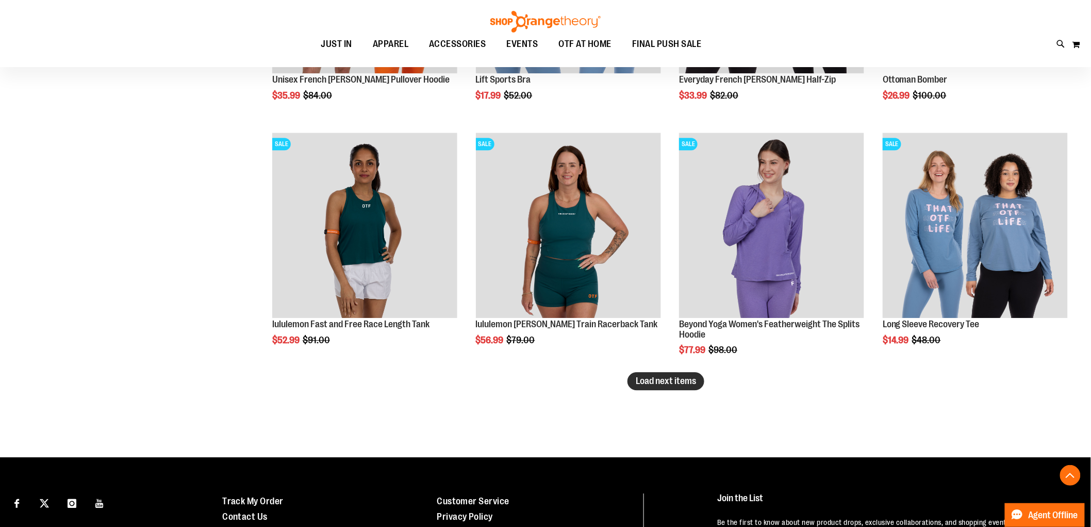
click at [657, 379] on span "Load next items" at bounding box center [666, 380] width 60 height 10
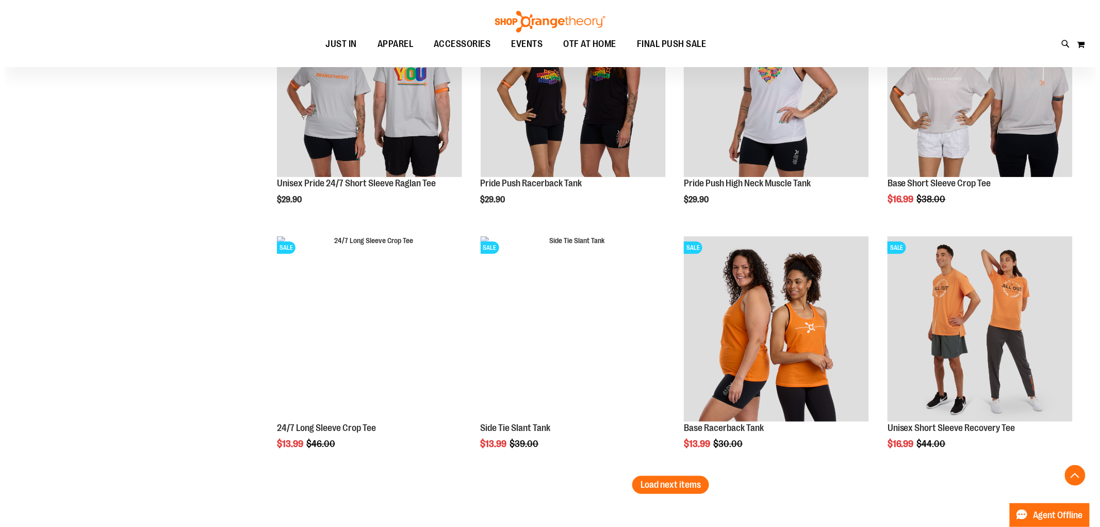
scroll to position [11461, 0]
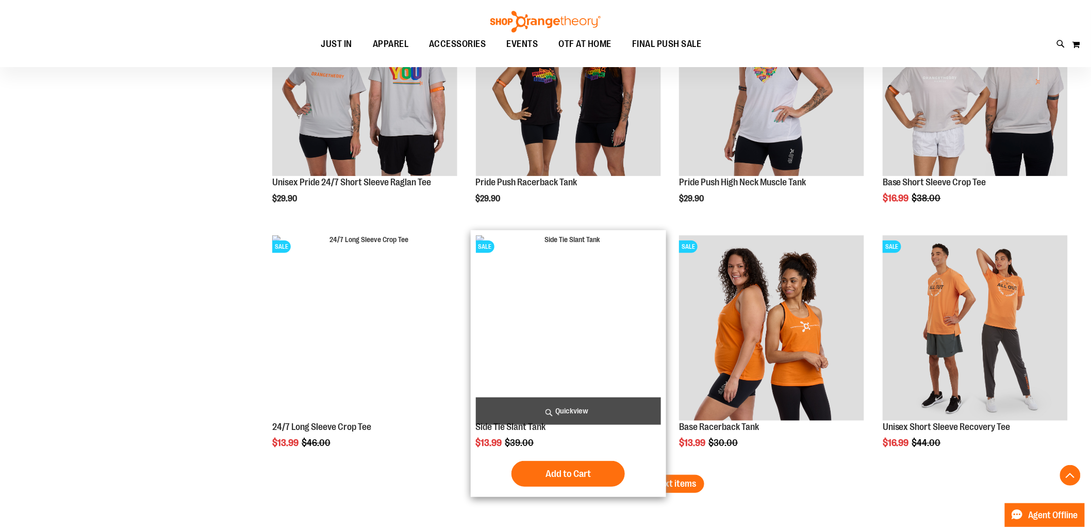
click at [591, 412] on span "Quickview" at bounding box center [568, 410] width 185 height 27
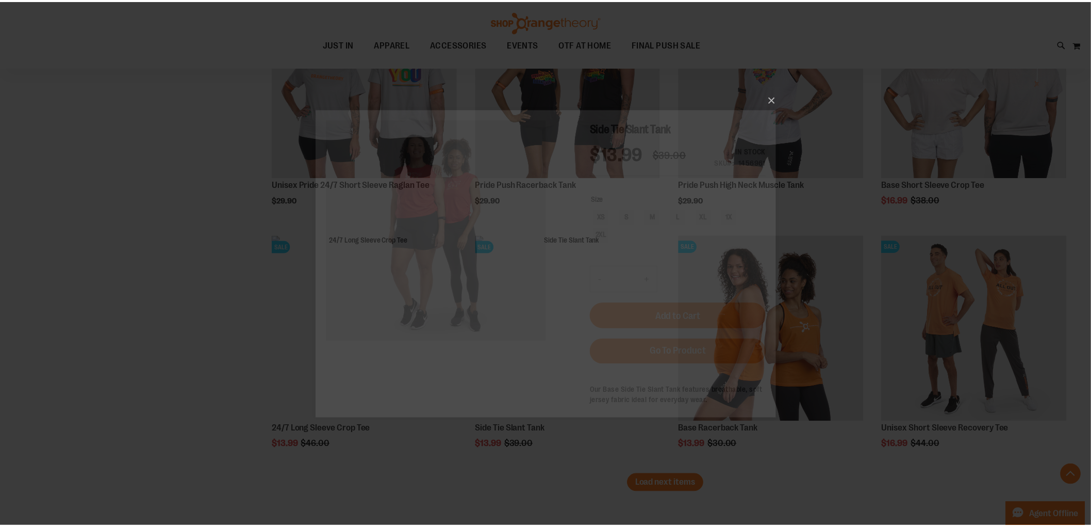
scroll to position [0, 0]
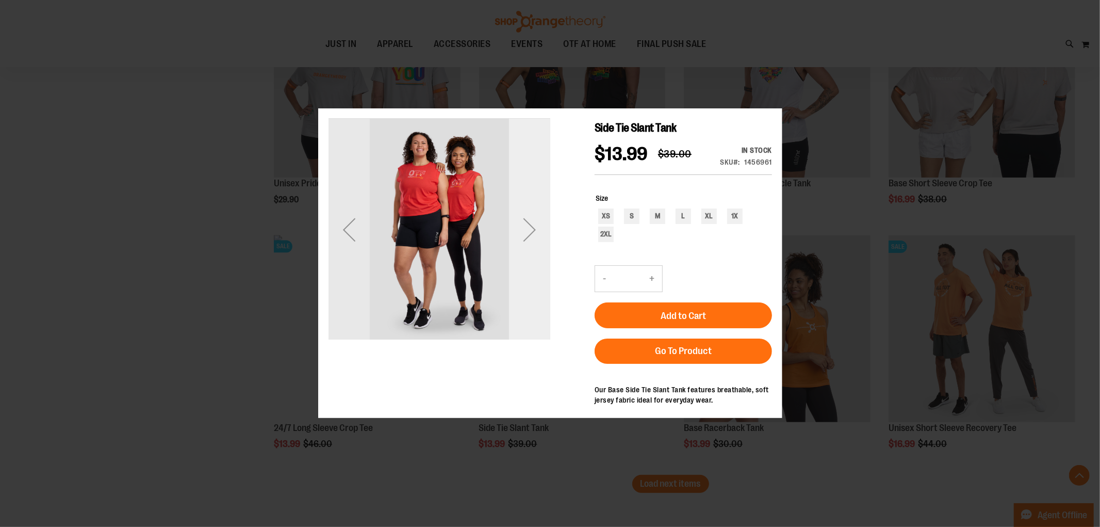
click at [525, 232] on div "Next" at bounding box center [529, 229] width 41 height 41
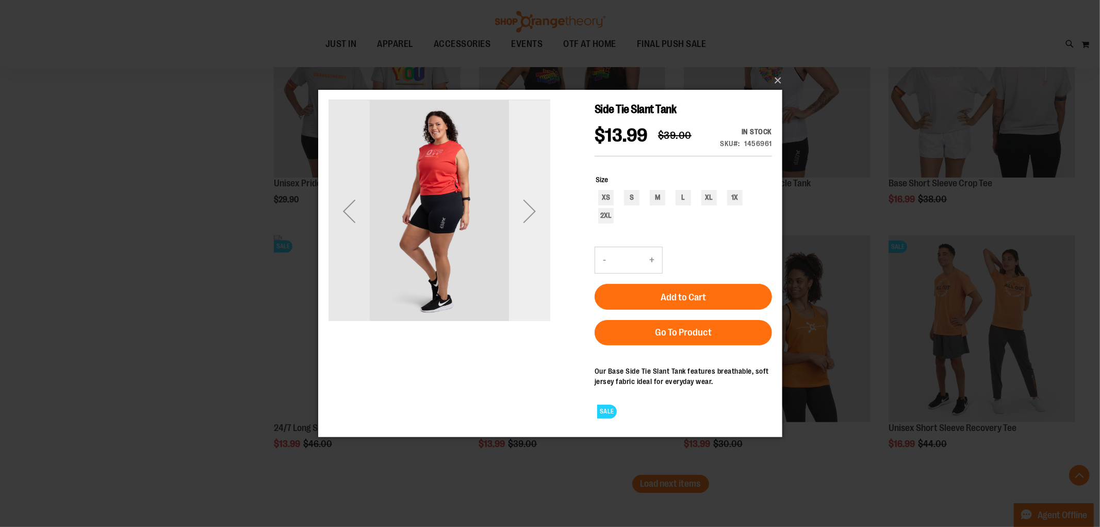
click at [526, 204] on div "Next" at bounding box center [529, 210] width 41 height 41
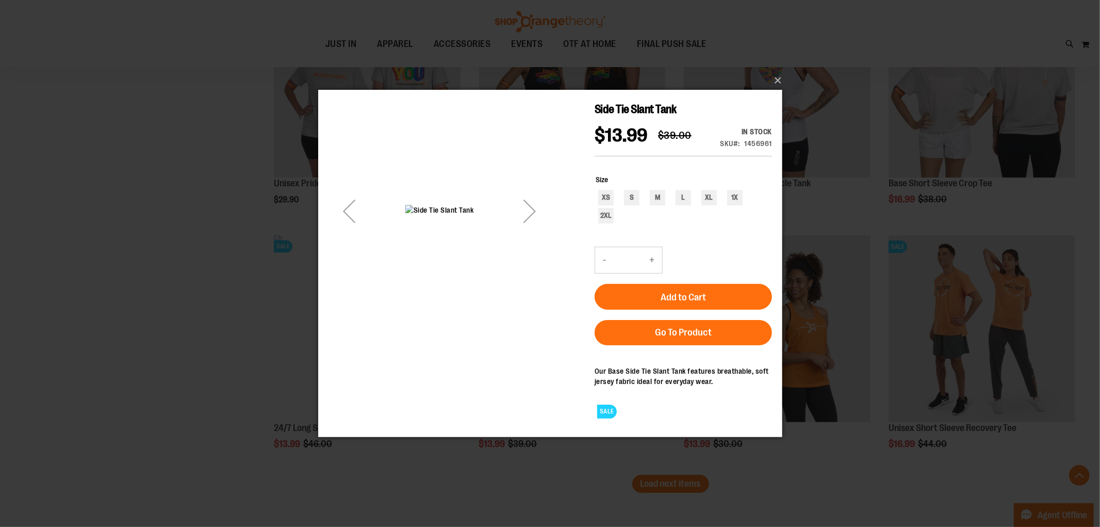
click at [527, 198] on div "Next" at bounding box center [529, 210] width 41 height 41
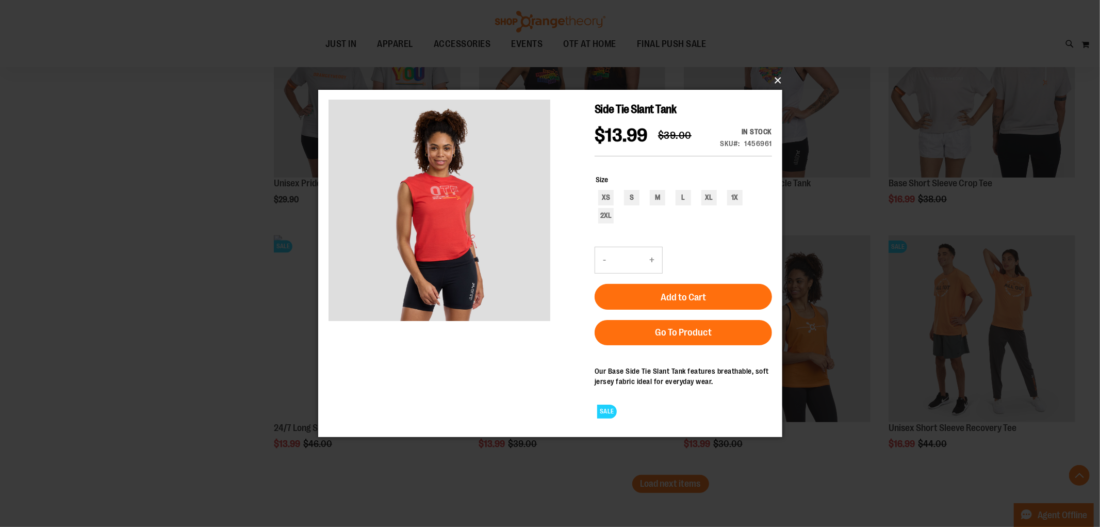
click at [772, 76] on button "×" at bounding box center [553, 80] width 464 height 23
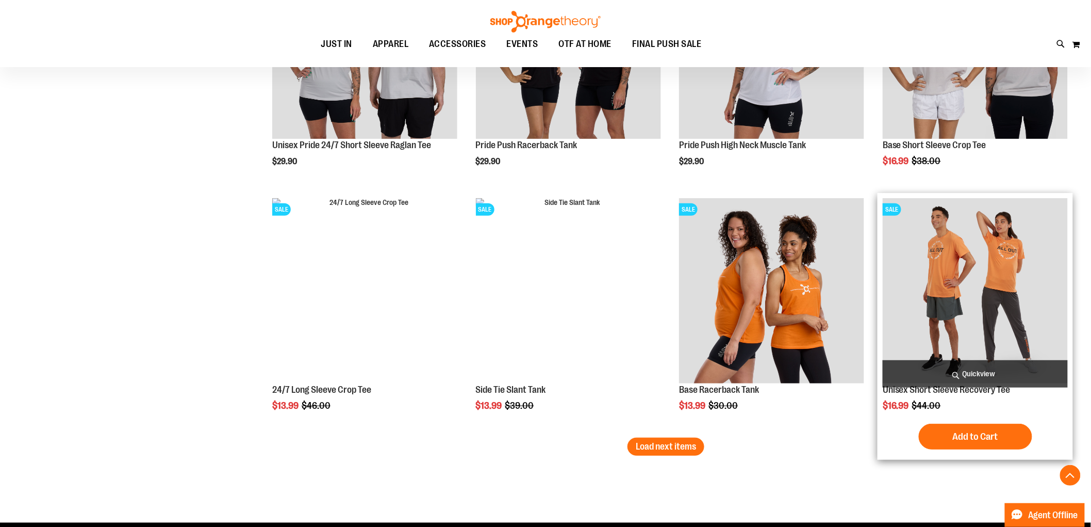
scroll to position [11518, 0]
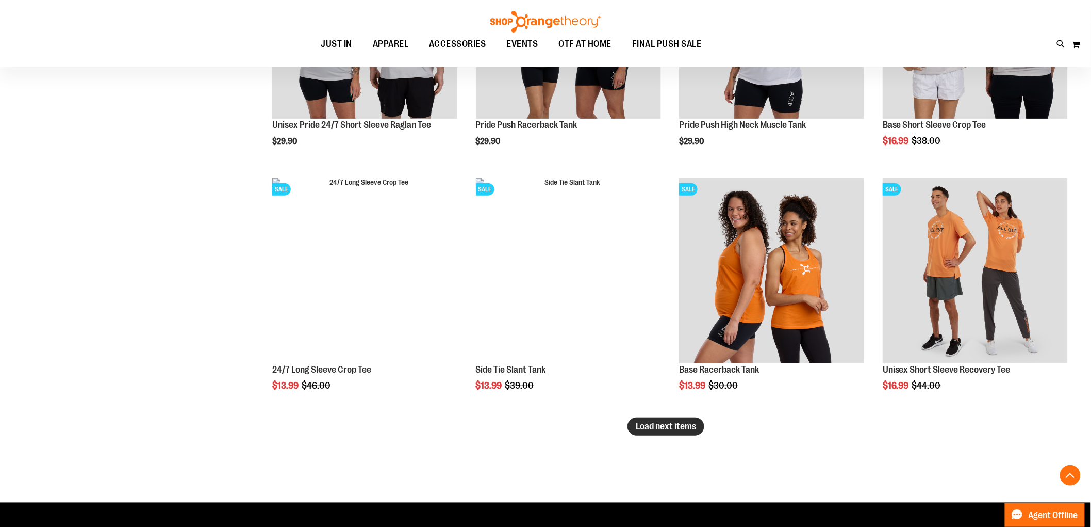
click at [659, 424] on span "Load next items" at bounding box center [666, 426] width 60 height 10
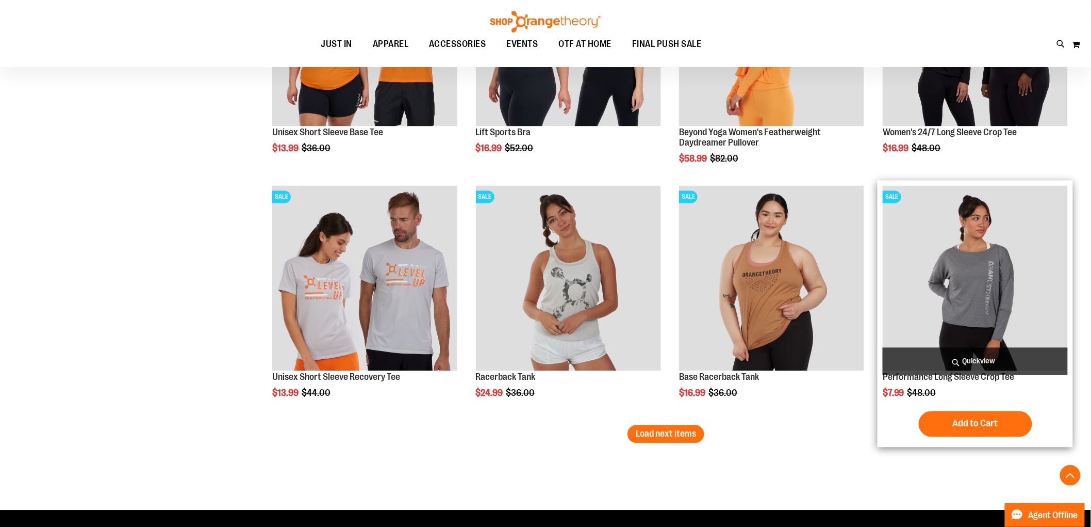
scroll to position [12263, 0]
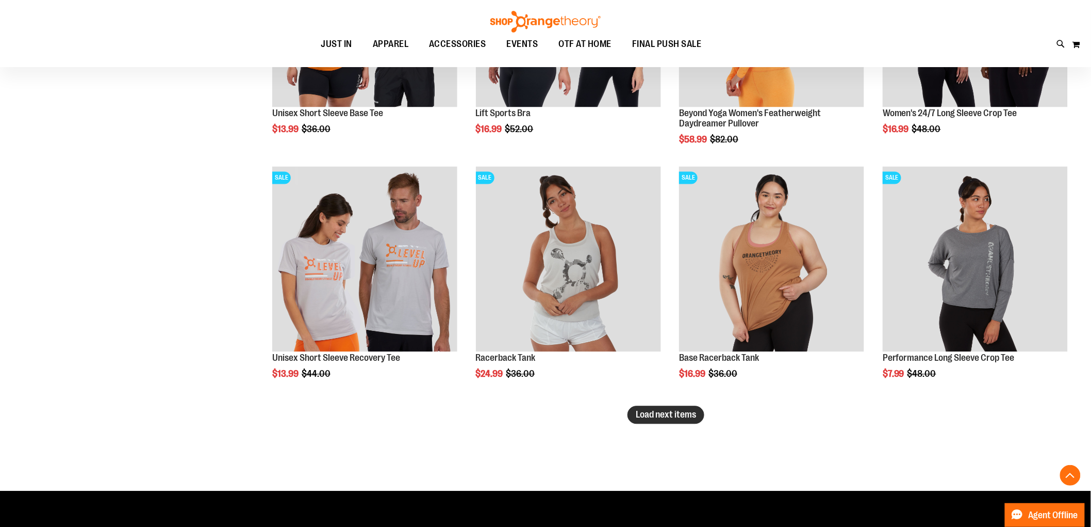
click at [661, 416] on span "Load next items" at bounding box center [666, 415] width 60 height 10
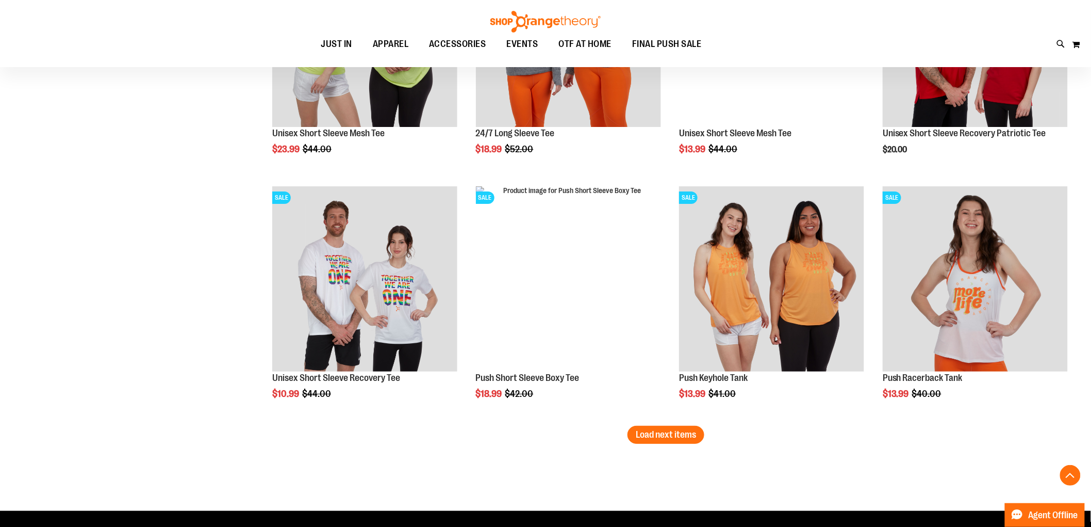
scroll to position [13042, 0]
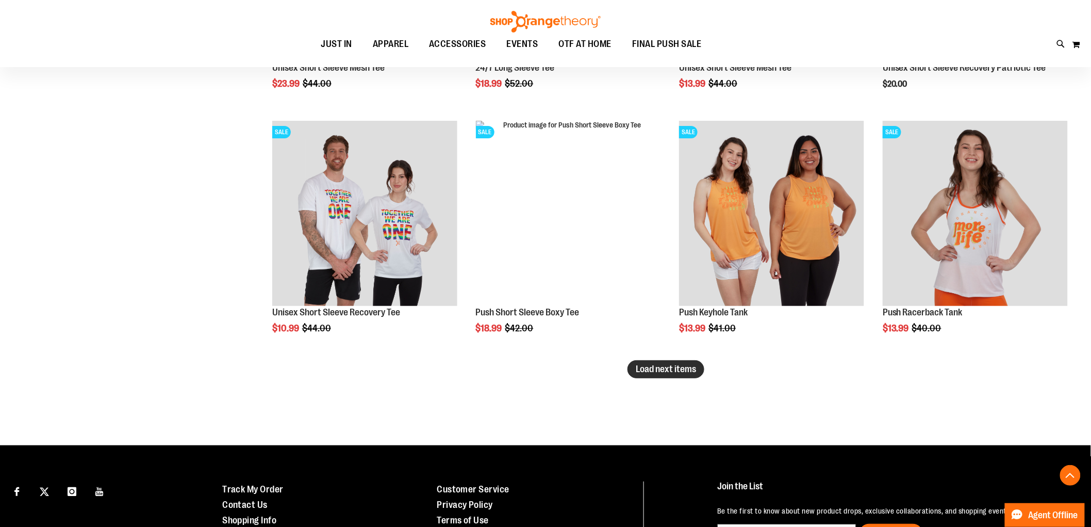
click at [645, 366] on span "Load next items" at bounding box center [666, 369] width 60 height 10
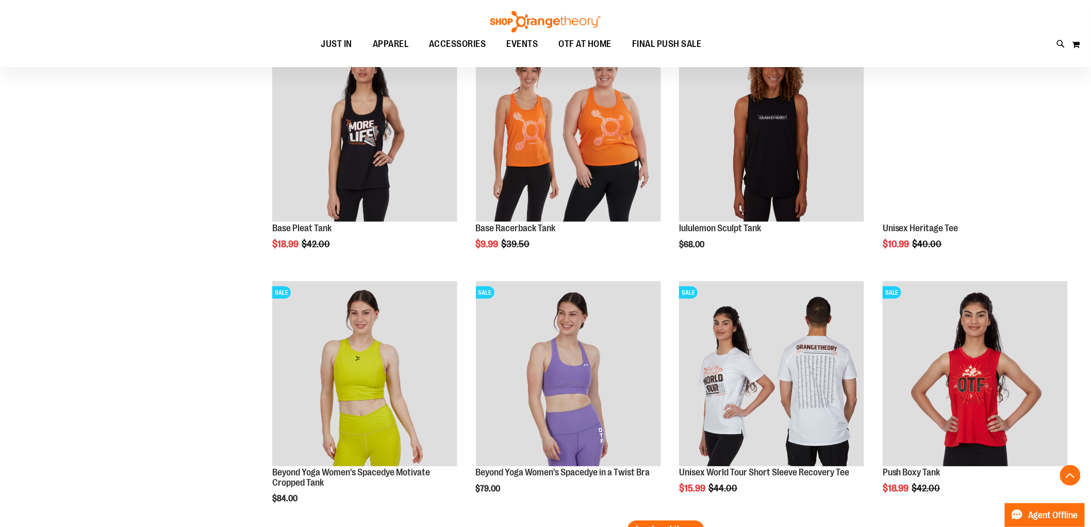
scroll to position [13730, 0]
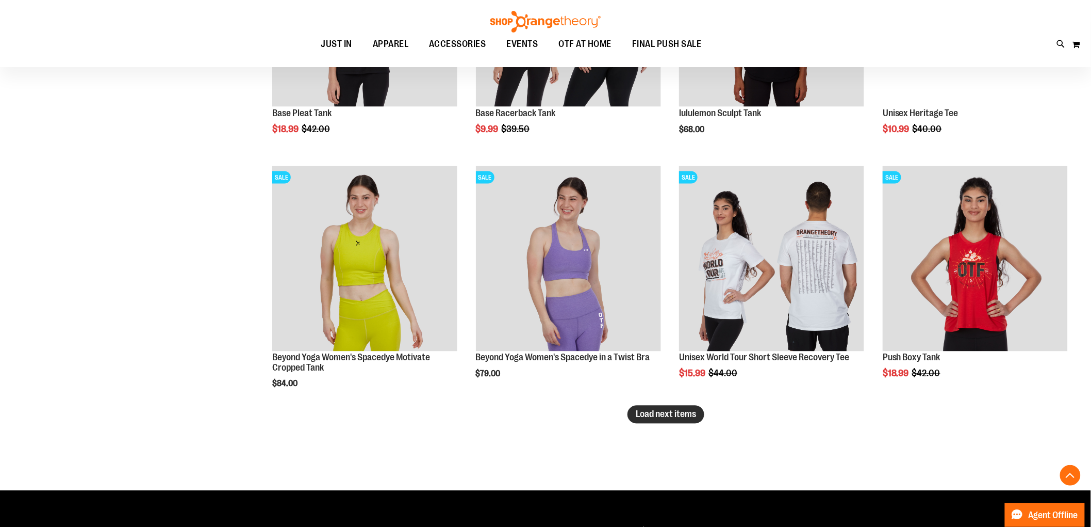
click at [648, 419] on button "Load next items" at bounding box center [666, 414] width 77 height 18
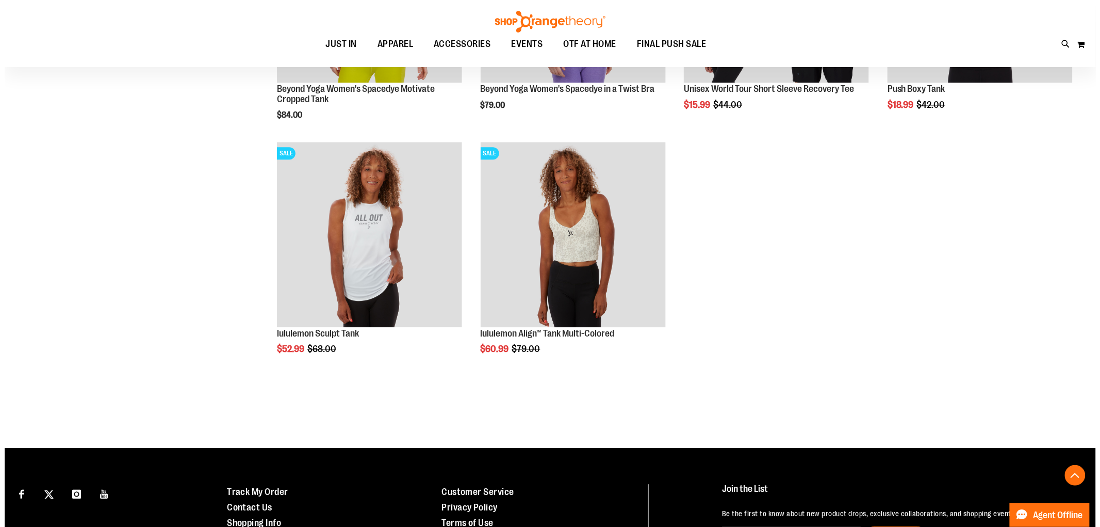
scroll to position [13998, 0]
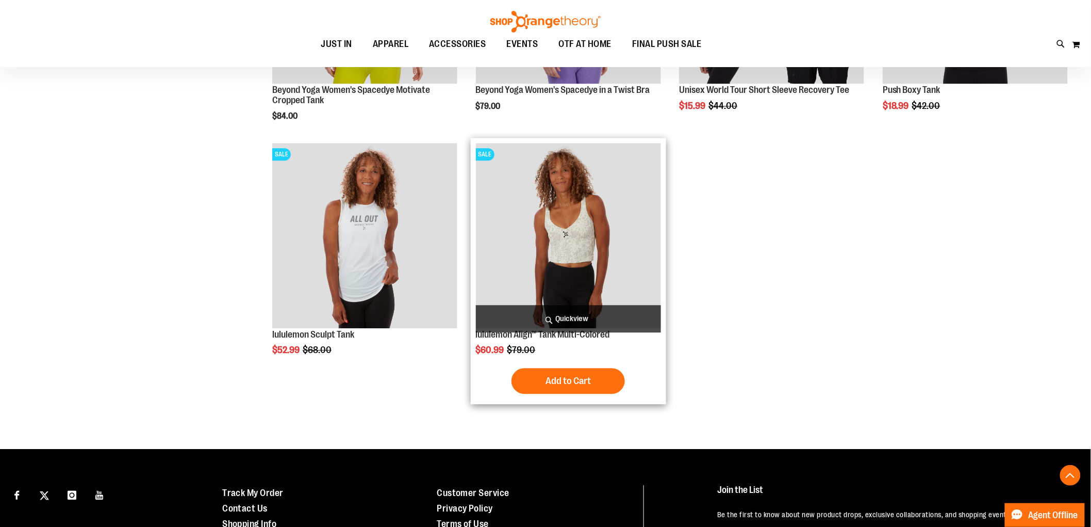
click at [587, 315] on span "Quickview" at bounding box center [568, 318] width 185 height 27
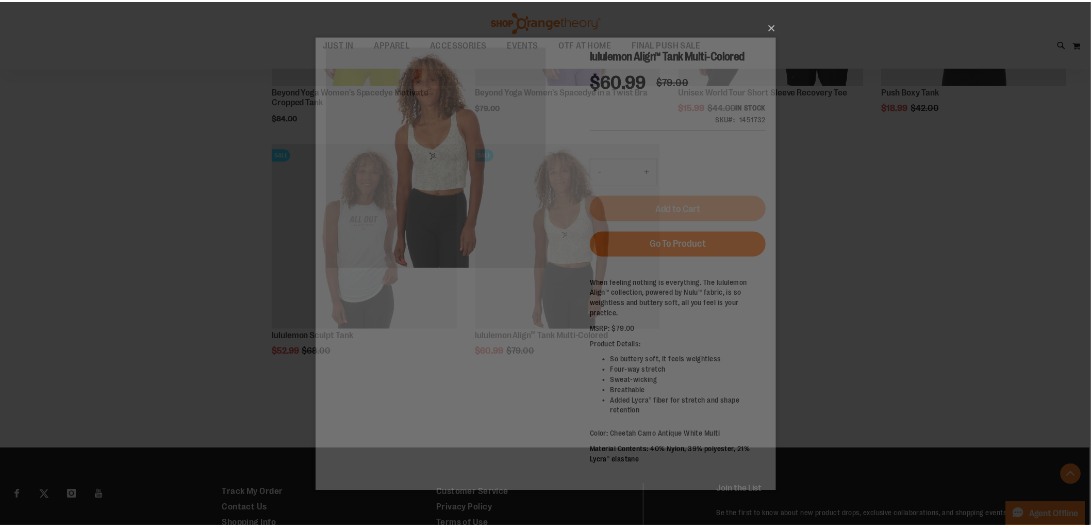
scroll to position [0, 0]
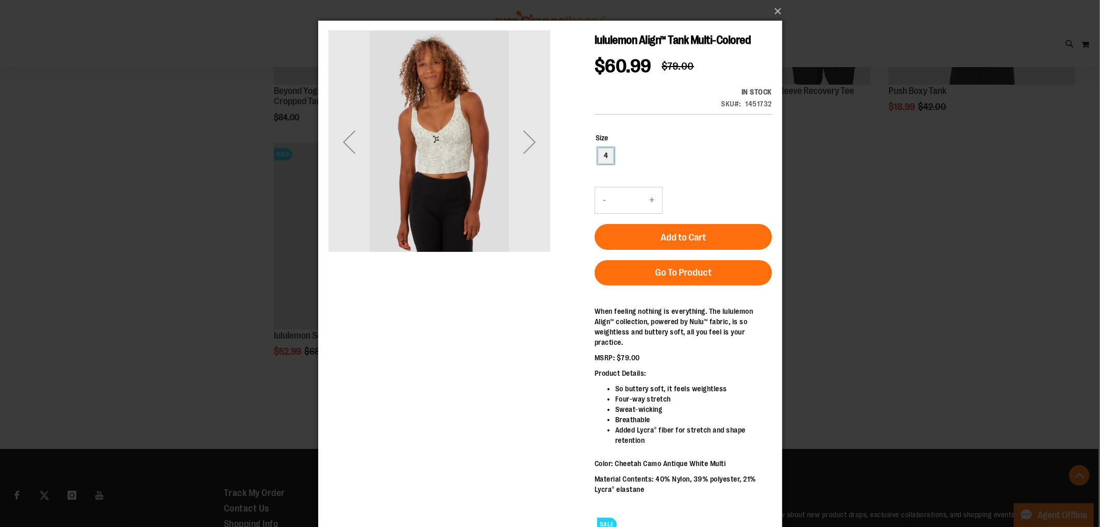
click at [602, 153] on div "4" at bounding box center [605, 155] width 15 height 15
type input "***"
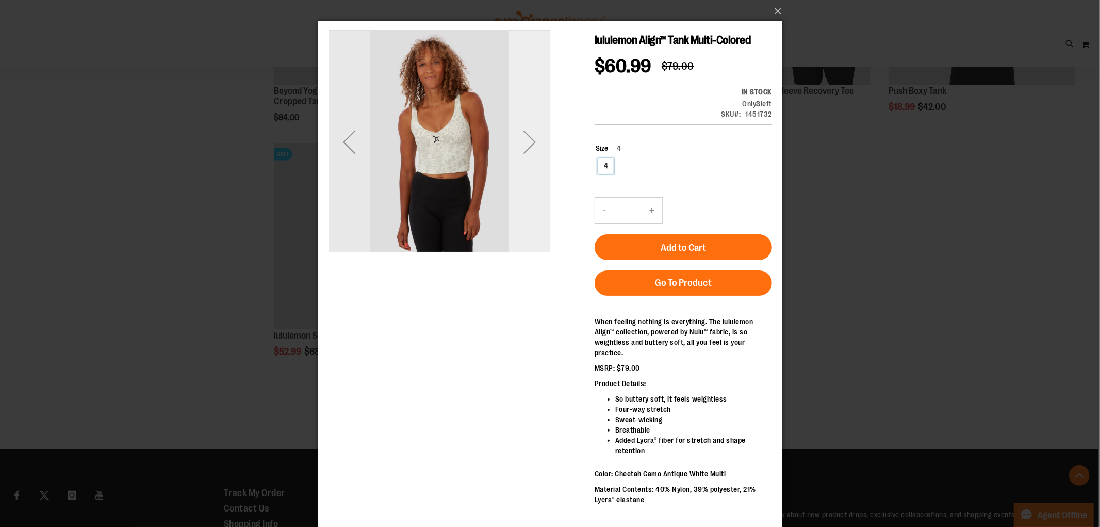
click at [534, 136] on div "Next" at bounding box center [529, 141] width 41 height 41
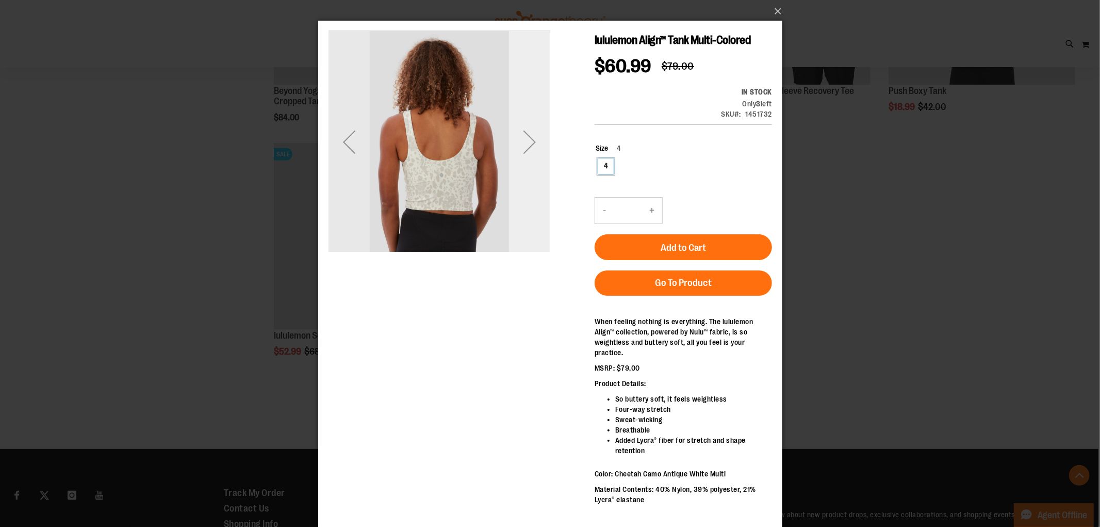
click at [526, 135] on div "Next" at bounding box center [529, 141] width 41 height 41
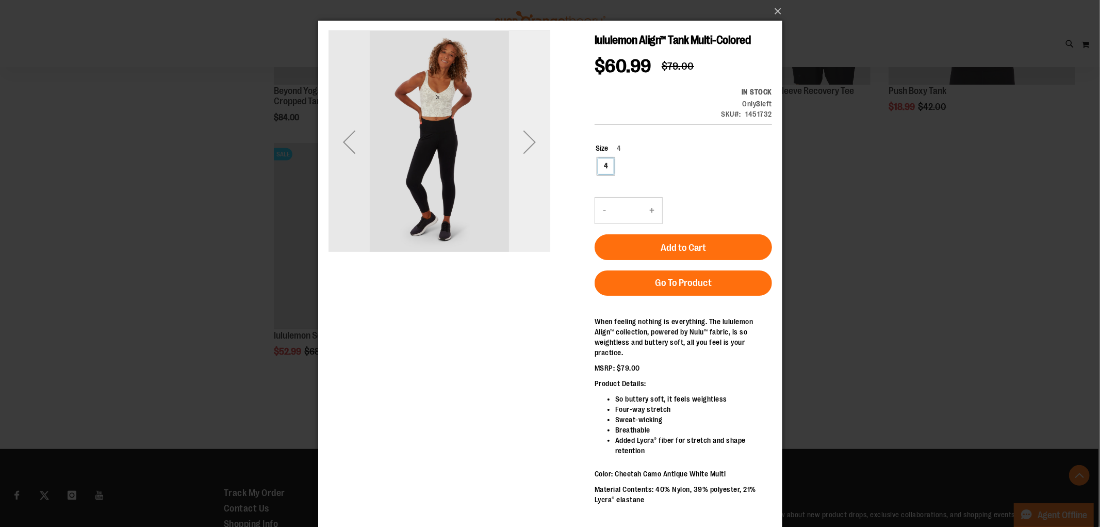
click at [522, 140] on div "Next" at bounding box center [529, 141] width 41 height 41
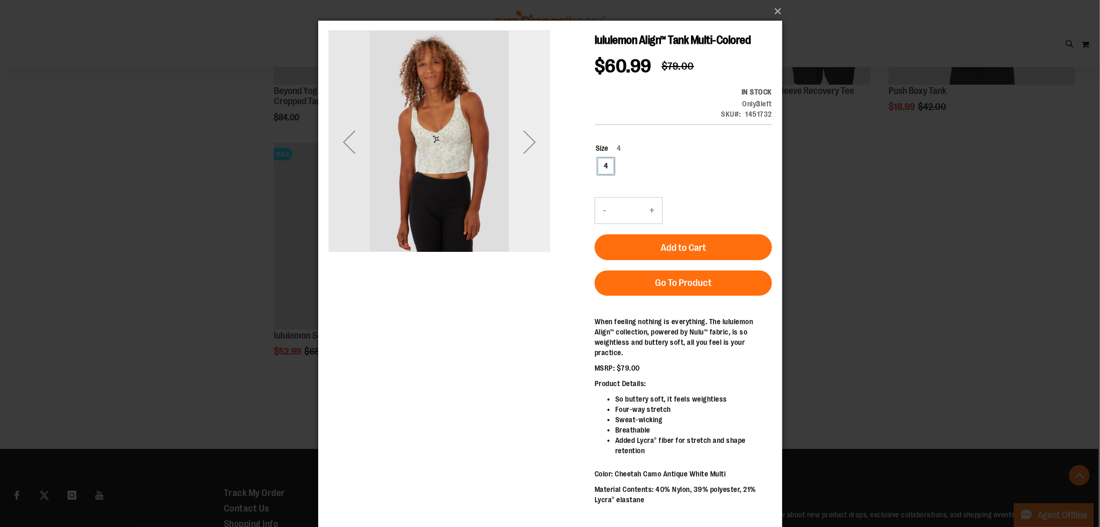
click at [522, 140] on div "Next" at bounding box center [529, 141] width 41 height 41
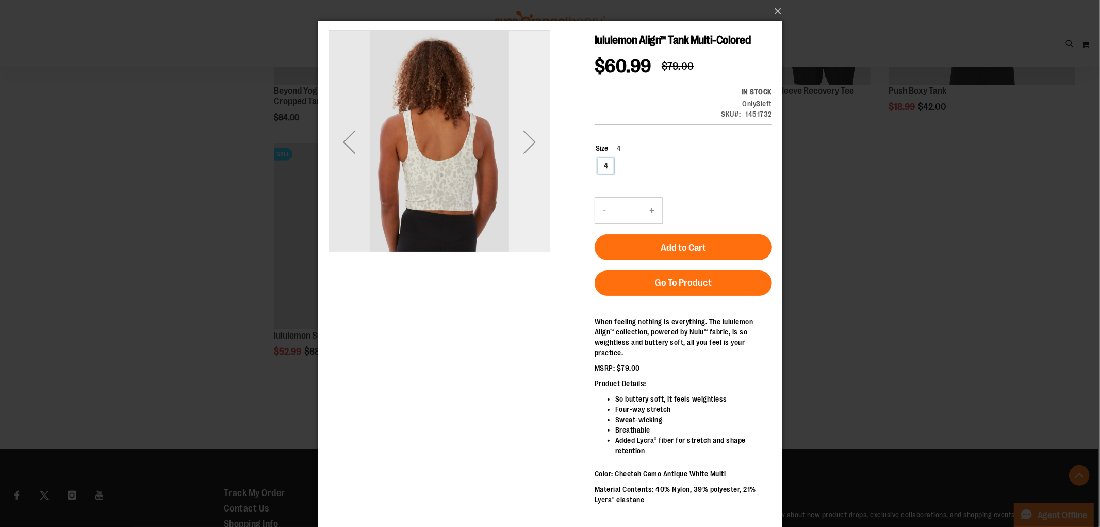
click at [522, 140] on div "Next" at bounding box center [529, 141] width 41 height 41
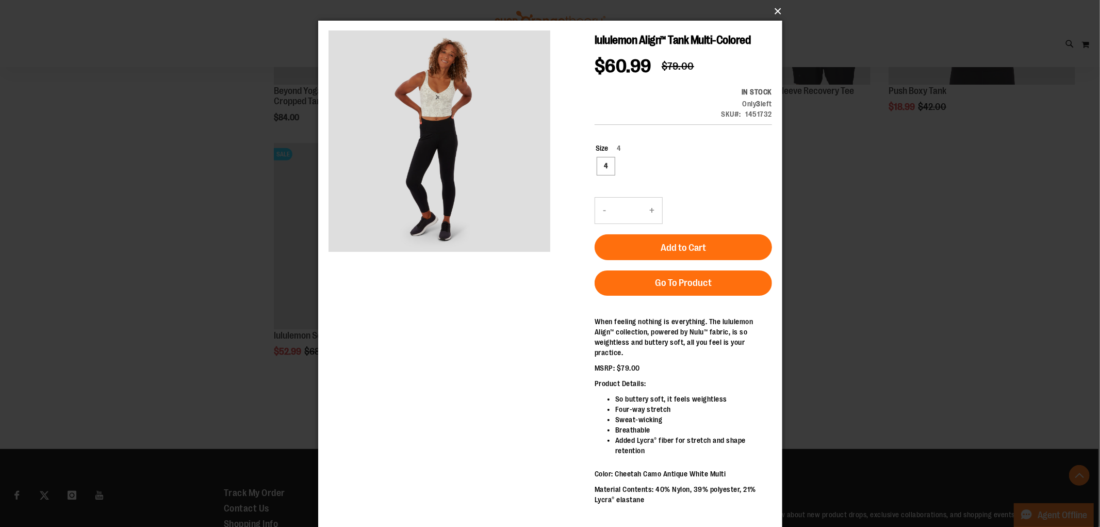
click at [769, 5] on button "×" at bounding box center [553, 11] width 464 height 23
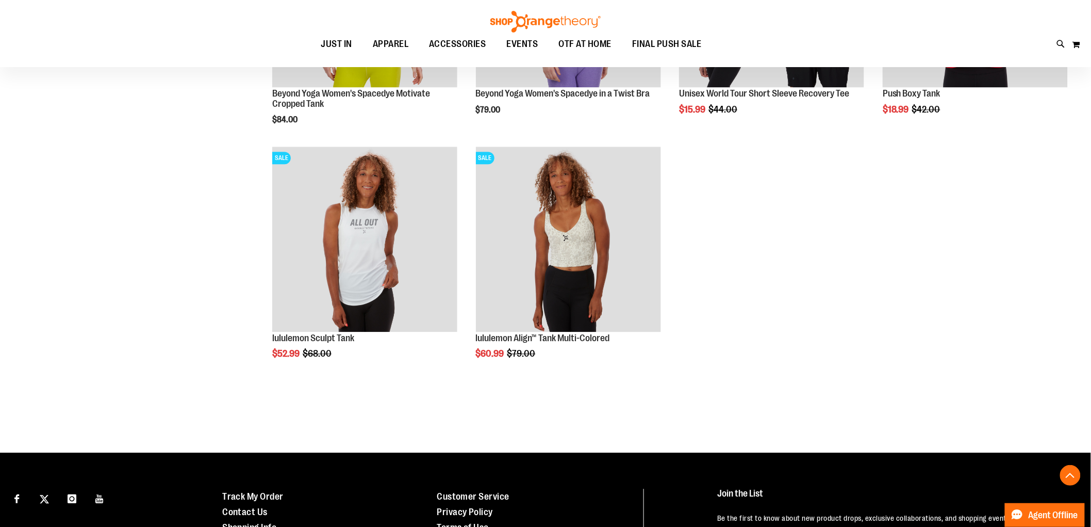
scroll to position [13825, 0]
